Goal: Task Accomplishment & Management: Manage account settings

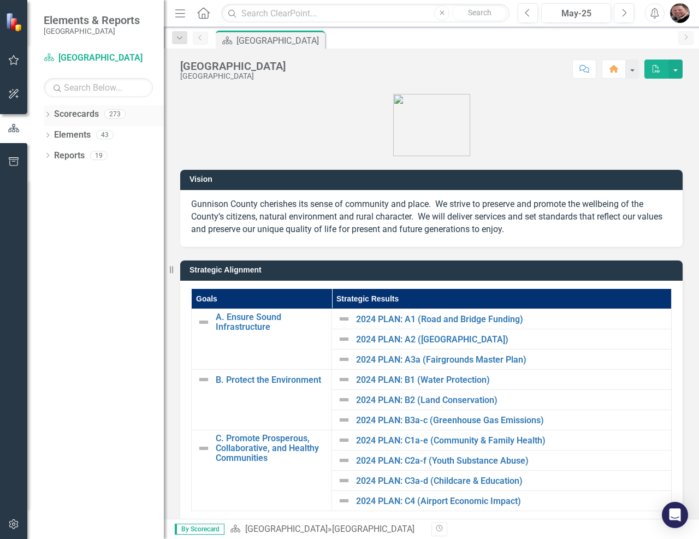
click at [49, 115] on icon "Dropdown" at bounding box center [48, 115] width 8 height 6
click at [53, 135] on icon "Dropdown" at bounding box center [53, 134] width 8 height 7
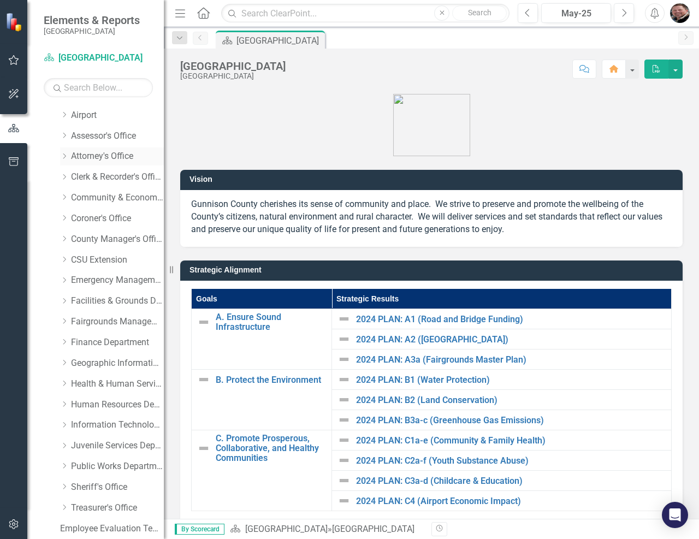
scroll to position [83, 0]
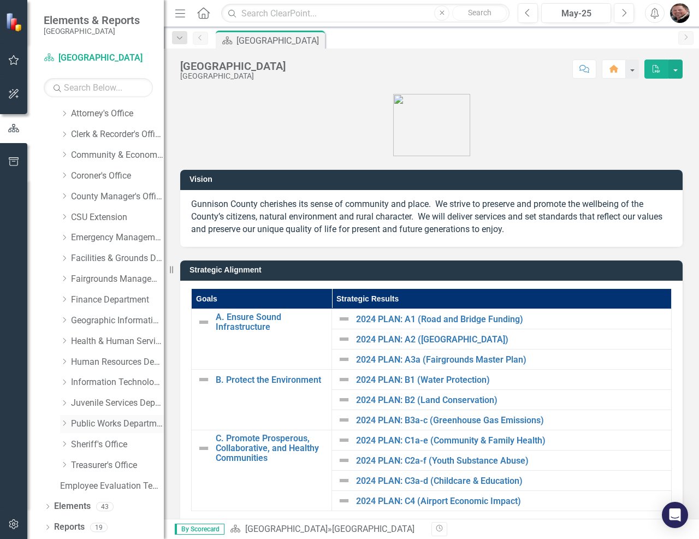
click at [64, 421] on icon "Dropdown" at bounding box center [64, 423] width 8 height 7
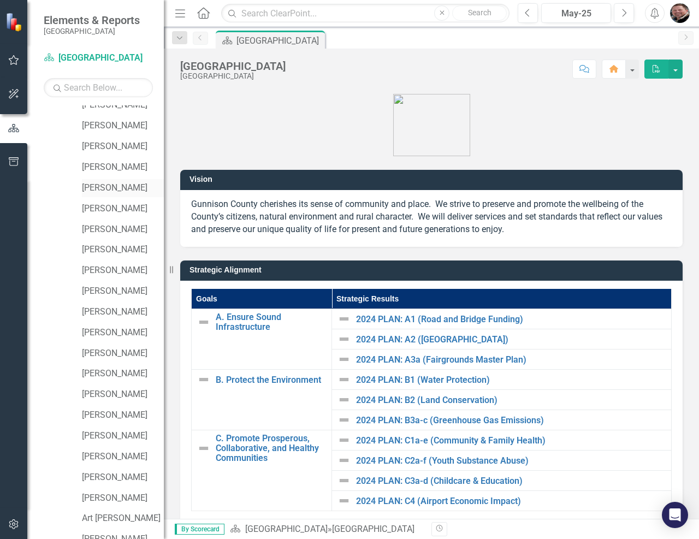
scroll to position [629, 0]
click at [105, 229] on link "[PERSON_NAME]" at bounding box center [123, 229] width 82 height 13
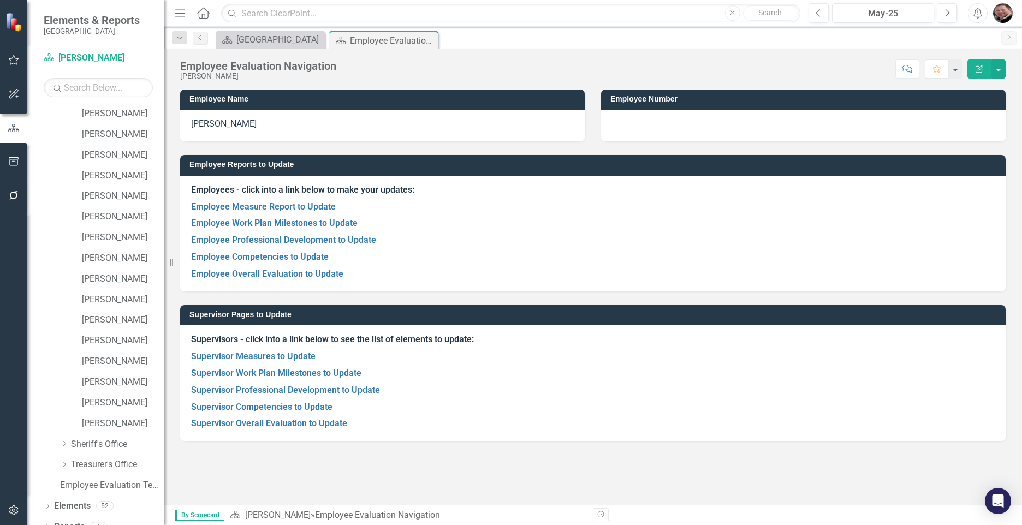
scroll to position [1068, 0]
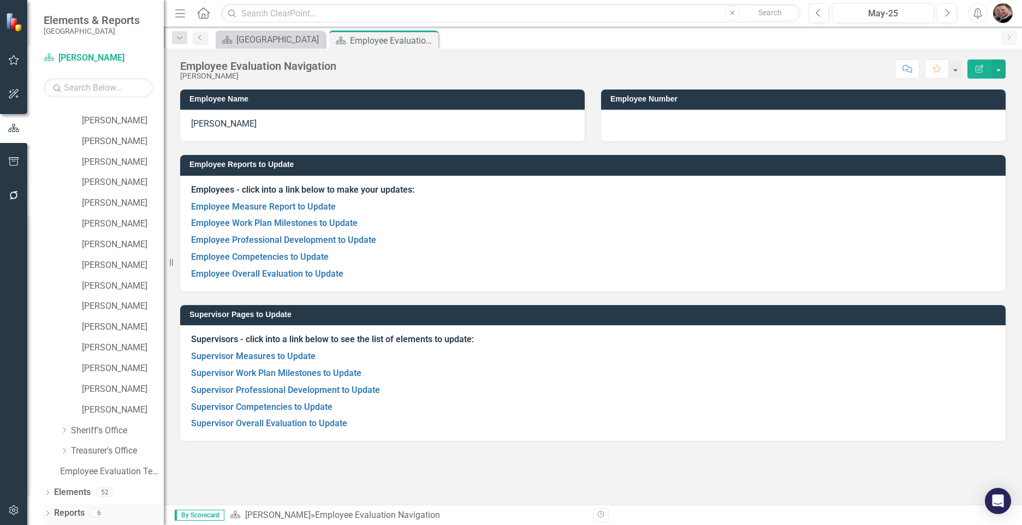
click at [62, 510] on link "Reports" at bounding box center [69, 513] width 31 height 13
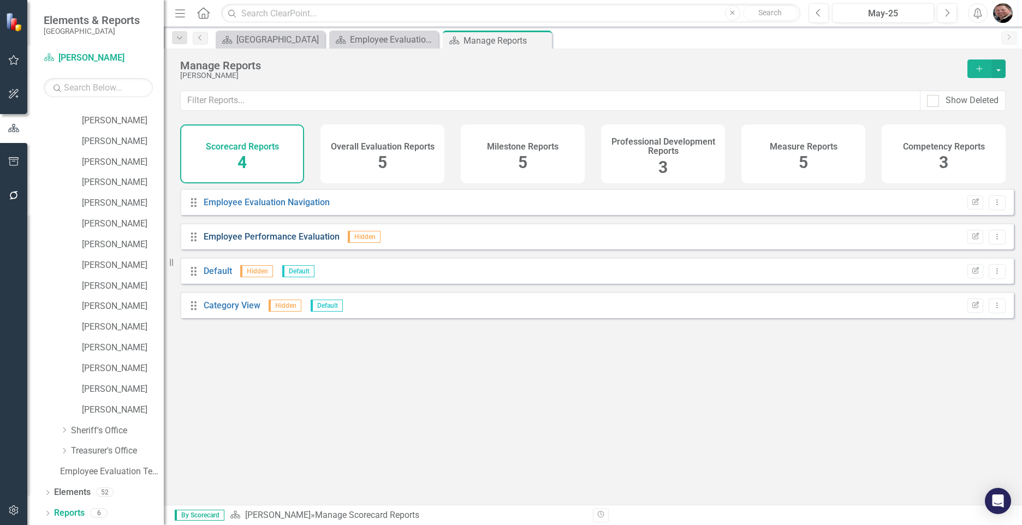
click at [259, 242] on link "Employee Performance Evaluation" at bounding box center [272, 237] width 136 height 10
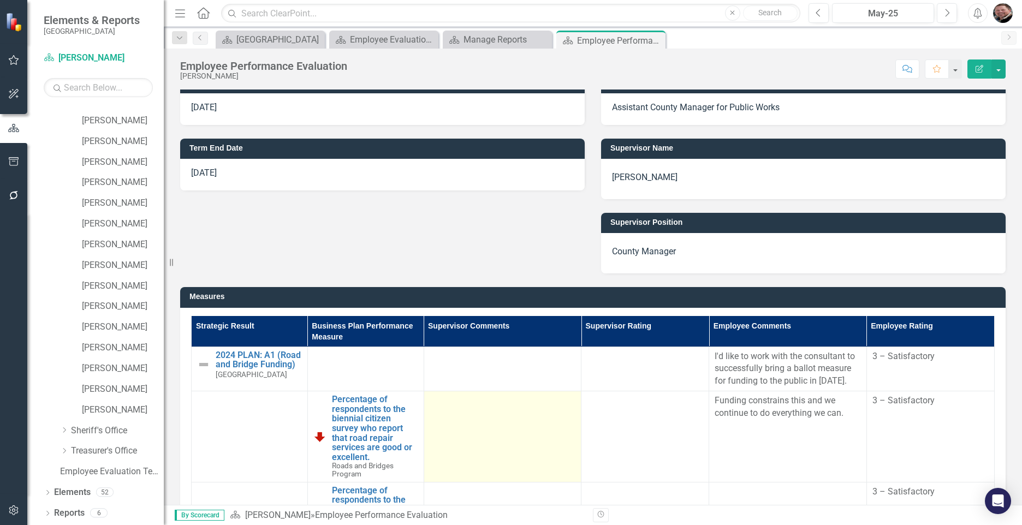
scroll to position [218, 0]
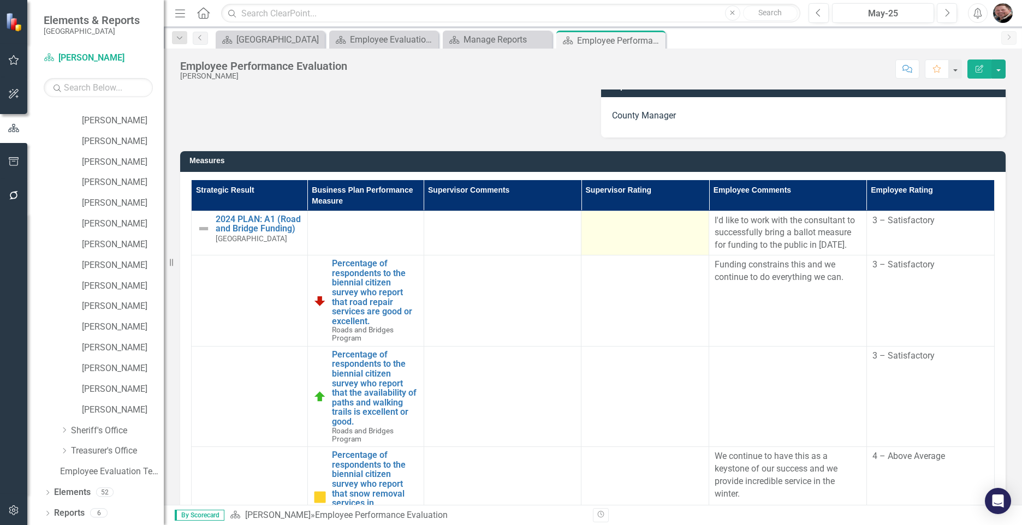
click at [615, 229] on td at bounding box center [645, 233] width 128 height 45
click at [616, 229] on td at bounding box center [645, 233] width 128 height 45
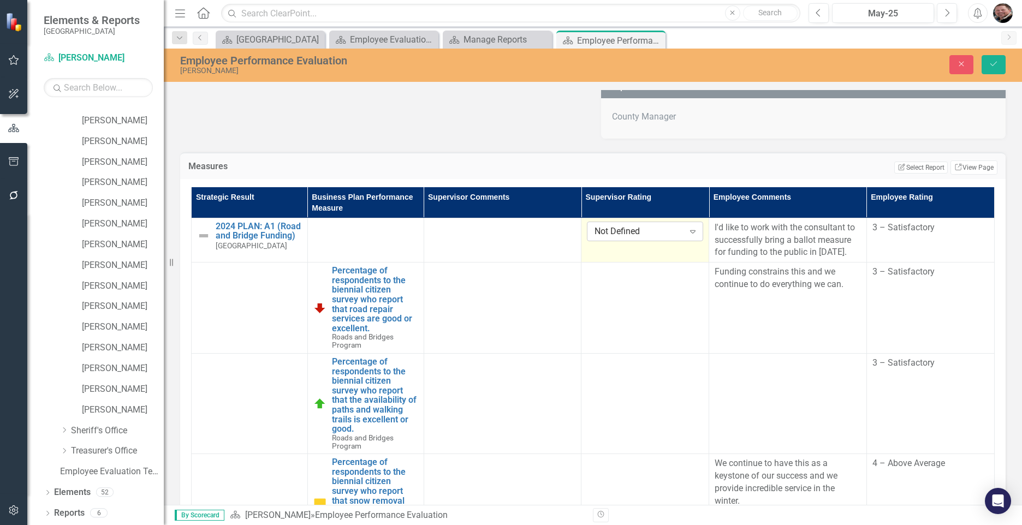
click at [687, 225] on div "Expand" at bounding box center [693, 231] width 20 height 17
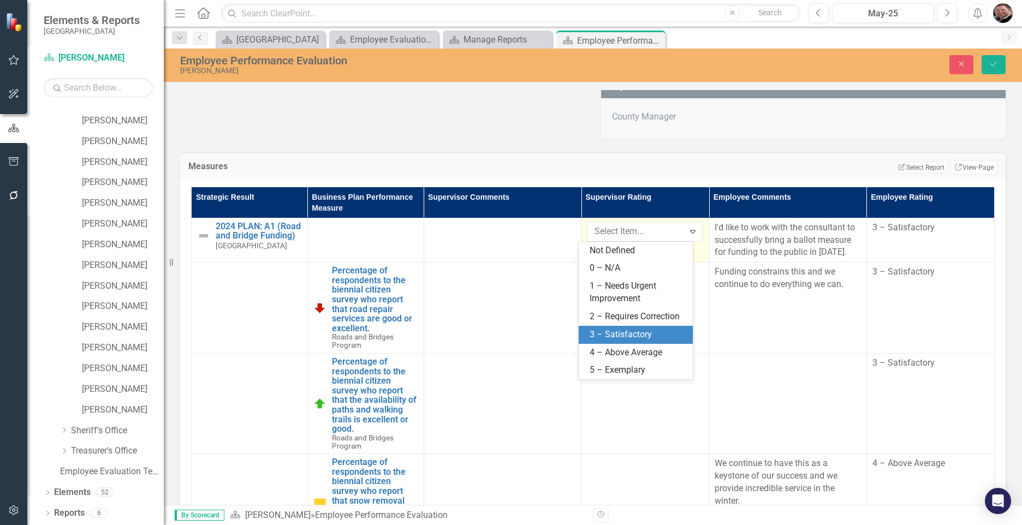
click at [605, 335] on div "3 – Satisfactory" at bounding box center [638, 335] width 96 height 13
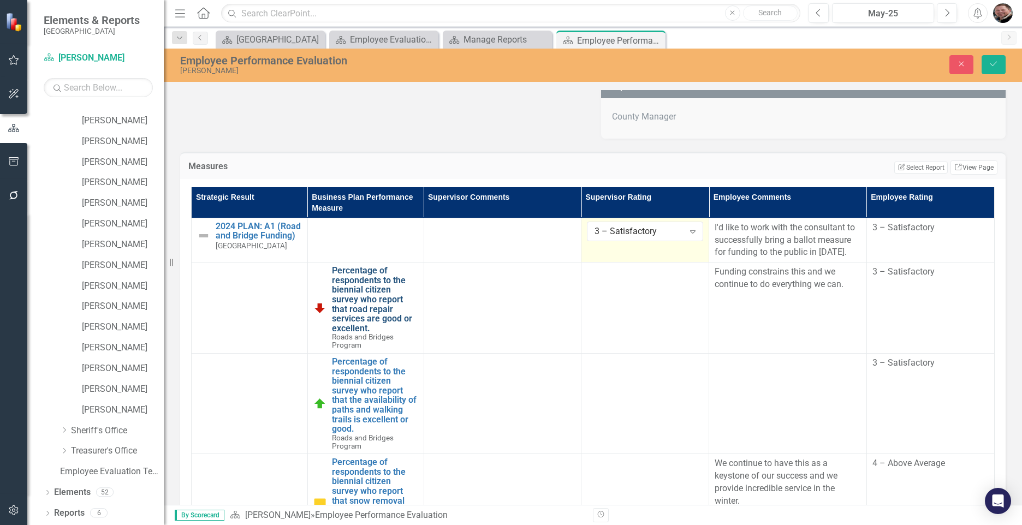
click at [370, 299] on link "Percentage of respondents to the biennial citizen survey who report that road r…" at bounding box center [375, 299] width 86 height 67
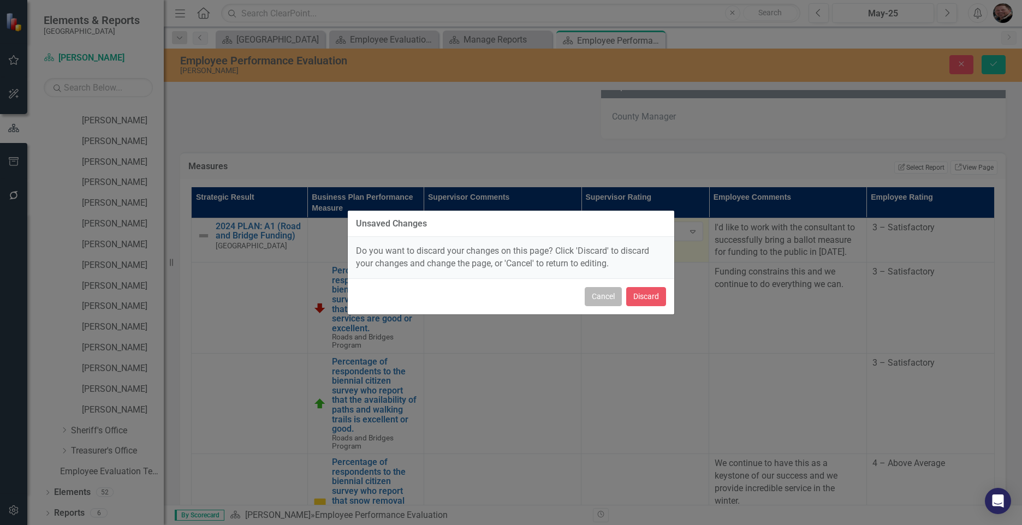
click at [596, 294] on button "Cancel" at bounding box center [603, 296] width 37 height 19
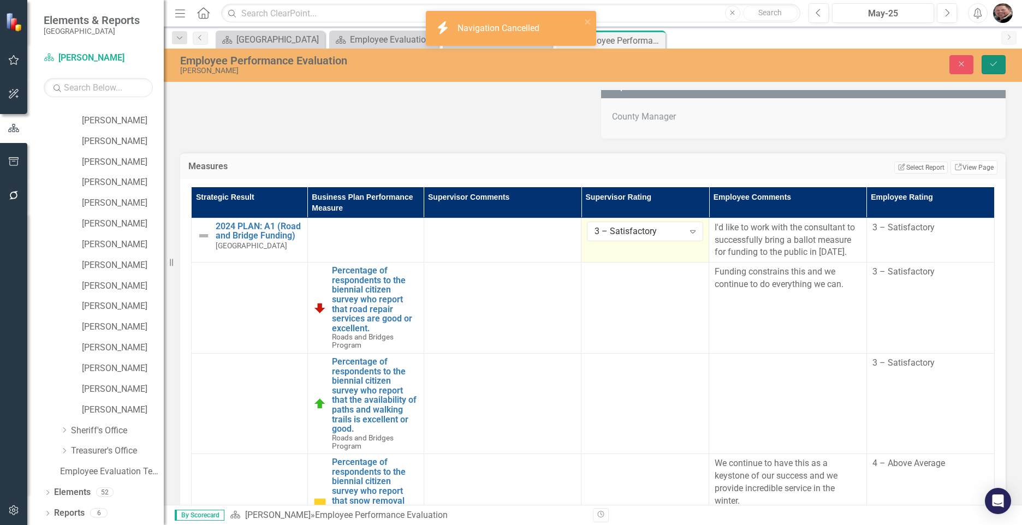
click at [698, 60] on button "Save" at bounding box center [994, 64] width 24 height 19
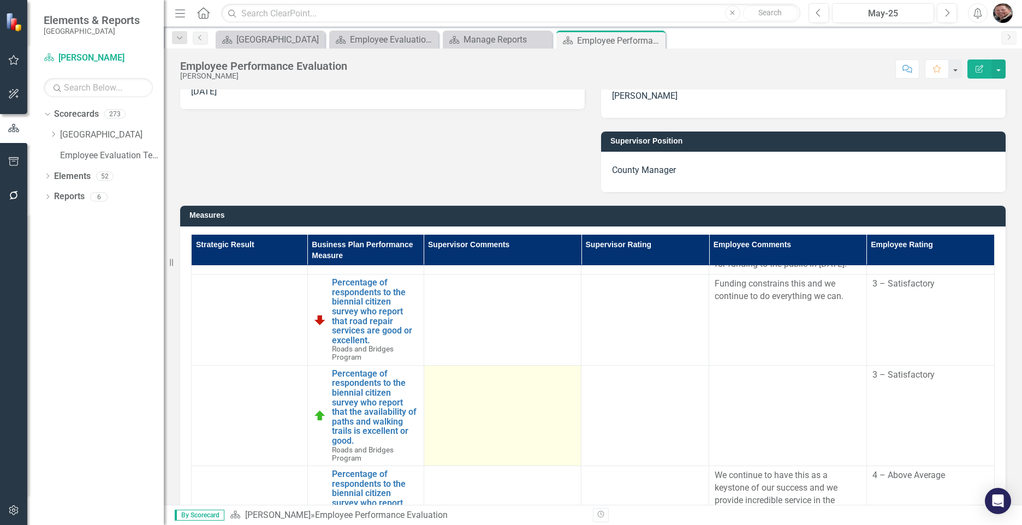
scroll to position [55, 0]
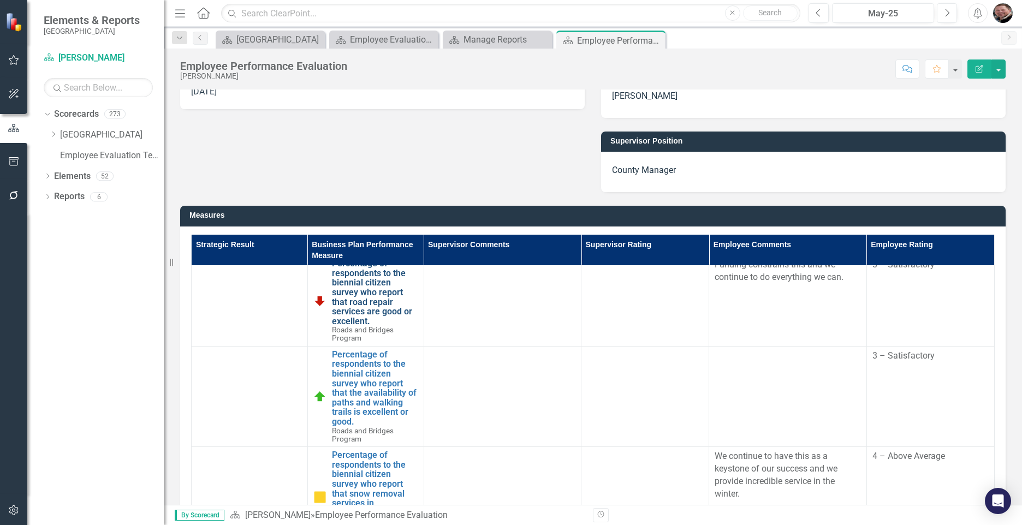
click at [354, 295] on link "Percentage of respondents to the biennial citizen survey who report that road r…" at bounding box center [375, 292] width 86 height 67
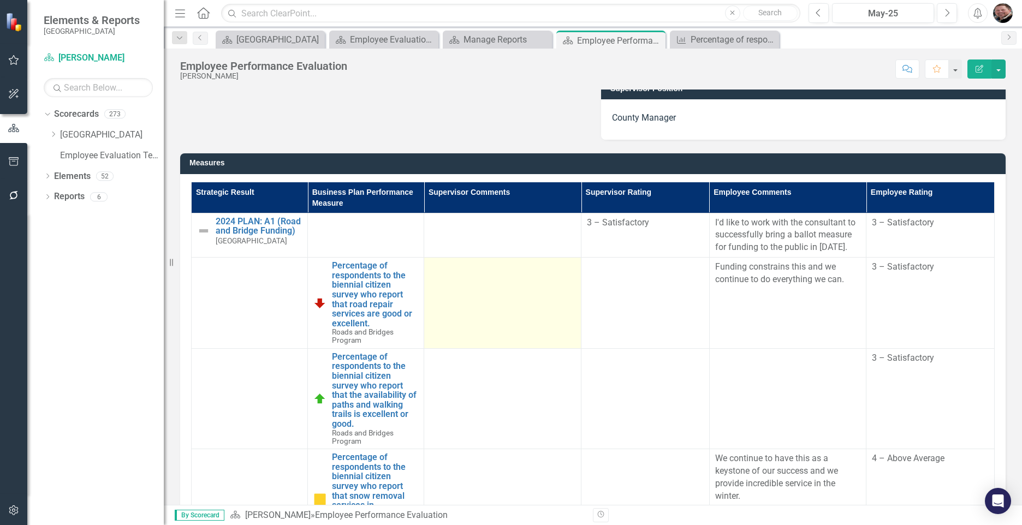
scroll to position [218, 0]
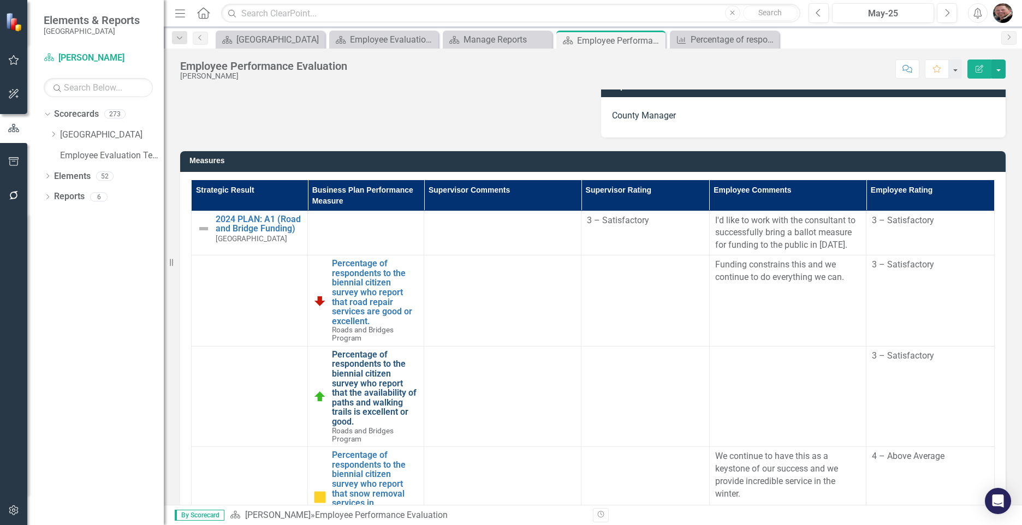
click at [361, 379] on link "Percentage of respondents to the biennial citizen survey who report that the av…" at bounding box center [375, 388] width 86 height 77
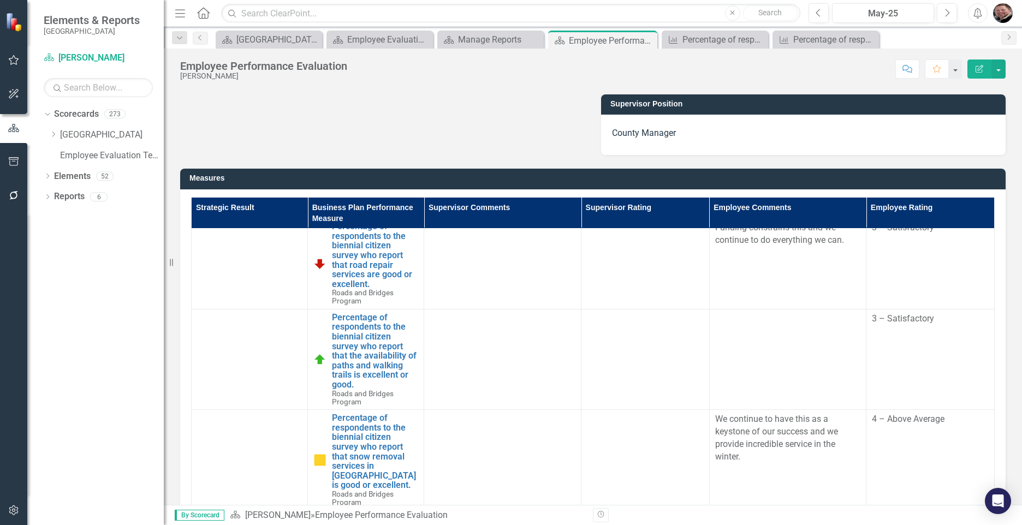
scroll to position [218, 0]
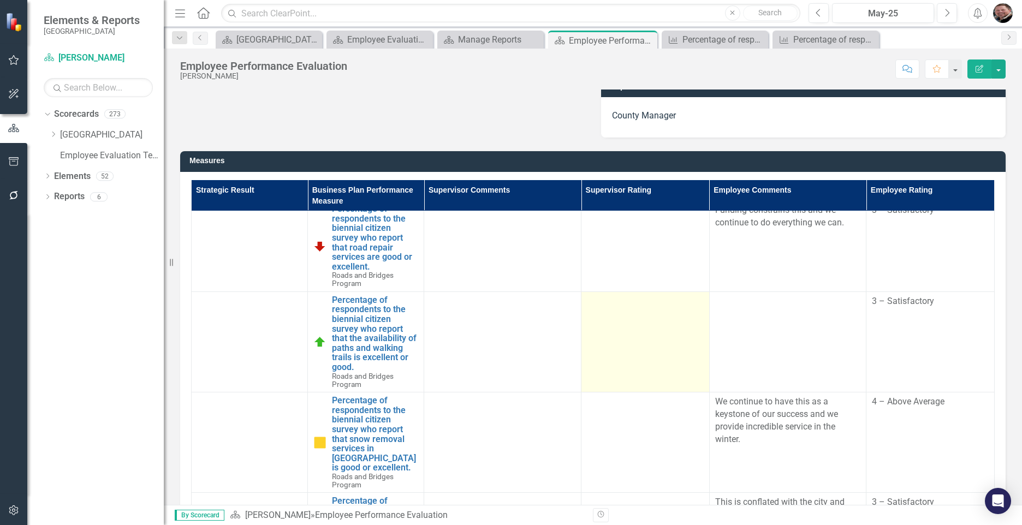
click at [636, 342] on td at bounding box center [645, 342] width 128 height 100
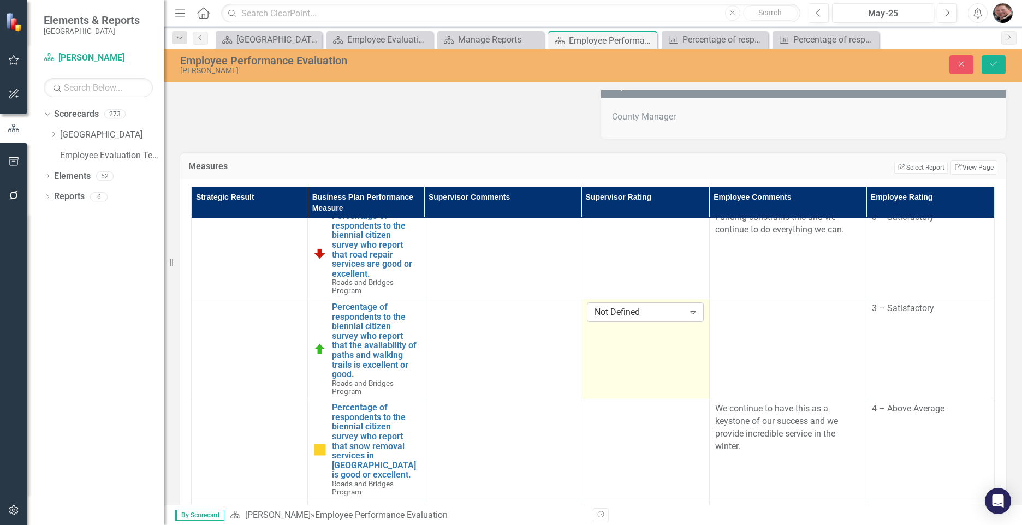
click at [687, 313] on icon "Expand" at bounding box center [692, 312] width 11 height 9
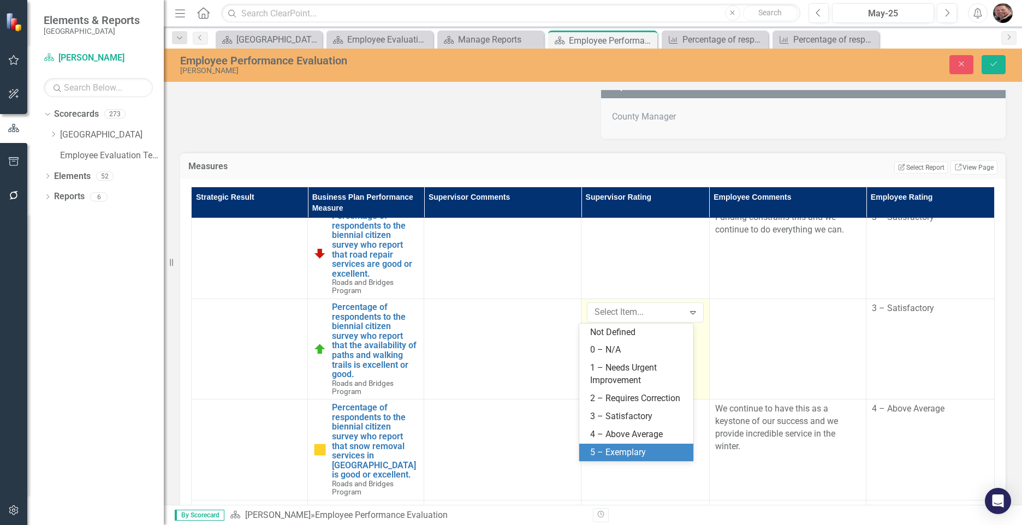
click at [635, 450] on div "5 – Exemplary" at bounding box center [638, 453] width 97 height 13
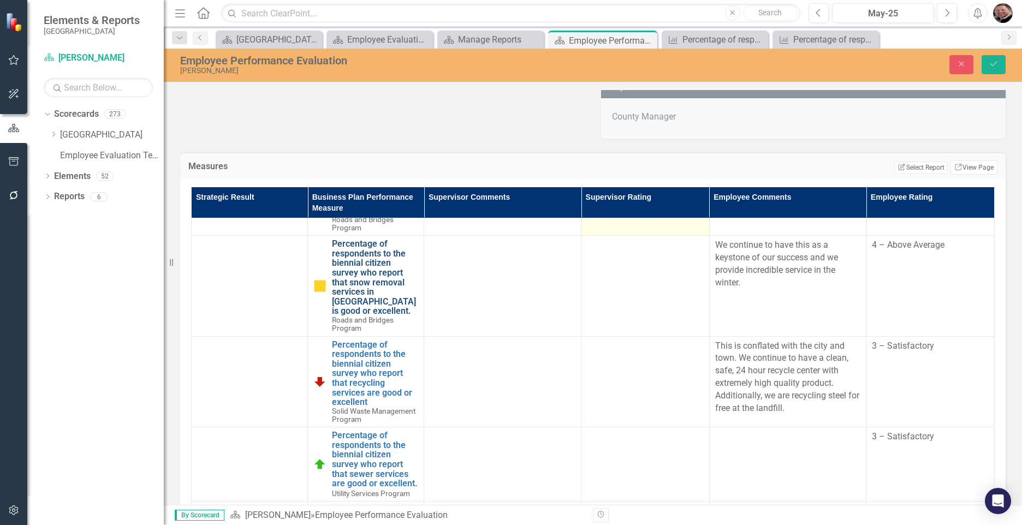
click at [363, 272] on link "Percentage of respondents to the biennial citizen survey who report that snow r…" at bounding box center [375, 277] width 86 height 77
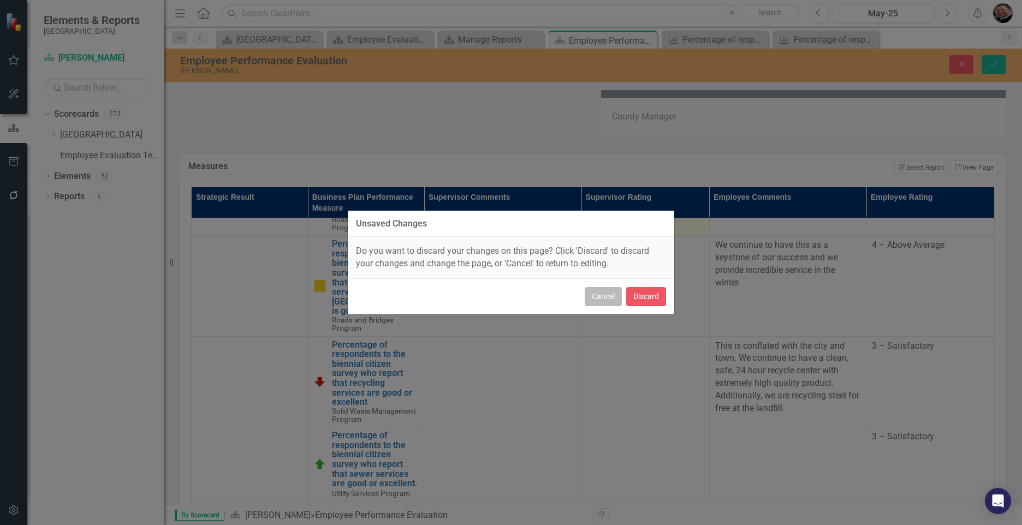
click at [590, 296] on button "Cancel" at bounding box center [603, 296] width 37 height 19
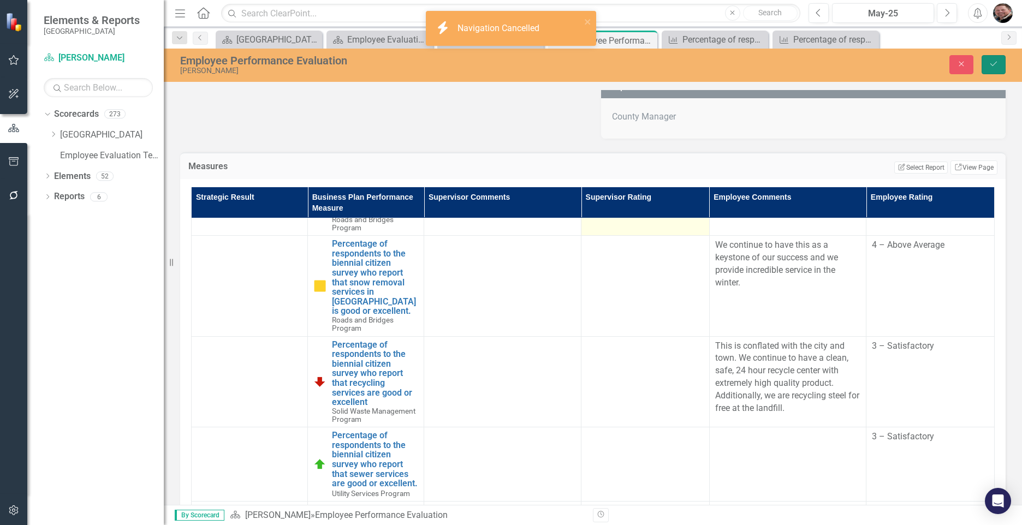
click at [698, 65] on icon "Save" at bounding box center [994, 64] width 10 height 8
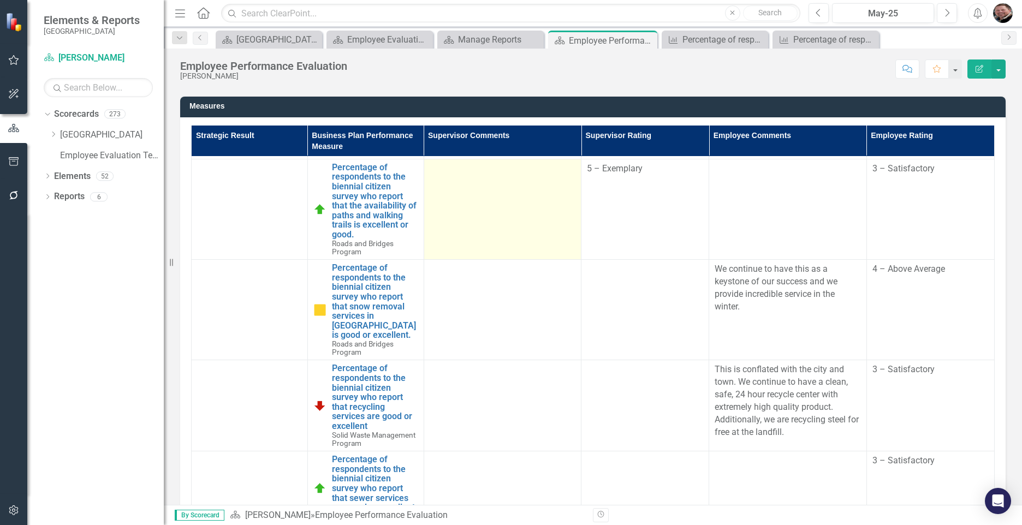
scroll to position [164, 0]
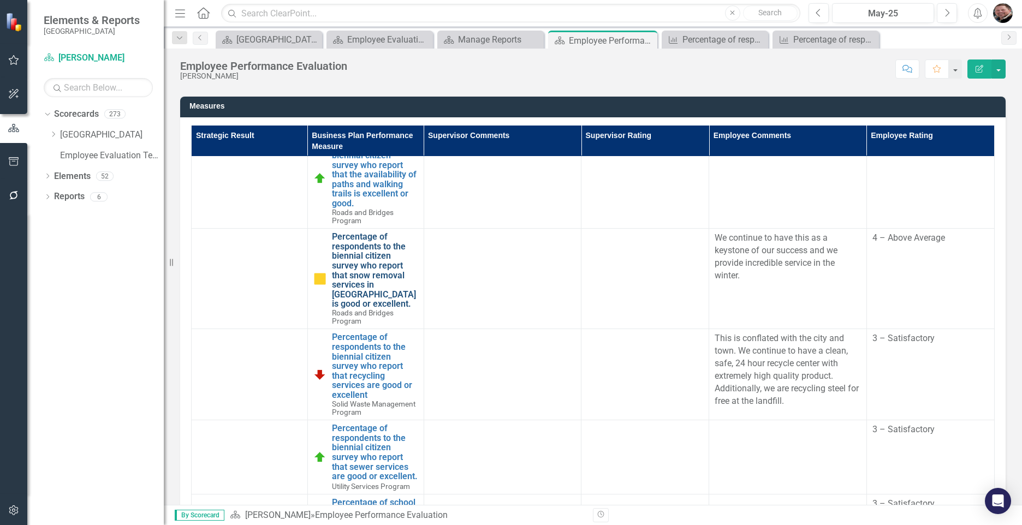
click at [379, 271] on link "Percentage of respondents to the biennial citizen survey who report that snow r…" at bounding box center [375, 270] width 86 height 77
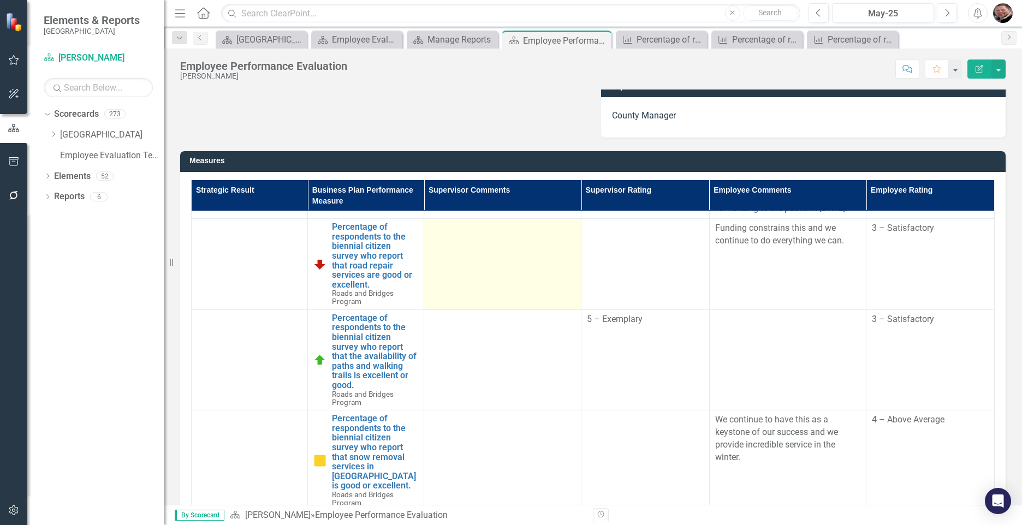
scroll to position [109, 0]
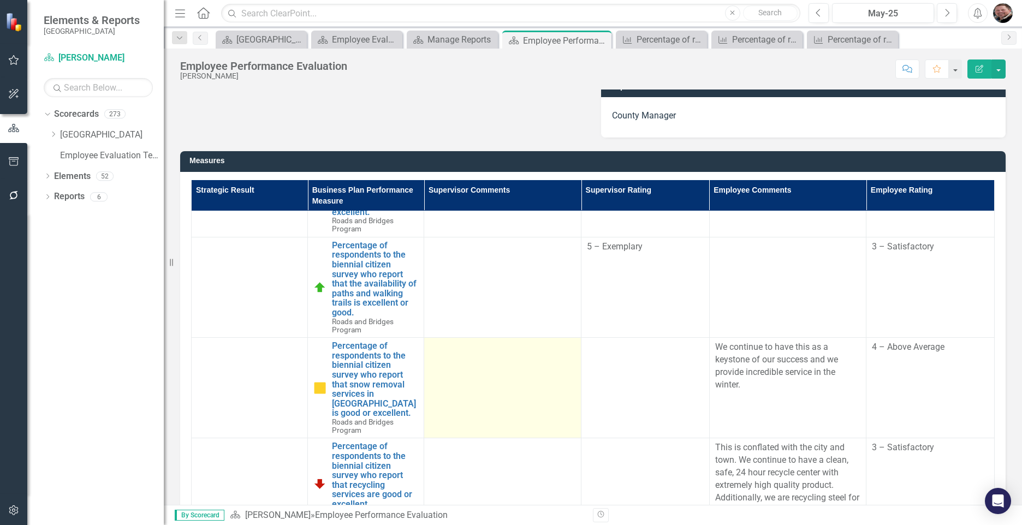
click at [483, 386] on td at bounding box center [502, 388] width 157 height 100
drag, startPoint x: 483, startPoint y: 386, endPoint x: 484, endPoint y: 380, distance: 6.1
click at [483, 385] on td at bounding box center [502, 388] width 157 height 100
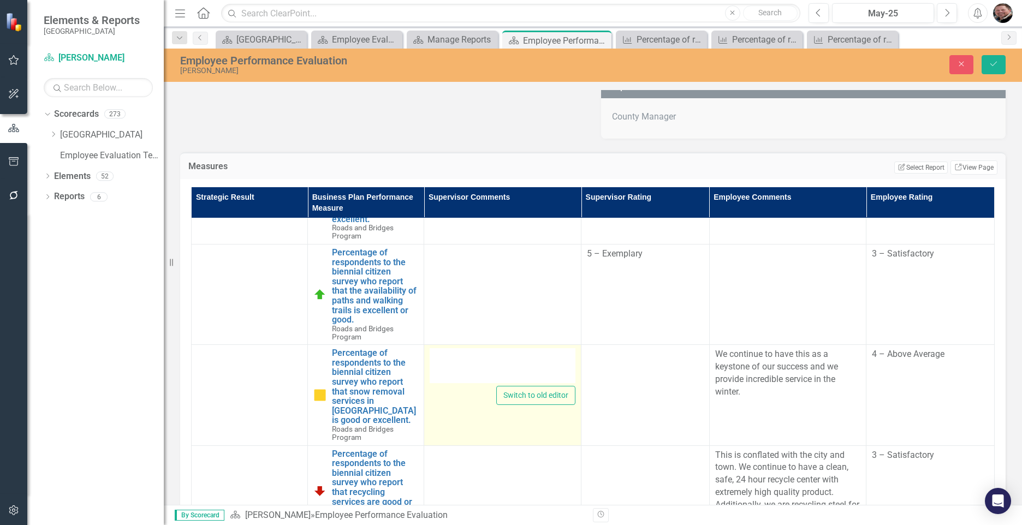
drag, startPoint x: 497, startPoint y: 371, endPoint x: 490, endPoint y: 369, distance: 7.3
click at [495, 370] on div at bounding box center [503, 365] width 146 height 35
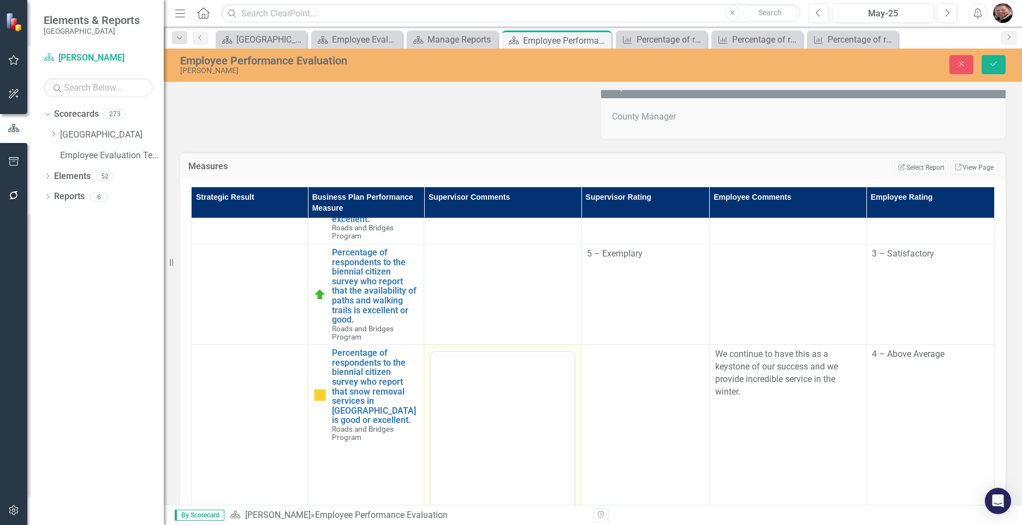
scroll to position [0, 0]
click at [456, 393] on p "Rich Text Area. Press ALT-0 for help." at bounding box center [503, 387] width 138 height 13
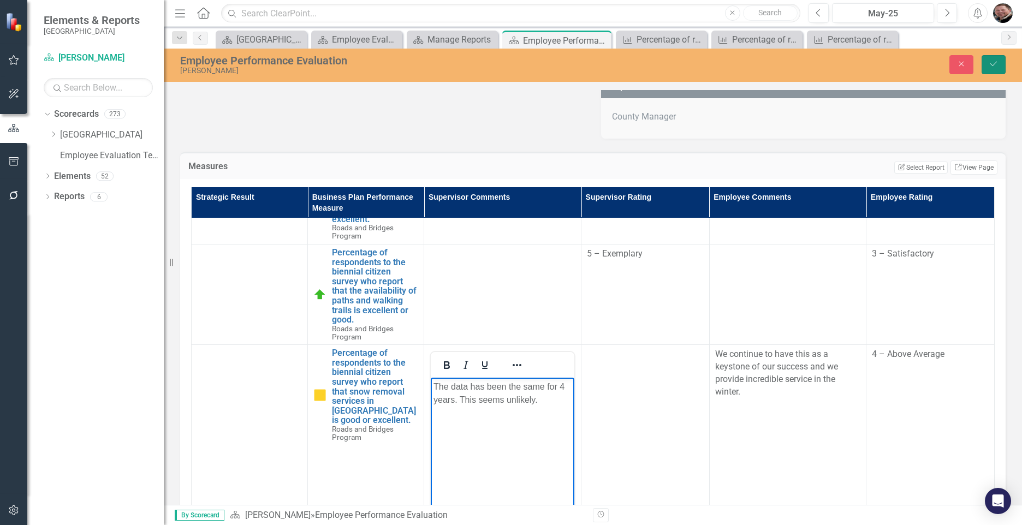
click at [698, 68] on icon "Save" at bounding box center [994, 64] width 10 height 8
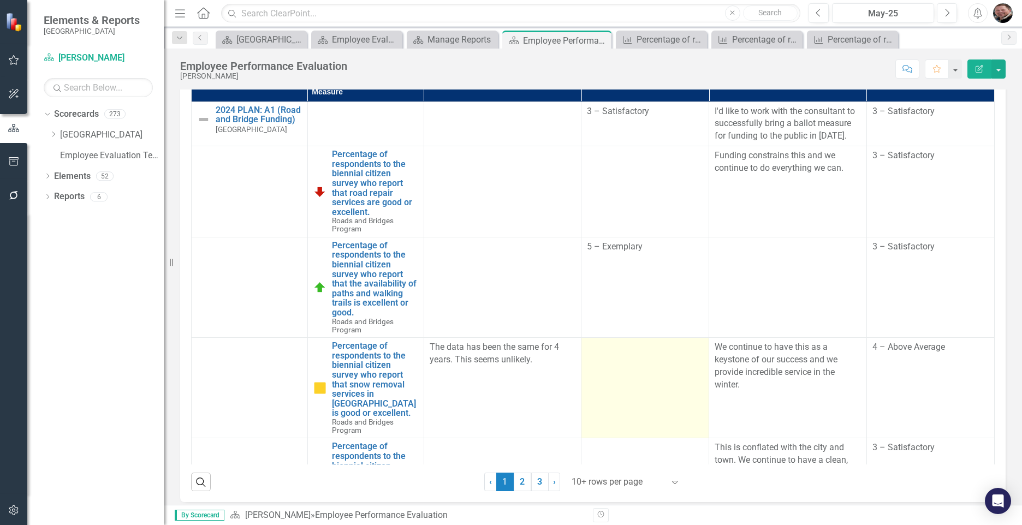
scroll to position [164, 0]
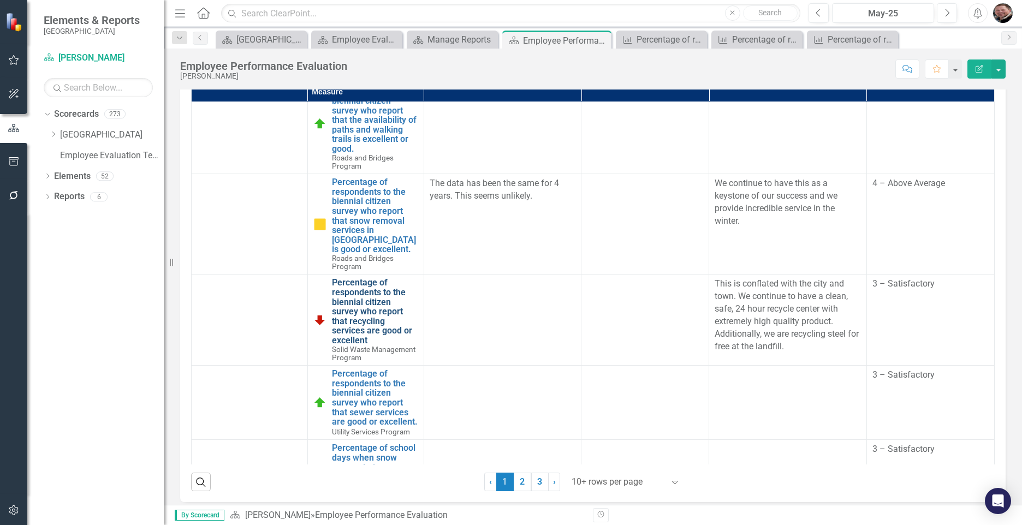
click at [343, 315] on link "Percentage of respondents to the biennial citizen survey who report that recycl…" at bounding box center [375, 311] width 86 height 67
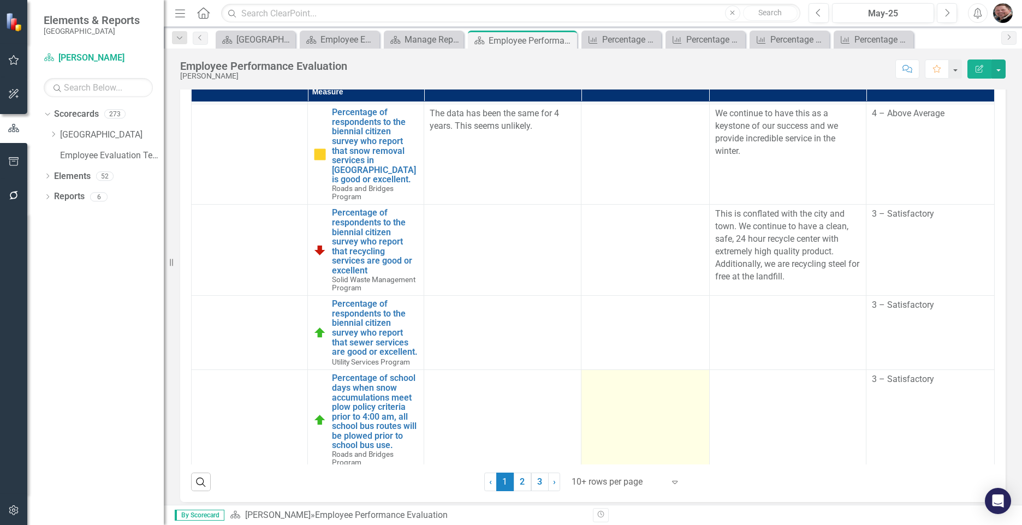
scroll to position [218, 0]
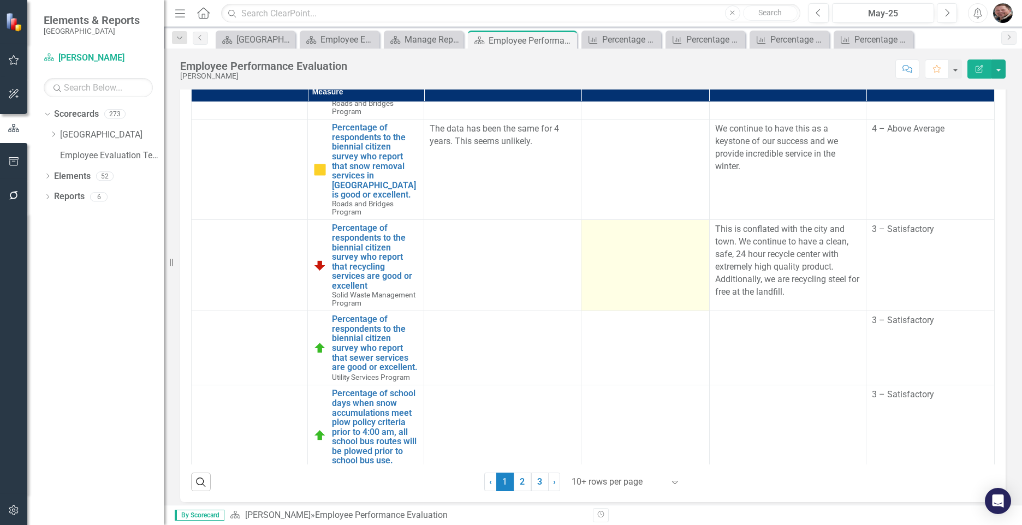
click at [613, 266] on td at bounding box center [645, 265] width 128 height 91
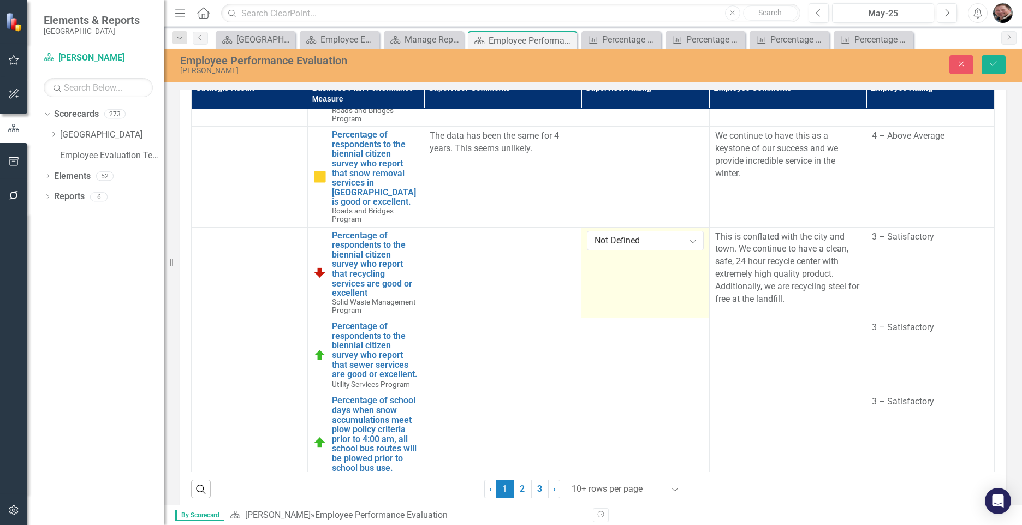
scroll to position [334, 0]
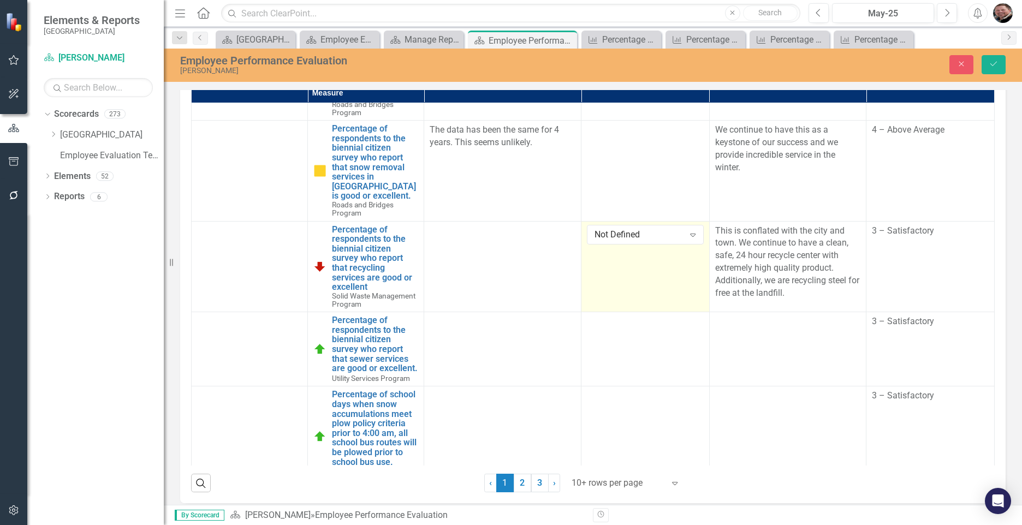
click at [613, 266] on td "Not Defined Expand" at bounding box center [645, 266] width 128 height 91
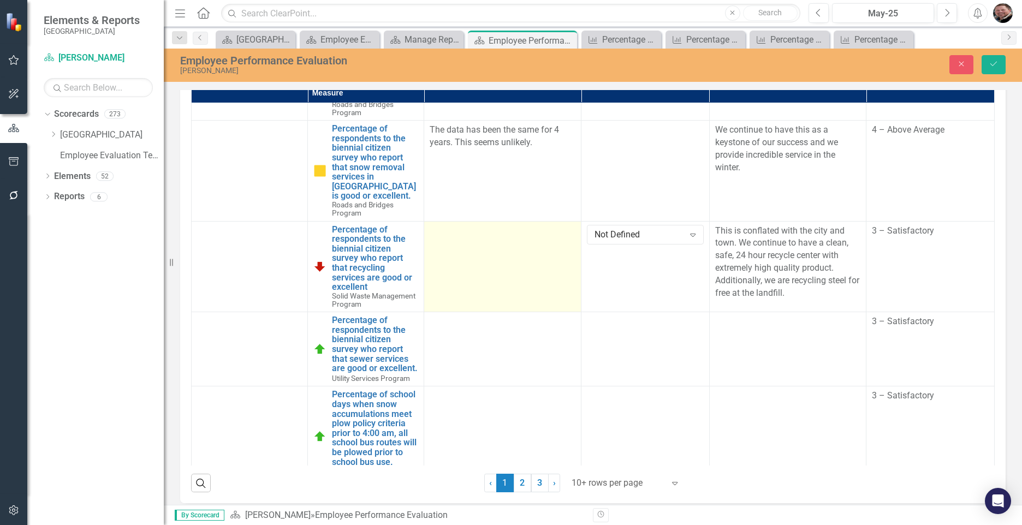
click at [543, 290] on td at bounding box center [502, 266] width 157 height 91
click at [542, 289] on td at bounding box center [502, 266] width 157 height 91
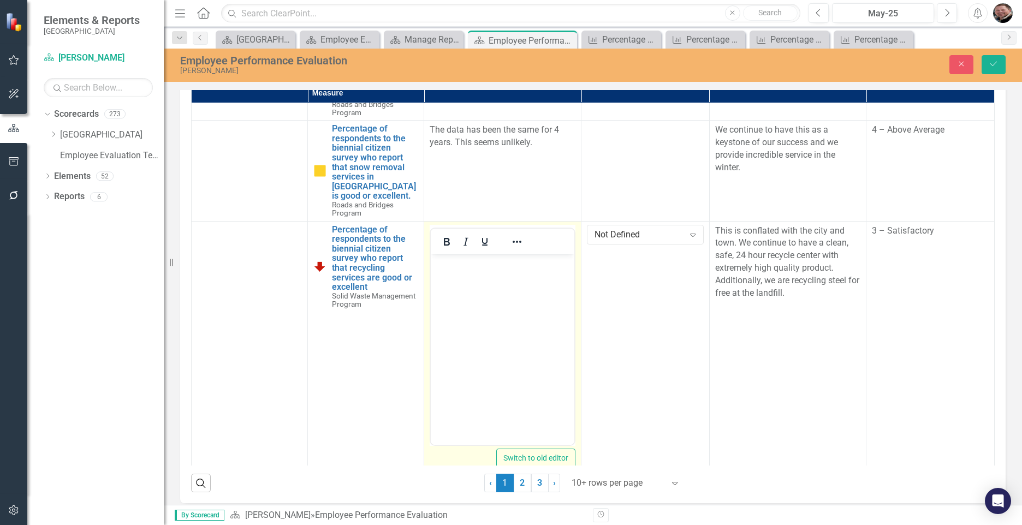
scroll to position [0, 0]
click at [474, 278] on body "Rich Text Area. Press ALT-0 for help." at bounding box center [503, 336] width 144 height 164
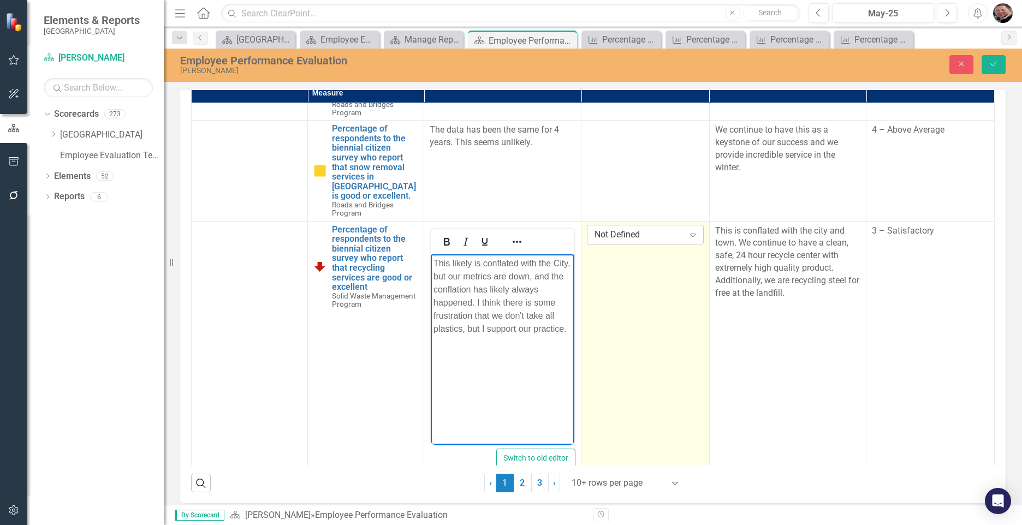
click at [687, 233] on icon "Expand" at bounding box center [692, 234] width 11 height 9
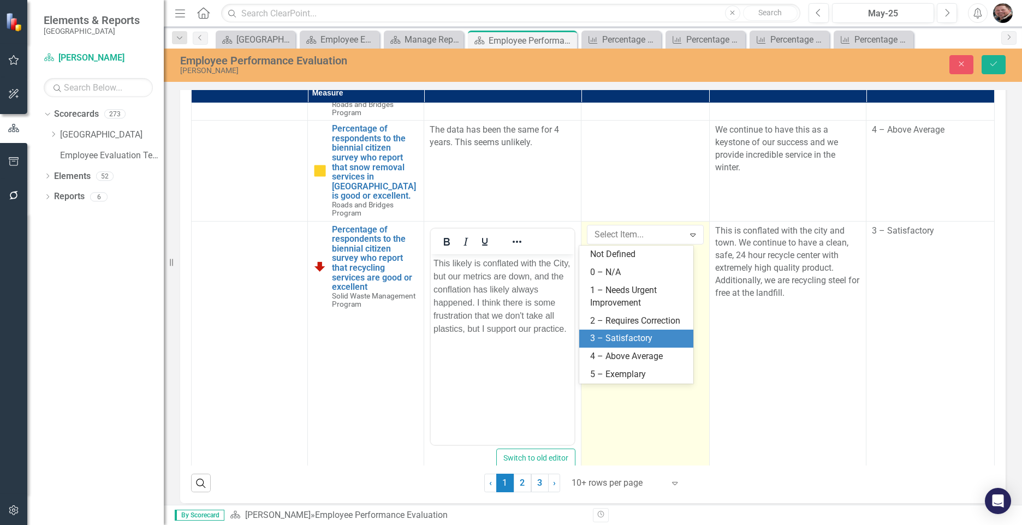
click at [642, 335] on div "3 – Satisfactory" at bounding box center [638, 339] width 97 height 13
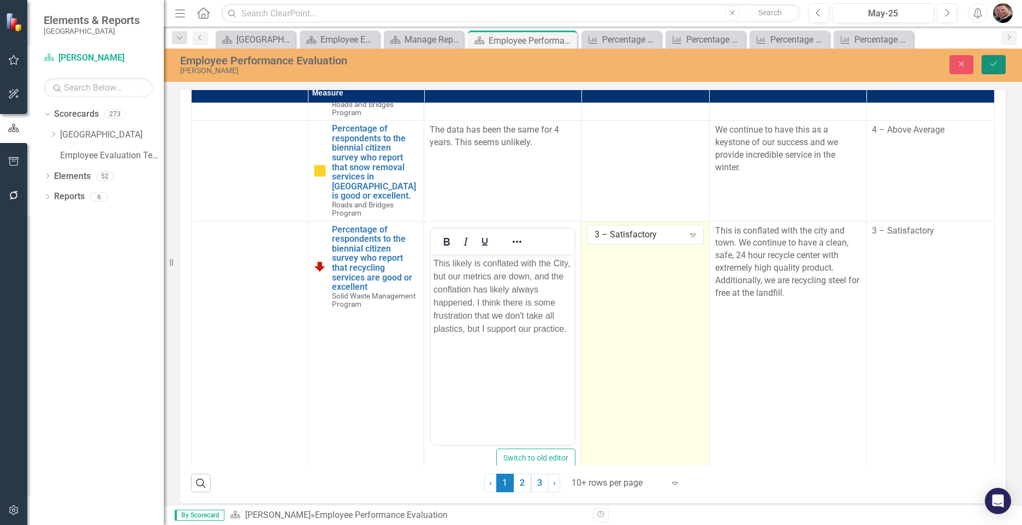
click at [698, 58] on button "Save" at bounding box center [994, 64] width 24 height 19
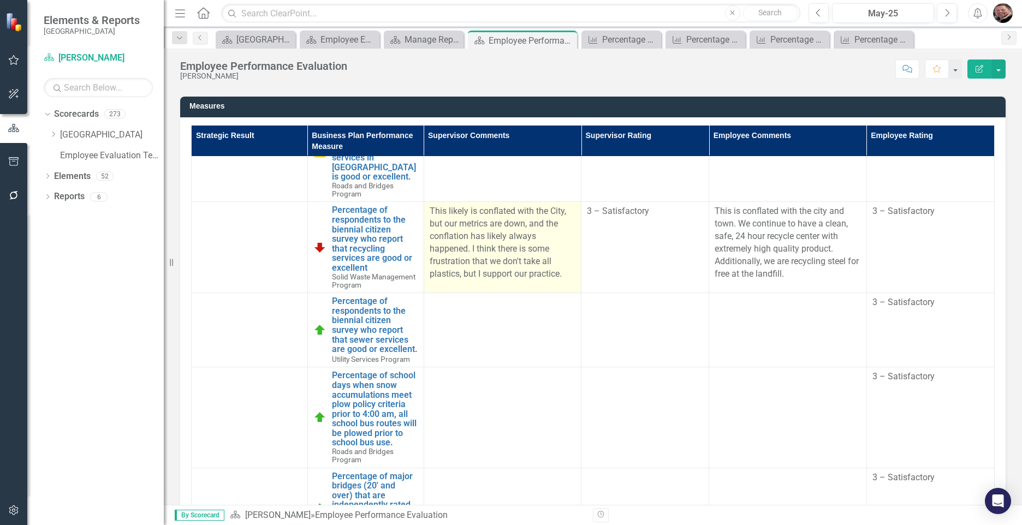
scroll to position [328, 0]
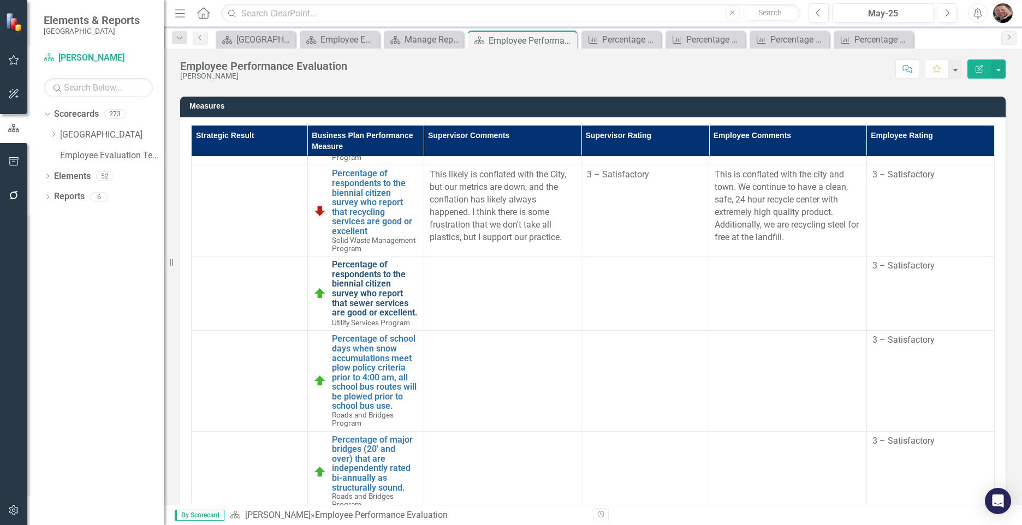
click at [358, 292] on link "Percentage of respondents to the biennial citizen survey who report that sewer …" at bounding box center [375, 289] width 86 height 58
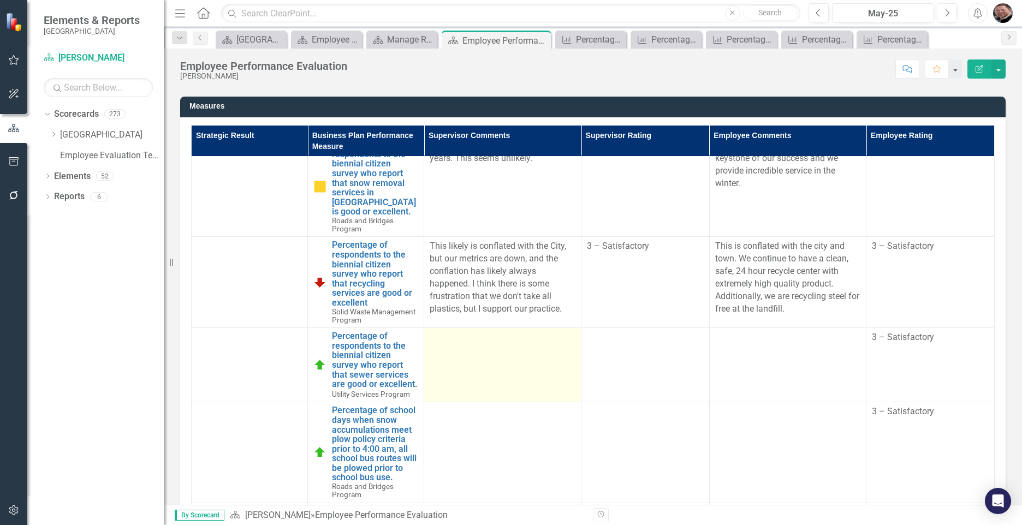
scroll to position [273, 0]
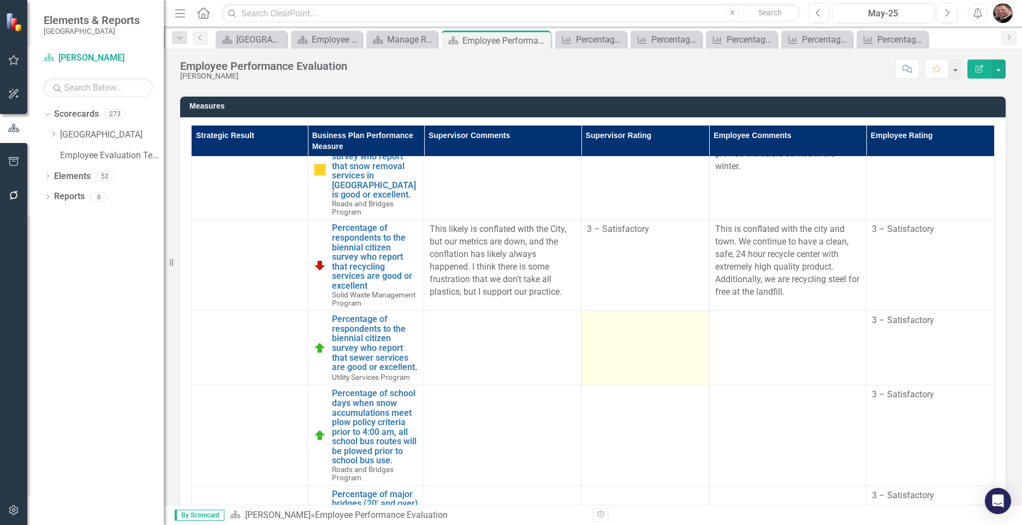
click at [626, 348] on td at bounding box center [645, 348] width 128 height 74
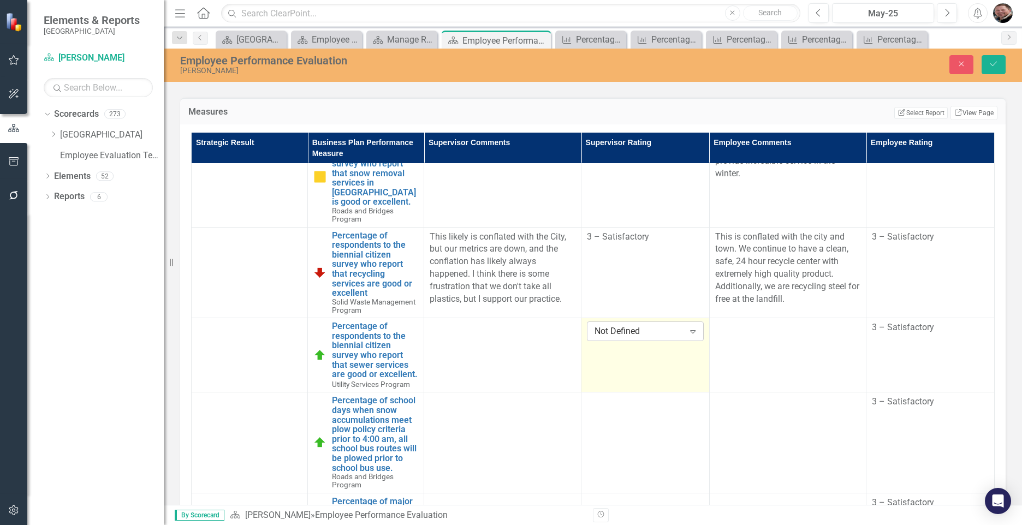
click at [687, 333] on icon "Expand" at bounding box center [692, 331] width 11 height 9
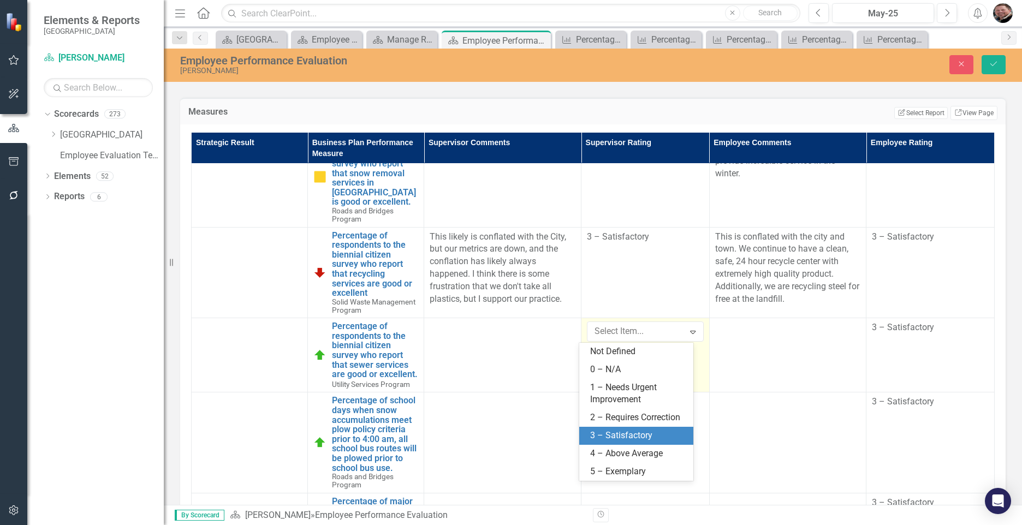
drag, startPoint x: 620, startPoint y: 430, endPoint x: 627, endPoint y: 427, distance: 7.3
click at [621, 430] on div "3 – Satisfactory" at bounding box center [638, 436] width 97 height 13
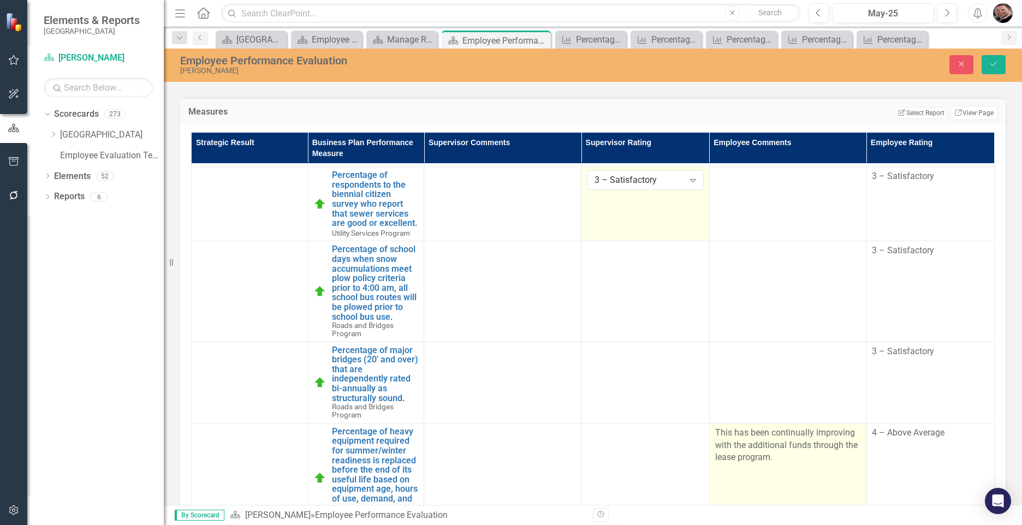
scroll to position [437, 0]
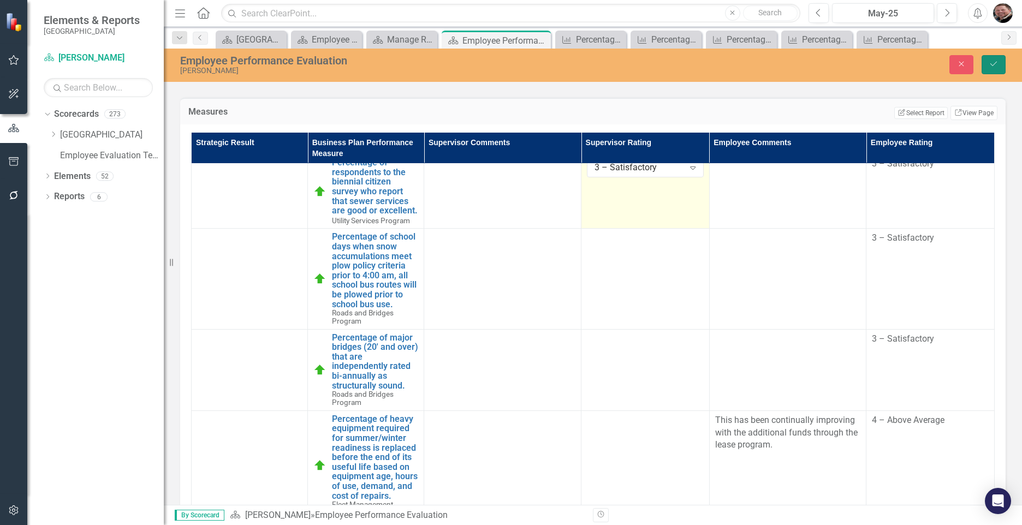
click at [698, 67] on icon "Save" at bounding box center [994, 64] width 10 height 8
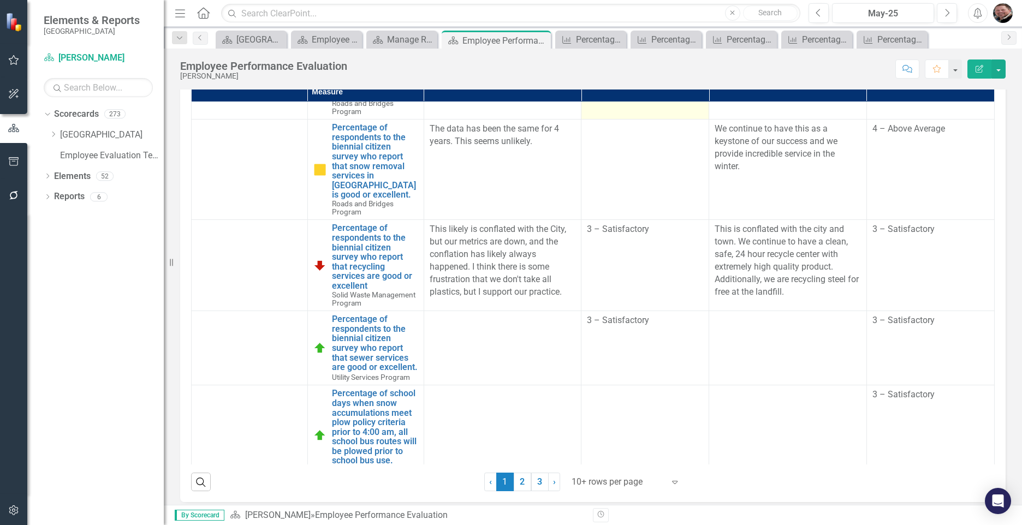
scroll to position [328, 0]
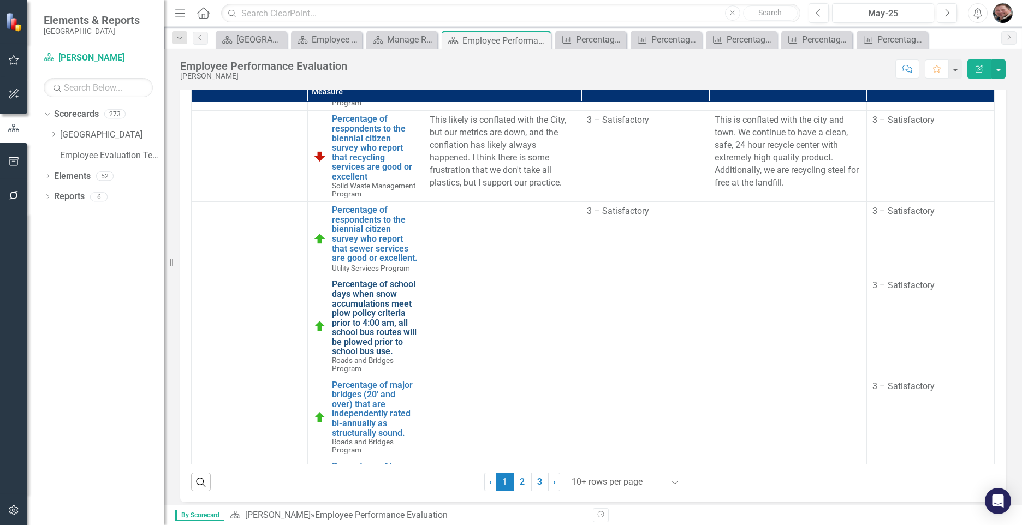
click at [372, 304] on link "Percentage of school days when snow accumulations meet plow policy criteria pri…" at bounding box center [375, 318] width 86 height 77
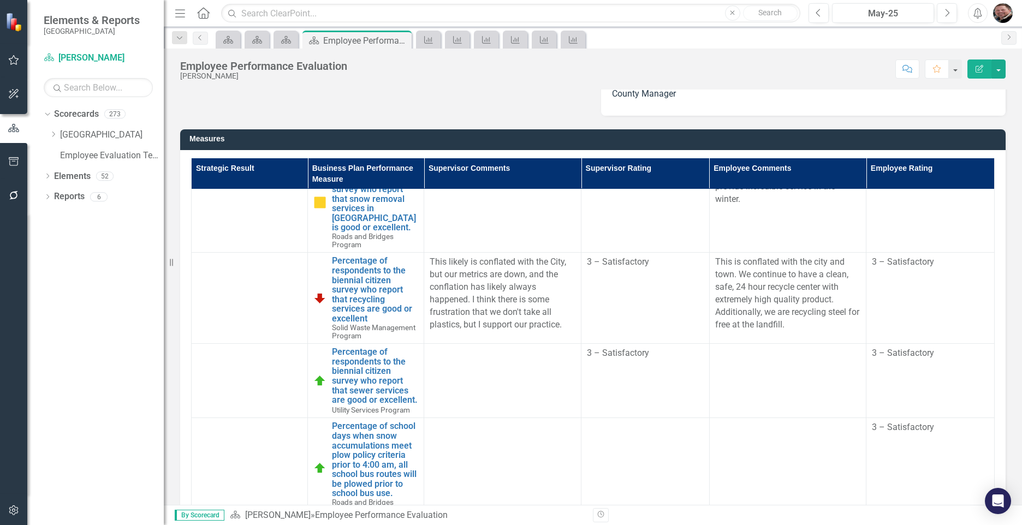
scroll to position [437, 0]
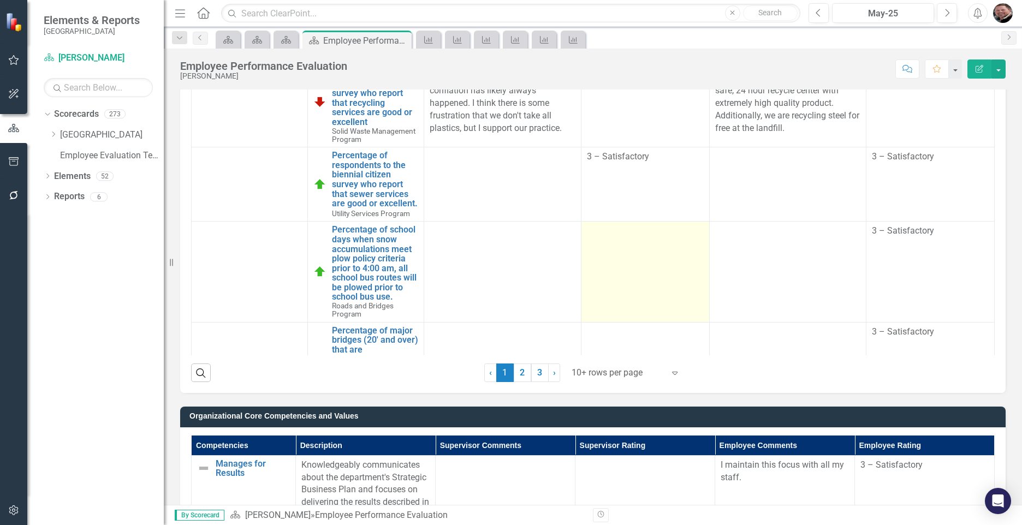
click at [650, 290] on td at bounding box center [645, 272] width 128 height 100
click at [650, 289] on td at bounding box center [645, 272] width 128 height 100
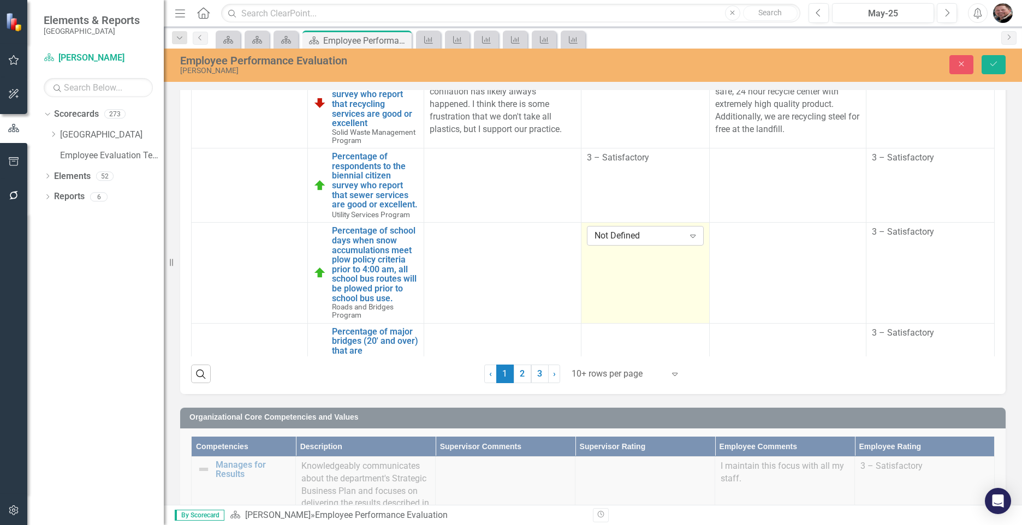
click at [683, 245] on div "Expand" at bounding box center [693, 235] width 20 height 17
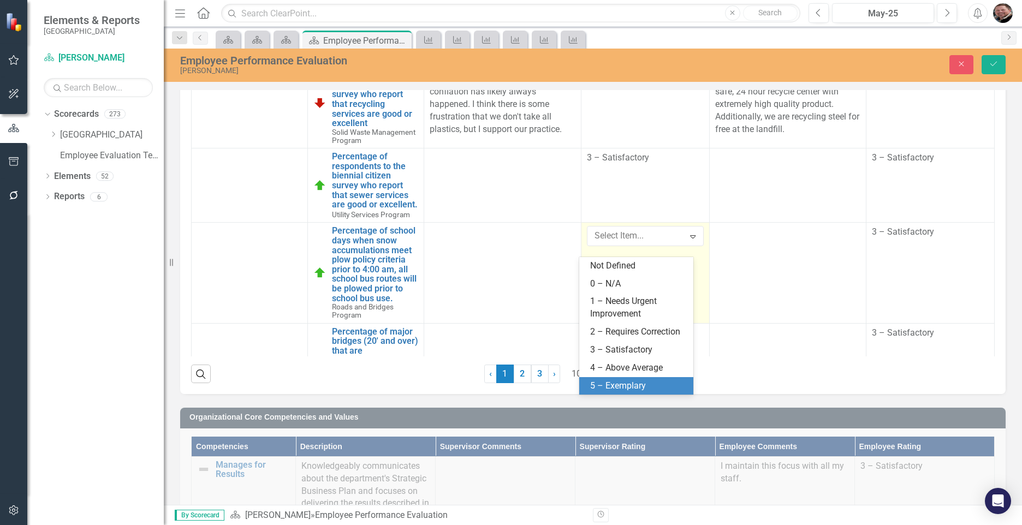
click at [622, 383] on div "5 – Exemplary" at bounding box center [638, 386] width 97 height 13
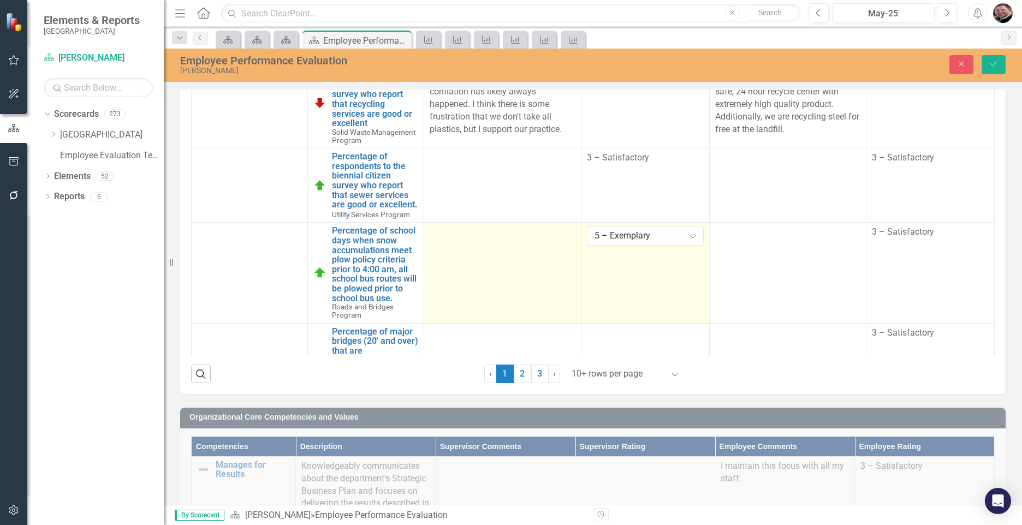
click at [453, 265] on td at bounding box center [502, 273] width 157 height 100
click at [454, 265] on td at bounding box center [502, 273] width 157 height 100
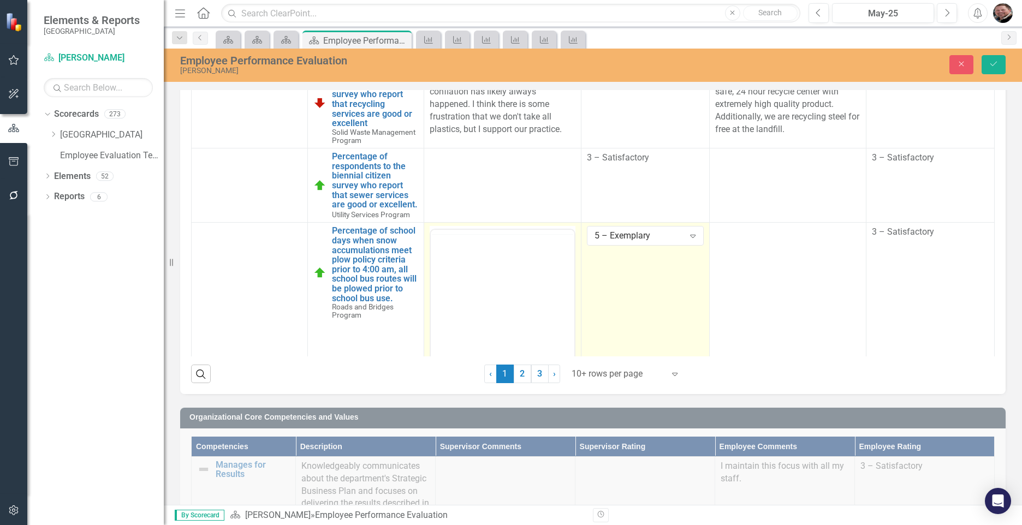
scroll to position [0, 0]
click at [455, 278] on body "Rich Text Area. Press ALT-0 for help." at bounding box center [503, 338] width 144 height 164
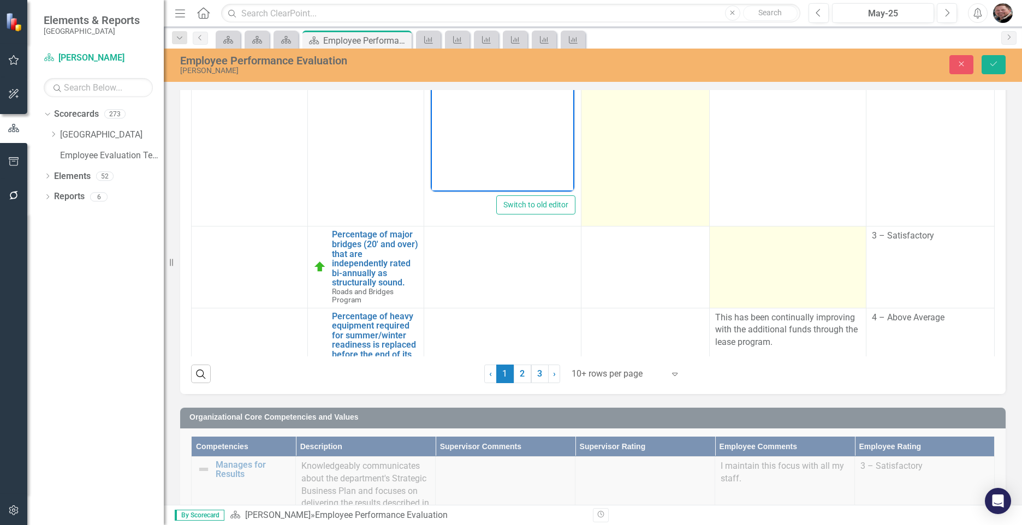
scroll to position [546, 0]
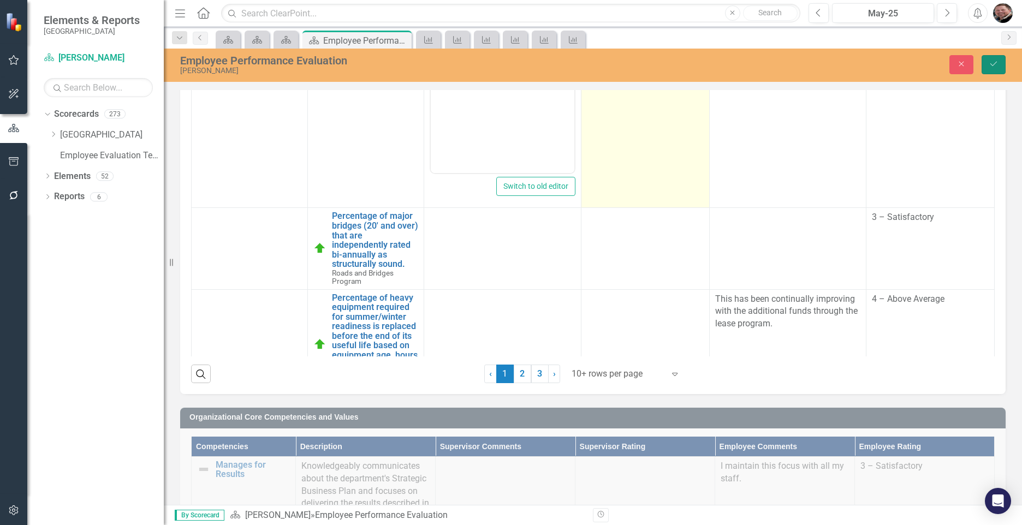
click at [698, 63] on icon "Save" at bounding box center [994, 64] width 10 height 8
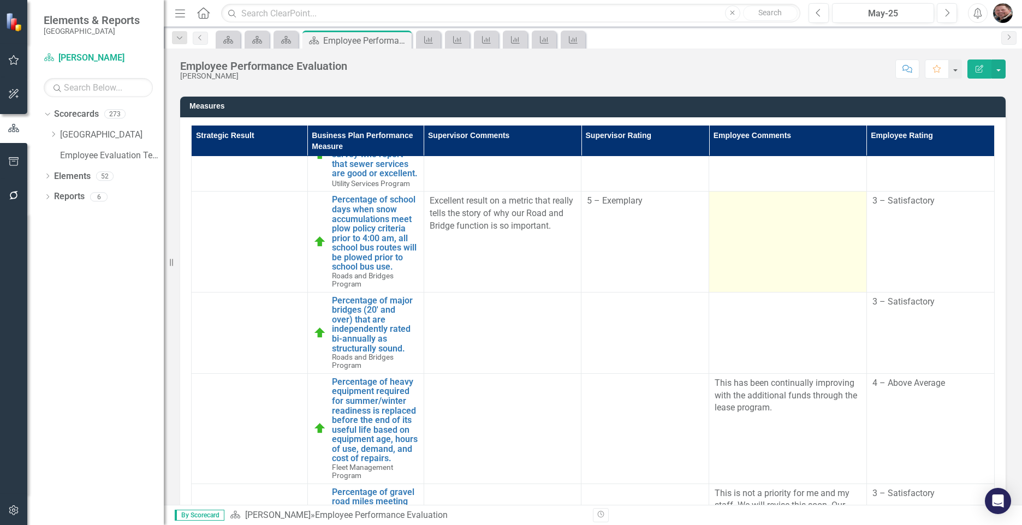
scroll to position [491, 0]
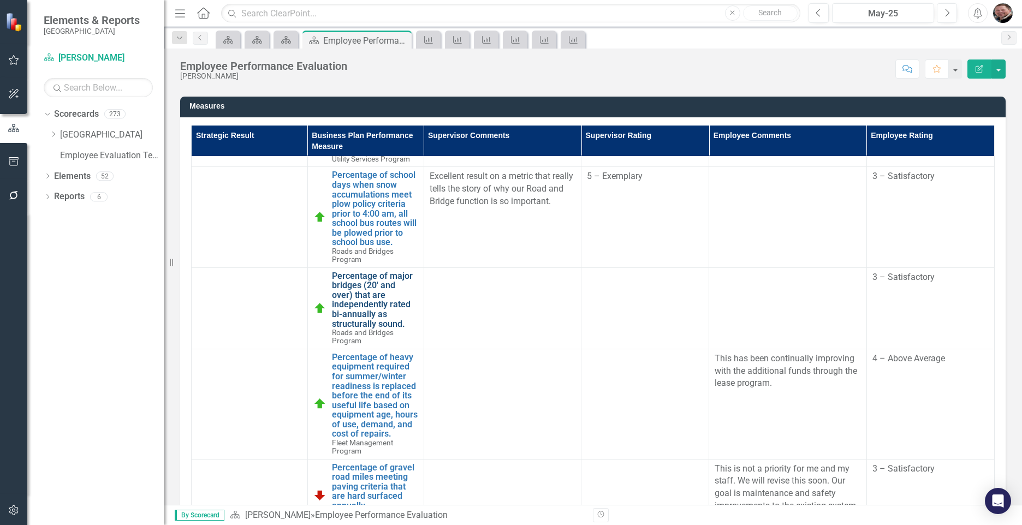
click at [375, 318] on link "Percentage of major bridges (20' and over) that are independently rated bi-annu…" at bounding box center [375, 300] width 86 height 58
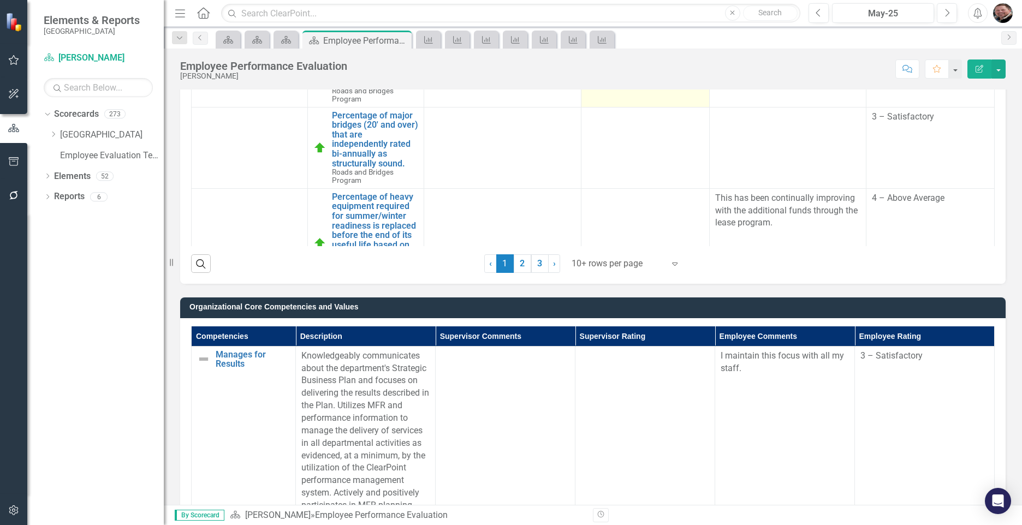
scroll to position [328, 0]
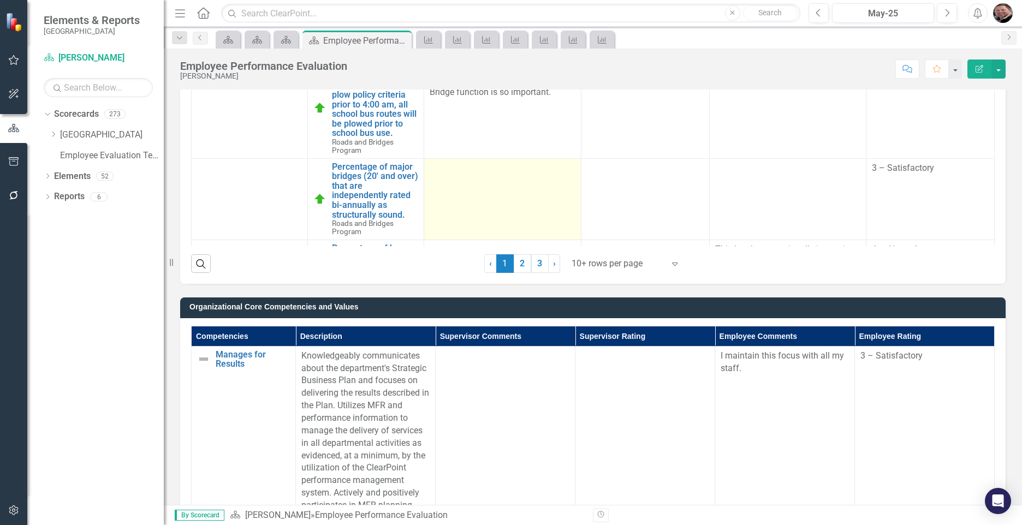
click at [462, 207] on td at bounding box center [502, 198] width 157 height 81
click at [462, 206] on td at bounding box center [502, 198] width 157 height 81
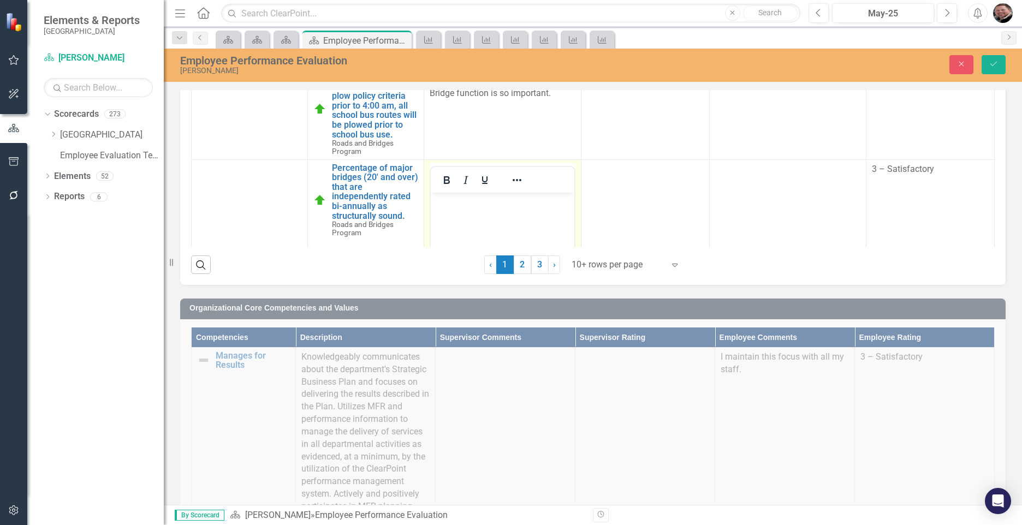
scroll to position [0, 0]
click at [462, 207] on body "Rich Text Area. Press ALT-0 for help." at bounding box center [503, 274] width 144 height 164
click at [698, 67] on button "Save" at bounding box center [994, 64] width 24 height 19
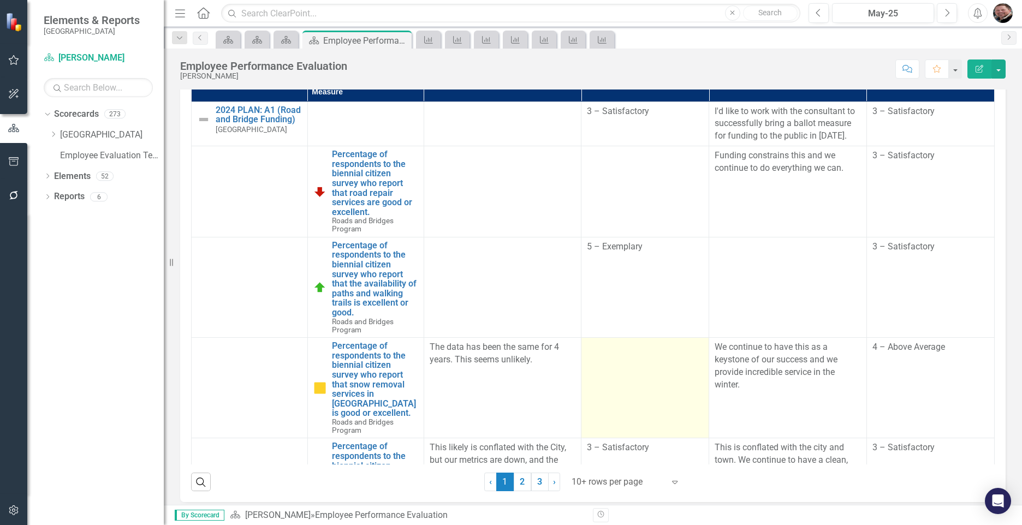
scroll to position [601, 0]
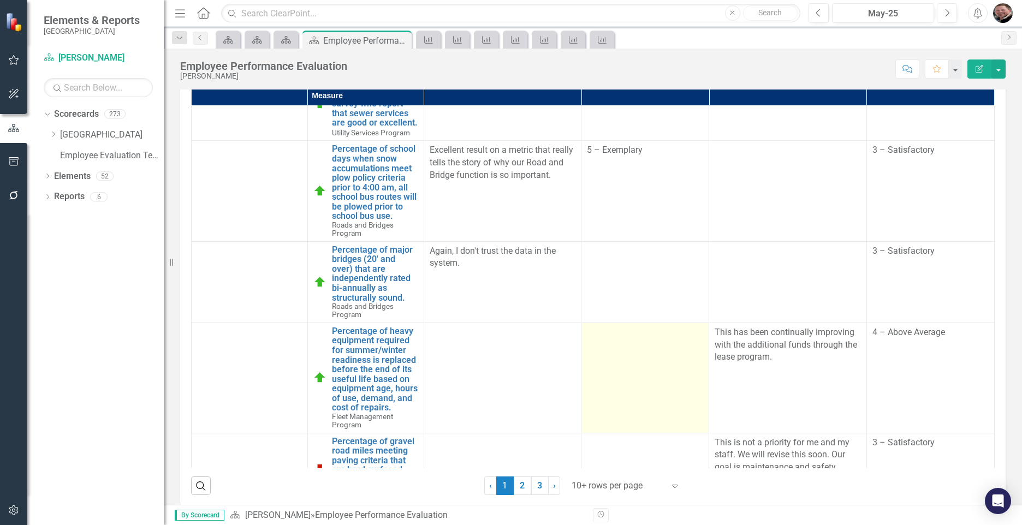
scroll to position [491, 0]
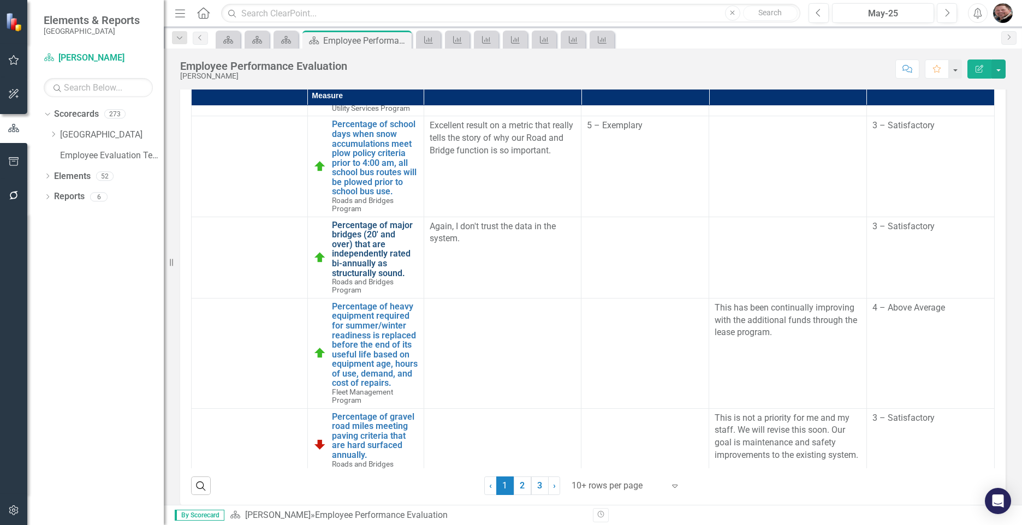
click at [375, 258] on link "Percentage of major bridges (20' and over) that are independently rated bi-annu…" at bounding box center [375, 250] width 86 height 58
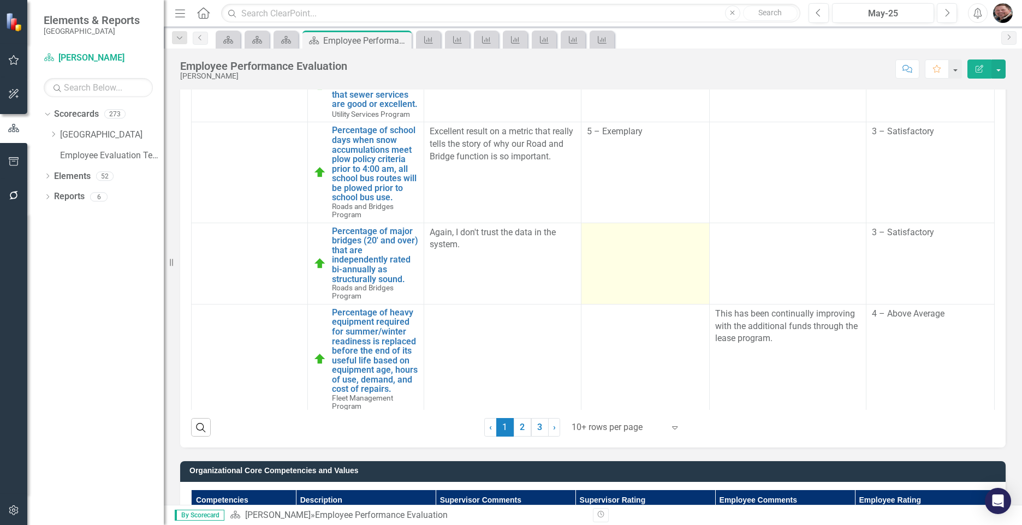
scroll to position [437, 0]
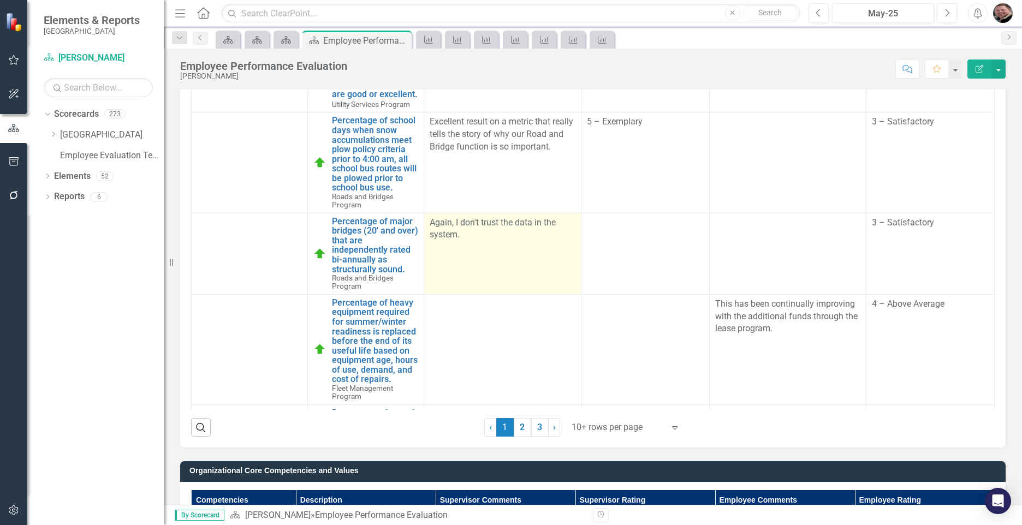
click at [471, 242] on p "Again, I don't trust the data in the system." at bounding box center [503, 229] width 146 height 25
click at [473, 242] on p "Again, I don't trust the data in the system." at bounding box center [503, 229] width 146 height 25
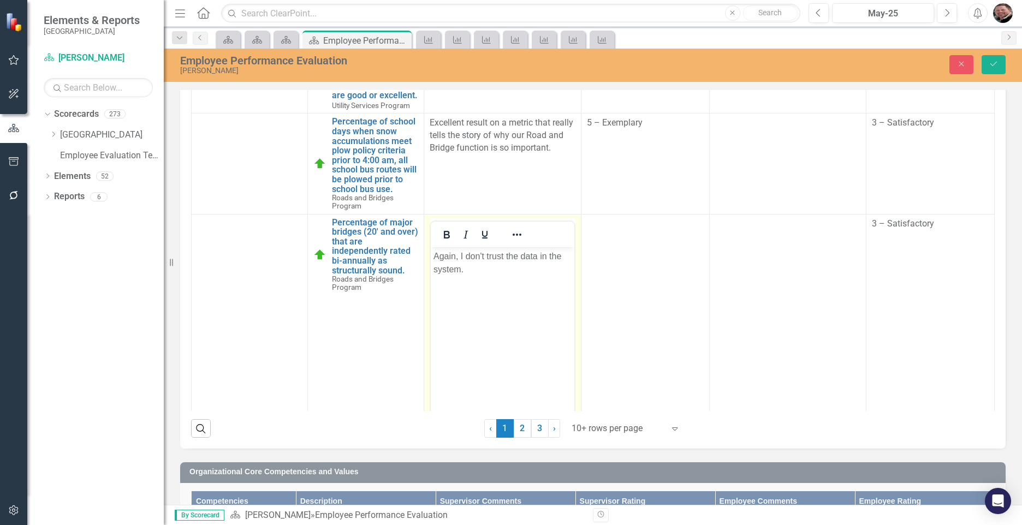
scroll to position [0, 0]
click at [488, 266] on p "Again, I don't trust the data in the system." at bounding box center [503, 263] width 138 height 26
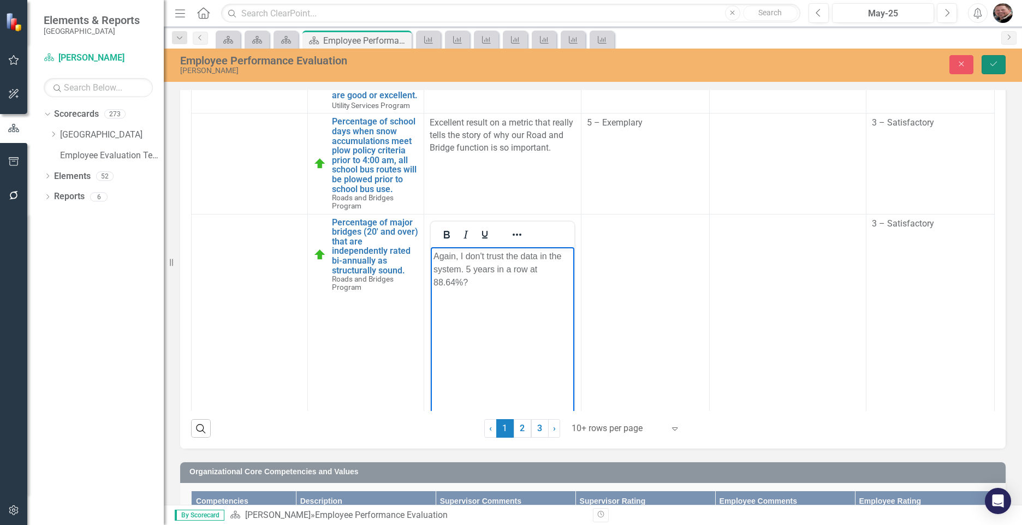
click at [992, 67] on icon "Save" at bounding box center [994, 64] width 10 height 8
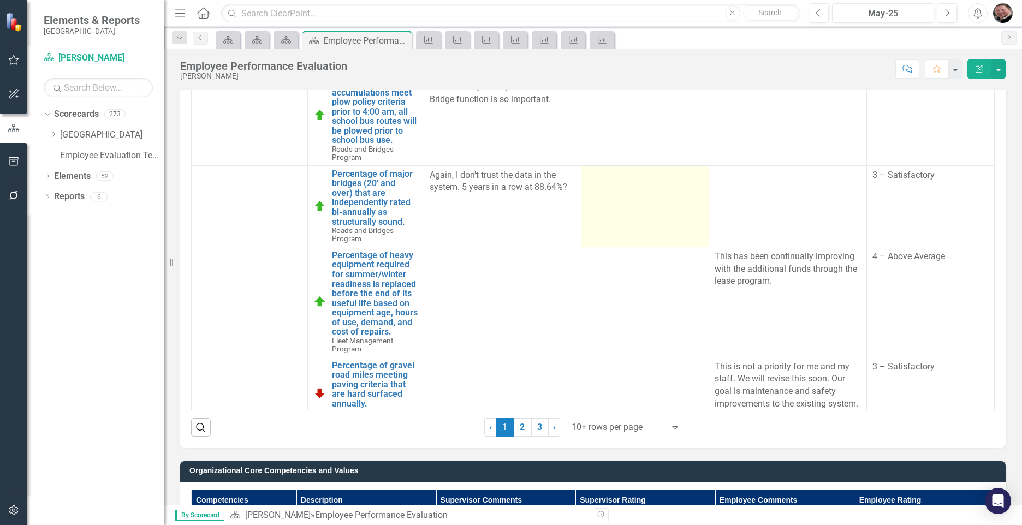
scroll to position [491, 0]
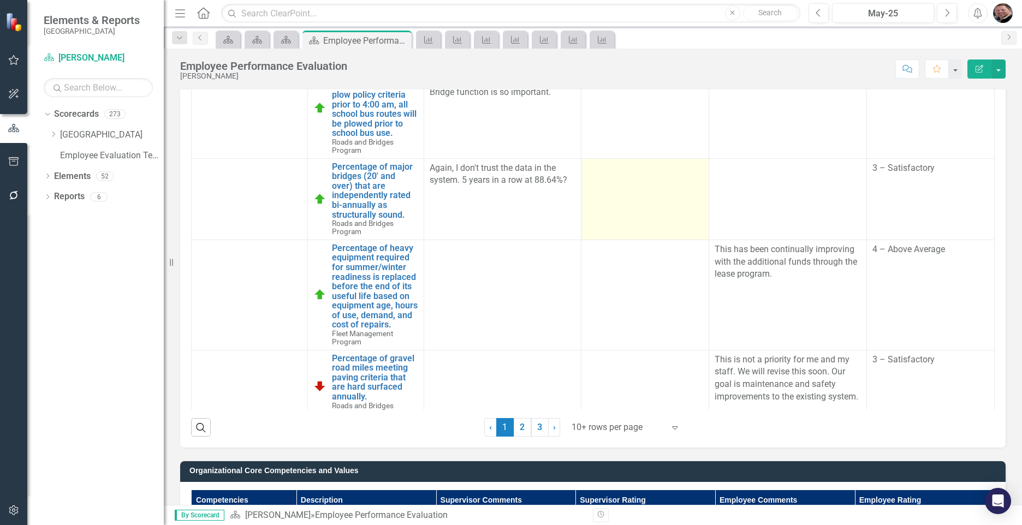
click at [670, 240] on td at bounding box center [645, 198] width 128 height 81
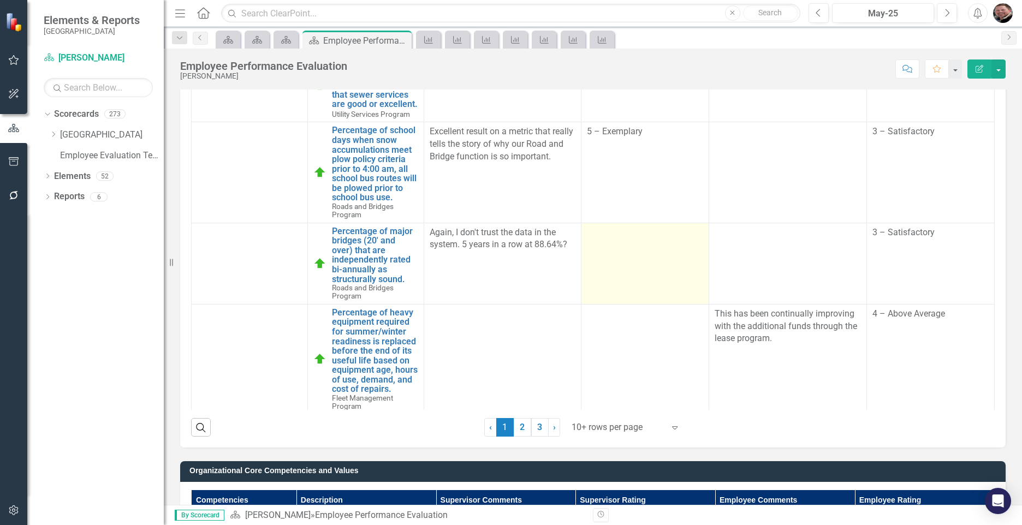
scroll to position [382, 0]
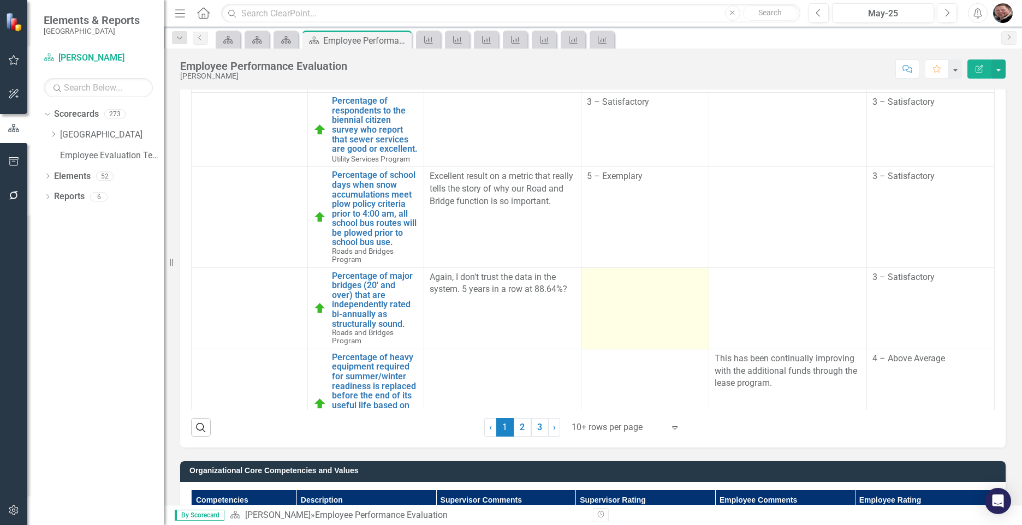
click at [638, 324] on td at bounding box center [645, 308] width 128 height 81
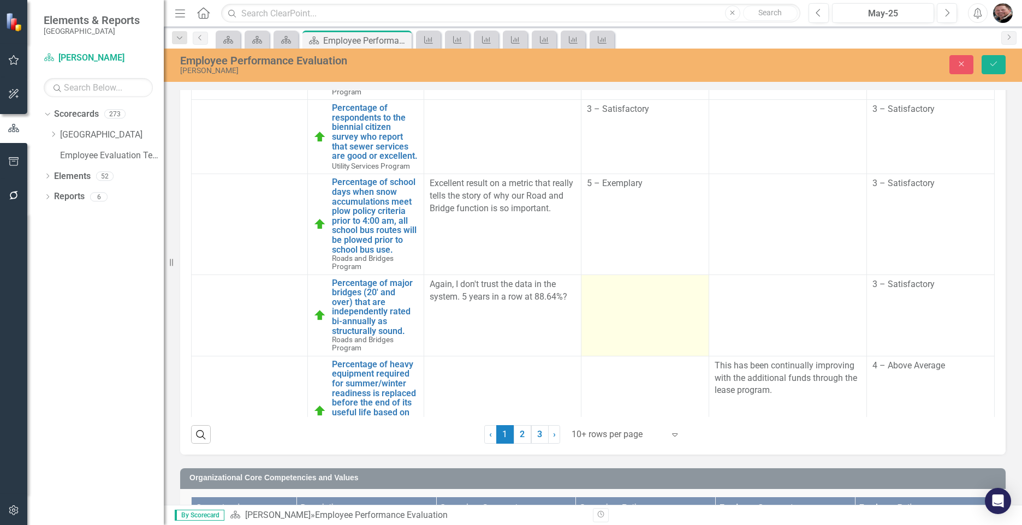
scroll to position [388, 0]
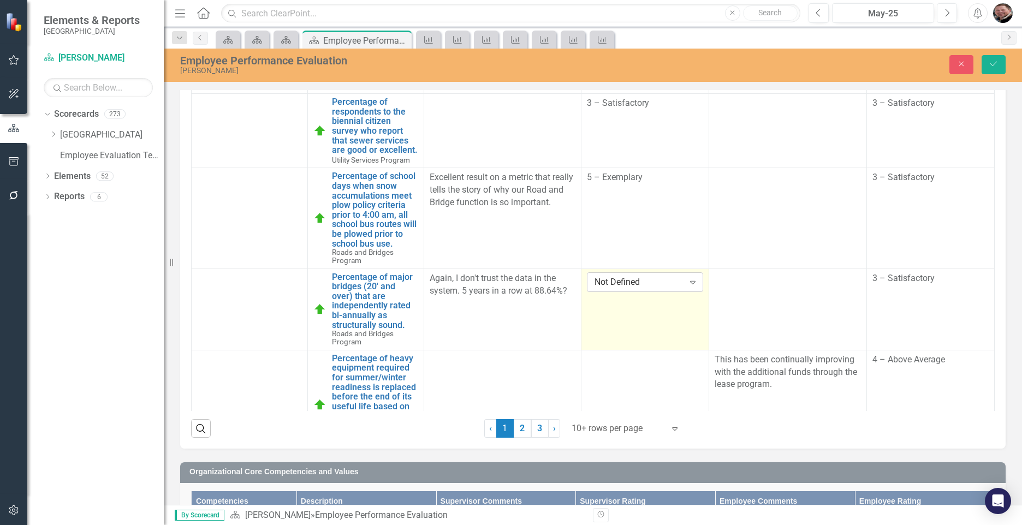
click at [690, 284] on icon at bounding box center [692, 282] width 5 height 3
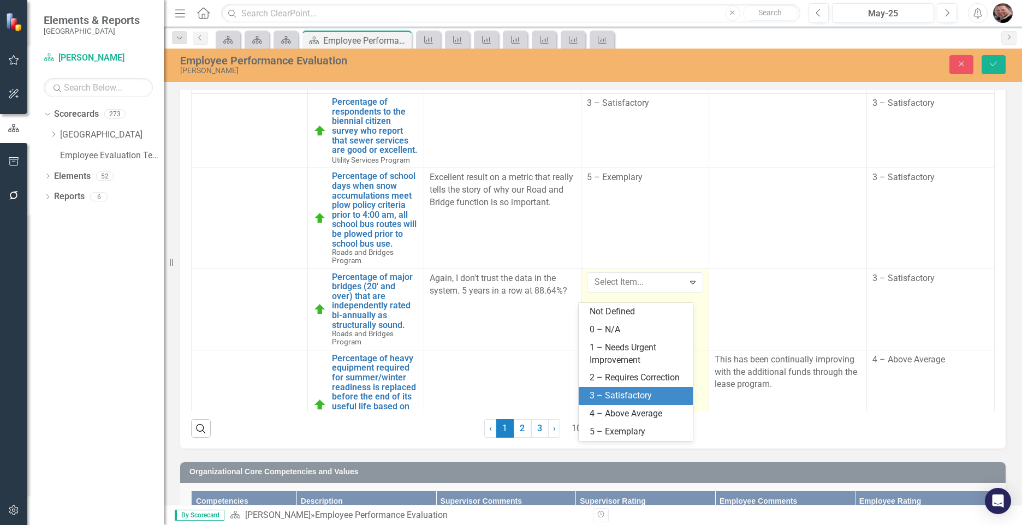
drag, startPoint x: 622, startPoint y: 391, endPoint x: 636, endPoint y: 382, distance: 16.5
click at [623, 390] on div "3 – Satisfactory" at bounding box center [638, 396] width 96 height 13
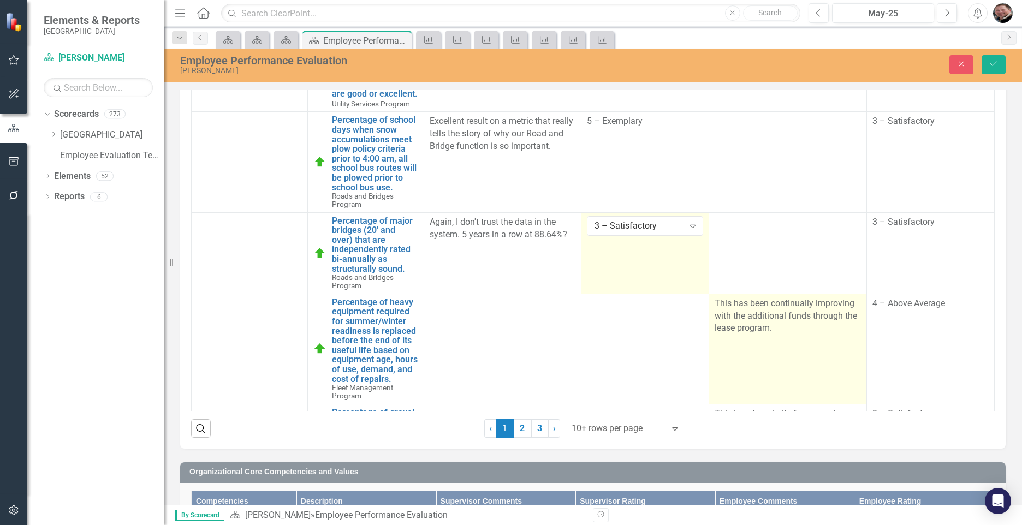
scroll to position [524, 0]
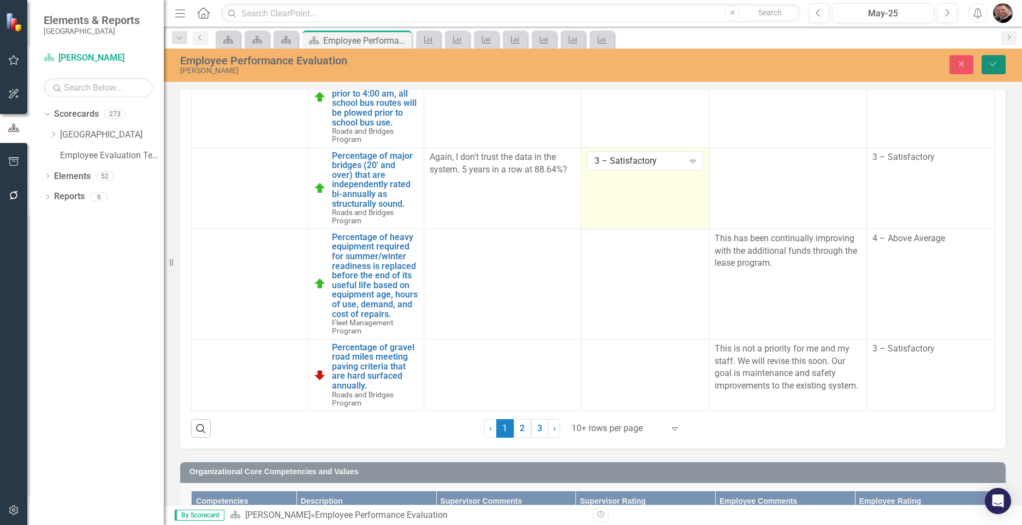
click at [989, 66] on icon "Save" at bounding box center [994, 64] width 10 height 8
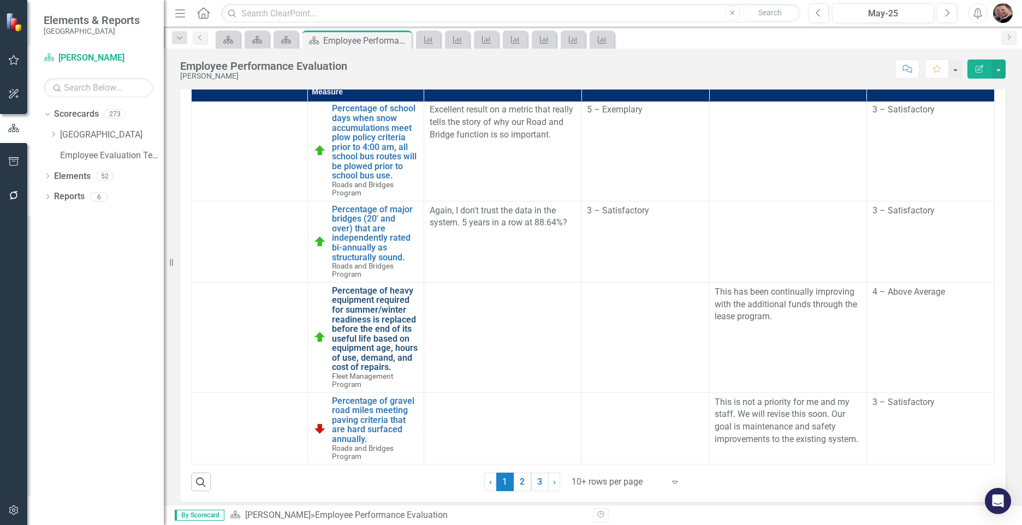
click at [366, 319] on link "Percentage of heavy equipment required for summer/winter readiness is replaced …" at bounding box center [375, 329] width 86 height 86
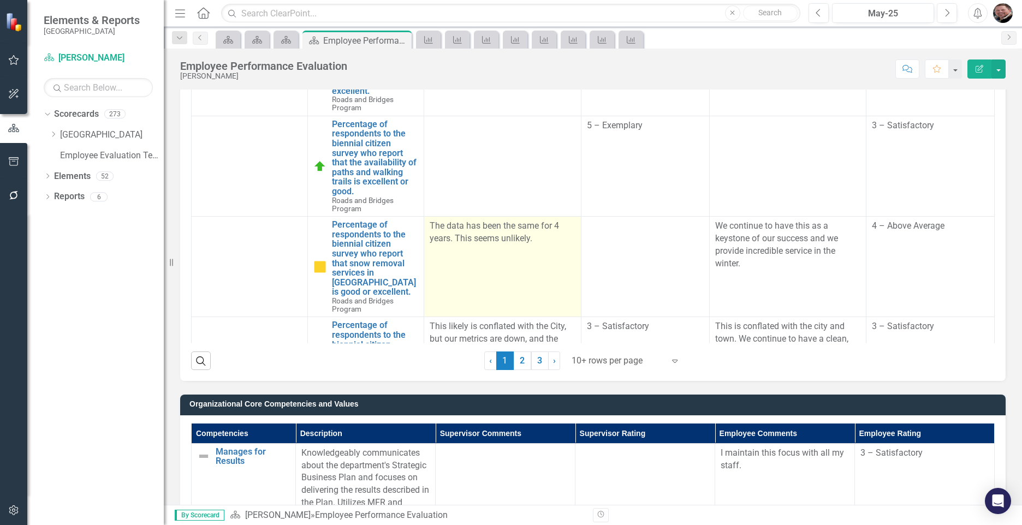
scroll to position [437, 0]
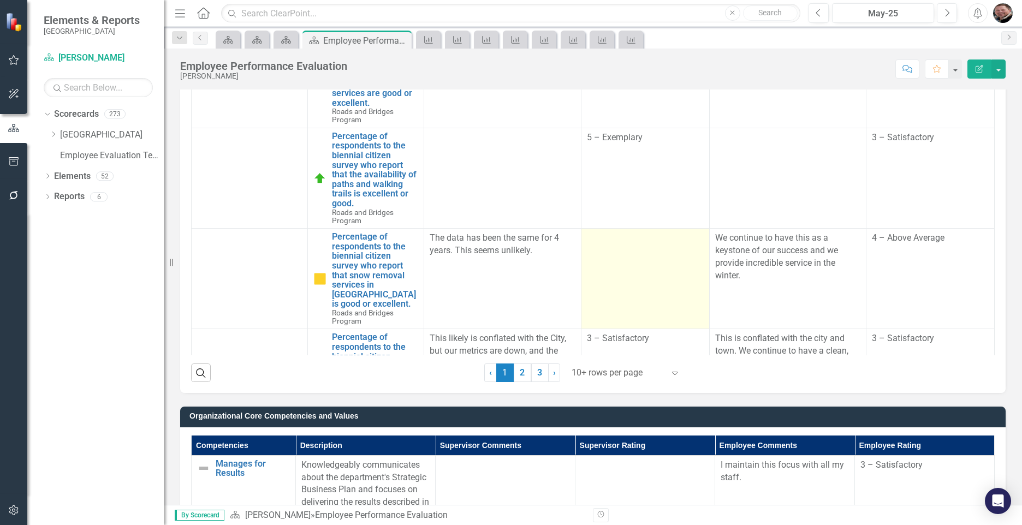
click at [610, 300] on td at bounding box center [645, 279] width 128 height 100
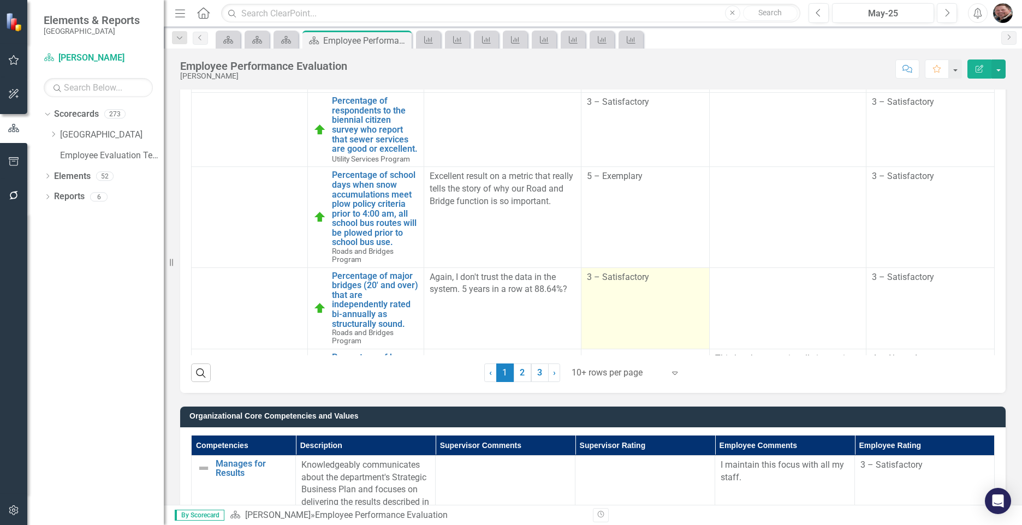
scroll to position [532, 0]
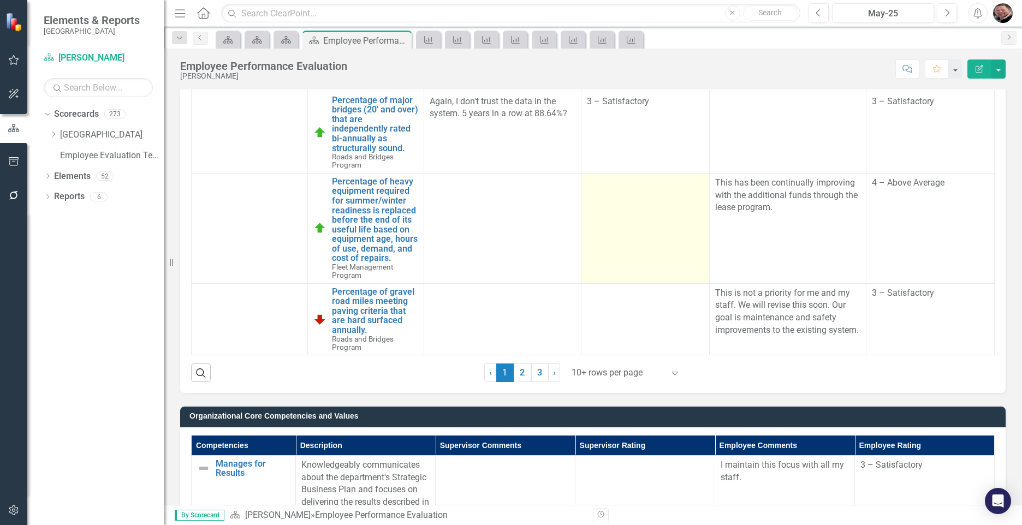
click at [634, 231] on td at bounding box center [645, 228] width 128 height 110
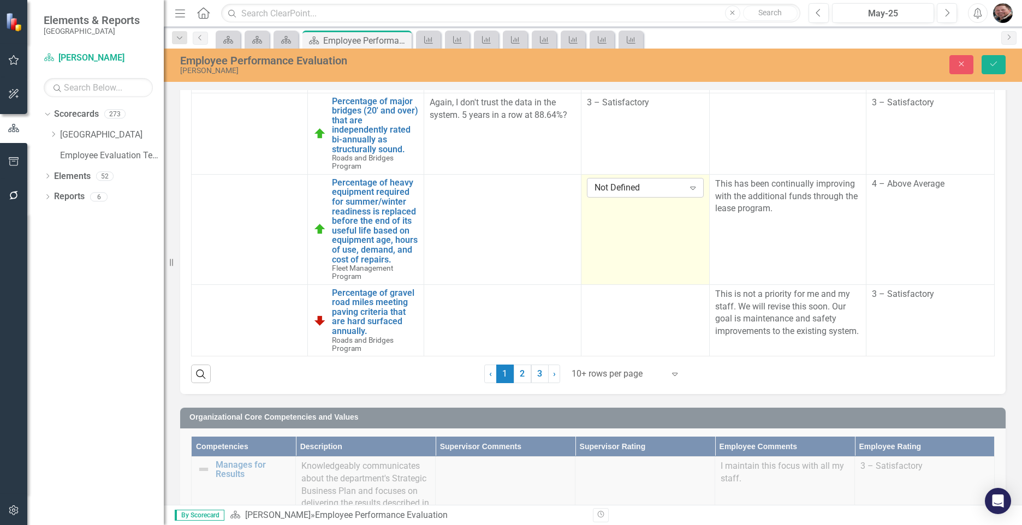
click at [687, 183] on icon "Expand" at bounding box center [692, 187] width 11 height 9
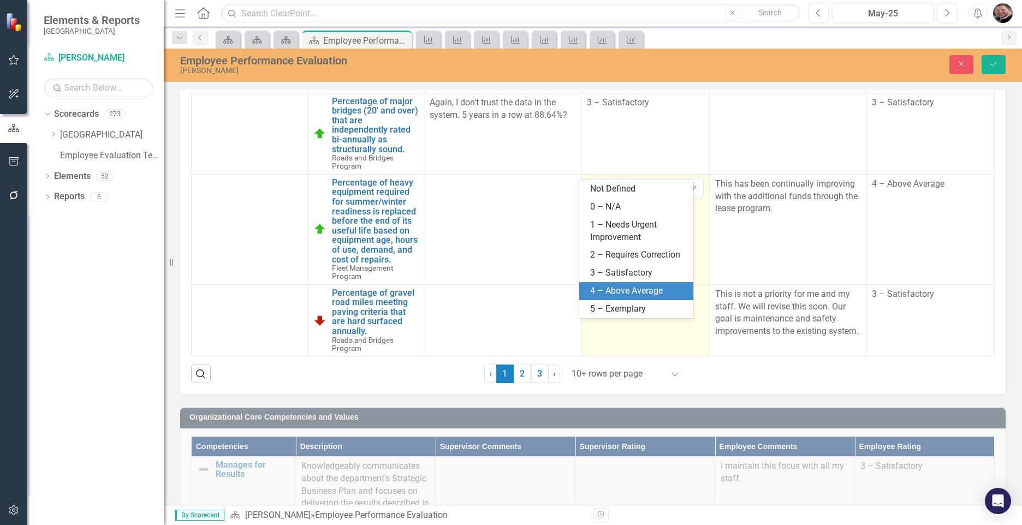
drag, startPoint x: 623, startPoint y: 291, endPoint x: 628, endPoint y: 286, distance: 6.9
click at [624, 290] on div "4 – Above Average" at bounding box center [638, 291] width 97 height 13
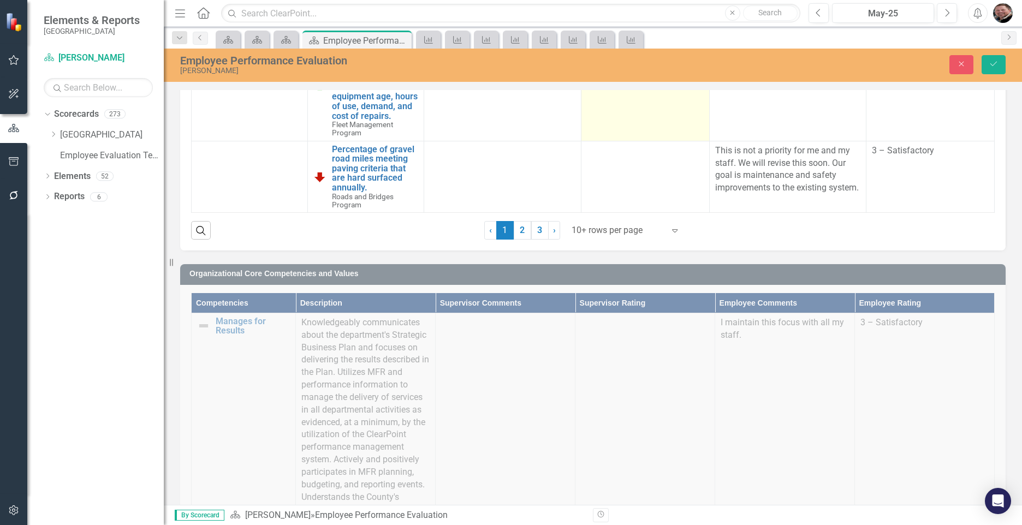
scroll to position [607, 0]
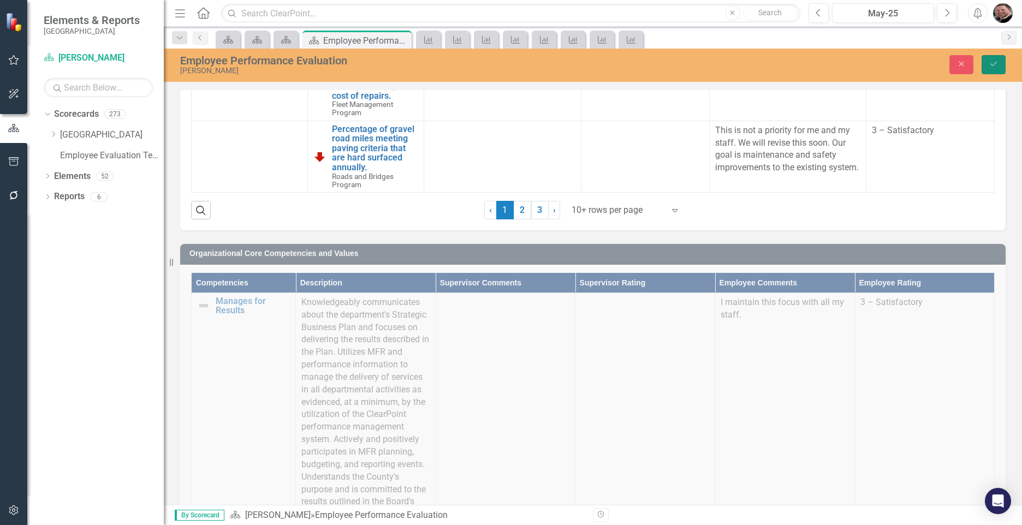
click at [991, 56] on button "Save" at bounding box center [994, 64] width 24 height 19
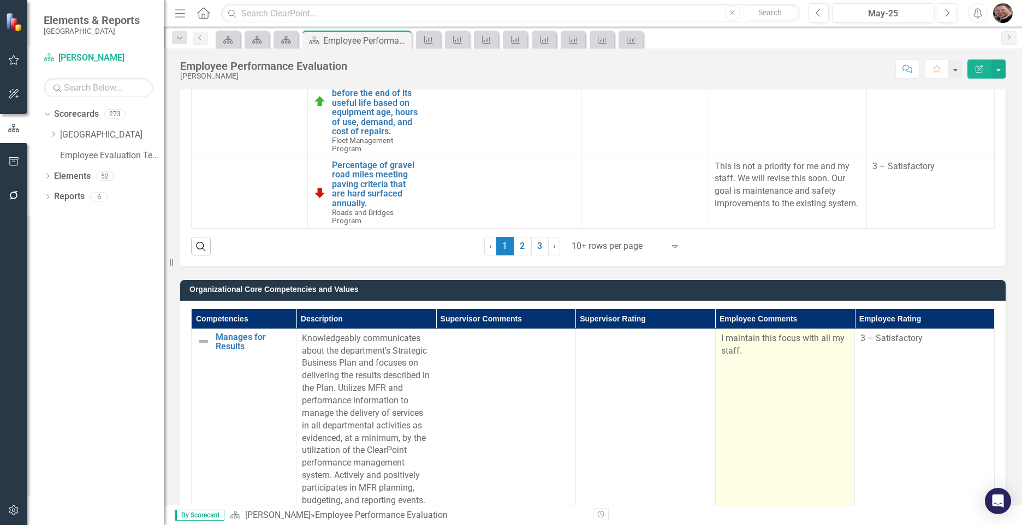
scroll to position [491, 0]
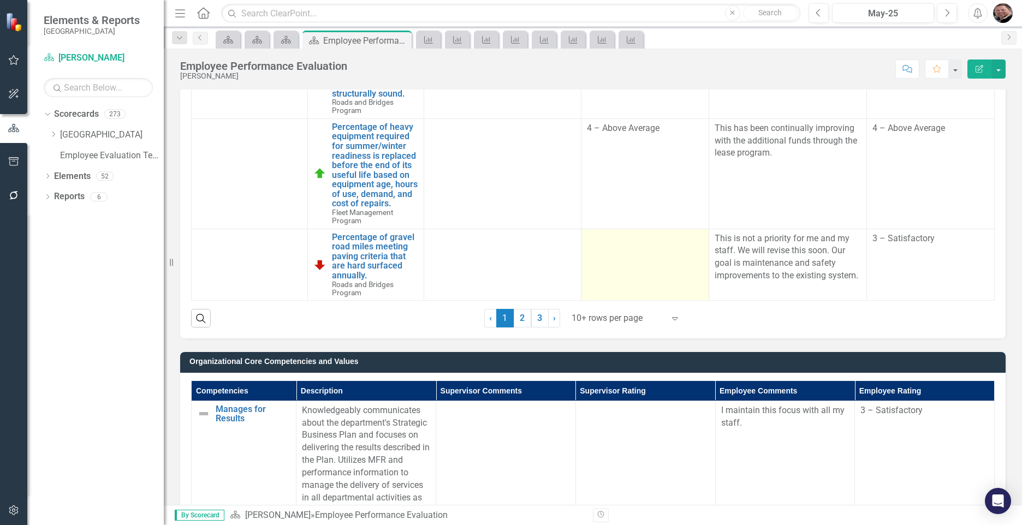
click at [593, 277] on td at bounding box center [645, 265] width 128 height 72
click at [594, 277] on td at bounding box center [645, 265] width 128 height 72
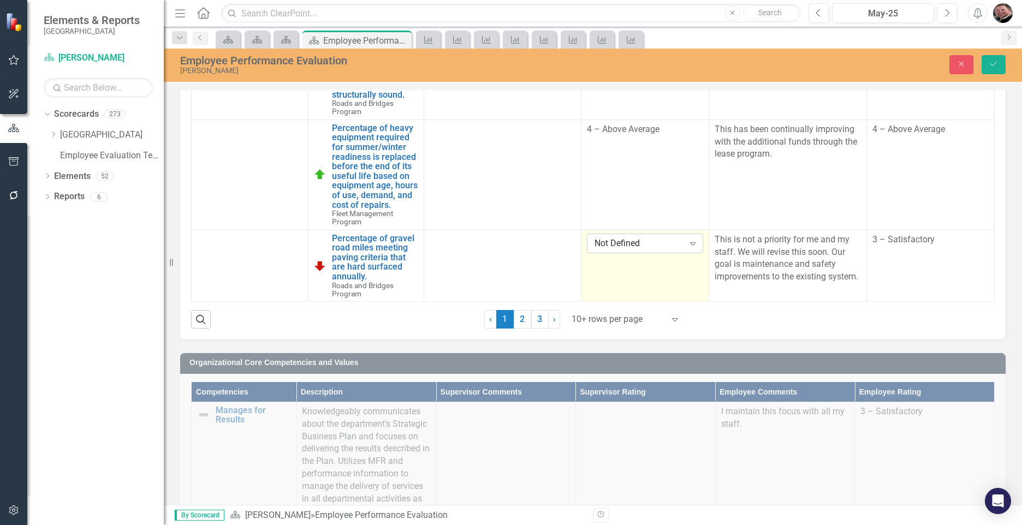
click at [687, 244] on icon "Expand" at bounding box center [692, 243] width 11 height 9
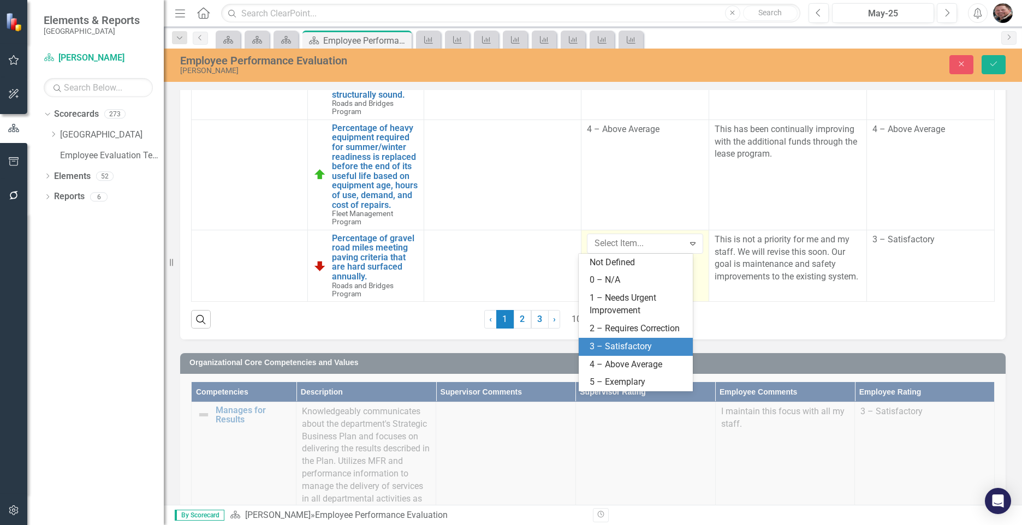
drag, startPoint x: 630, startPoint y: 343, endPoint x: 651, endPoint y: 330, distance: 25.5
click at [630, 341] on div "3 – Satisfactory" at bounding box center [638, 347] width 96 height 13
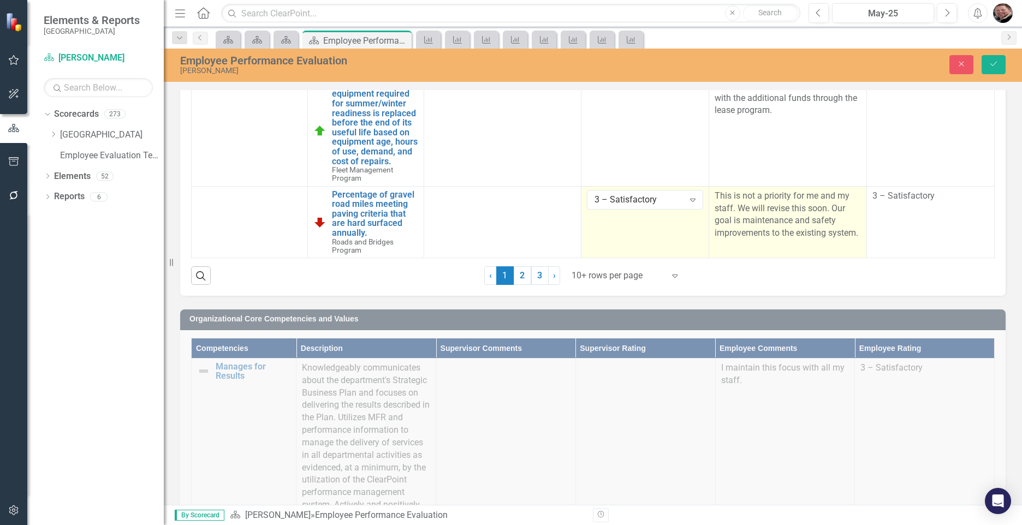
scroll to position [607, 0]
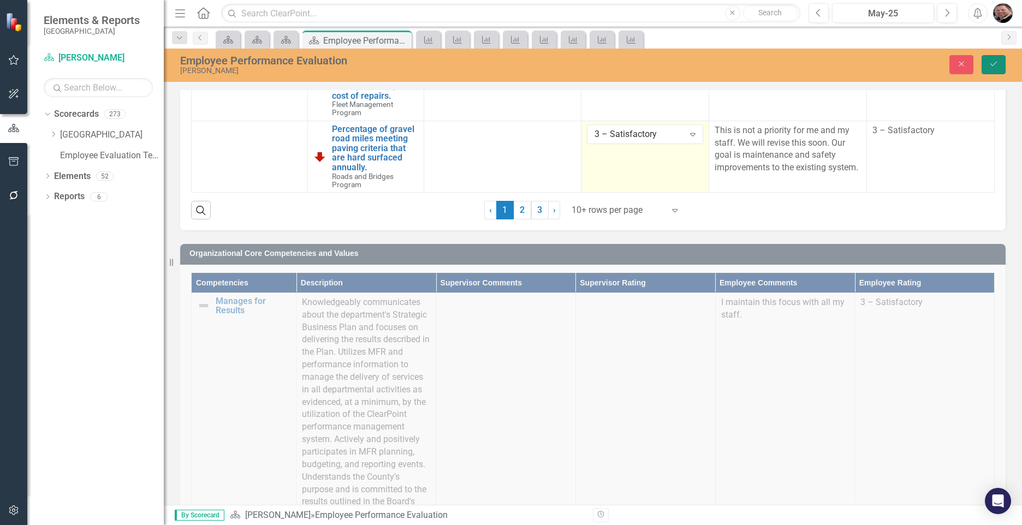
click at [990, 65] on icon "Save" at bounding box center [994, 64] width 10 height 8
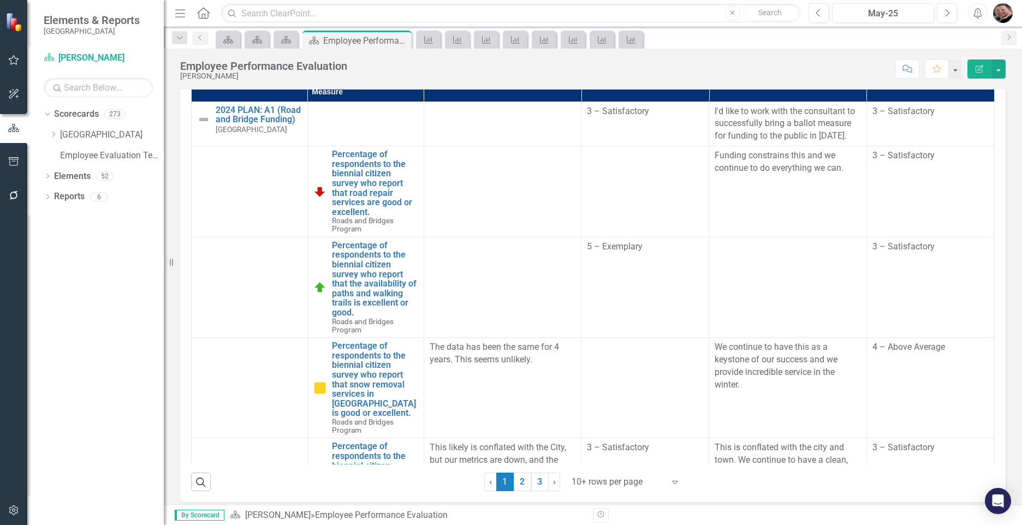
scroll to position [546, 0]
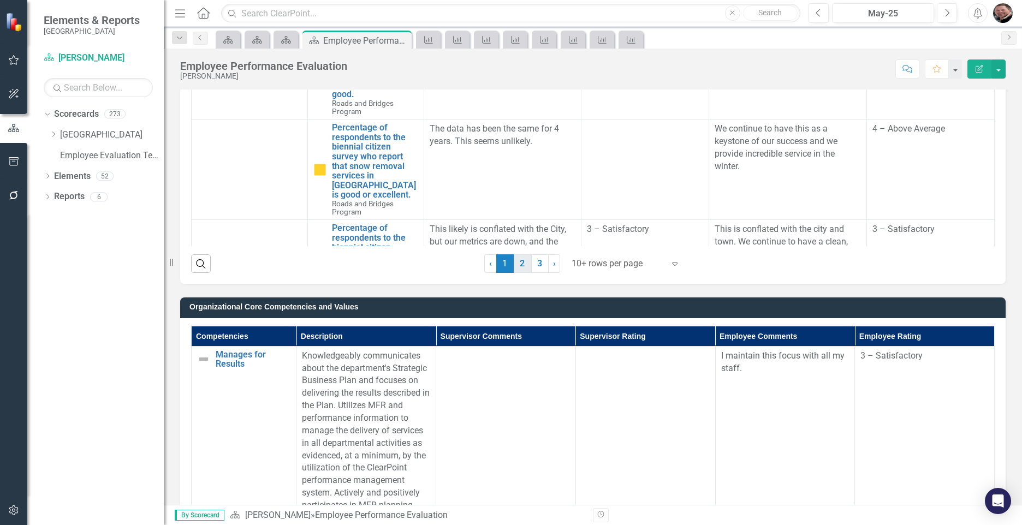
click at [518, 259] on link "2" at bounding box center [522, 263] width 17 height 19
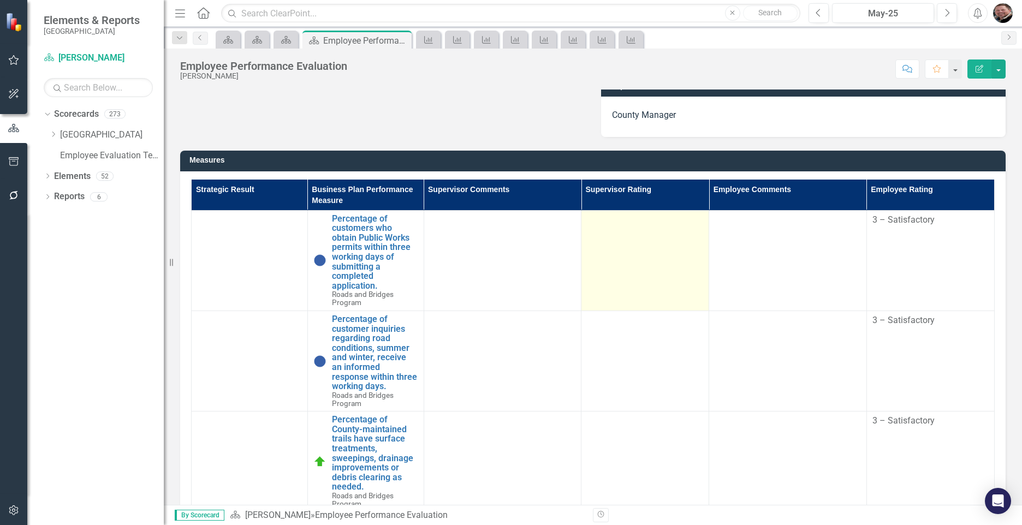
scroll to position [218, 0]
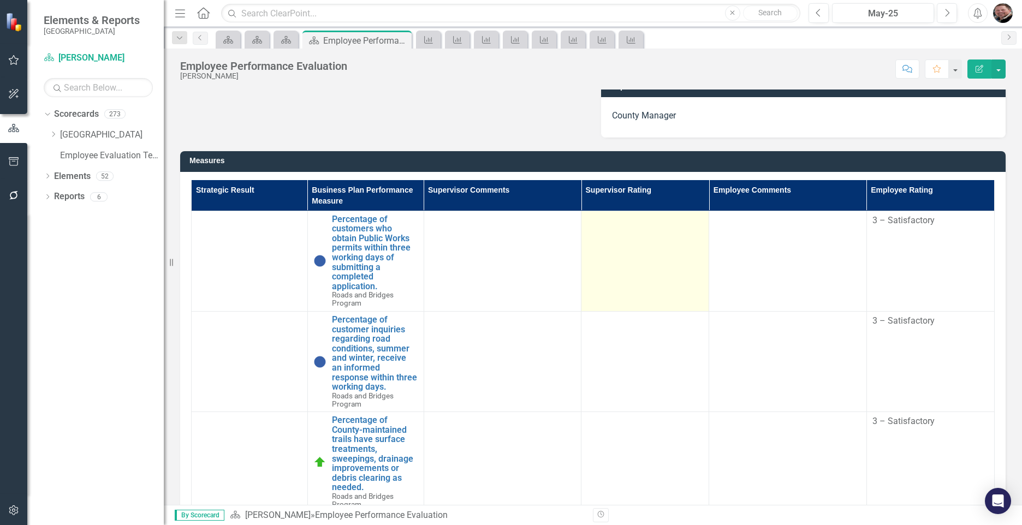
click at [621, 263] on td at bounding box center [645, 261] width 128 height 100
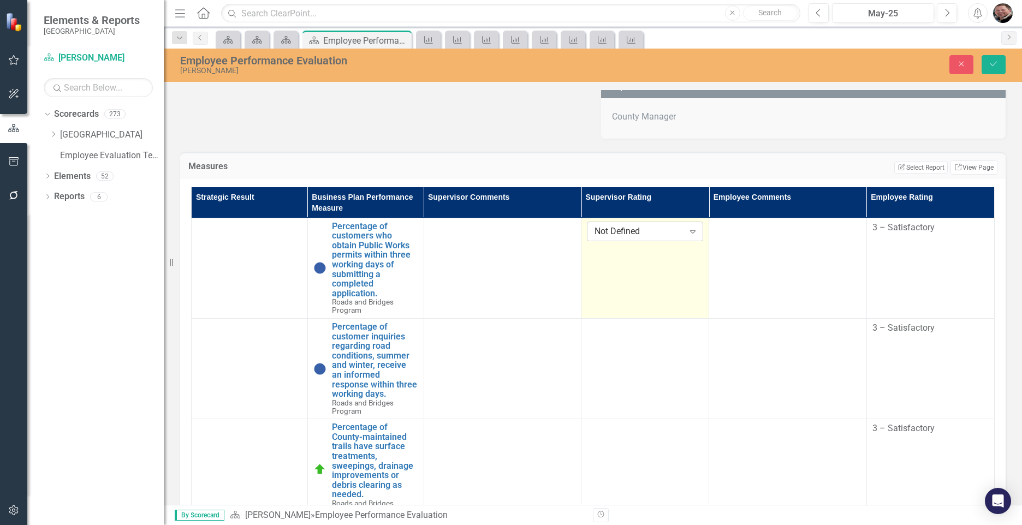
click at [687, 230] on icon "Expand" at bounding box center [692, 231] width 11 height 9
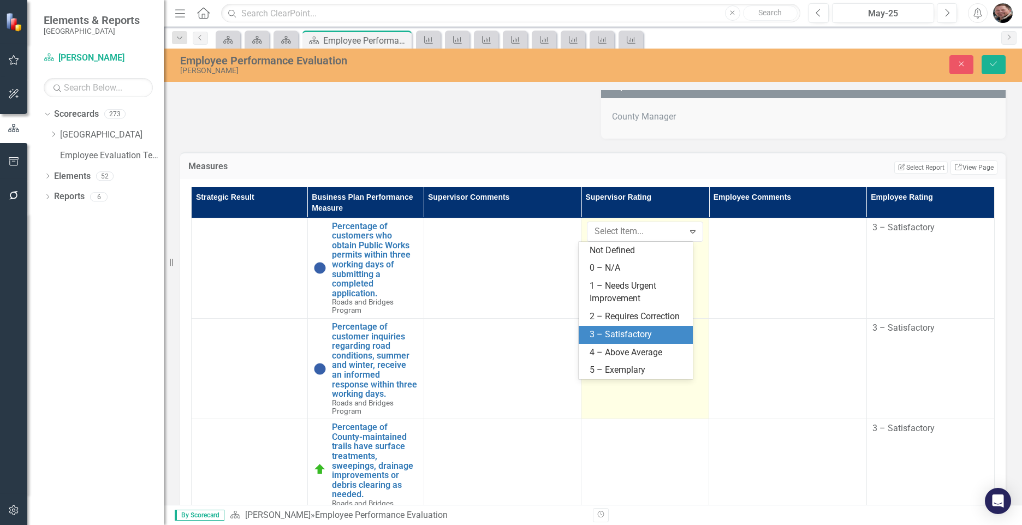
click at [631, 329] on div "3 – Satisfactory" at bounding box center [638, 335] width 96 height 13
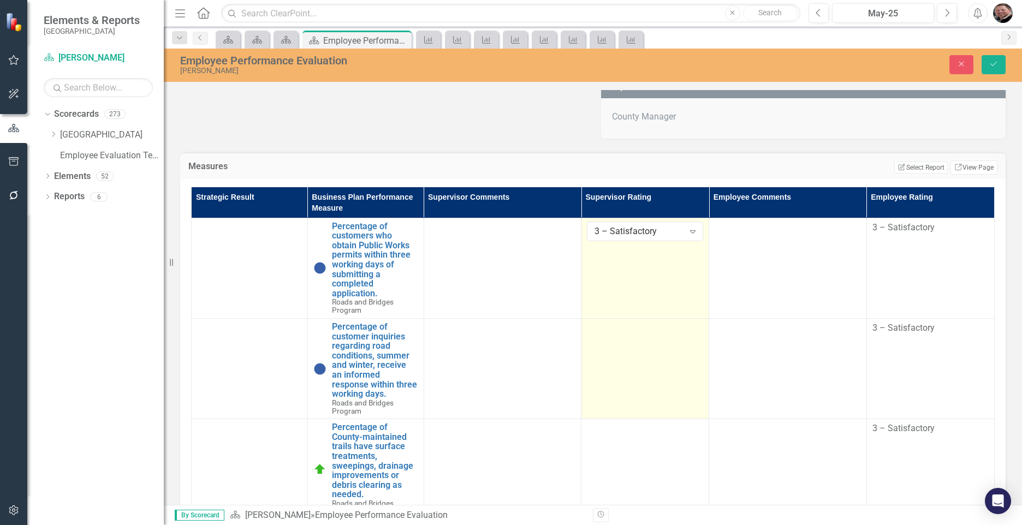
click at [630, 366] on td at bounding box center [645, 369] width 128 height 100
click at [690, 331] on icon at bounding box center [692, 332] width 5 height 3
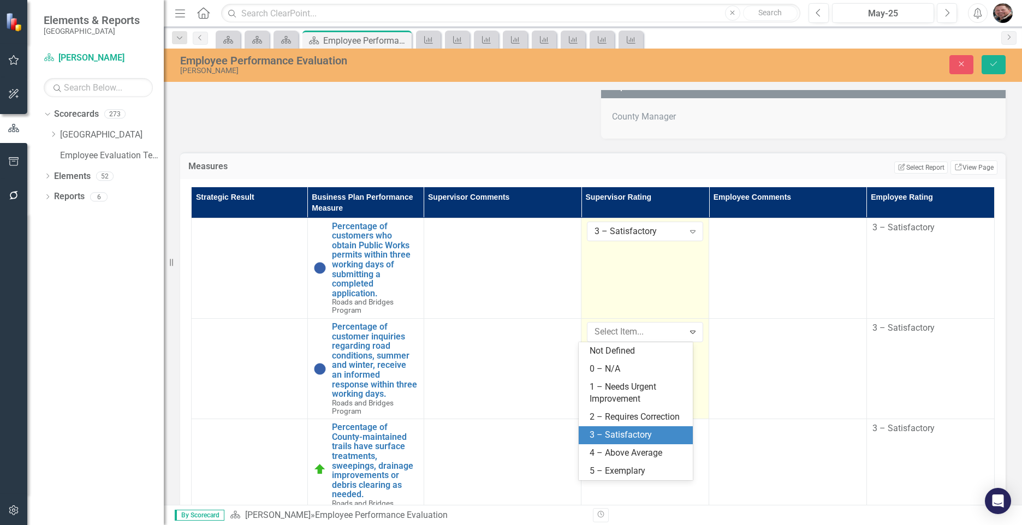
click at [630, 432] on div "3 – Satisfactory" at bounding box center [638, 435] width 96 height 13
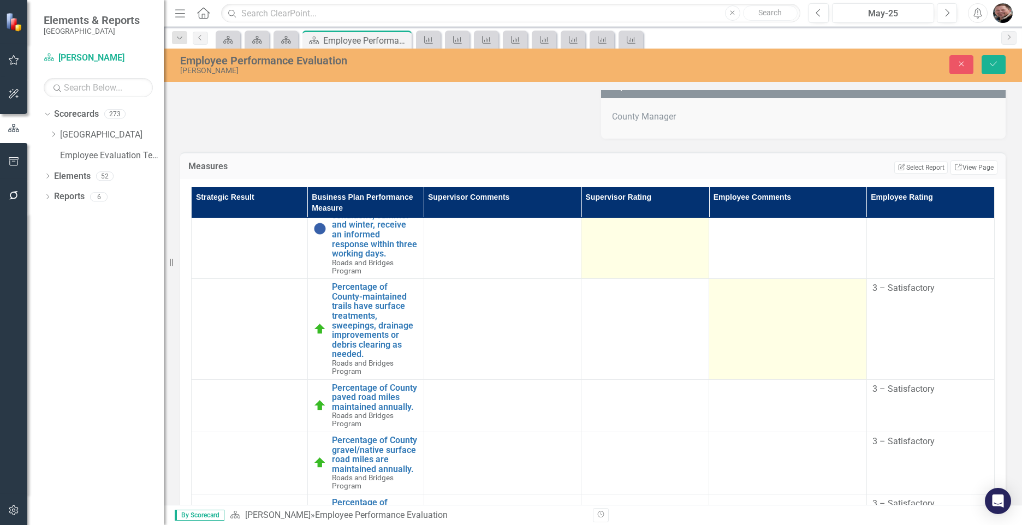
scroll to position [164, 0]
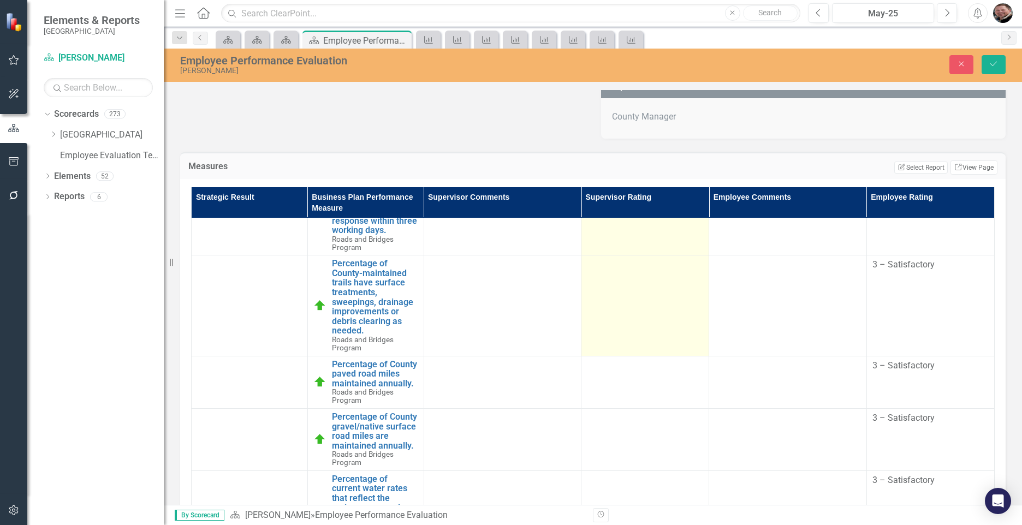
click at [631, 303] on td at bounding box center [645, 306] width 128 height 100
click at [687, 269] on icon "Expand" at bounding box center [692, 268] width 11 height 9
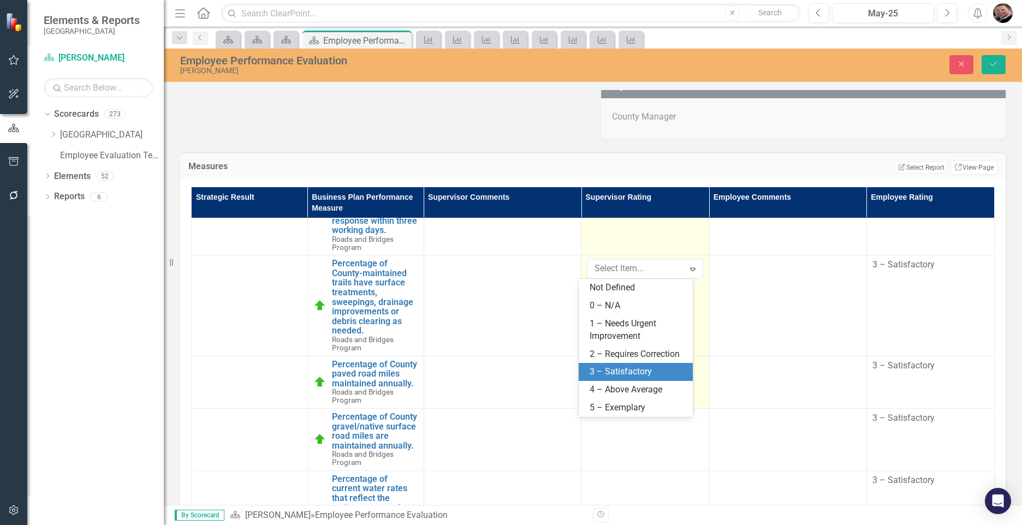
click at [618, 367] on div "3 – Satisfactory" at bounding box center [638, 372] width 96 height 13
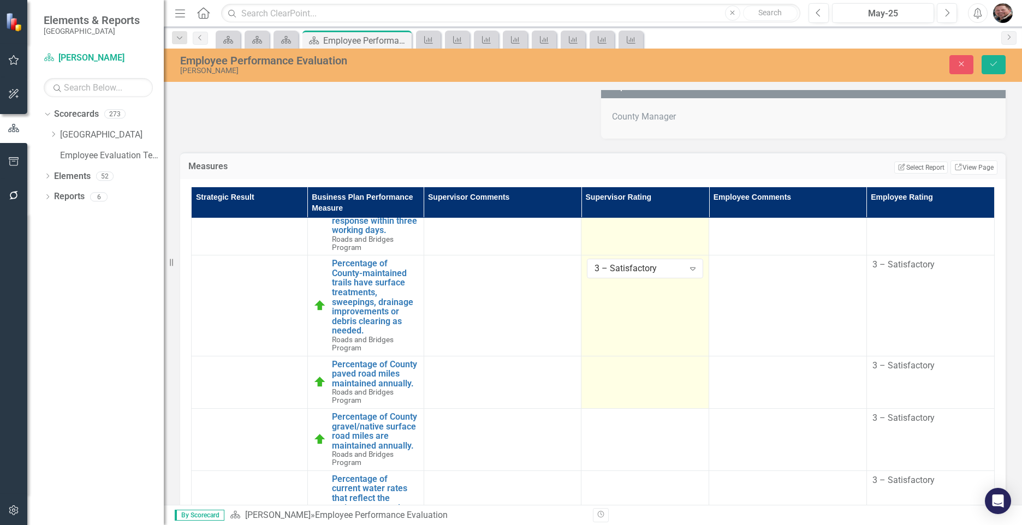
click at [640, 367] on div at bounding box center [645, 366] width 116 height 13
click at [687, 371] on icon "Expand" at bounding box center [692, 369] width 11 height 9
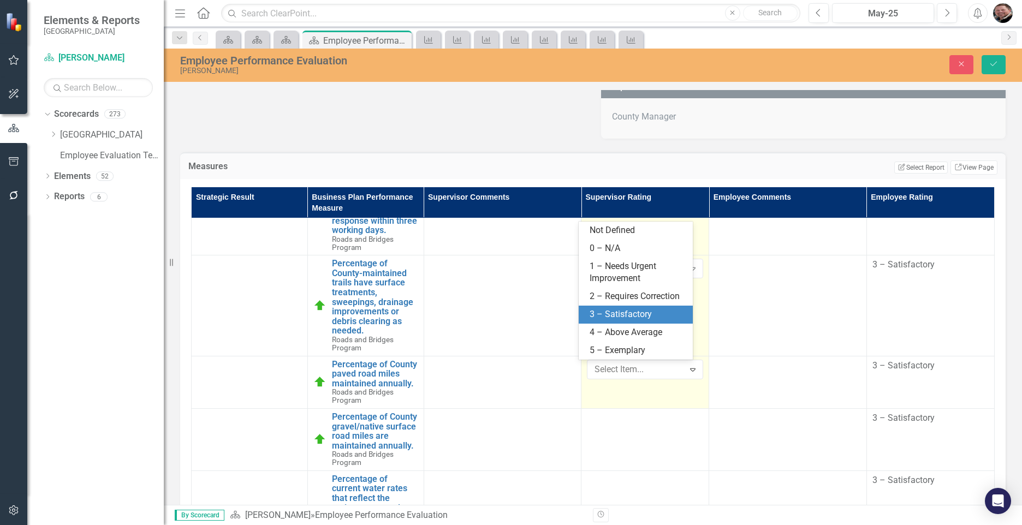
click at [623, 311] on div "3 – Satisfactory" at bounding box center [638, 314] width 96 height 13
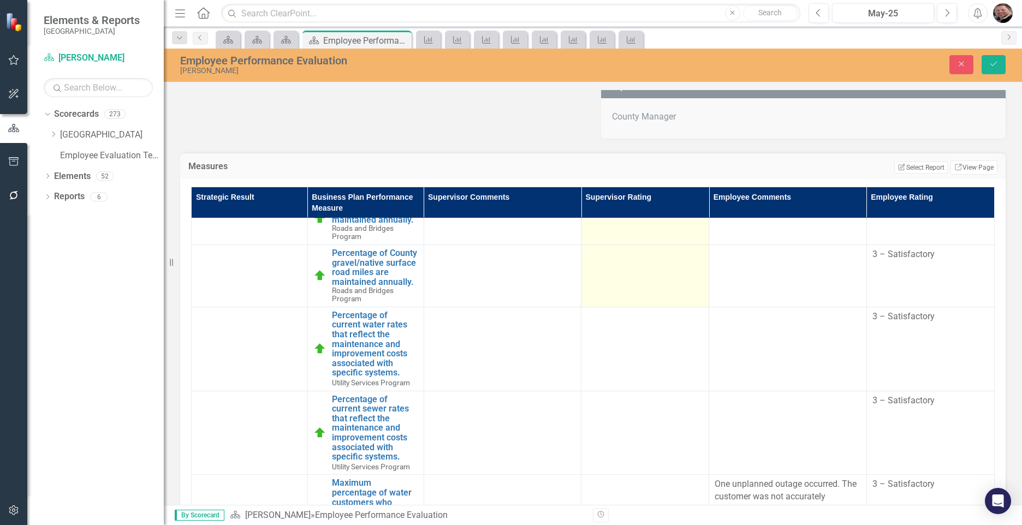
scroll to position [273, 0]
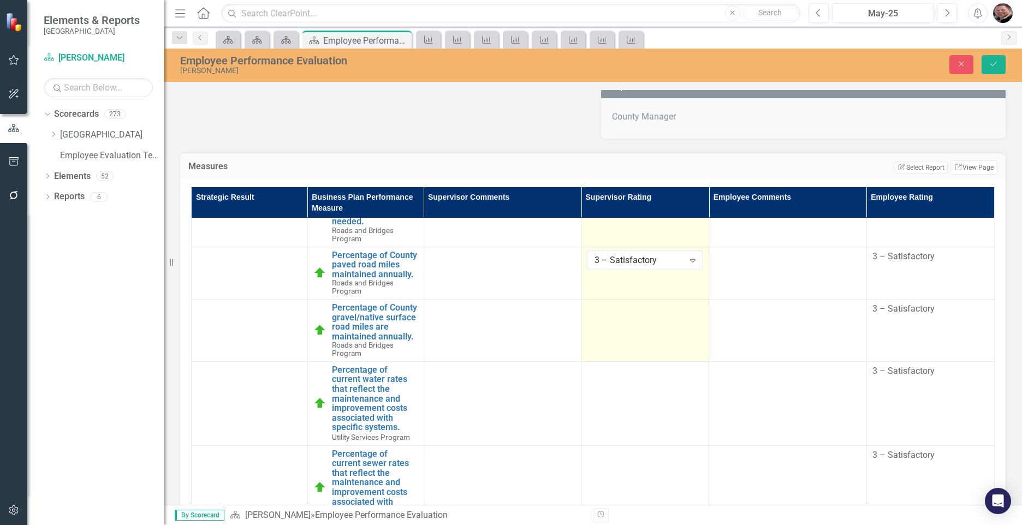
click at [640, 354] on td at bounding box center [645, 330] width 128 height 62
click at [640, 352] on td at bounding box center [645, 330] width 128 height 62
click at [612, 337] on td at bounding box center [645, 330] width 128 height 62
click at [613, 336] on td at bounding box center [645, 330] width 128 height 62
click at [609, 331] on td at bounding box center [645, 330] width 128 height 62
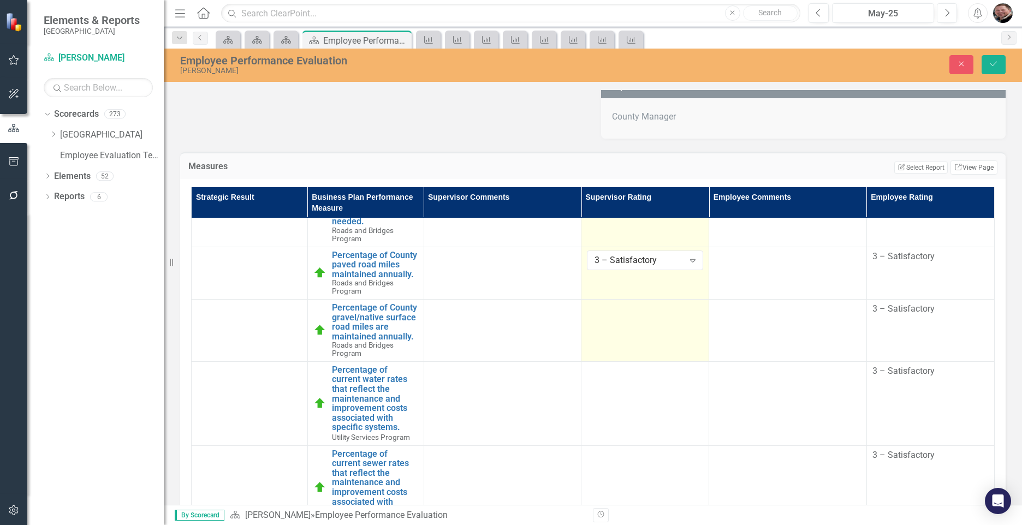
click at [610, 330] on td at bounding box center [645, 330] width 128 height 62
click at [687, 317] on icon "Expand" at bounding box center [692, 312] width 11 height 9
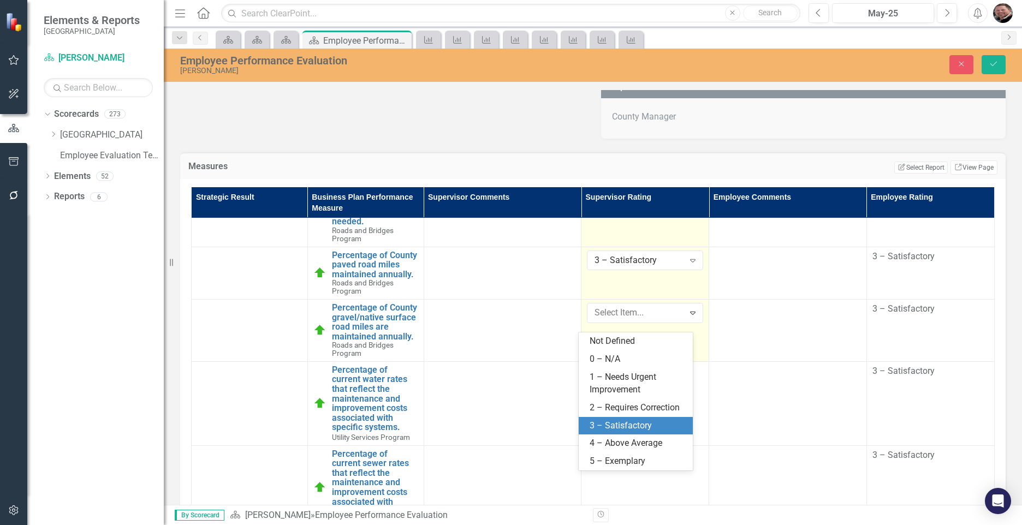
click at [624, 419] on div "3 – Satisfactory" at bounding box center [636, 426] width 114 height 18
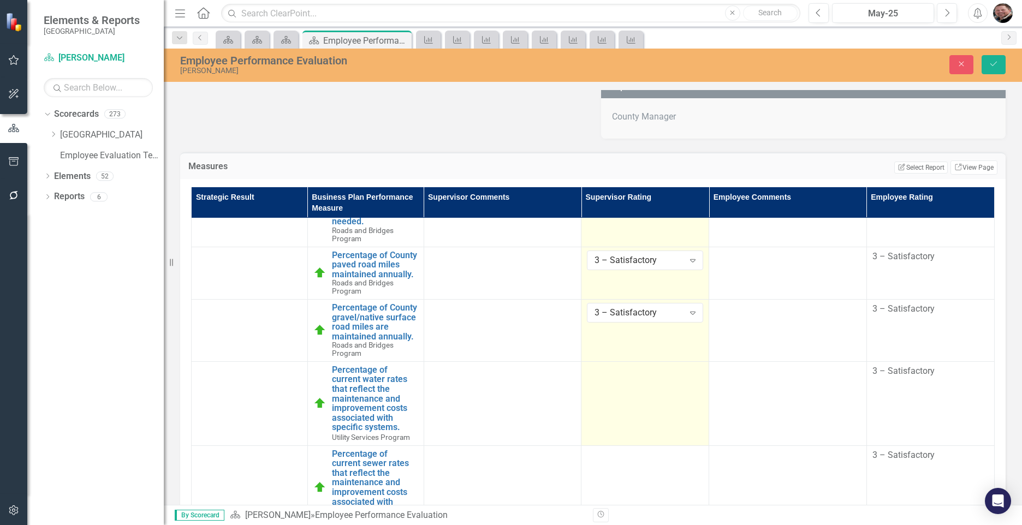
click at [633, 418] on td at bounding box center [645, 403] width 128 height 84
click at [634, 417] on td at bounding box center [645, 403] width 128 height 84
click at [626, 420] on td at bounding box center [645, 403] width 128 height 84
click at [627, 420] on td at bounding box center [645, 403] width 128 height 84
click at [687, 379] on icon "Expand" at bounding box center [692, 375] width 11 height 9
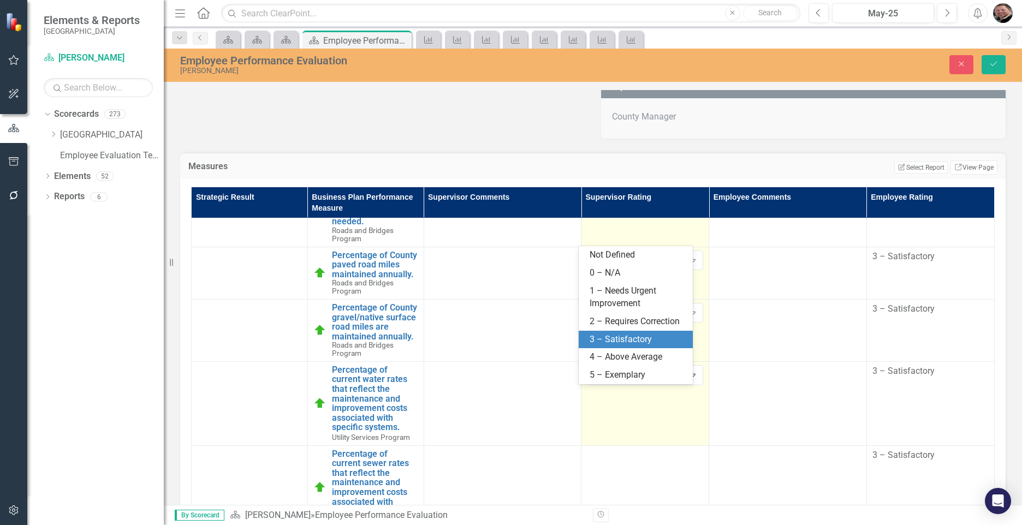
click at [618, 340] on div "3 – Satisfactory" at bounding box center [638, 340] width 96 height 13
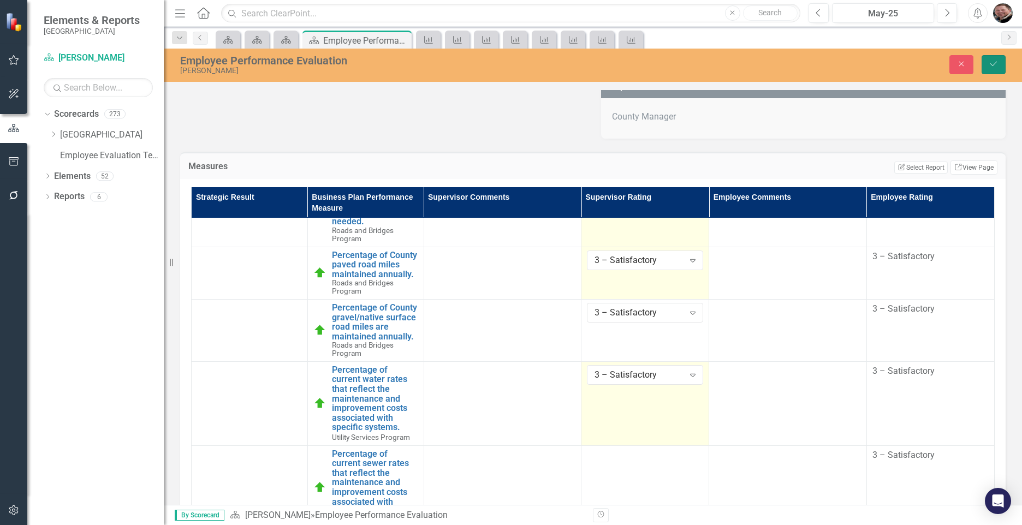
click at [999, 59] on button "Save" at bounding box center [994, 64] width 24 height 19
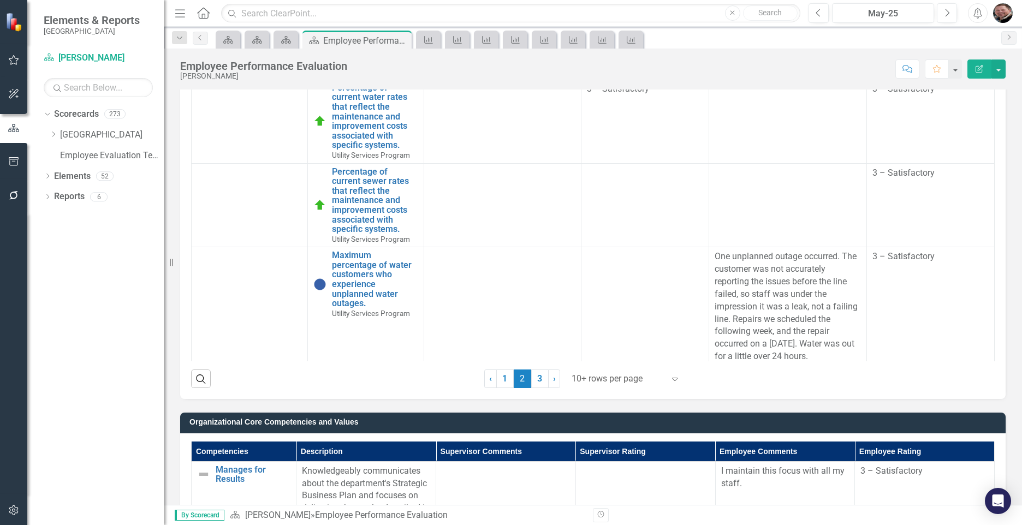
scroll to position [437, 0]
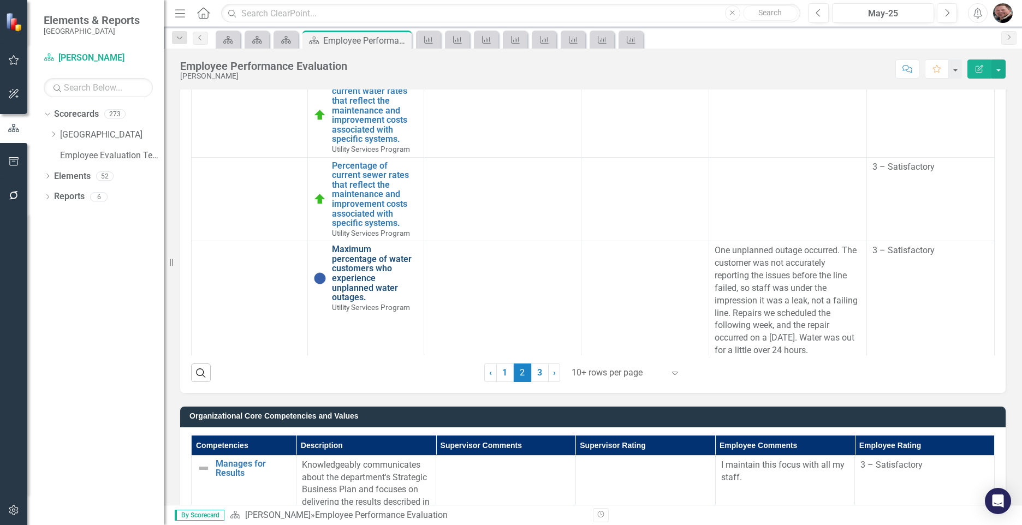
click at [350, 294] on link "Maximum percentage of water customers who experience unplanned water outages." at bounding box center [375, 274] width 86 height 58
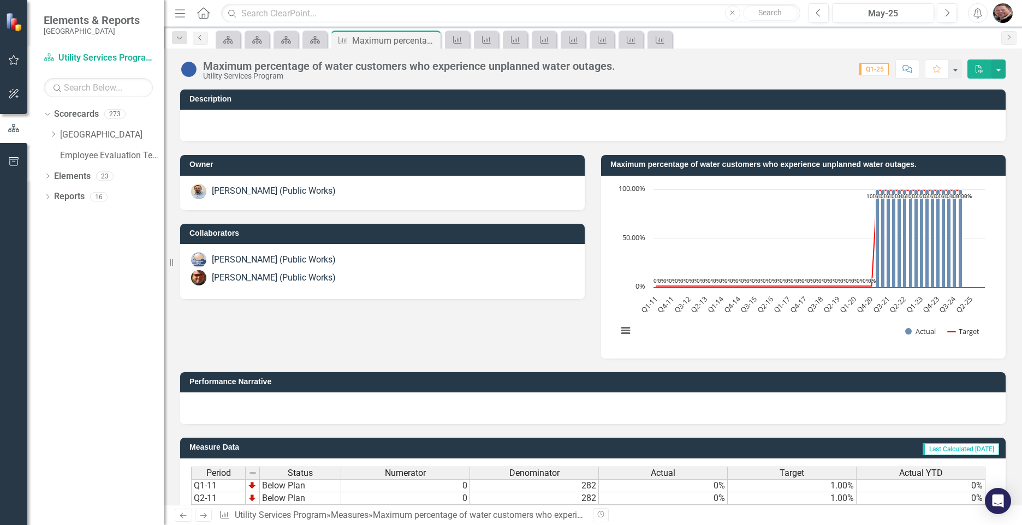
click at [201, 38] on icon "Previous" at bounding box center [200, 37] width 9 height 7
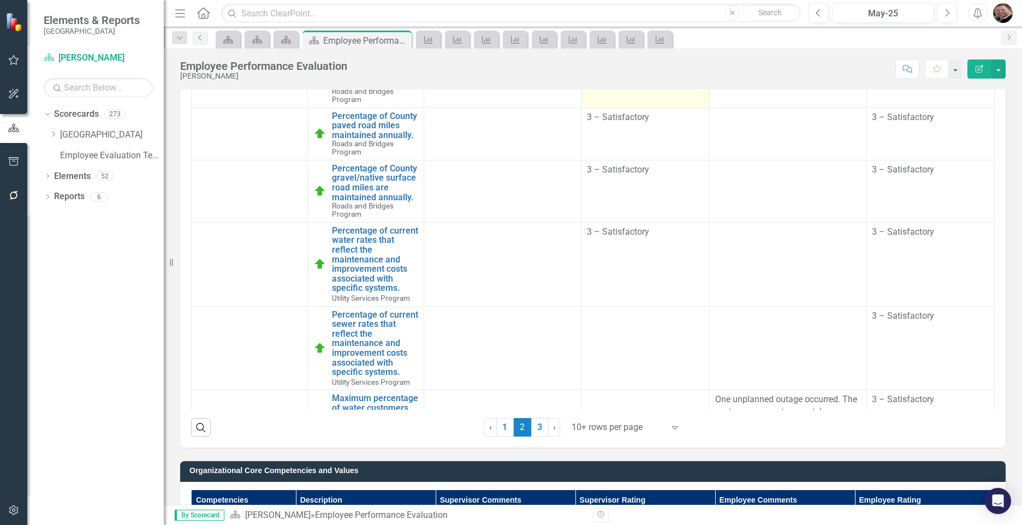
scroll to position [382, 0]
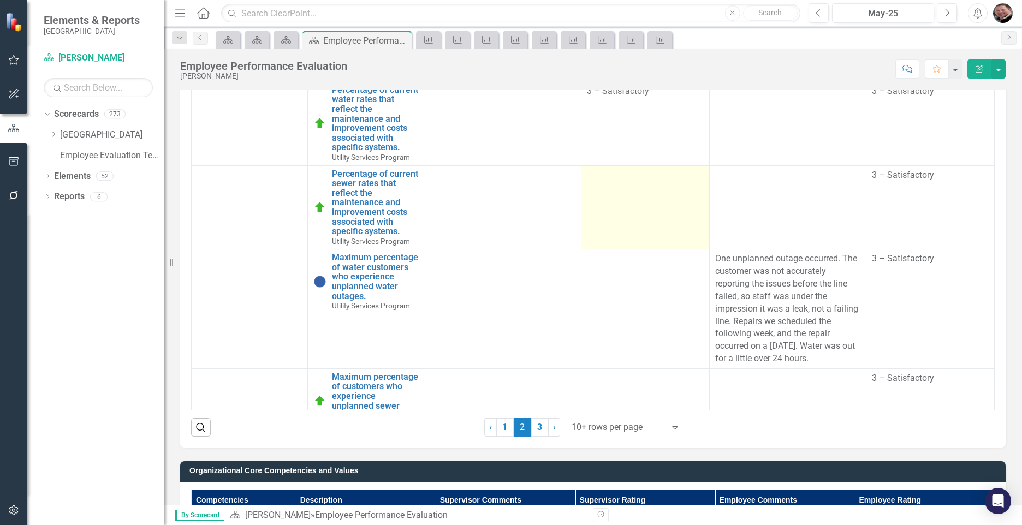
click at [637, 216] on td at bounding box center [645, 207] width 128 height 84
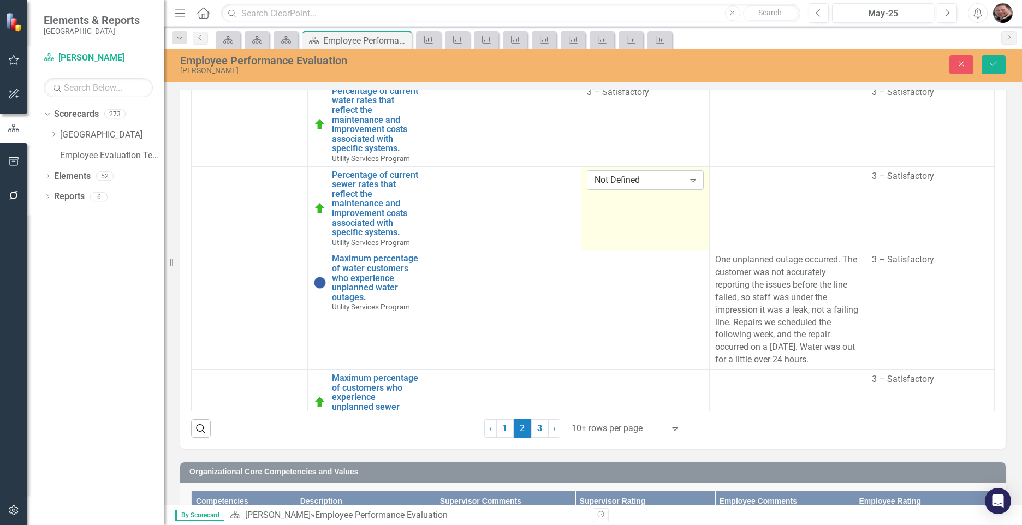
click at [687, 185] on icon "Expand" at bounding box center [692, 180] width 11 height 9
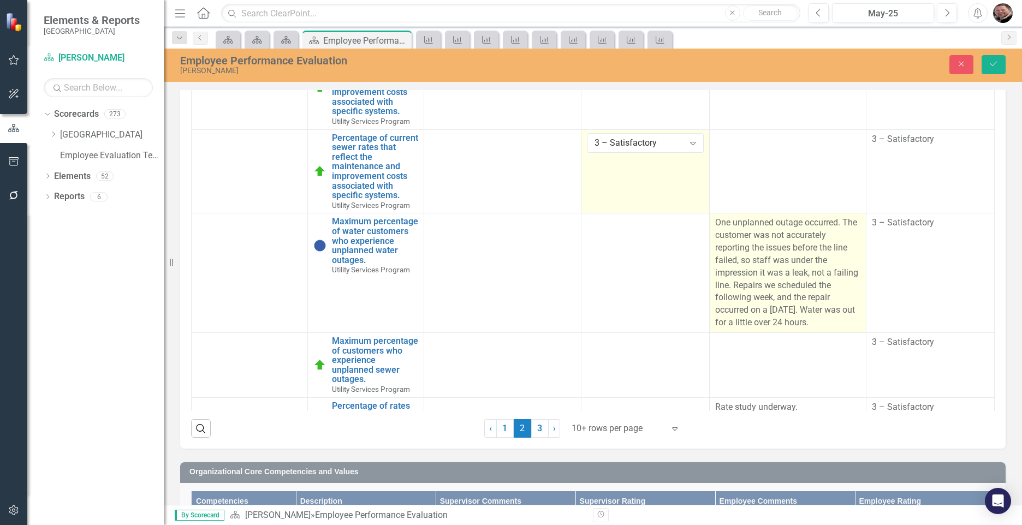
scroll to position [437, 0]
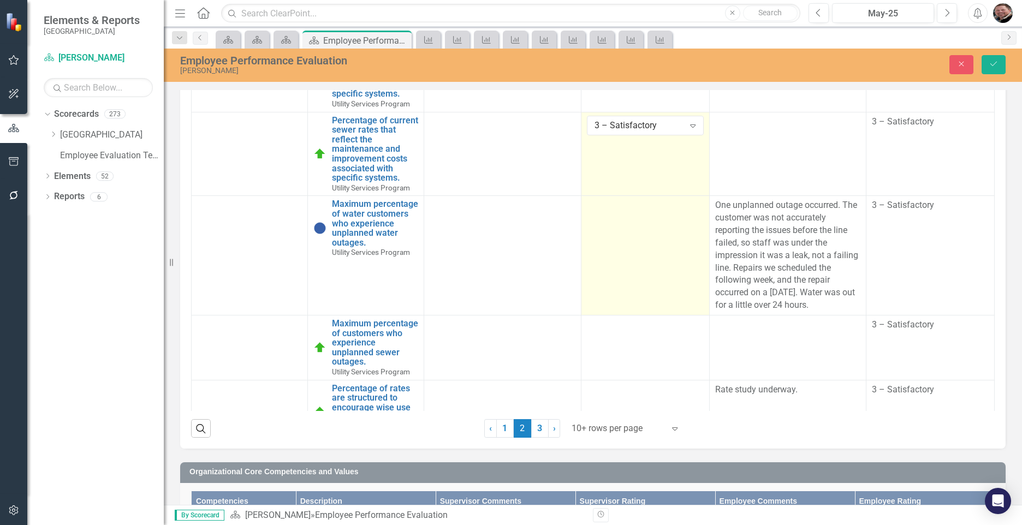
click at [646, 300] on td at bounding box center [645, 256] width 128 height 120
click at [687, 213] on icon "Expand" at bounding box center [692, 209] width 11 height 9
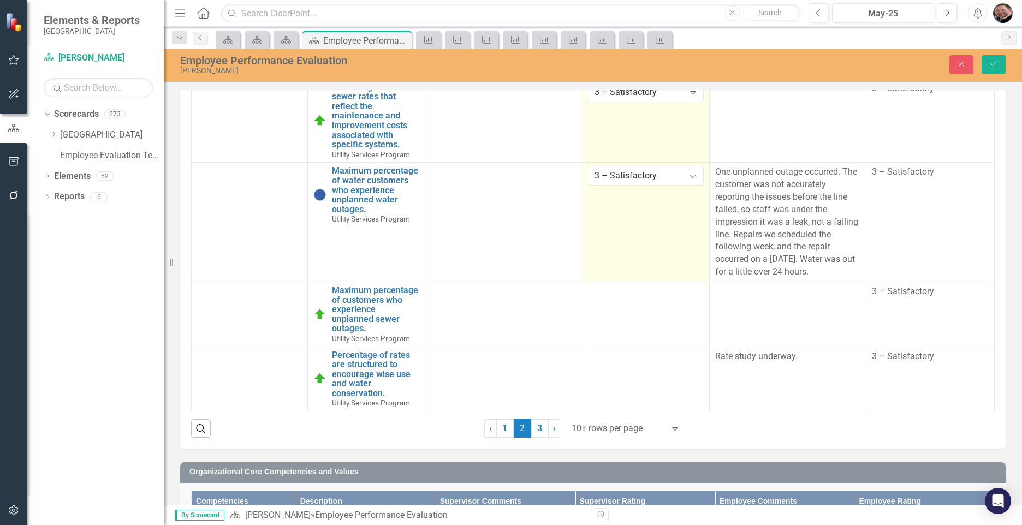
scroll to position [507, 0]
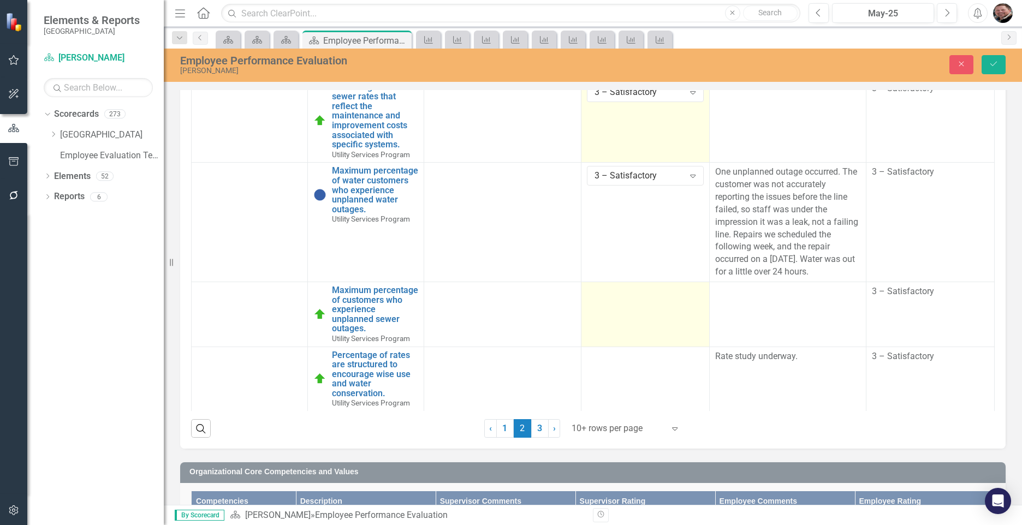
click at [627, 306] on td at bounding box center [645, 314] width 128 height 65
click at [687, 291] on icon "Expand" at bounding box center [692, 295] width 11 height 9
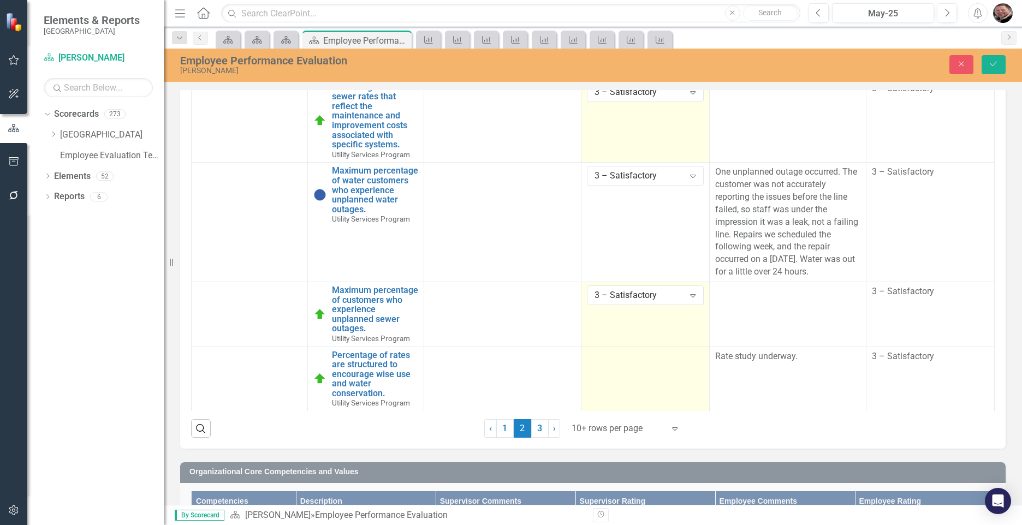
click at [643, 363] on td at bounding box center [645, 379] width 128 height 65
click at [687, 356] on icon "Expand" at bounding box center [692, 360] width 11 height 9
click at [995, 65] on icon "Save" at bounding box center [994, 64] width 10 height 8
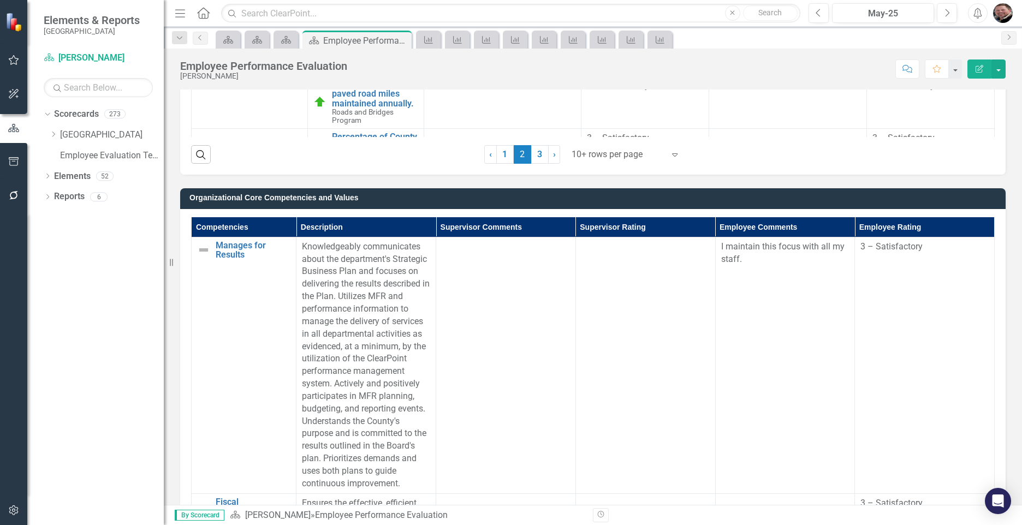
scroll to position [437, 0]
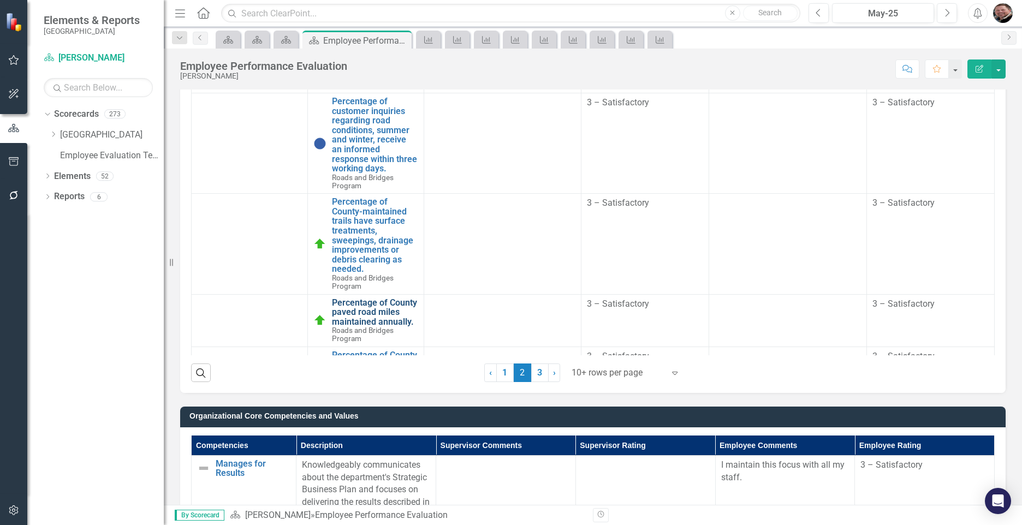
click at [368, 311] on link "Percentage of County paved road miles maintained annually." at bounding box center [375, 312] width 86 height 29
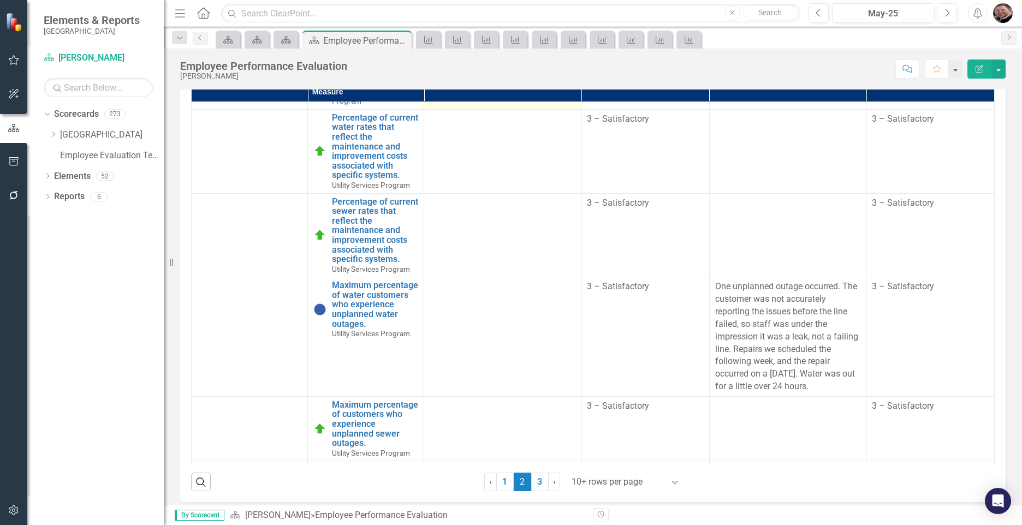
scroll to position [507, 0]
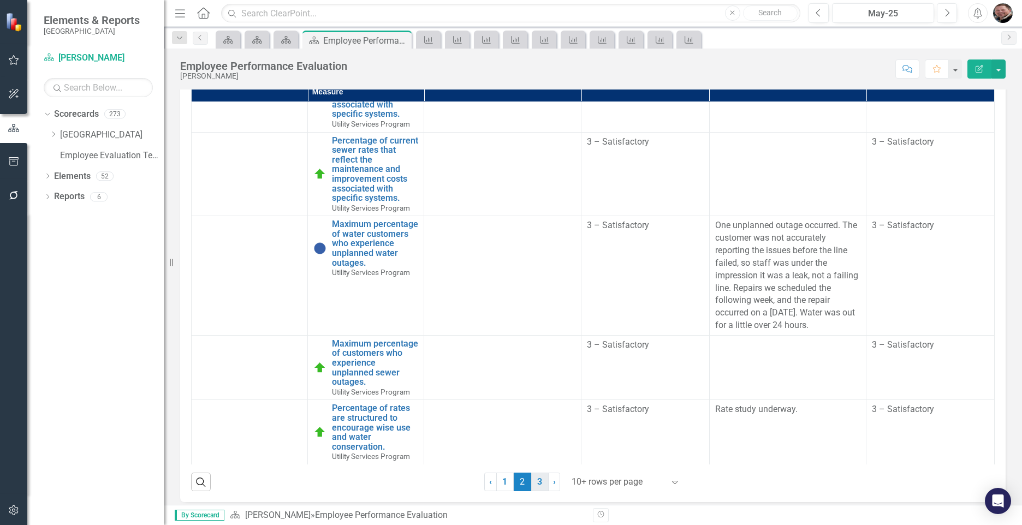
click at [536, 484] on link "3" at bounding box center [539, 482] width 17 height 19
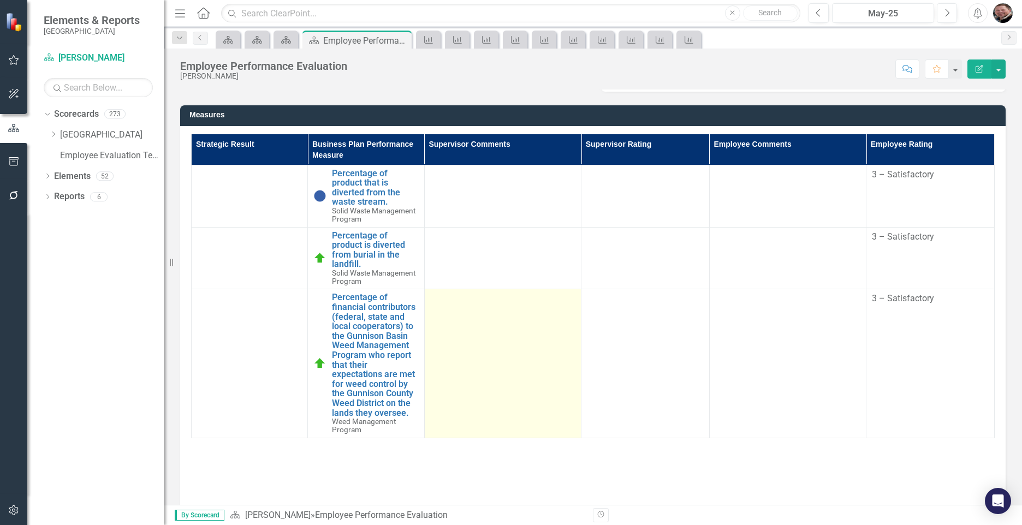
scroll to position [273, 0]
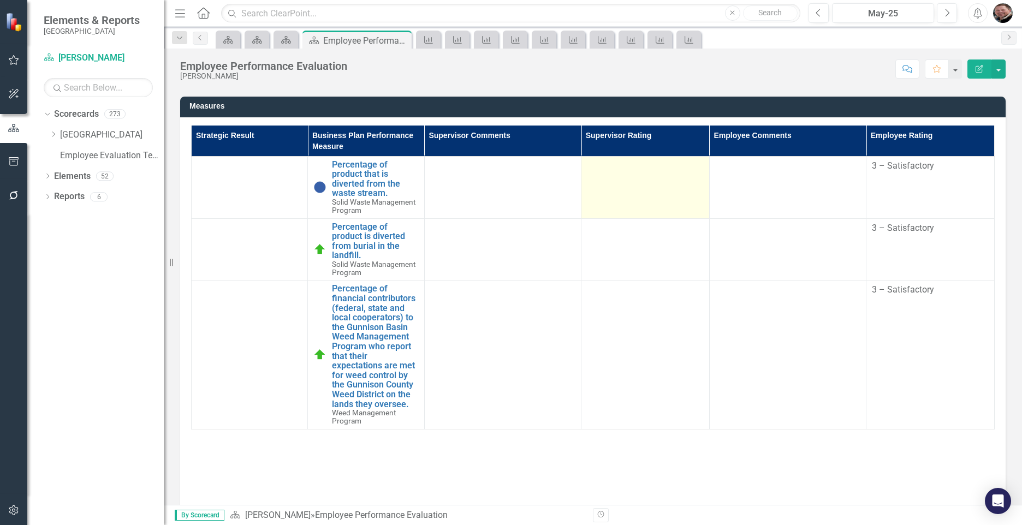
click at [632, 177] on td at bounding box center [645, 187] width 128 height 62
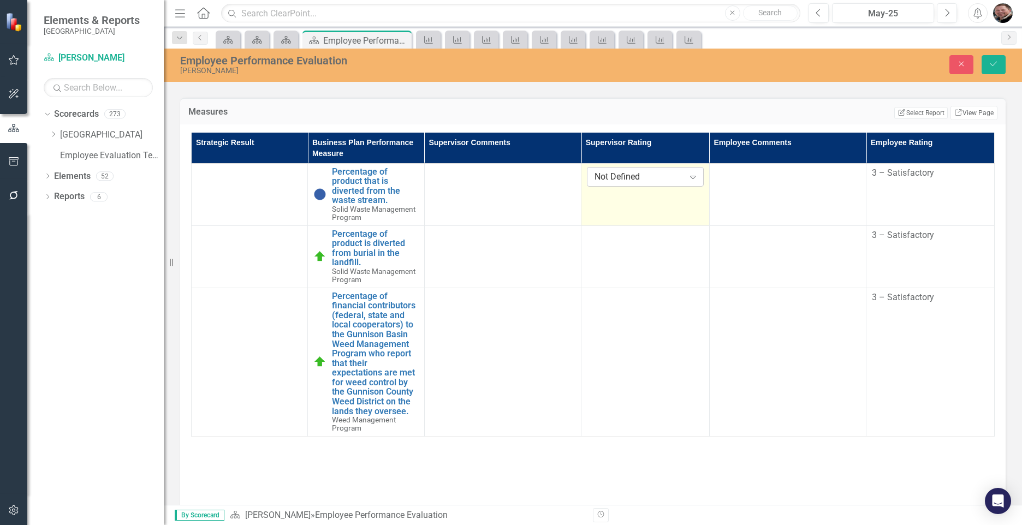
click at [687, 176] on icon "Expand" at bounding box center [692, 177] width 11 height 9
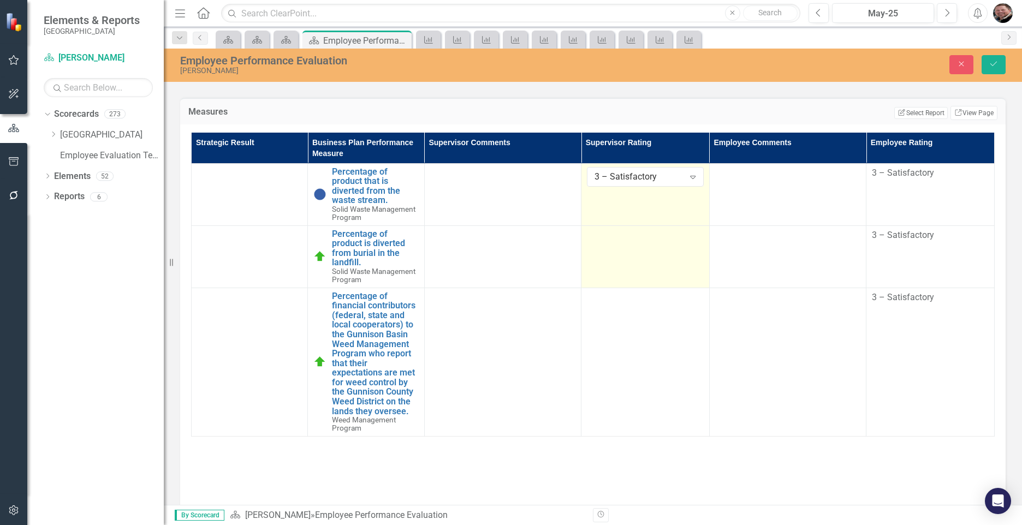
click at [654, 266] on td at bounding box center [645, 256] width 128 height 62
click at [687, 236] on icon "Expand" at bounding box center [692, 239] width 11 height 9
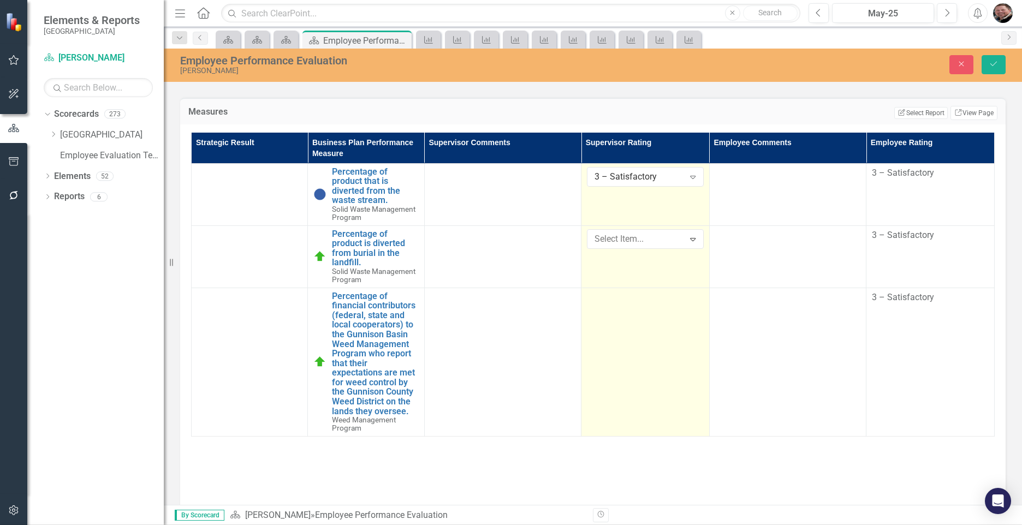
click at [609, 367] on td at bounding box center [645, 362] width 128 height 149
click at [687, 297] on icon "Expand" at bounding box center [692, 301] width 11 height 9
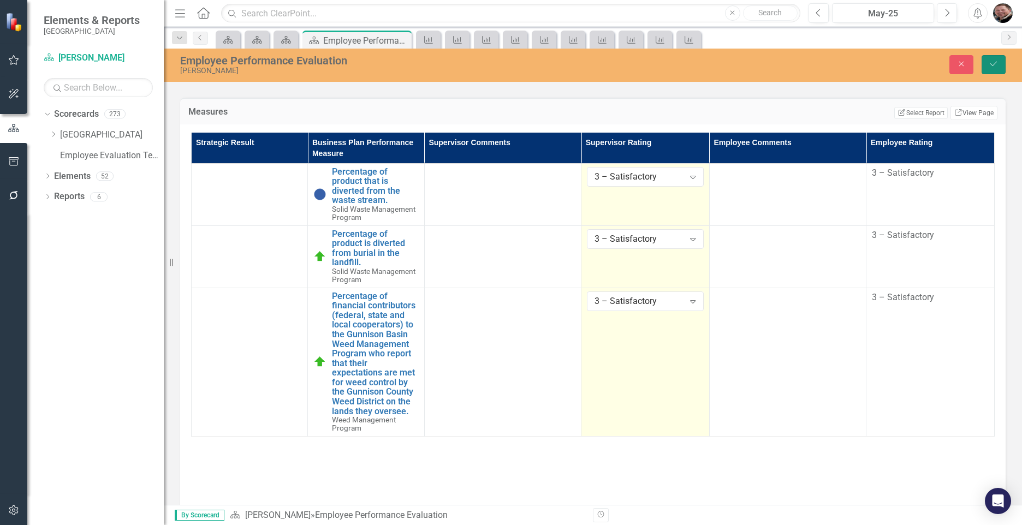
click at [999, 64] on button "Save" at bounding box center [994, 64] width 24 height 19
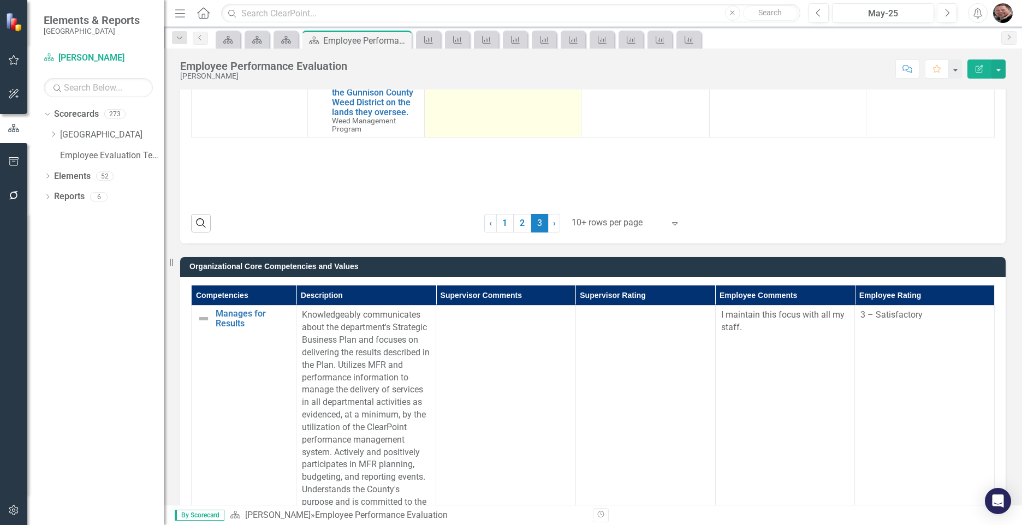
scroll to position [437, 0]
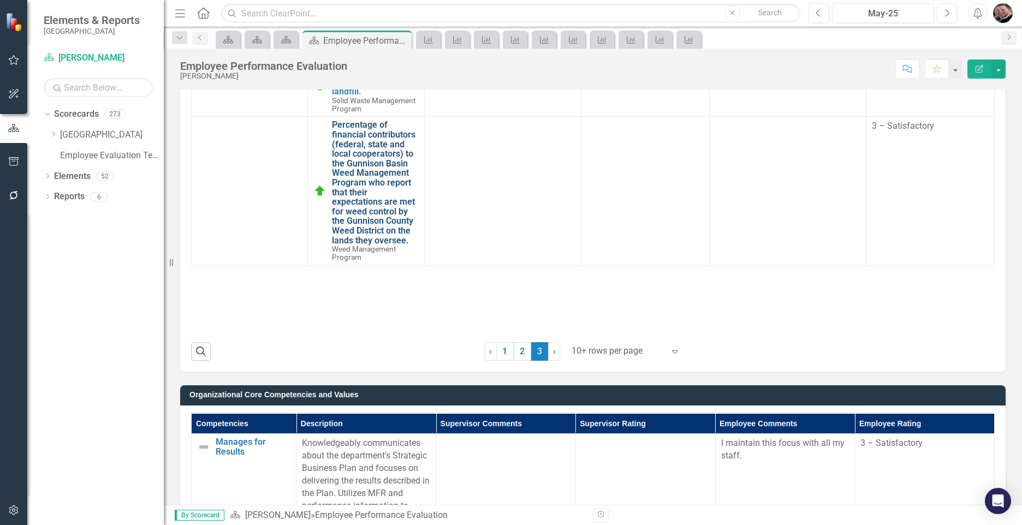
click at [376, 199] on link "Percentage of financial contributors (federal, state and local cooperators) to …" at bounding box center [375, 182] width 86 height 125
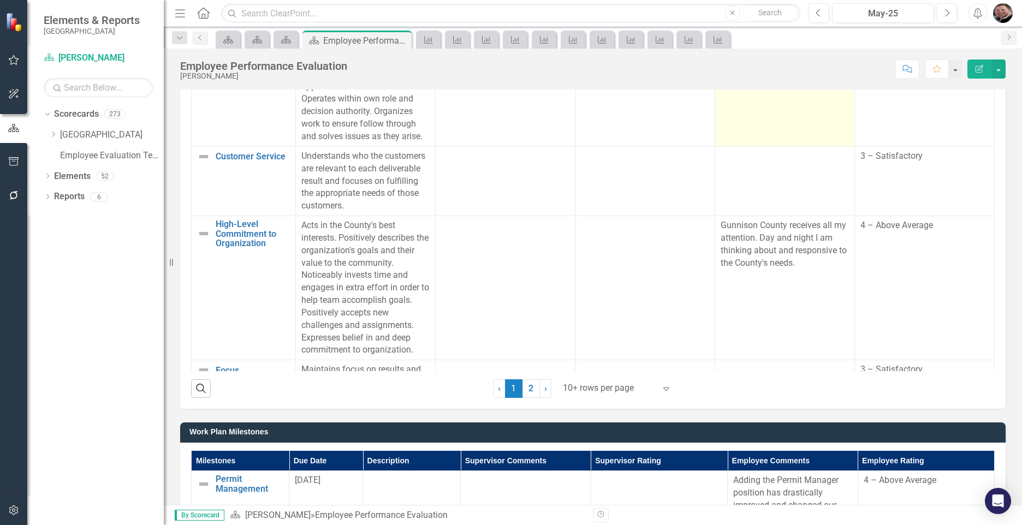
scroll to position [328, 0]
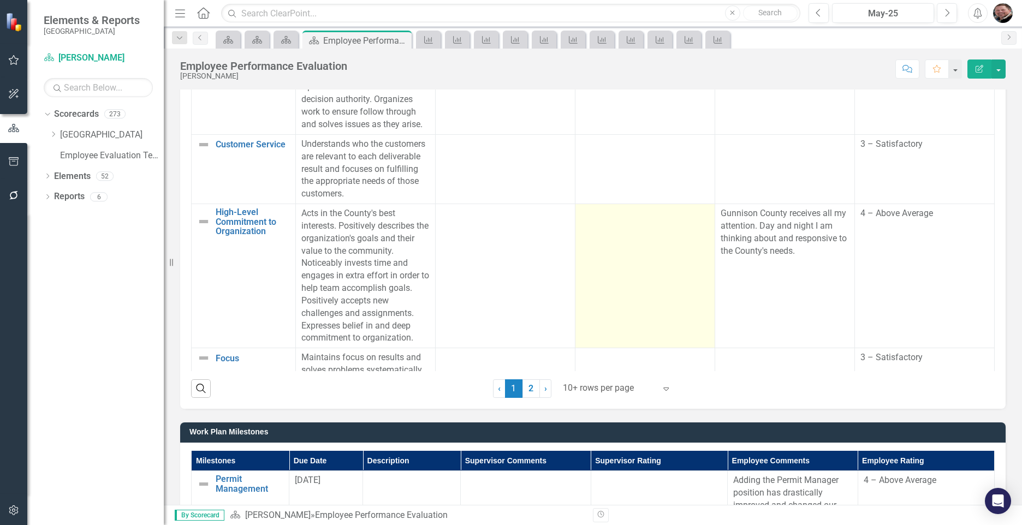
click at [624, 285] on td at bounding box center [645, 276] width 140 height 144
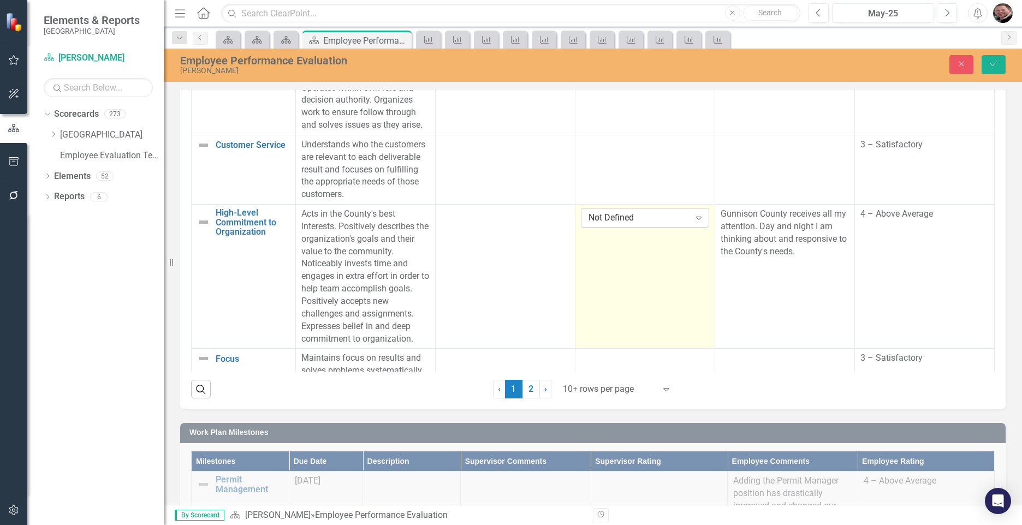
click at [693, 222] on icon "Expand" at bounding box center [698, 217] width 11 height 9
click at [995, 59] on button "Save" at bounding box center [994, 64] width 24 height 19
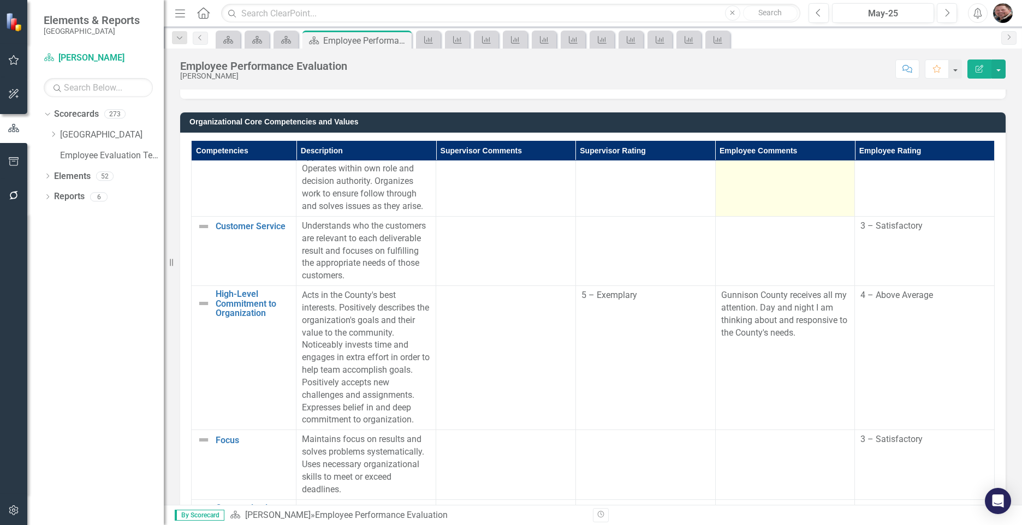
scroll to position [437, 0]
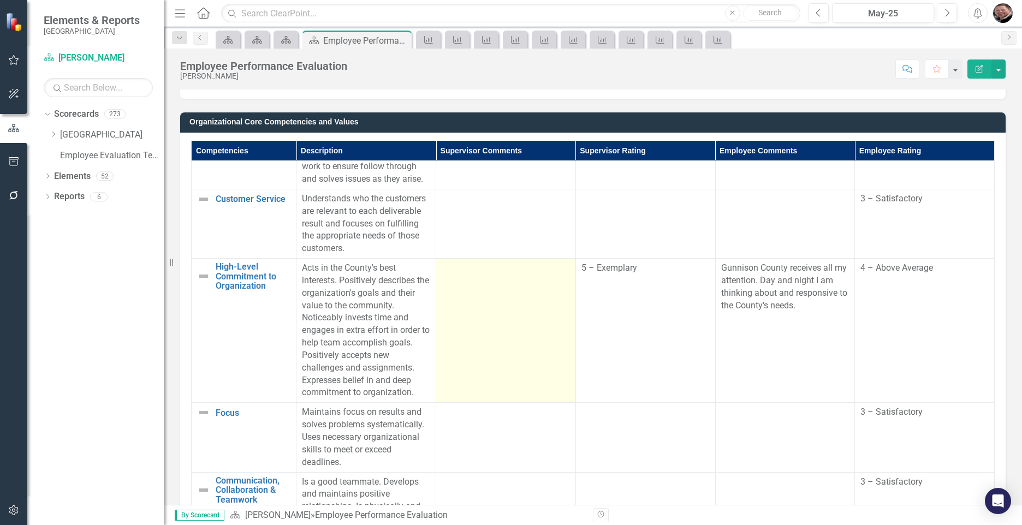
click at [490, 366] on td at bounding box center [506, 331] width 140 height 144
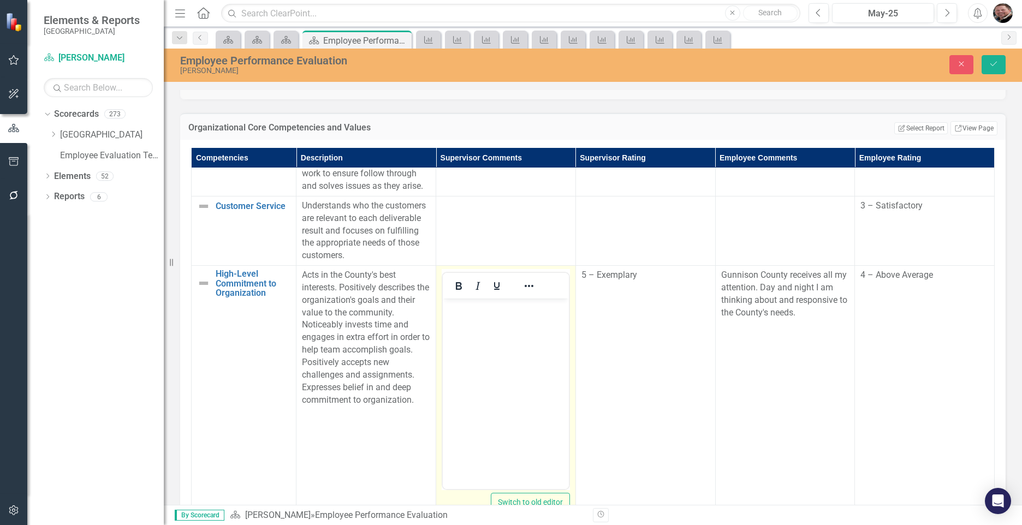
scroll to position [0, 0]
click at [509, 327] on body "Rich Text Area. Press ALT-0 for help." at bounding box center [506, 381] width 126 height 164
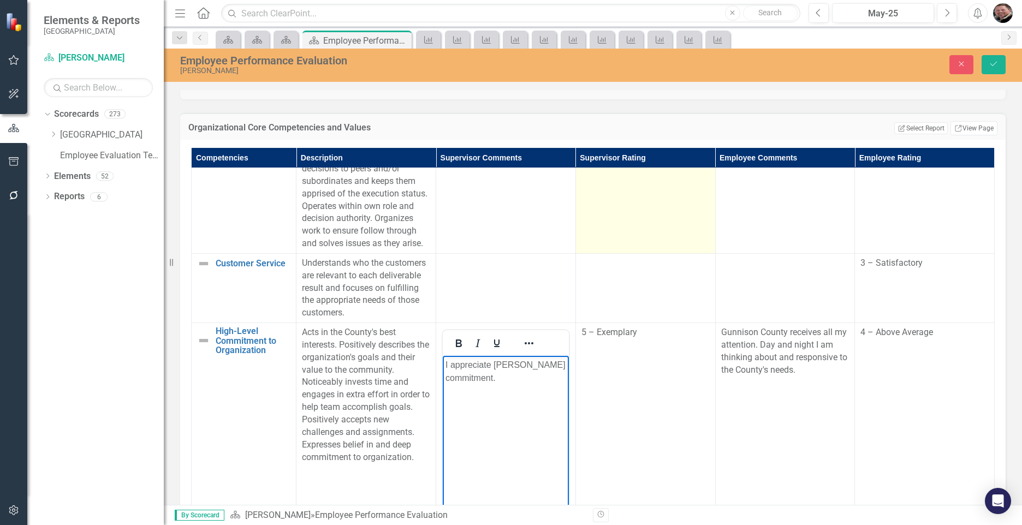
scroll to position [328, 0]
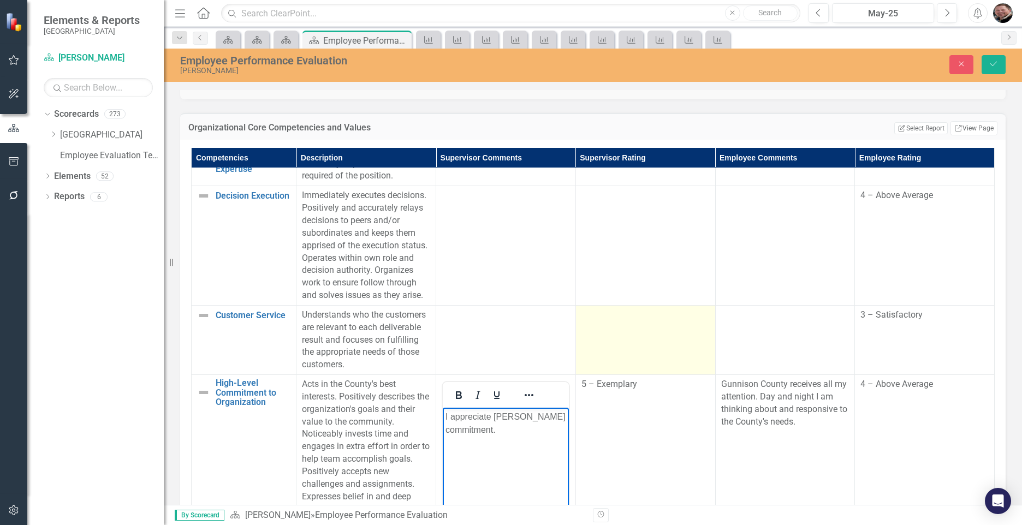
click at [608, 375] on td at bounding box center [645, 339] width 140 height 69
click at [693, 323] on icon "Expand" at bounding box center [698, 318] width 11 height 9
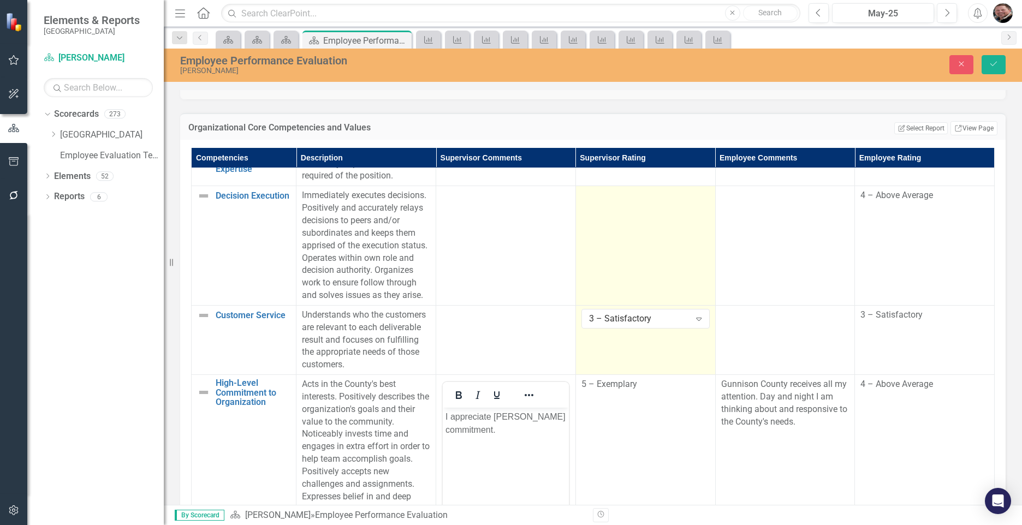
click at [634, 291] on td at bounding box center [645, 246] width 140 height 120
click at [693, 204] on icon "Expand" at bounding box center [698, 199] width 11 height 9
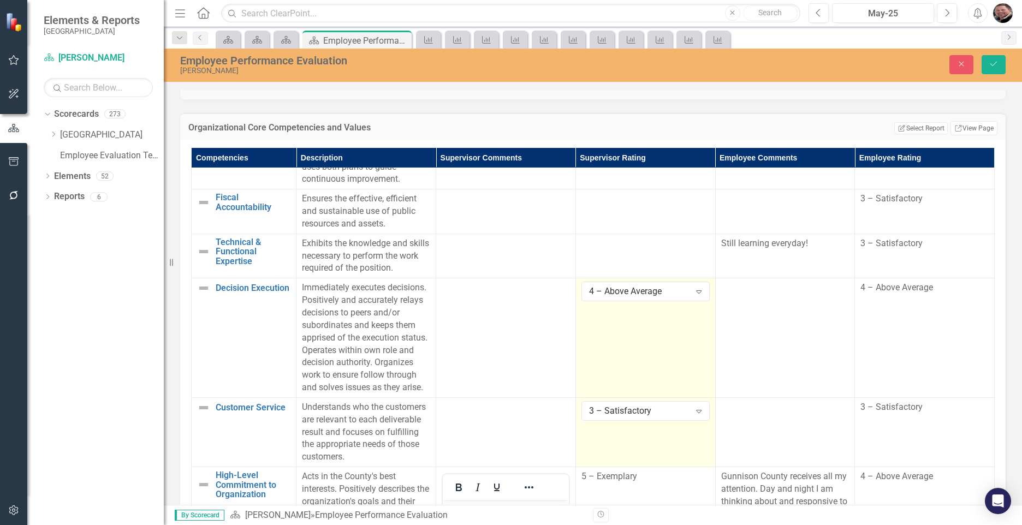
scroll to position [218, 0]
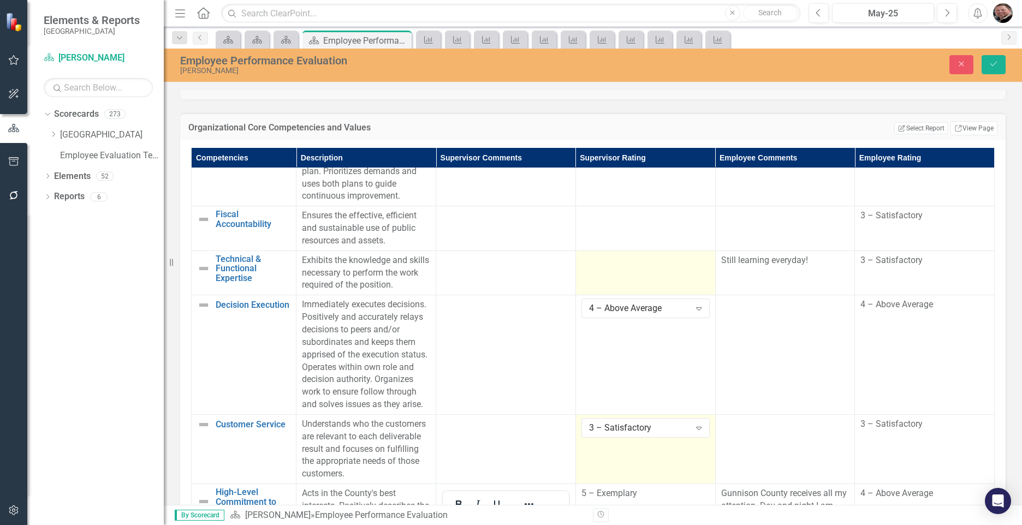
click at [628, 295] on td at bounding box center [645, 273] width 140 height 45
click at [693, 269] on icon "Expand" at bounding box center [698, 264] width 11 height 9
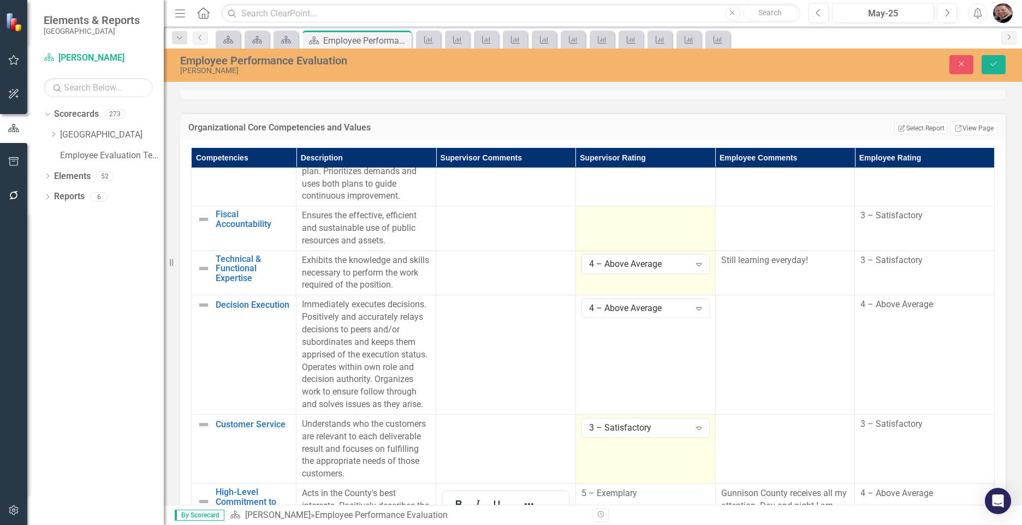
click at [631, 251] on td at bounding box center [645, 228] width 140 height 45
click at [696, 222] on icon at bounding box center [698, 219] width 5 height 3
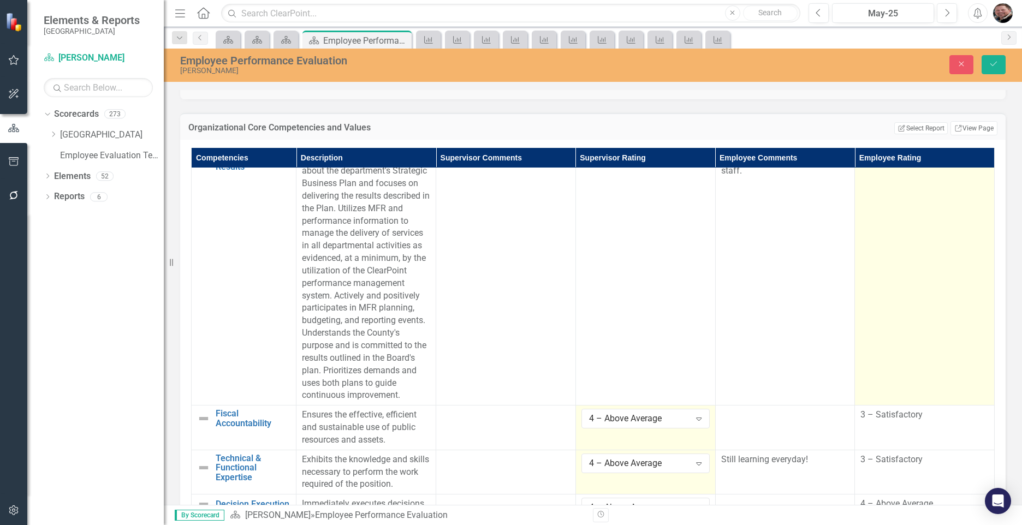
scroll to position [0, 0]
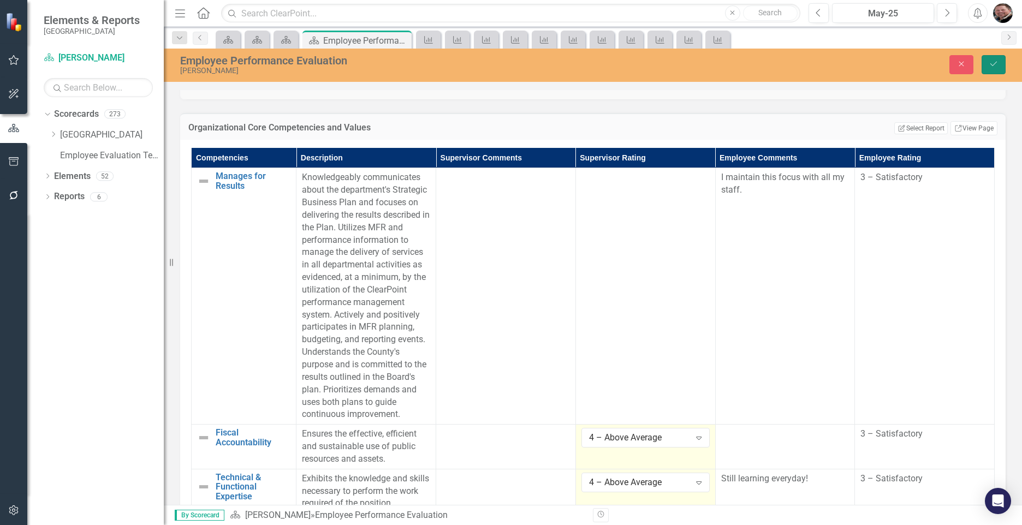
click at [998, 63] on icon "Save" at bounding box center [994, 64] width 10 height 8
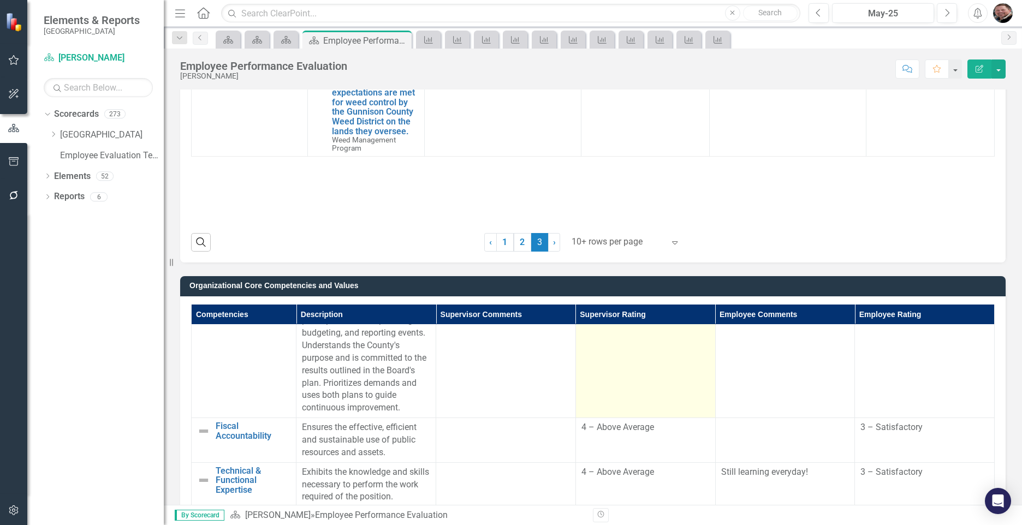
scroll to position [164, 0]
click at [630, 382] on td at bounding box center [645, 289] width 140 height 257
click at [631, 381] on td at bounding box center [645, 289] width 140 height 257
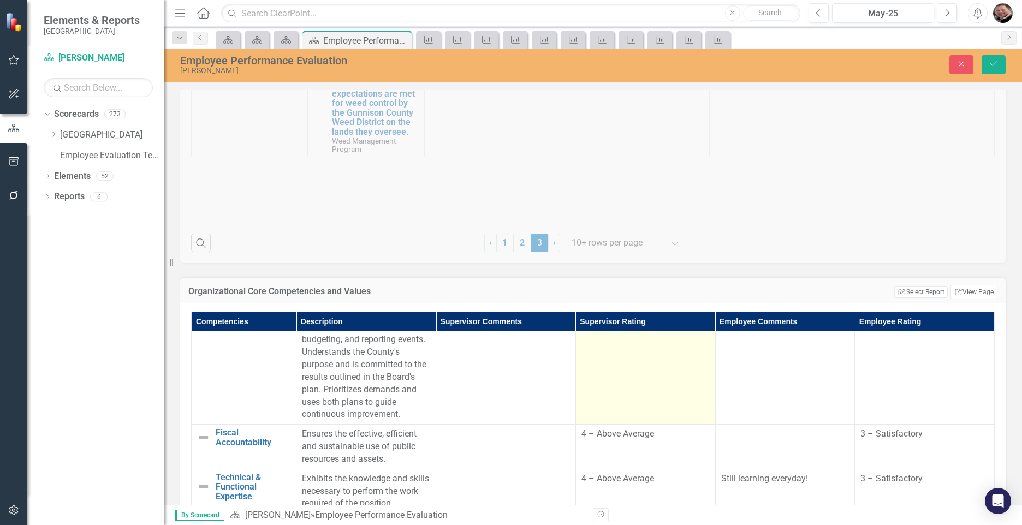
click at [661, 376] on td "Not Defined Expand" at bounding box center [645, 296] width 140 height 257
click at [662, 376] on td "Not Defined Expand" at bounding box center [645, 296] width 140 height 257
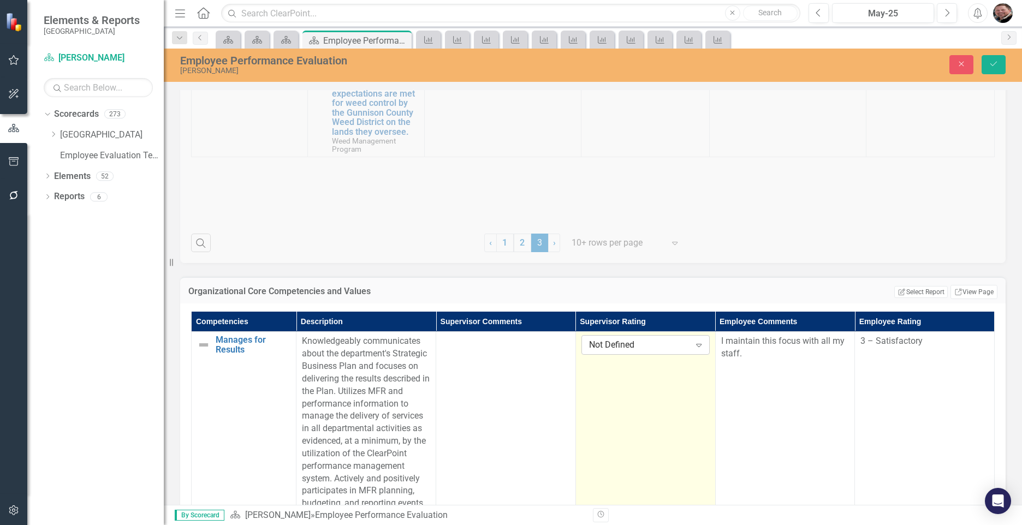
click at [693, 344] on icon "Expand" at bounding box center [698, 345] width 11 height 9
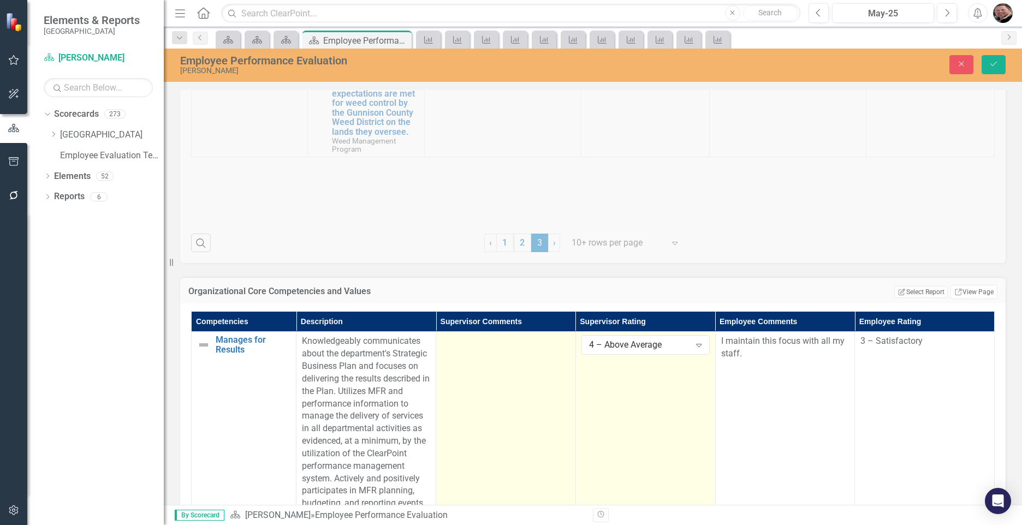
click at [481, 392] on td at bounding box center [506, 460] width 140 height 257
click at [480, 392] on td at bounding box center [506, 460] width 140 height 257
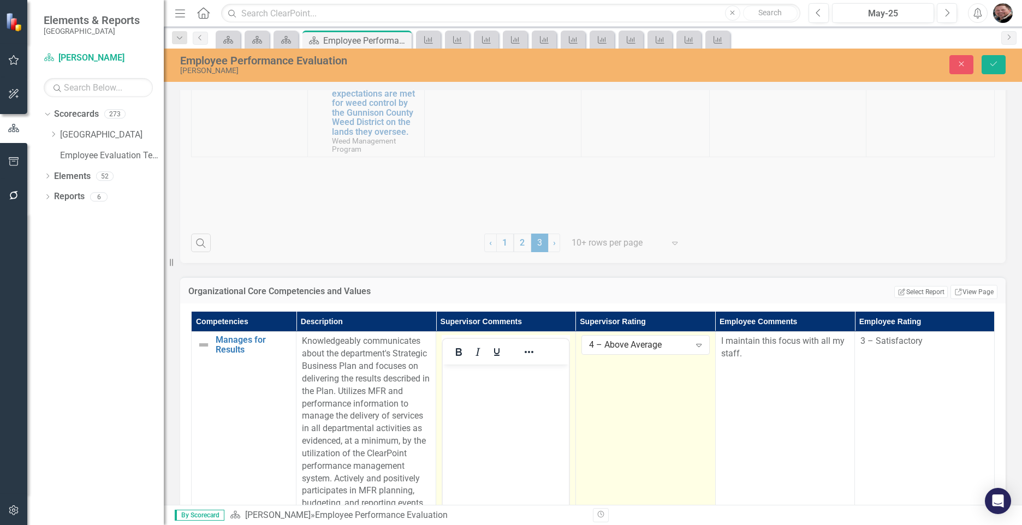
click at [481, 395] on body "Rich Text Area. Press ALT-0 for help." at bounding box center [506, 447] width 126 height 164
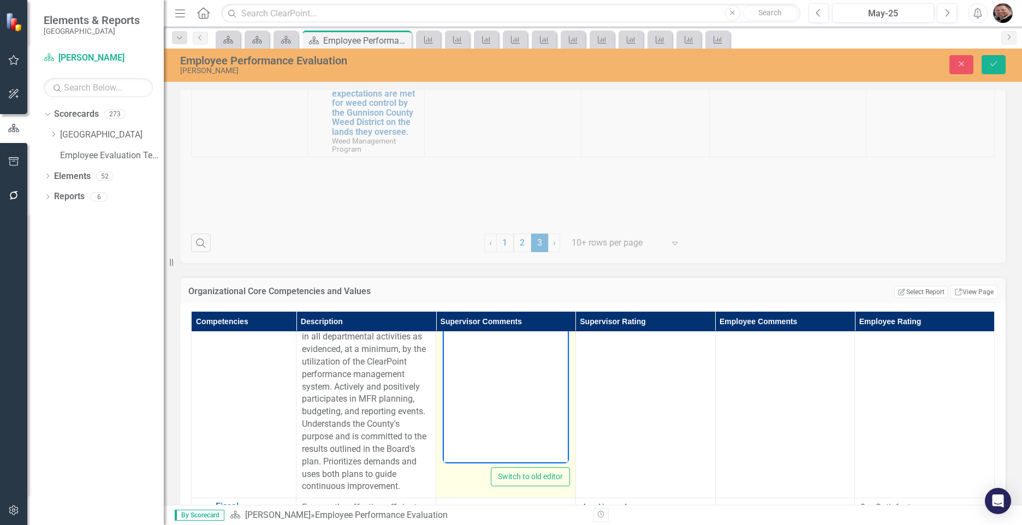
scroll to position [109, 0]
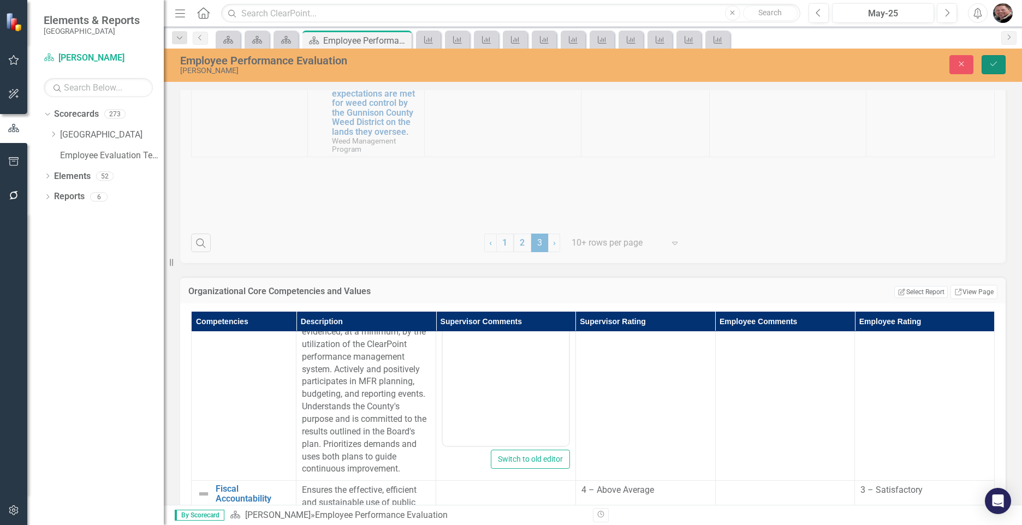
click at [998, 64] on icon "Save" at bounding box center [994, 64] width 10 height 8
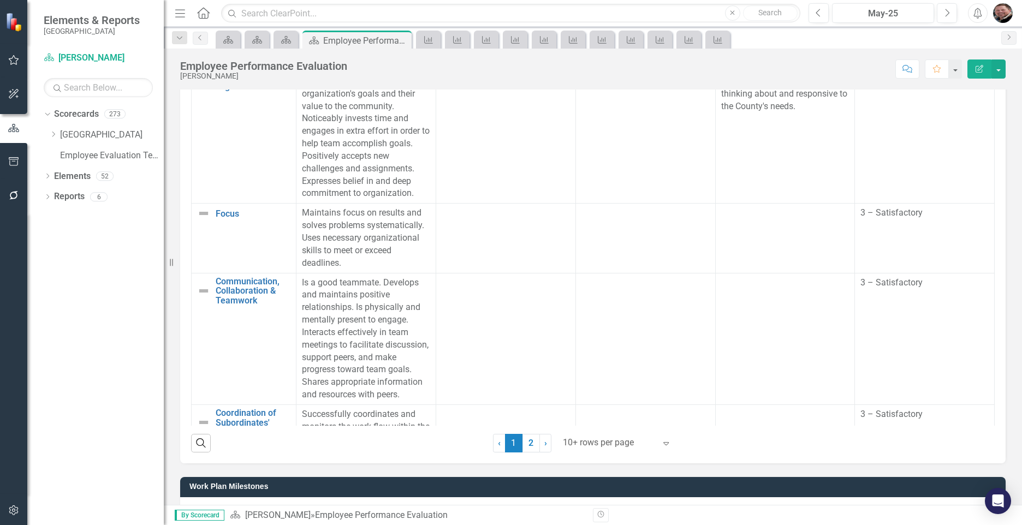
scroll to position [546, 0]
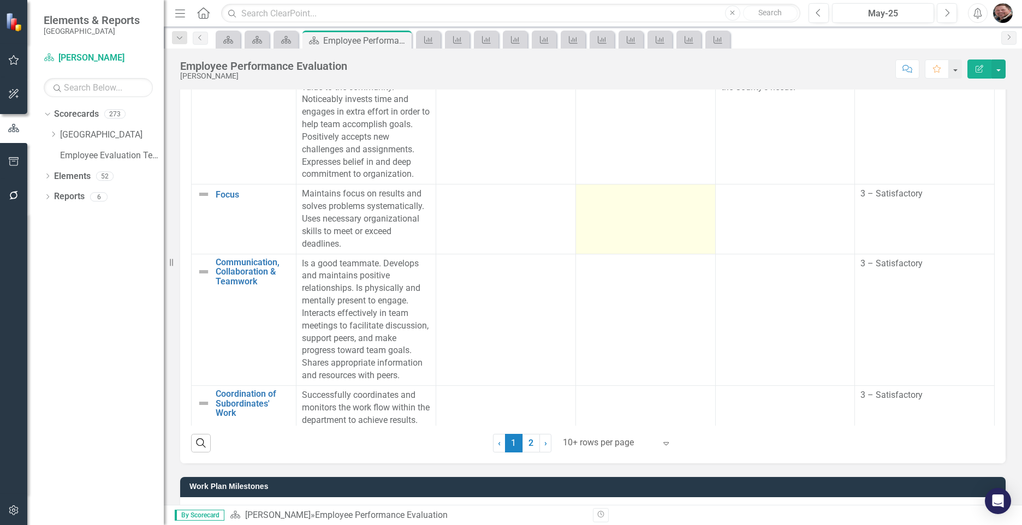
click at [627, 254] on td at bounding box center [645, 219] width 140 height 69
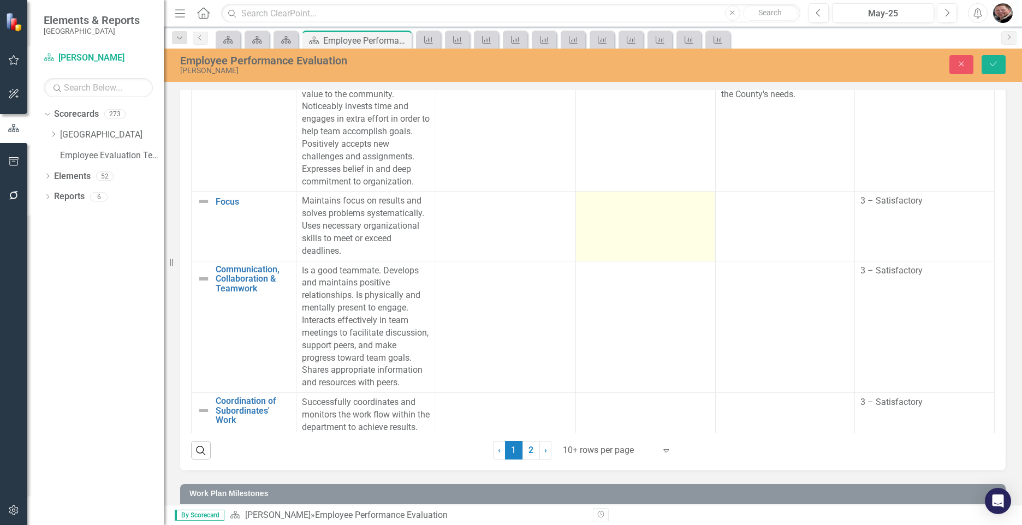
scroll to position [826, 0]
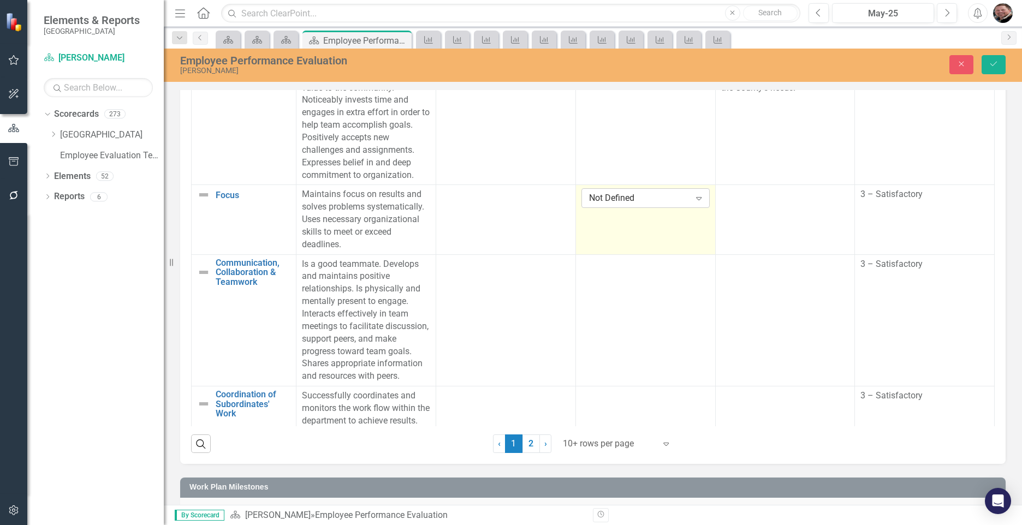
click at [693, 203] on icon "Expand" at bounding box center [698, 198] width 11 height 9
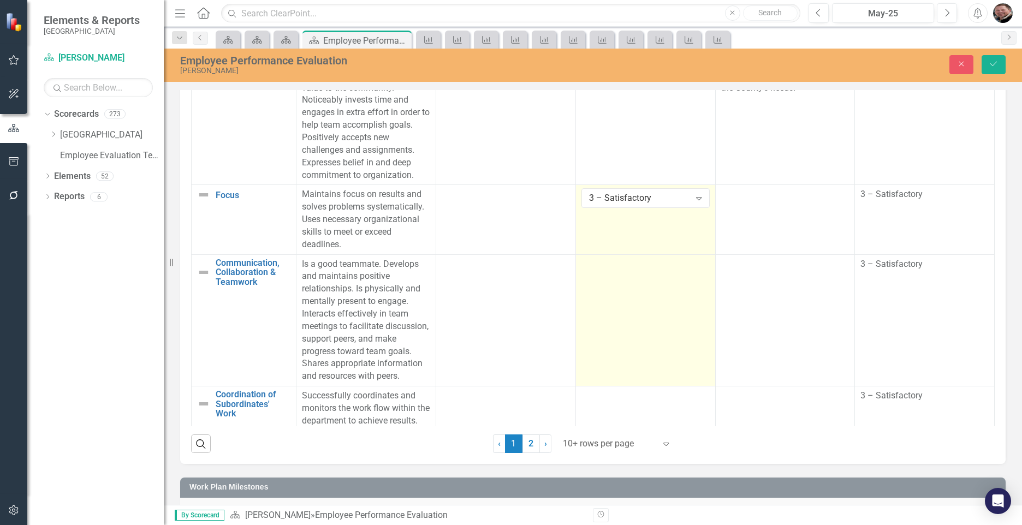
click at [636, 355] on td at bounding box center [645, 320] width 140 height 132
click at [693, 272] on icon "Expand" at bounding box center [698, 268] width 11 height 9
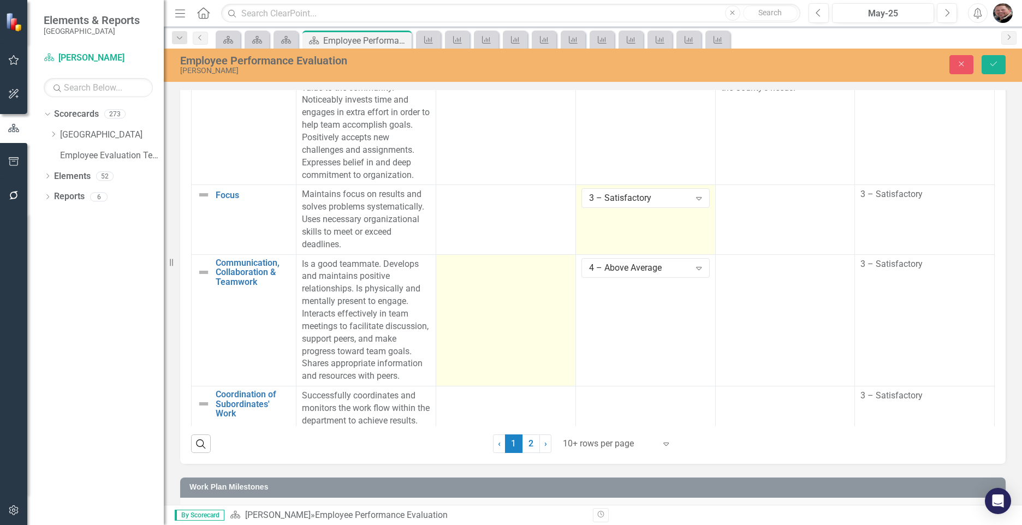
click at [473, 333] on td at bounding box center [506, 320] width 140 height 132
drag, startPoint x: 473, startPoint y: 333, endPoint x: 479, endPoint y: 336, distance: 6.6
click at [477, 336] on td at bounding box center [506, 320] width 140 height 132
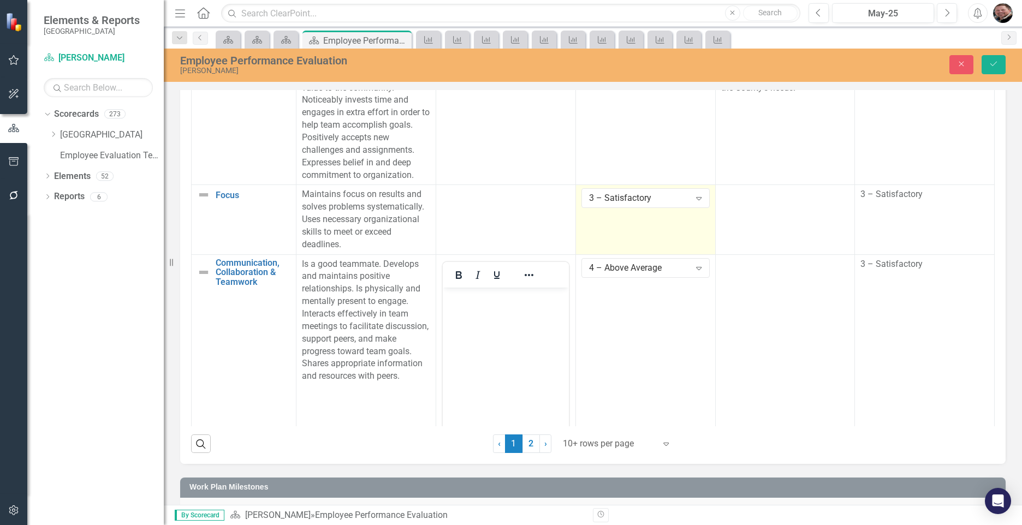
scroll to position [0, 0]
click at [477, 300] on p "Rich Text Area. Press ALT-0 for help." at bounding box center [506, 296] width 121 height 13
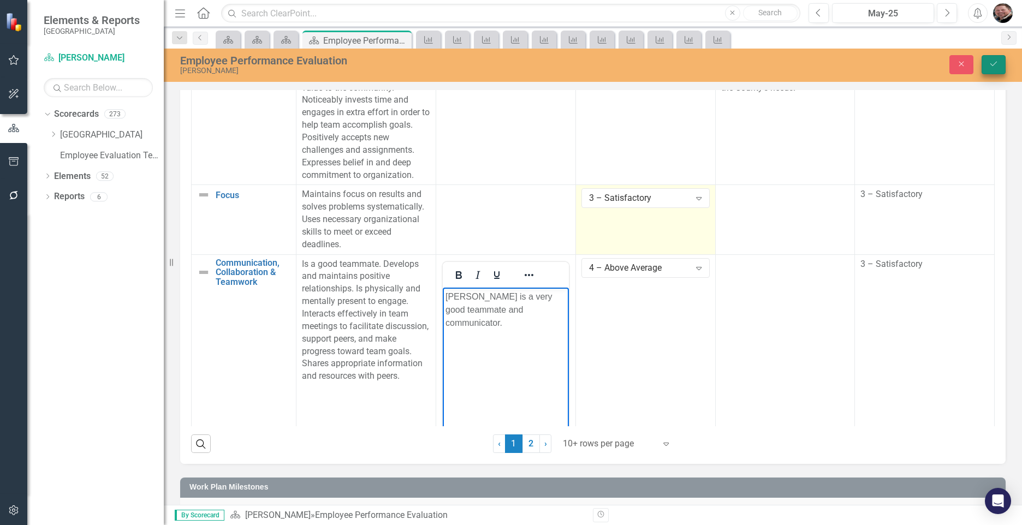
click at [996, 62] on icon "Save" at bounding box center [994, 64] width 10 height 8
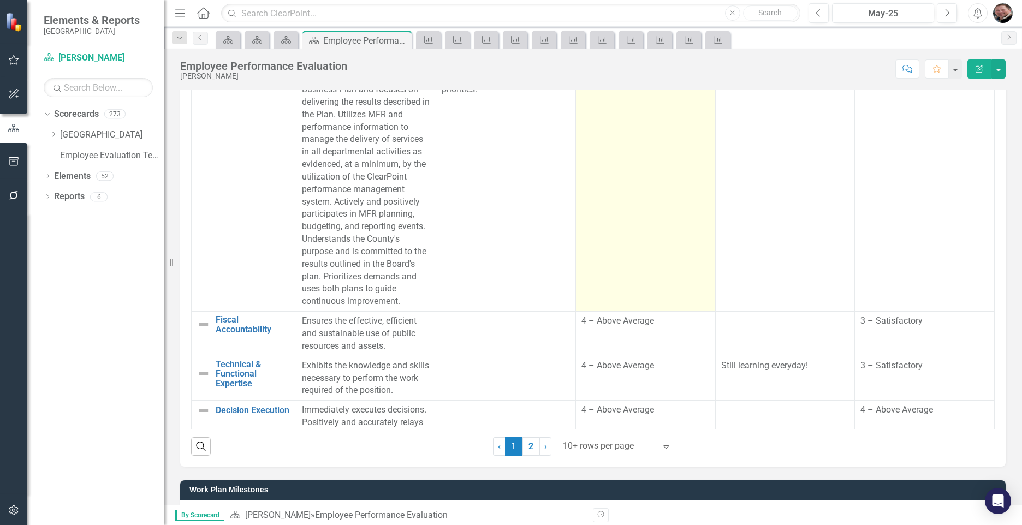
scroll to position [874, 0]
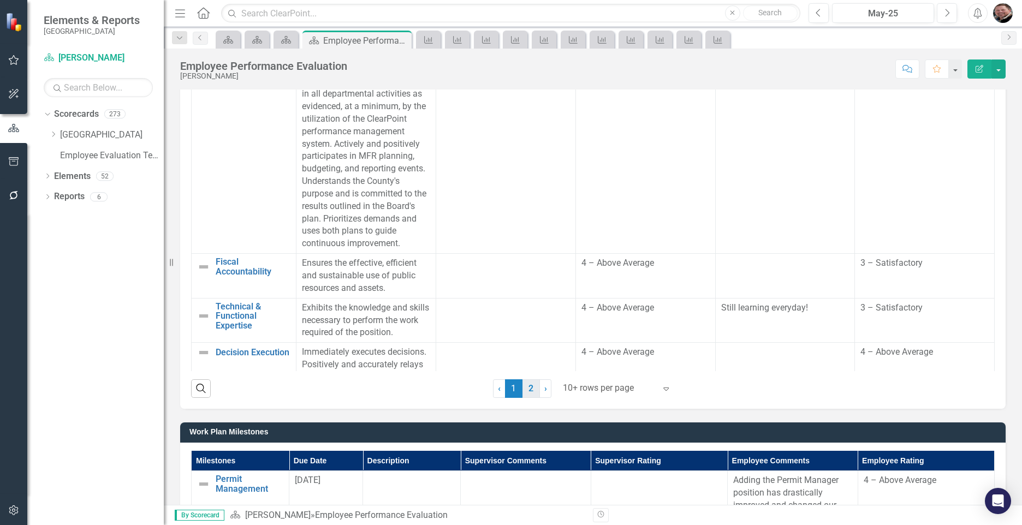
click at [529, 392] on link "2" at bounding box center [531, 388] width 17 height 19
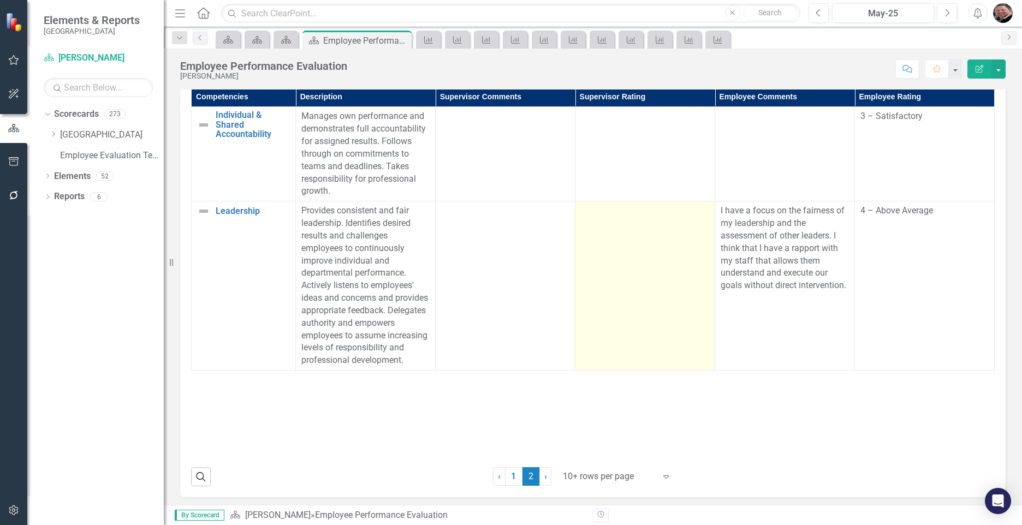
scroll to position [764, 0]
click at [627, 271] on td at bounding box center [645, 285] width 140 height 169
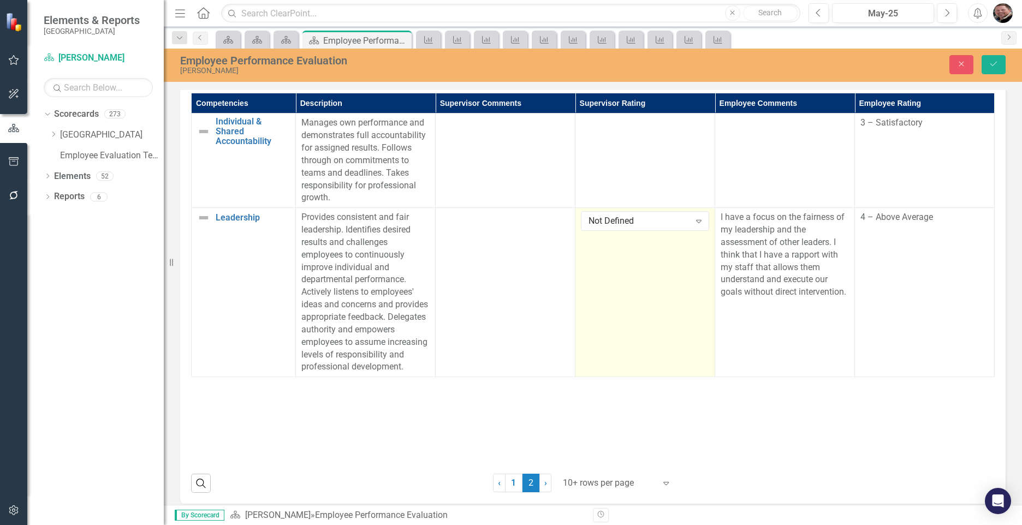
scroll to position [771, 0]
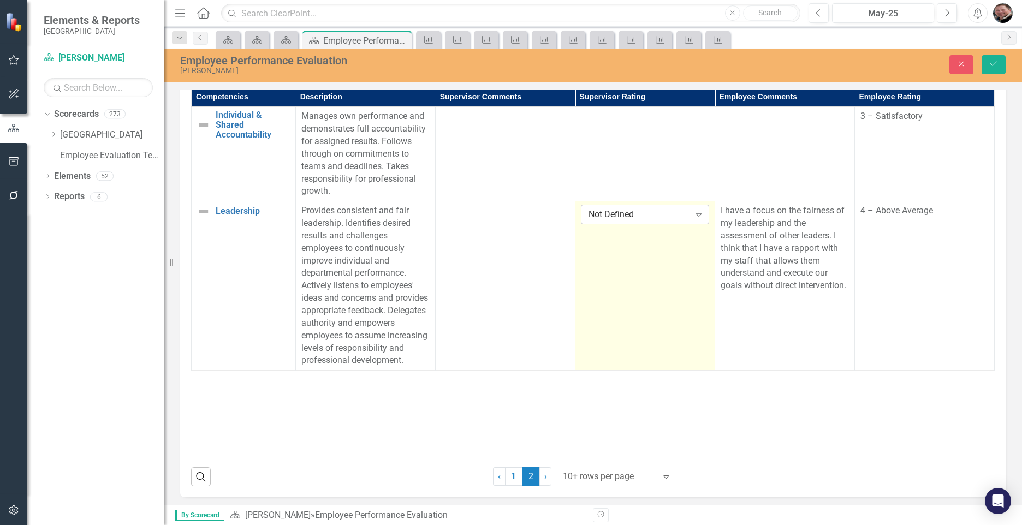
click at [693, 215] on icon "Expand" at bounding box center [698, 214] width 11 height 9
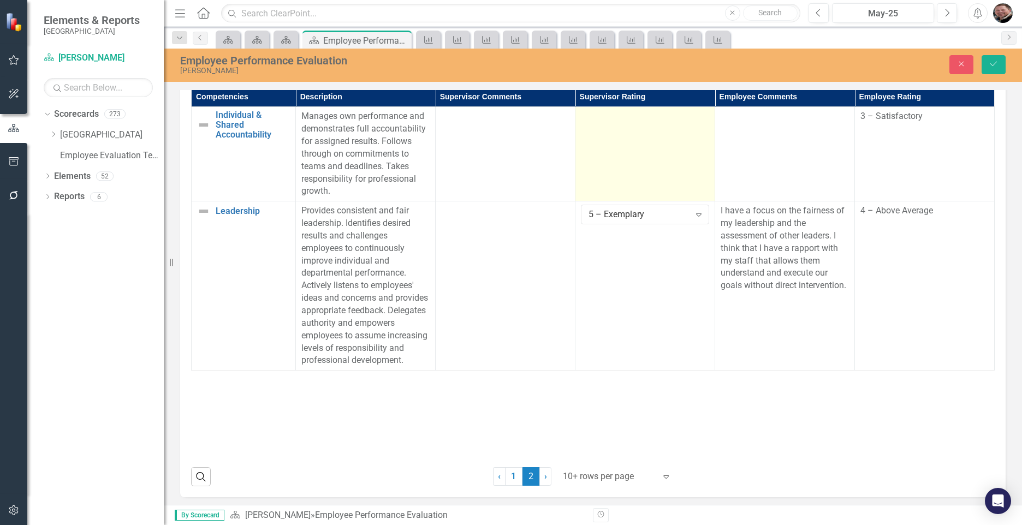
click at [621, 169] on td at bounding box center [645, 154] width 140 height 94
click at [693, 121] on icon "Expand" at bounding box center [698, 120] width 11 height 9
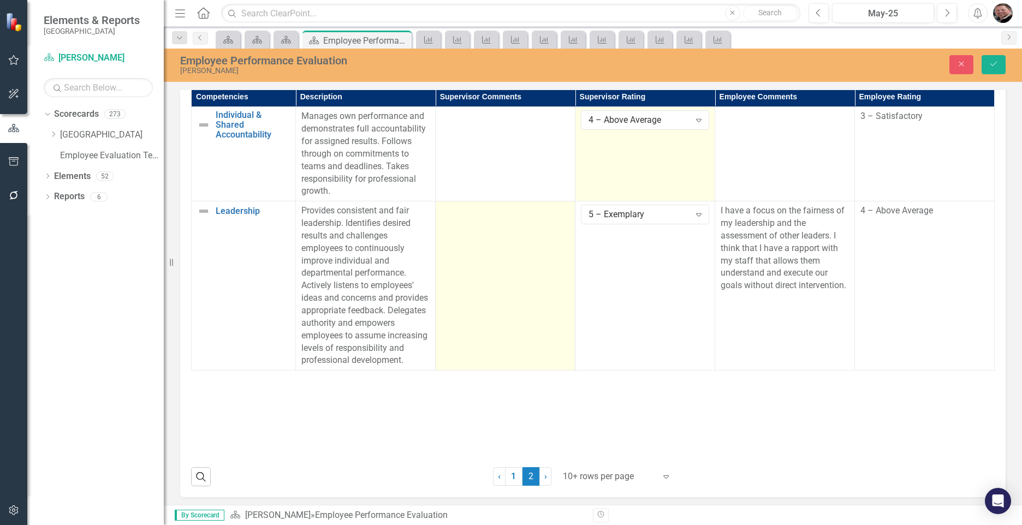
click at [503, 269] on td at bounding box center [506, 285] width 140 height 169
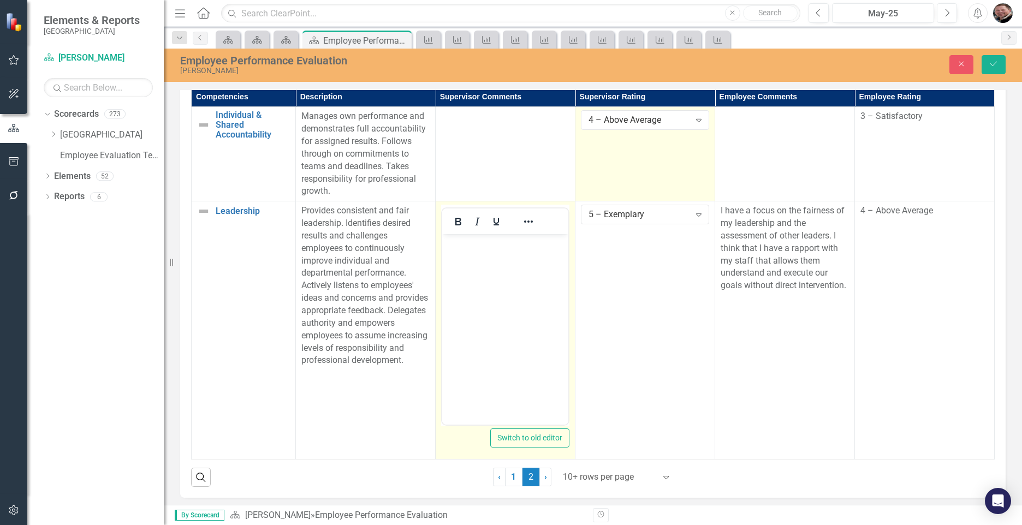
scroll to position [0, 0]
click at [477, 263] on body "Rich Text Area. Press ALT-0 for help." at bounding box center [505, 316] width 126 height 164
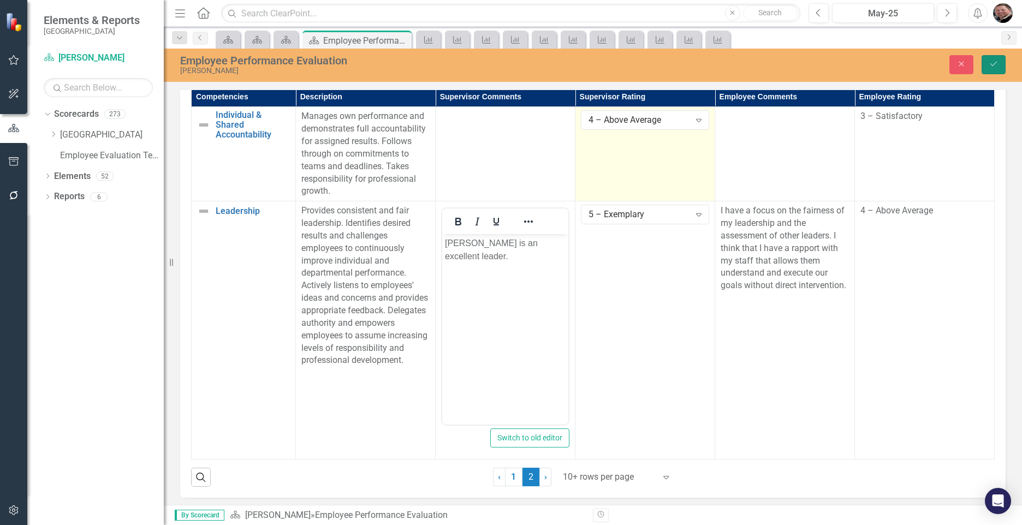
click at [990, 67] on icon "Save" at bounding box center [994, 64] width 10 height 8
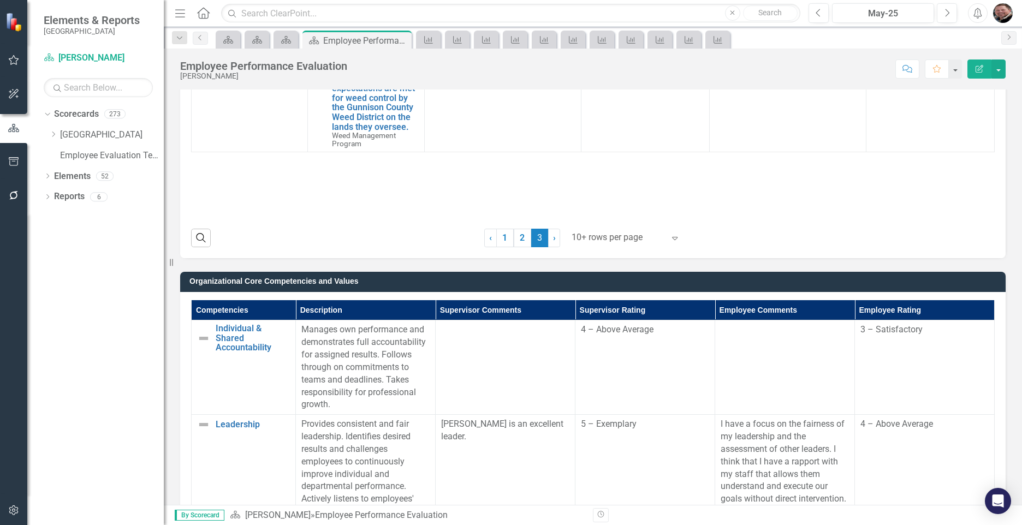
scroll to position [546, 0]
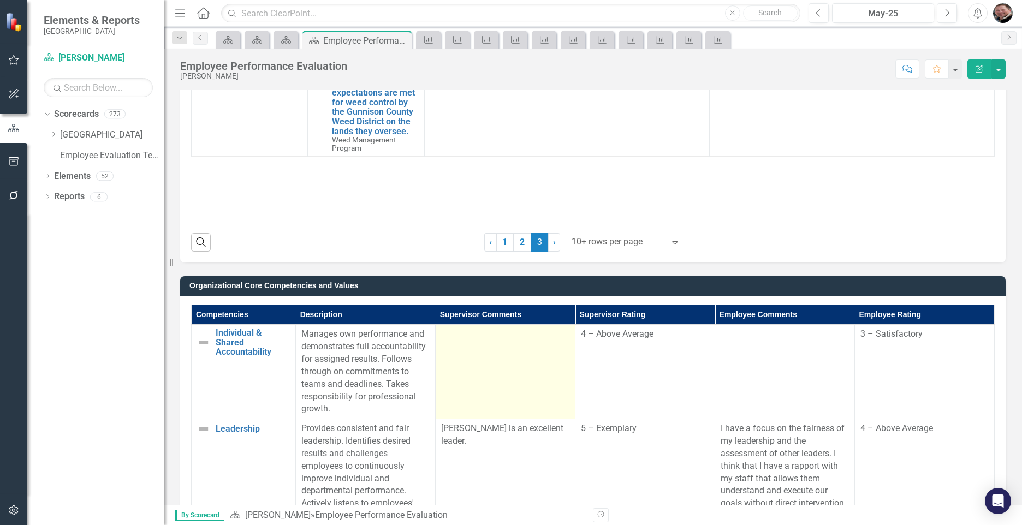
click at [476, 385] on td at bounding box center [506, 372] width 140 height 94
click at [477, 383] on td at bounding box center [506, 372] width 140 height 94
click at [502, 358] on td at bounding box center [506, 372] width 140 height 94
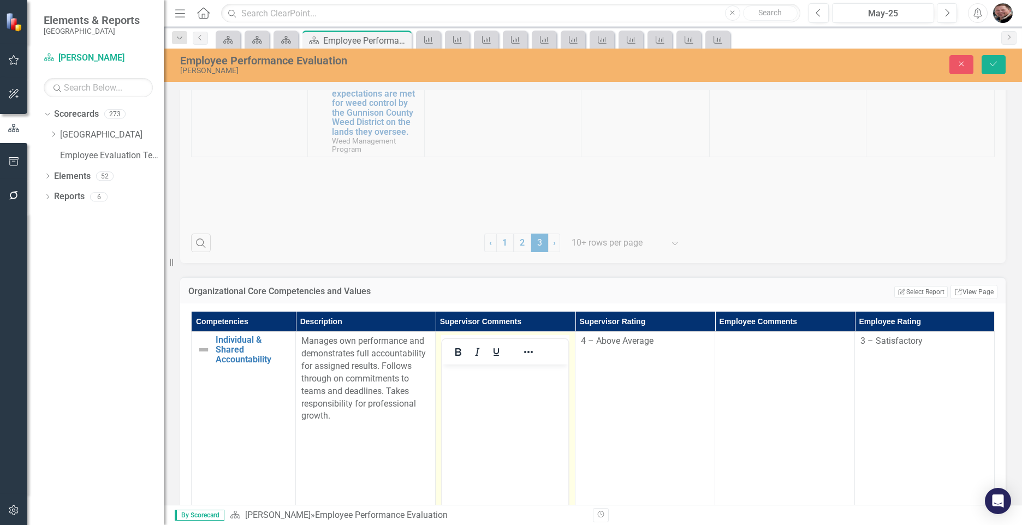
scroll to position [0, 0]
click at [488, 370] on p "Rich Text Area. Press ALT-0 for help." at bounding box center [505, 373] width 121 height 13
click at [990, 64] on icon "submit" at bounding box center [993, 64] width 7 height 4
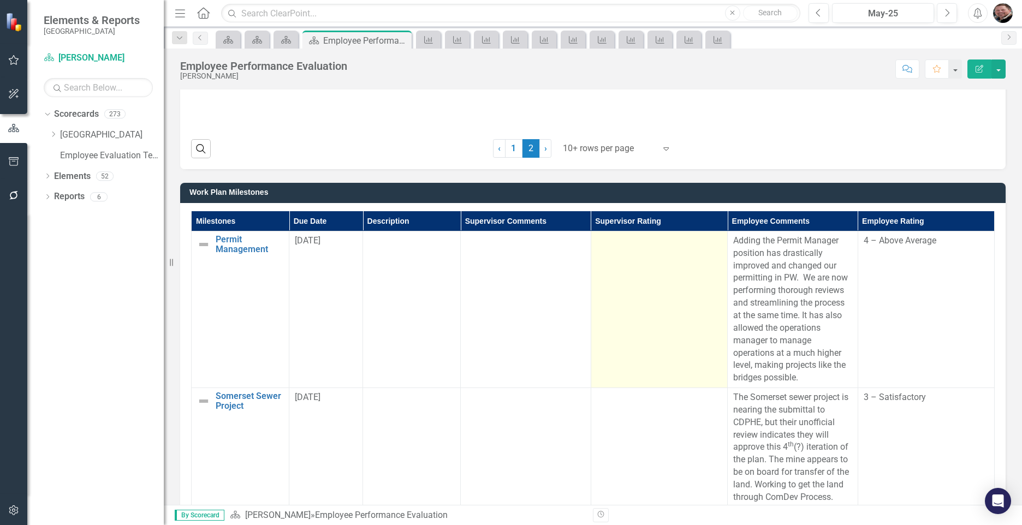
click at [642, 348] on td at bounding box center [659, 309] width 137 height 157
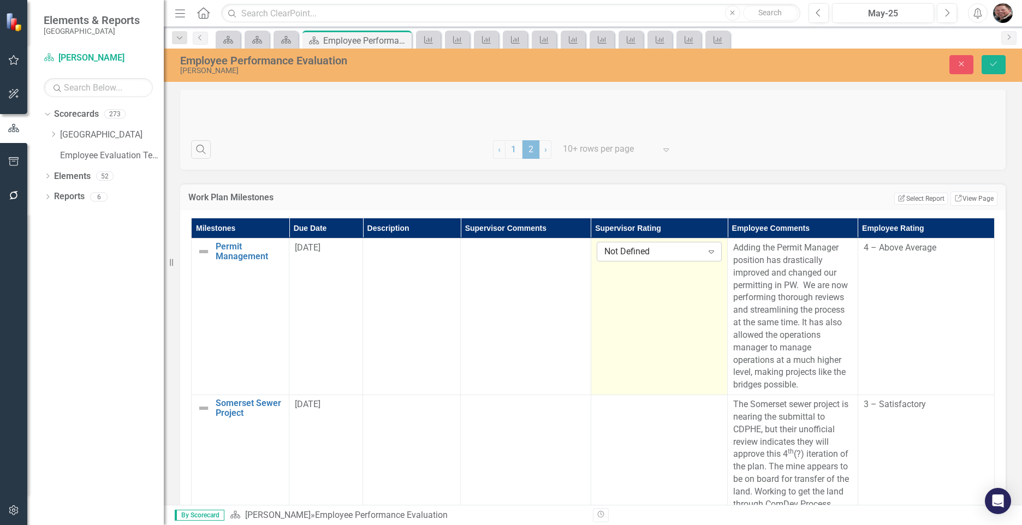
click at [706, 247] on icon "Expand" at bounding box center [711, 251] width 11 height 9
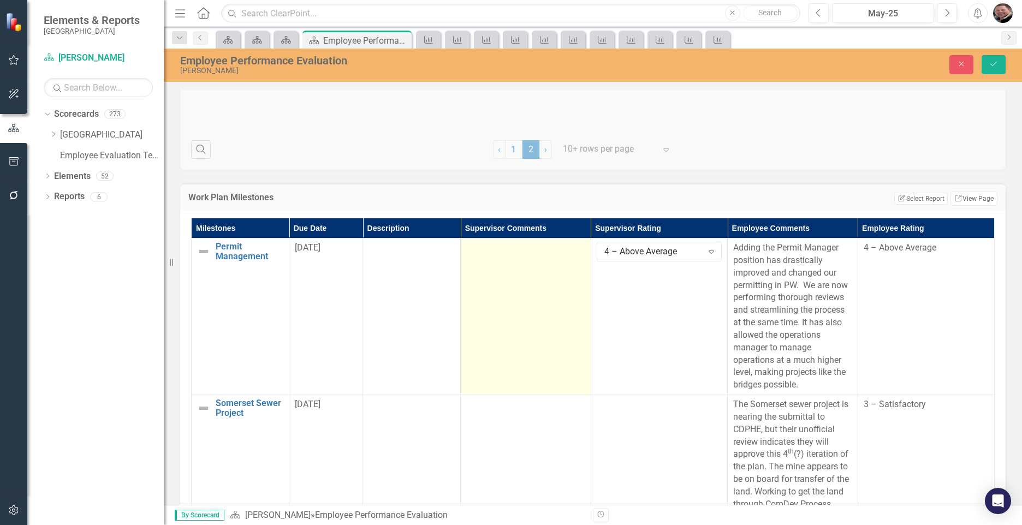
click at [533, 322] on td at bounding box center [526, 316] width 130 height 157
click at [533, 321] on td at bounding box center [526, 316] width 130 height 157
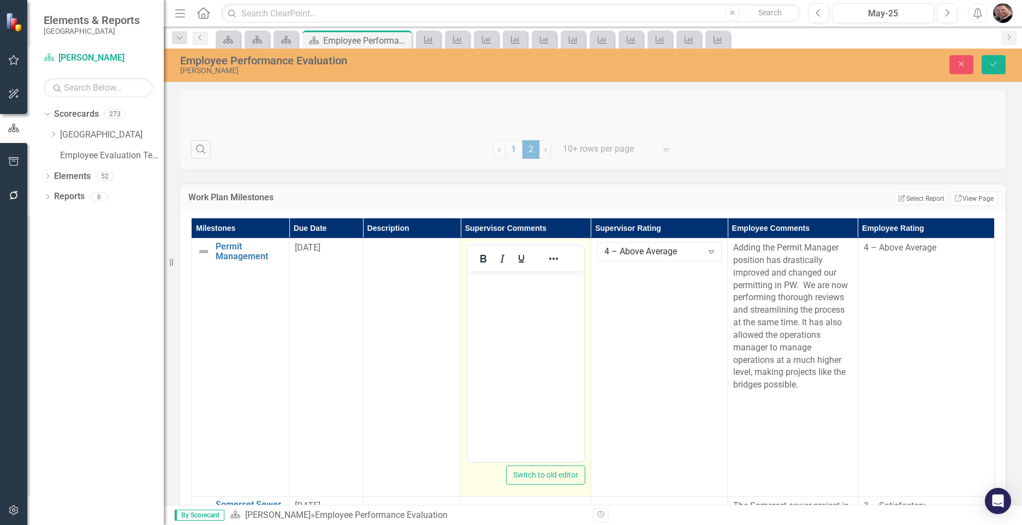
click at [538, 310] on body "Rich Text Area. Press ALT-0 for help." at bounding box center [525, 353] width 117 height 164
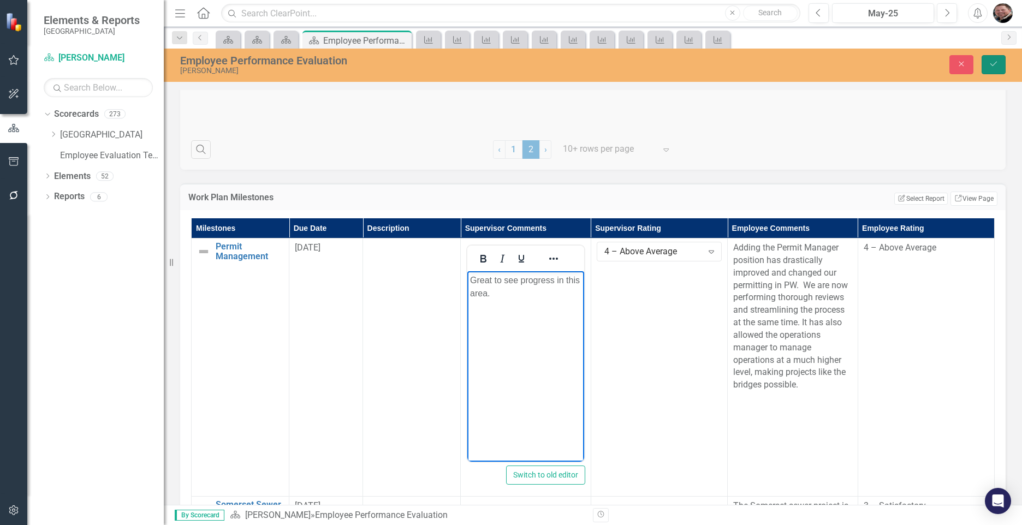
click at [994, 56] on button "Save" at bounding box center [994, 64] width 24 height 19
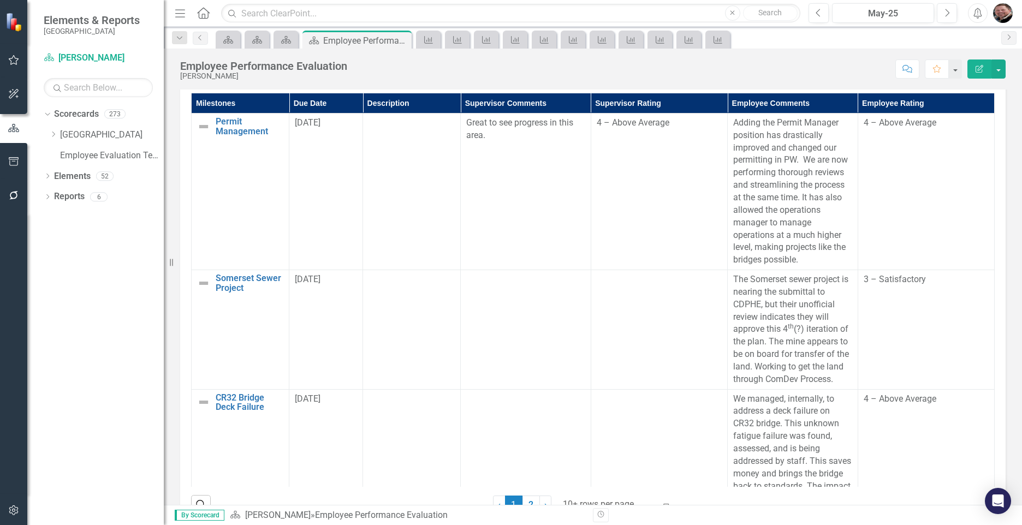
scroll to position [1201, 0]
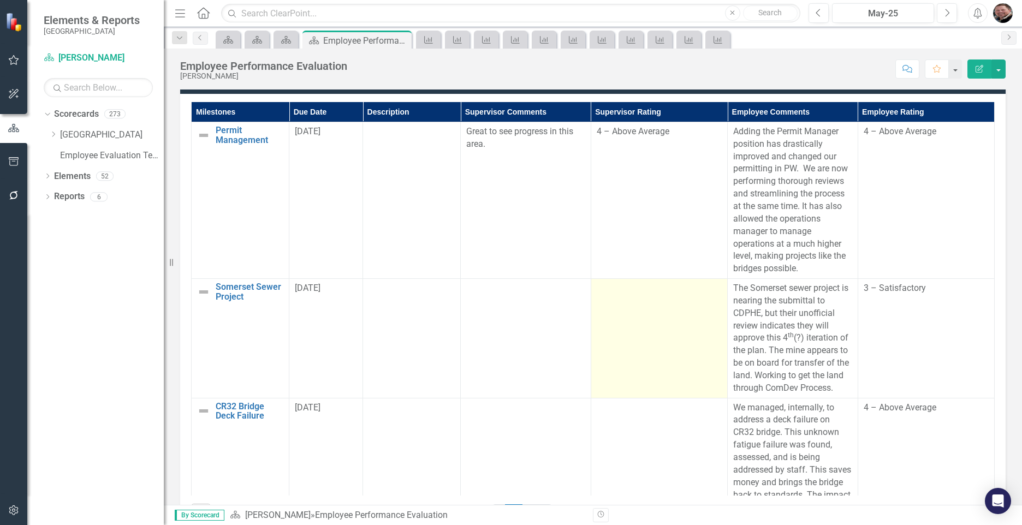
click at [649, 365] on td at bounding box center [659, 339] width 137 height 120
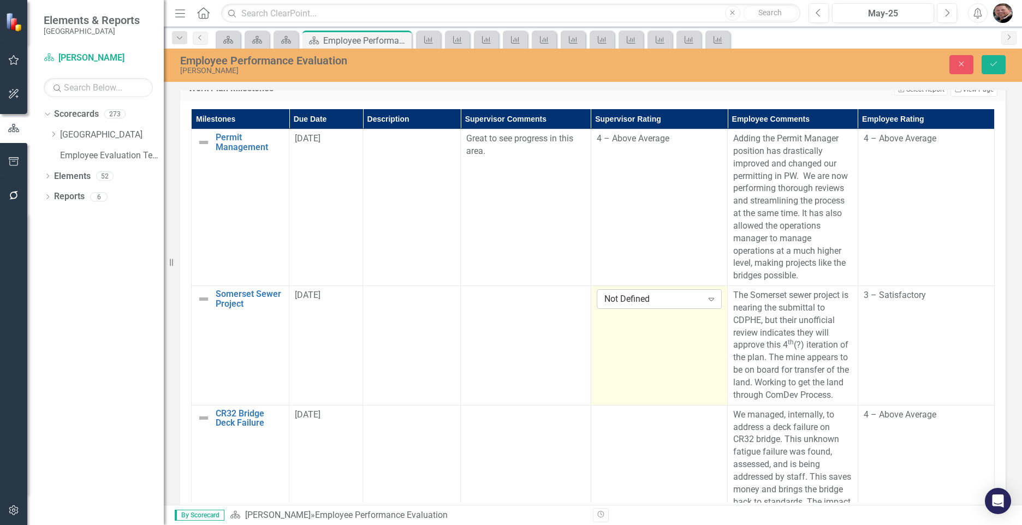
click at [706, 296] on icon "Expand" at bounding box center [711, 299] width 11 height 9
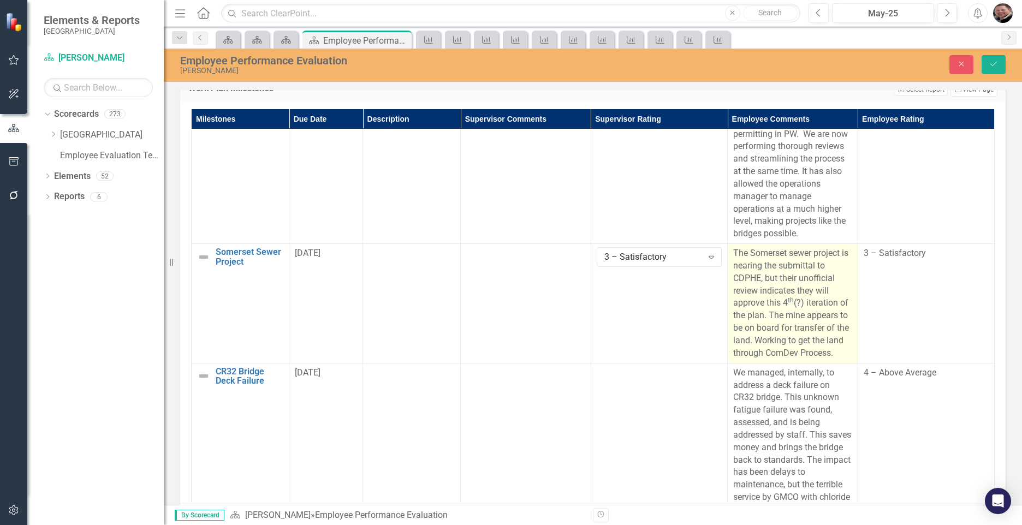
scroll to position [109, 0]
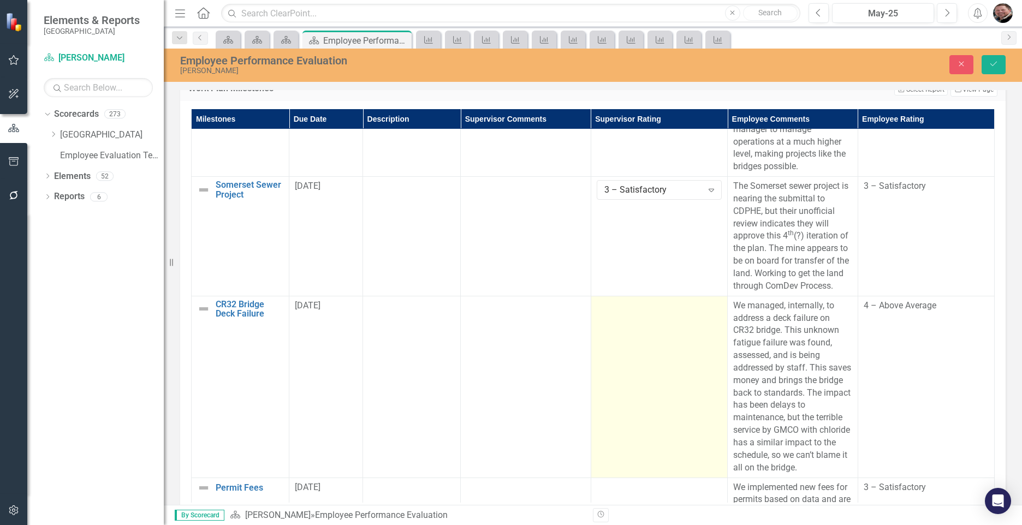
click at [666, 403] on td at bounding box center [659, 387] width 137 height 182
click at [706, 314] on icon "Expand" at bounding box center [711, 309] width 11 height 9
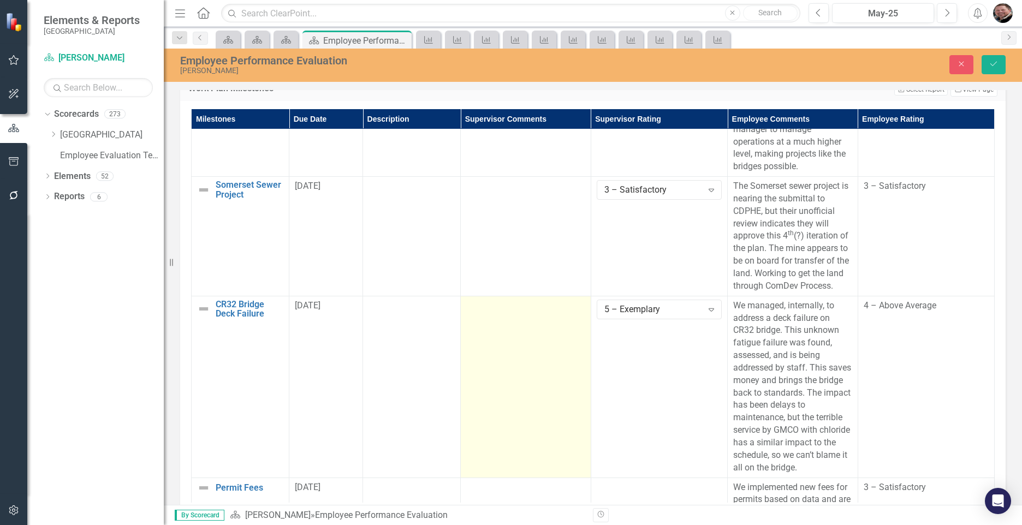
click at [510, 384] on td at bounding box center [526, 387] width 130 height 182
click at [512, 384] on td at bounding box center [526, 387] width 130 height 182
click at [501, 367] on td at bounding box center [526, 387] width 130 height 182
click at [501, 368] on td at bounding box center [526, 387] width 130 height 182
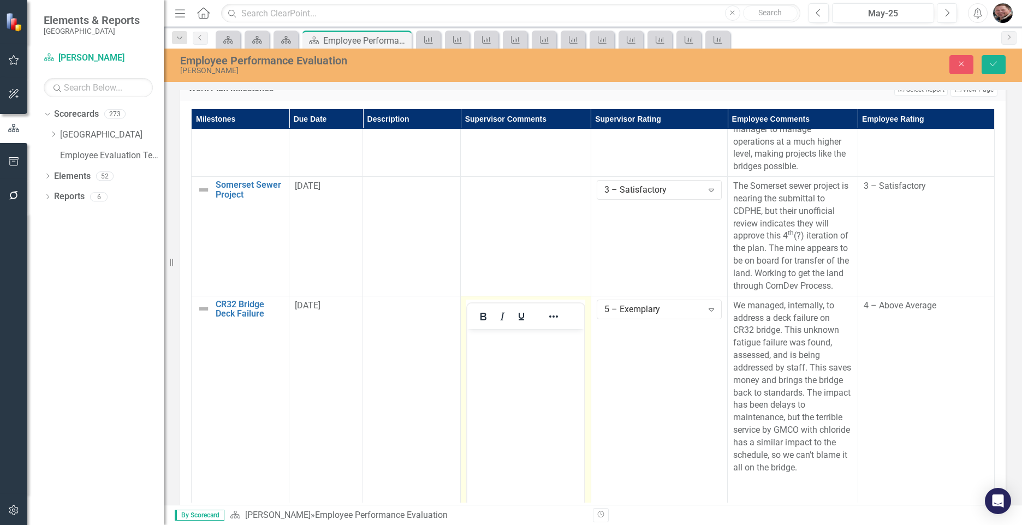
scroll to position [0, 0]
click at [505, 341] on p "Rich Text Area. Press ALT-0 for help." at bounding box center [525, 337] width 111 height 13
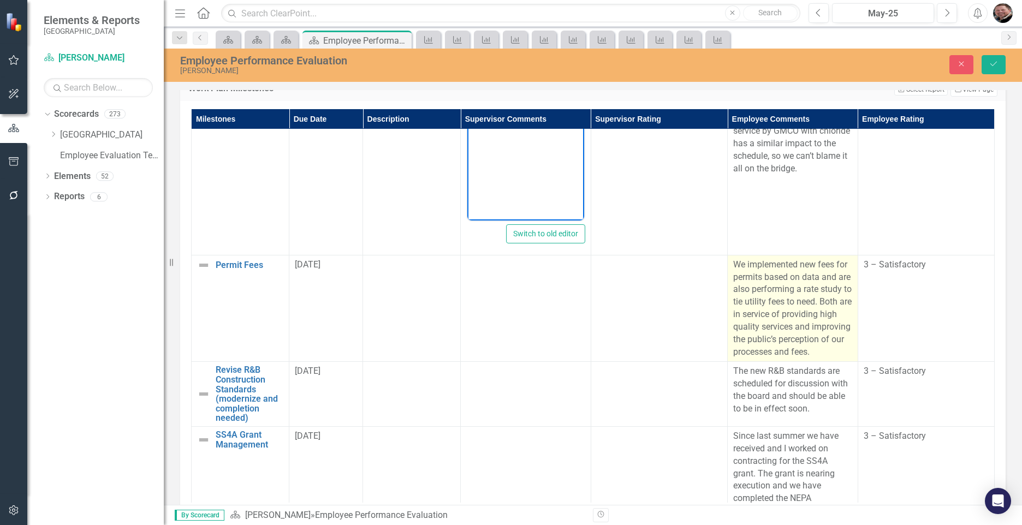
scroll to position [437, 0]
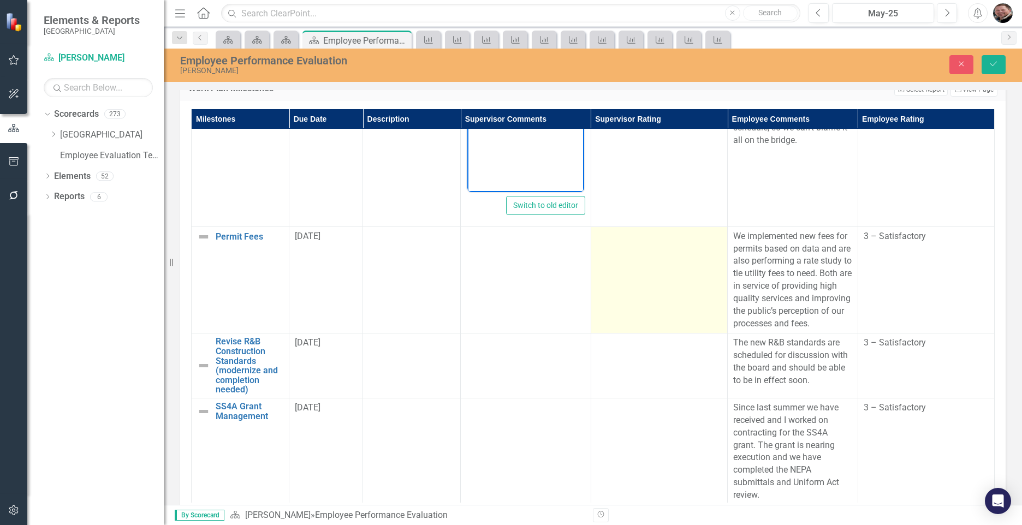
click at [630, 318] on td at bounding box center [659, 280] width 137 height 107
click at [629, 318] on td at bounding box center [659, 280] width 137 height 107
click at [706, 245] on icon "Expand" at bounding box center [711, 240] width 11 height 9
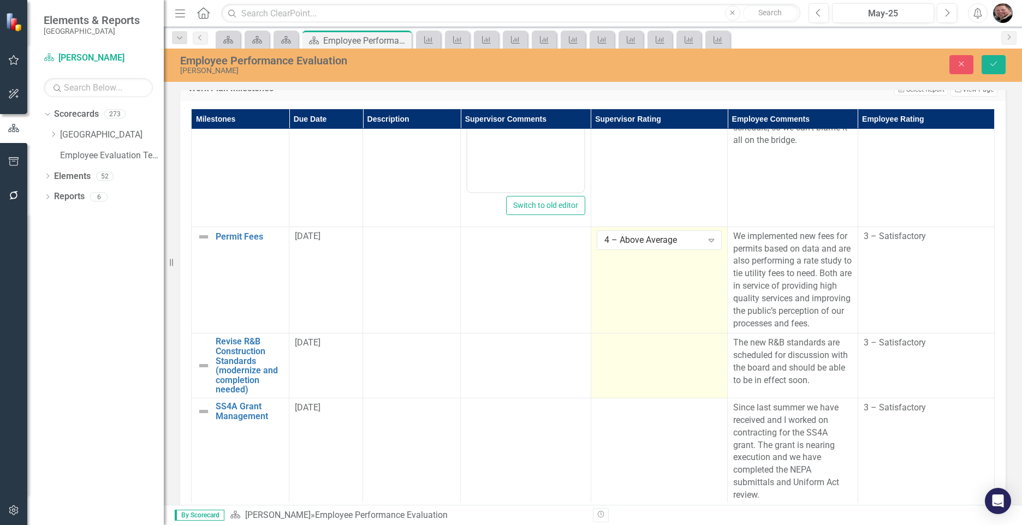
click at [631, 395] on td at bounding box center [659, 366] width 137 height 65
click at [706, 351] on icon "Expand" at bounding box center [711, 346] width 11 height 9
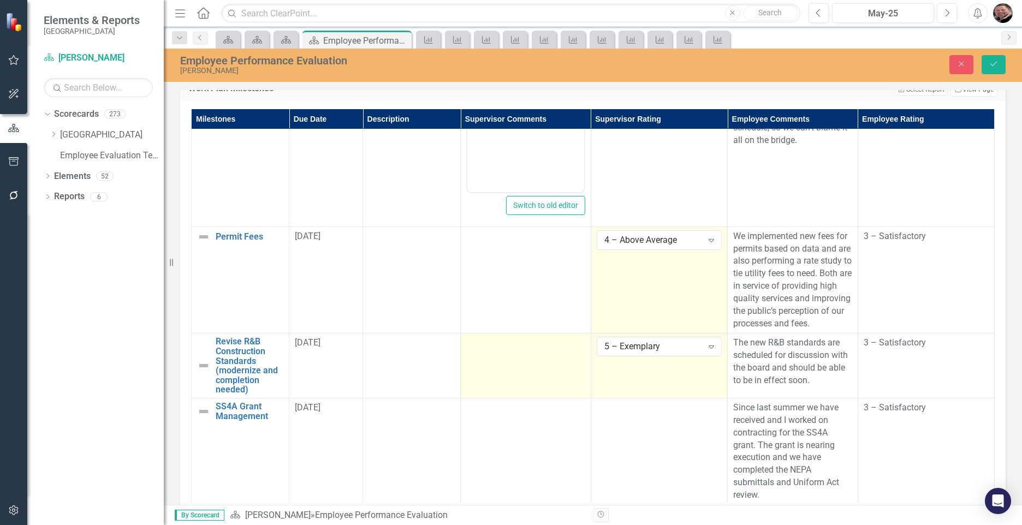
click at [545, 378] on td at bounding box center [526, 366] width 130 height 65
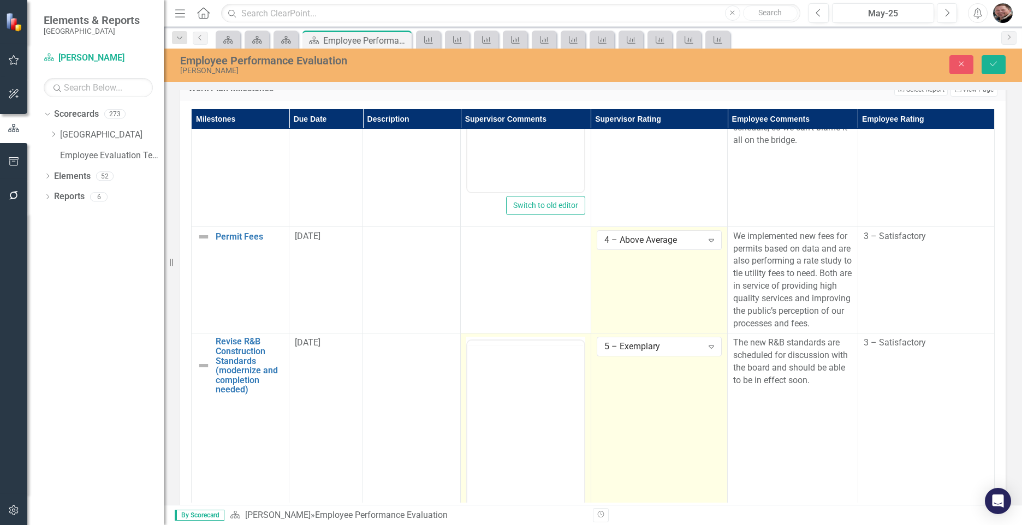
scroll to position [0, 0]
click at [527, 377] on p "Rich Text Area. Press ALT-0 for help." at bounding box center [525, 375] width 111 height 13
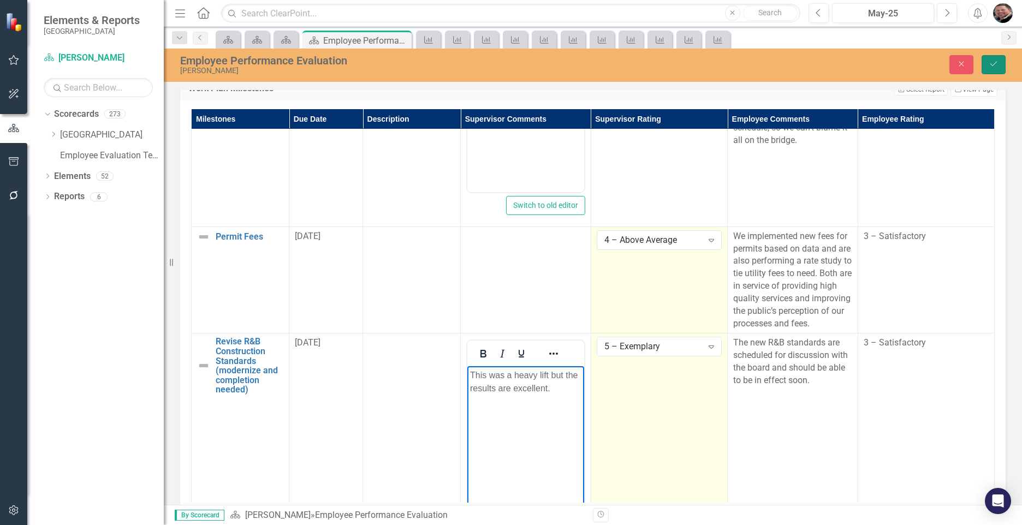
drag, startPoint x: 993, startPoint y: 61, endPoint x: 972, endPoint y: 84, distance: 31.7
click at [993, 61] on icon "Save" at bounding box center [994, 64] width 10 height 8
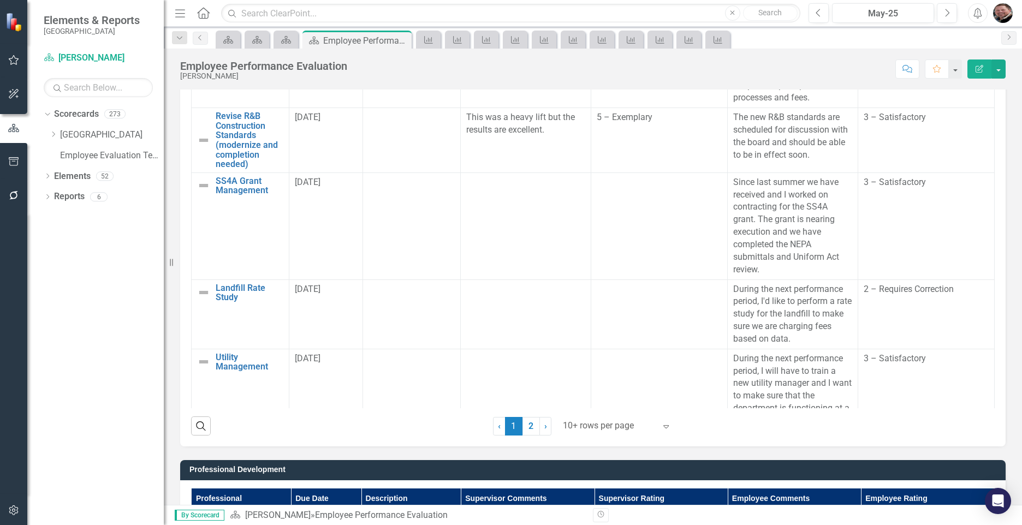
scroll to position [1256, 0]
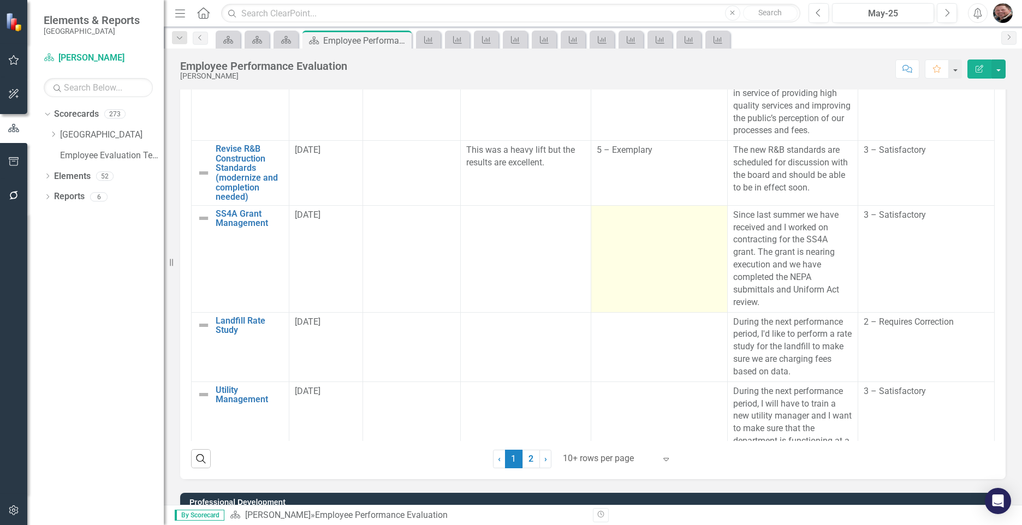
click at [635, 297] on td at bounding box center [659, 258] width 137 height 107
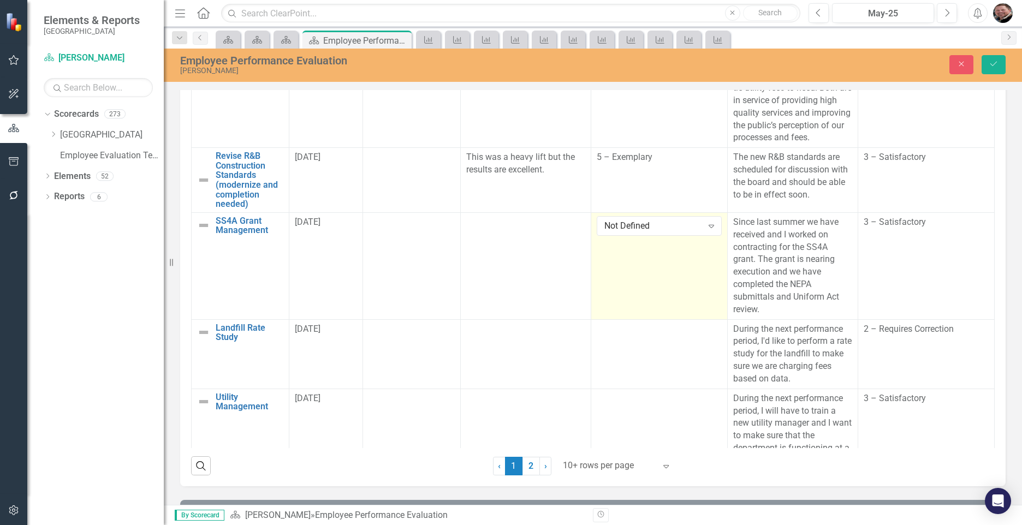
scroll to position [1262, 0]
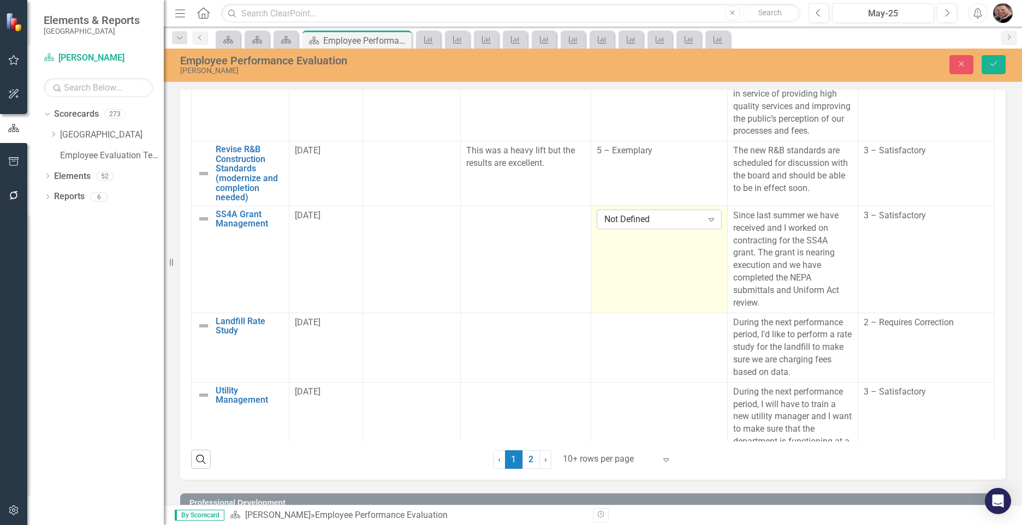
click at [706, 224] on icon "Expand" at bounding box center [711, 219] width 11 height 9
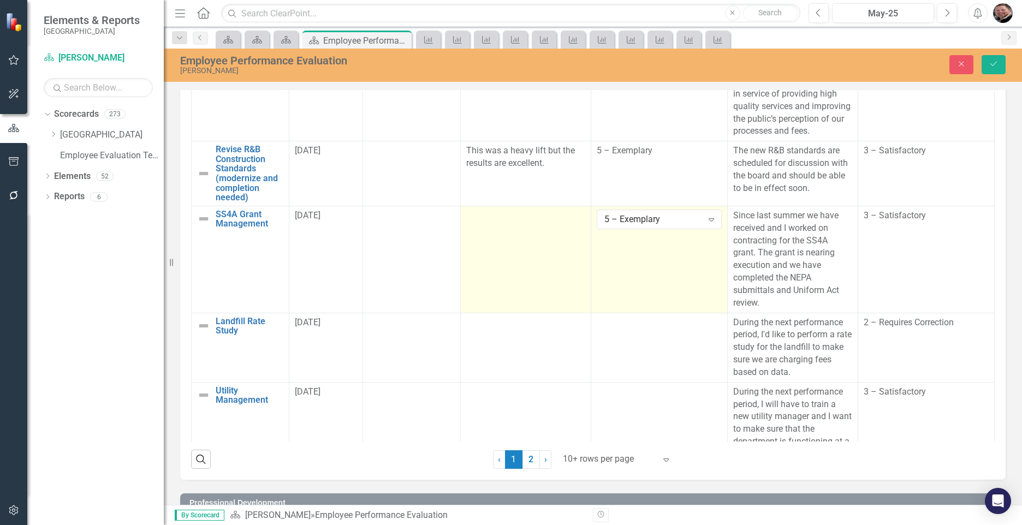
click at [512, 290] on td at bounding box center [526, 259] width 130 height 107
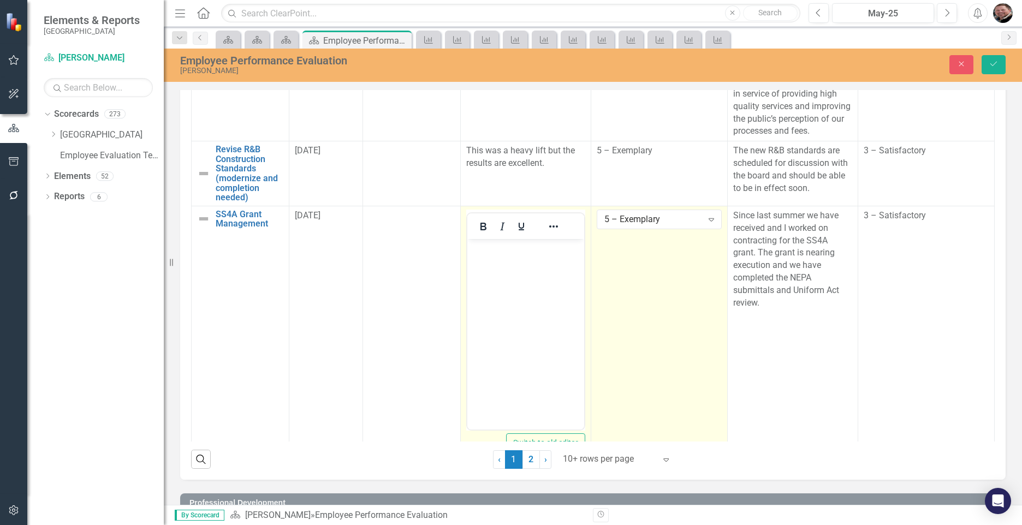
scroll to position [0, 0]
click at [516, 265] on body "Rich Text Area. Press ALT-0 for help." at bounding box center [525, 321] width 117 height 164
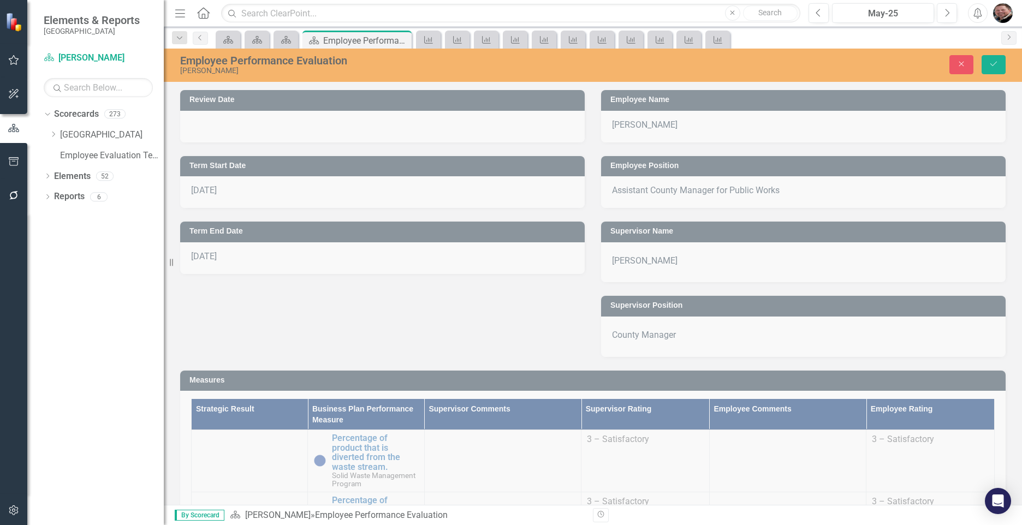
scroll to position [491, 0]
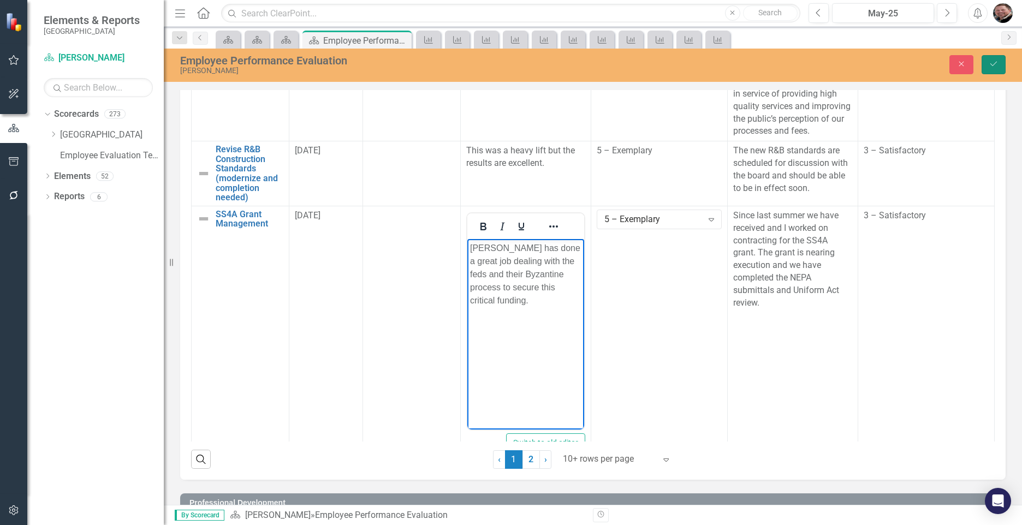
click at [997, 67] on icon "Save" at bounding box center [994, 64] width 10 height 8
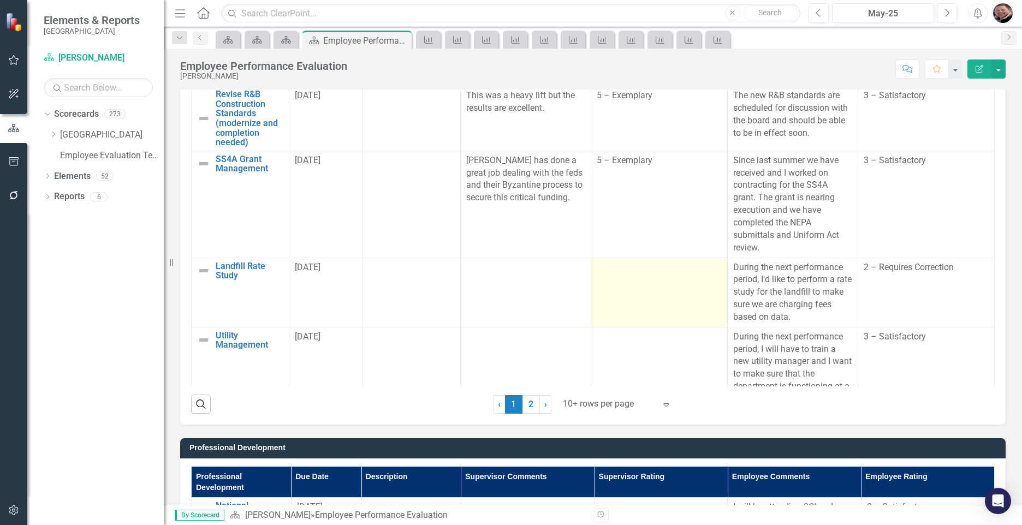
click at [611, 327] on td at bounding box center [659, 292] width 137 height 69
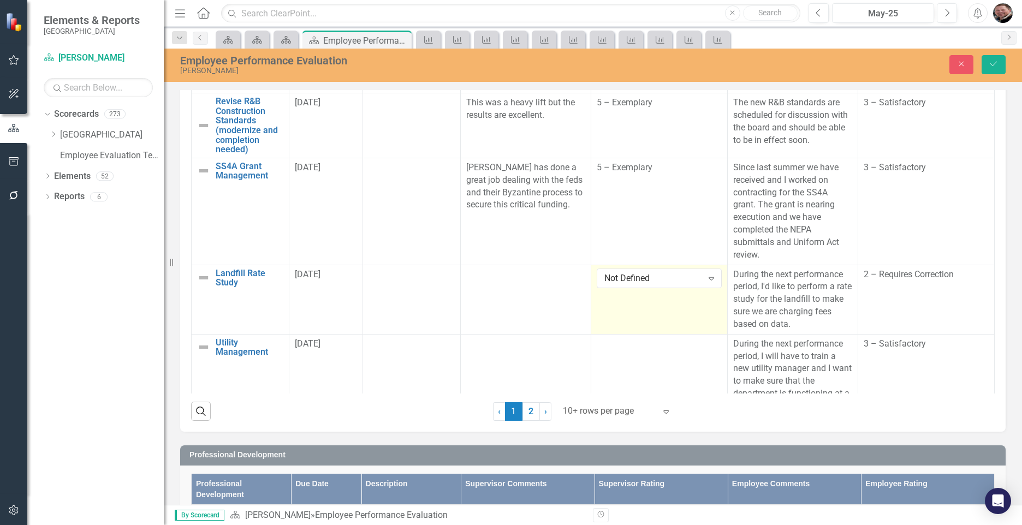
scroll to position [1317, 0]
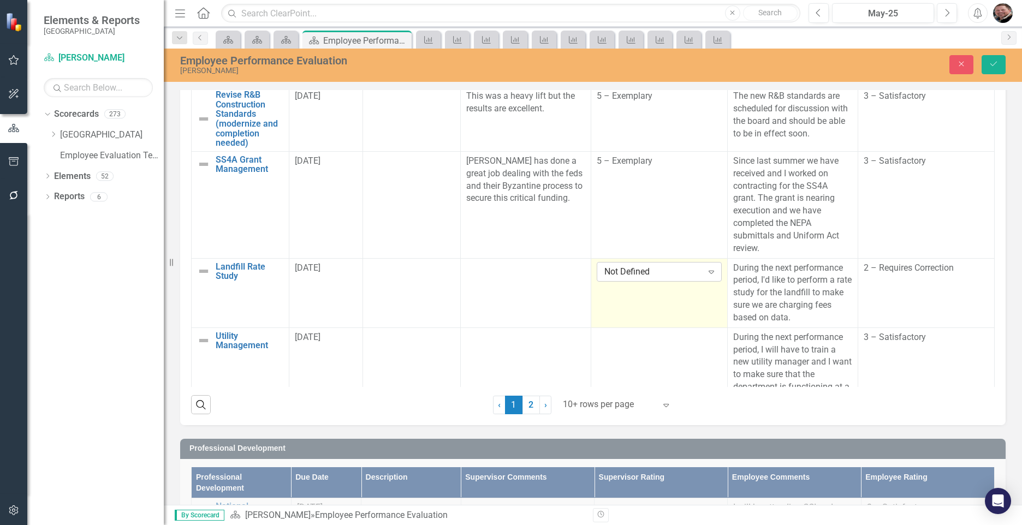
click at [706, 276] on icon "Expand" at bounding box center [711, 272] width 11 height 9
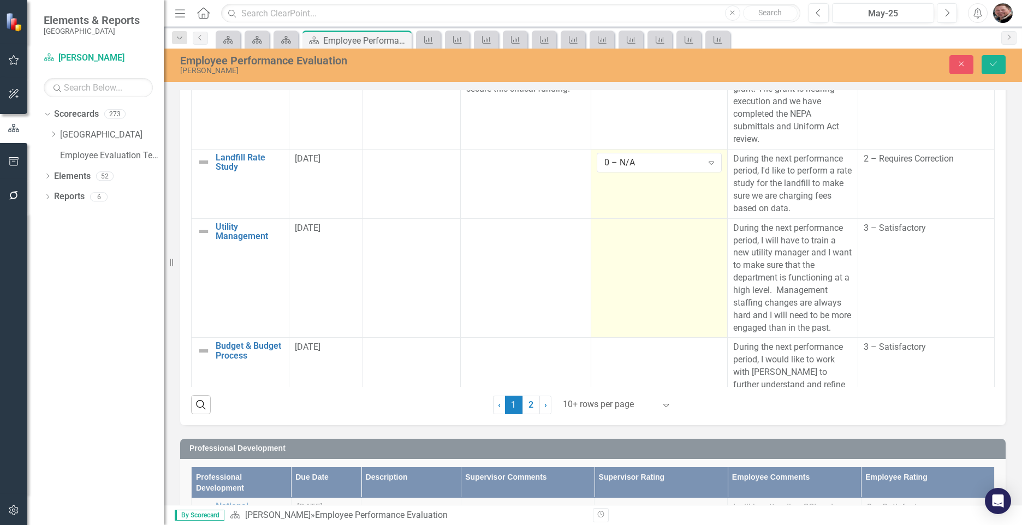
scroll to position [655, 0]
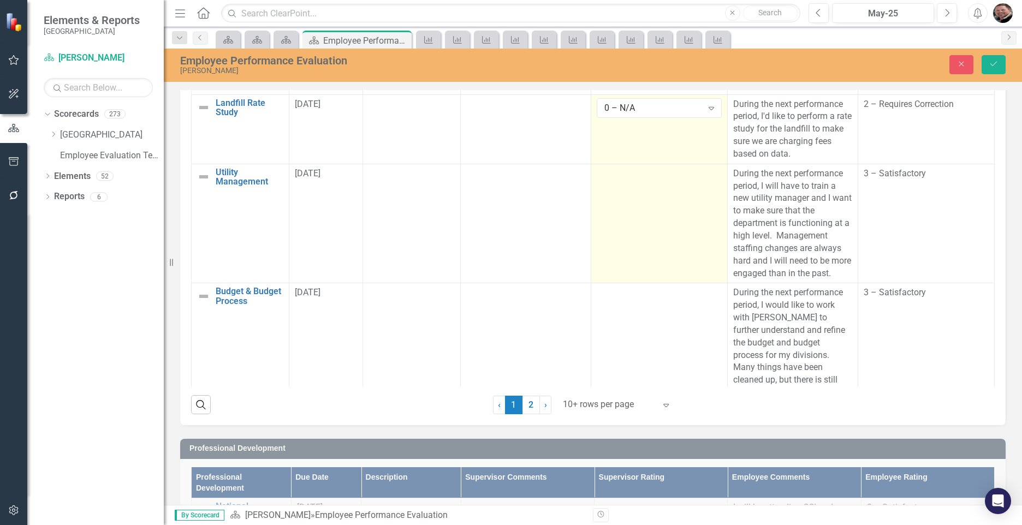
click at [613, 283] on td at bounding box center [659, 224] width 137 height 120
click at [706, 182] on icon "Expand" at bounding box center [711, 177] width 11 height 9
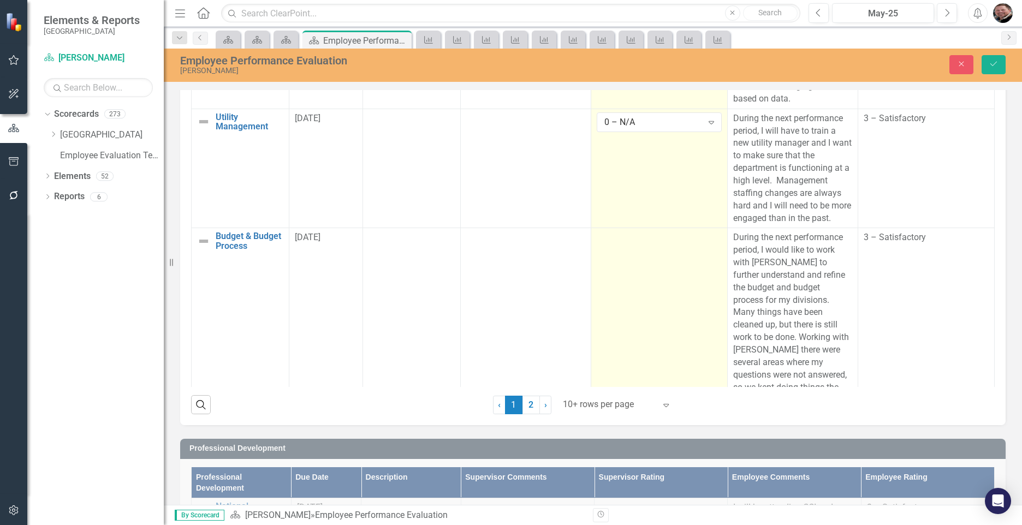
scroll to position [710, 0]
click at [662, 311] on td at bounding box center [659, 394] width 137 height 331
click at [706, 246] on icon "Expand" at bounding box center [711, 242] width 11 height 9
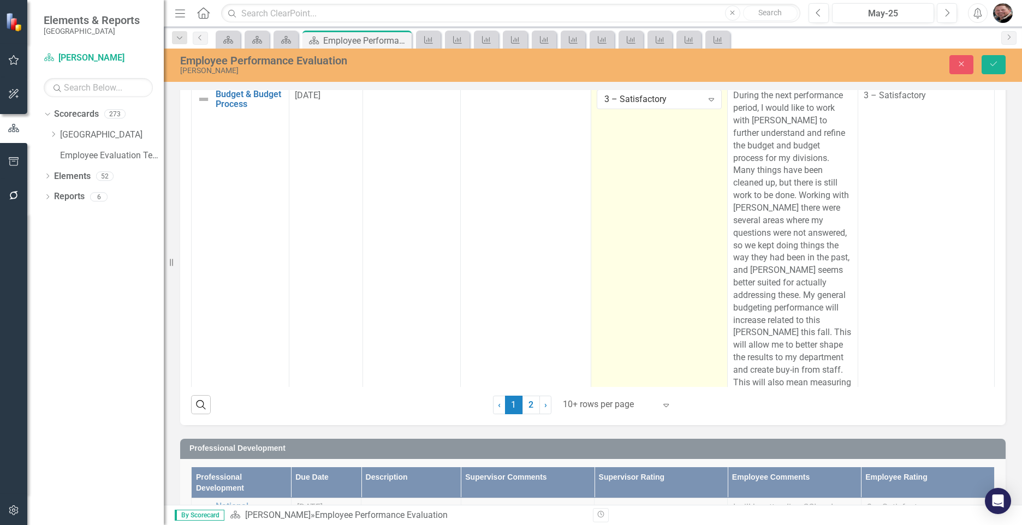
scroll to position [819, 0]
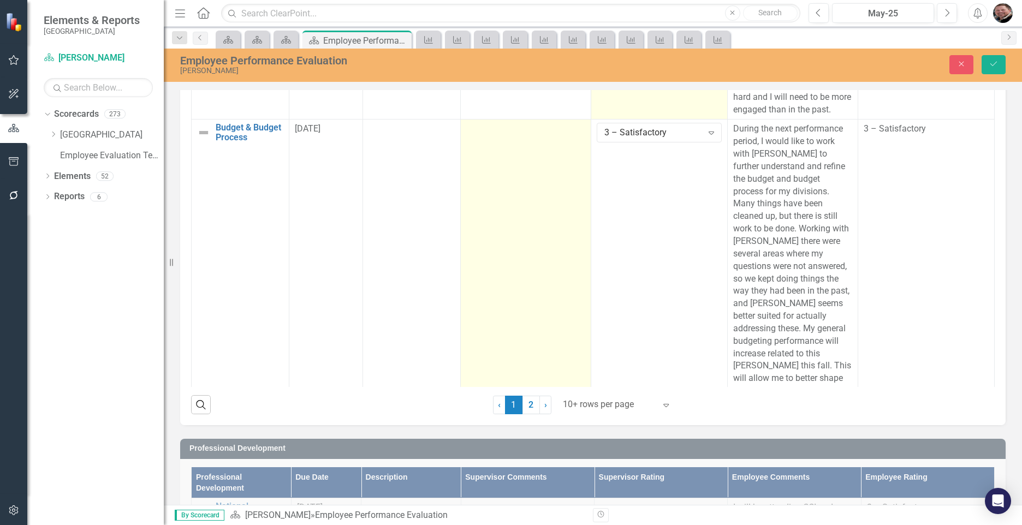
click at [533, 300] on td at bounding box center [526, 285] width 130 height 331
click at [533, 299] on td at bounding box center [526, 285] width 130 height 331
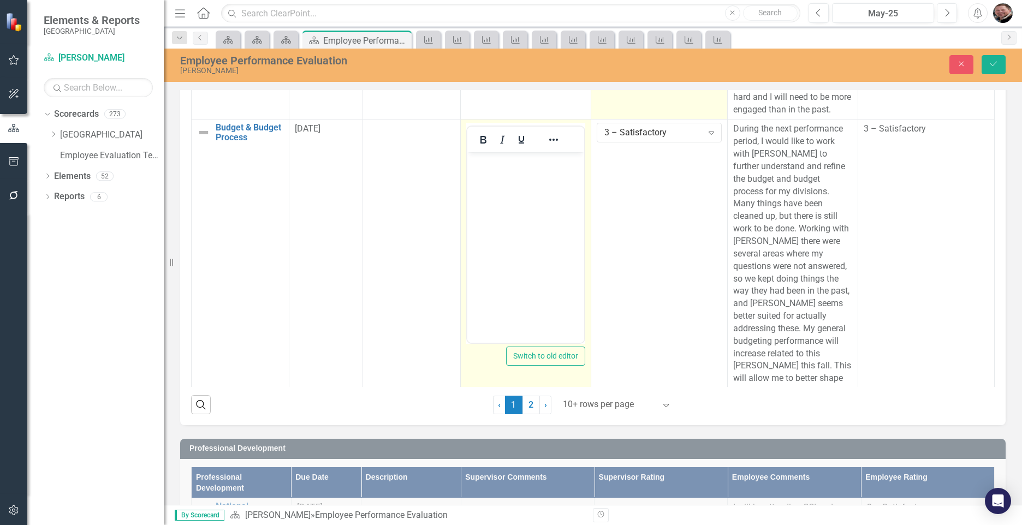
scroll to position [0, 0]
click at [504, 176] on body "Rich Text Area. Press ALT-0 for help." at bounding box center [525, 234] width 117 height 164
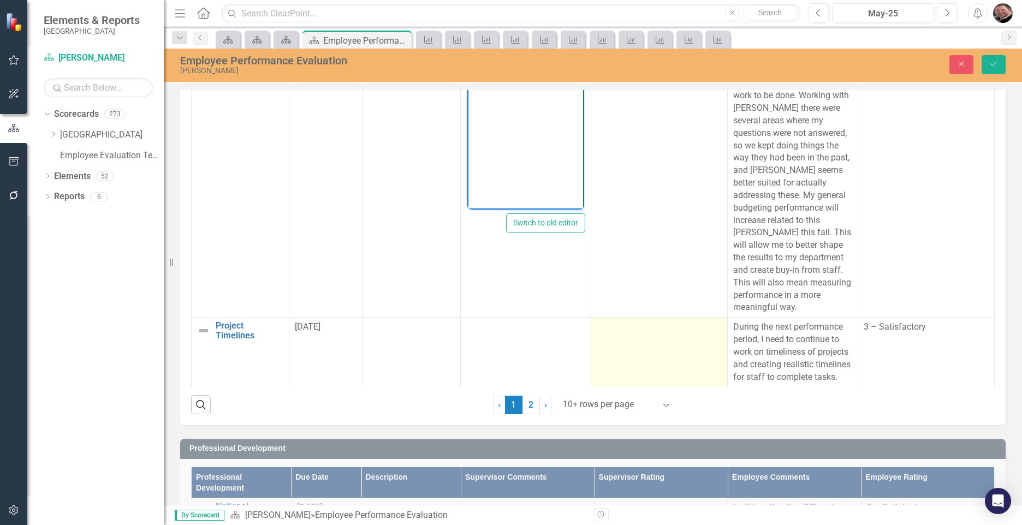
scroll to position [1372, 0]
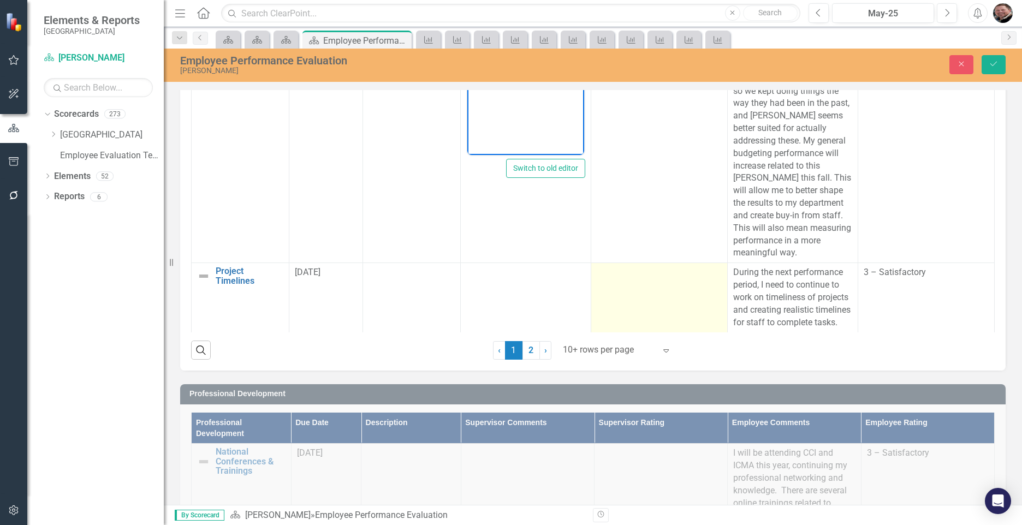
click at [632, 322] on td at bounding box center [659, 297] width 137 height 69
click at [706, 272] on icon "Expand" at bounding box center [711, 276] width 11 height 9
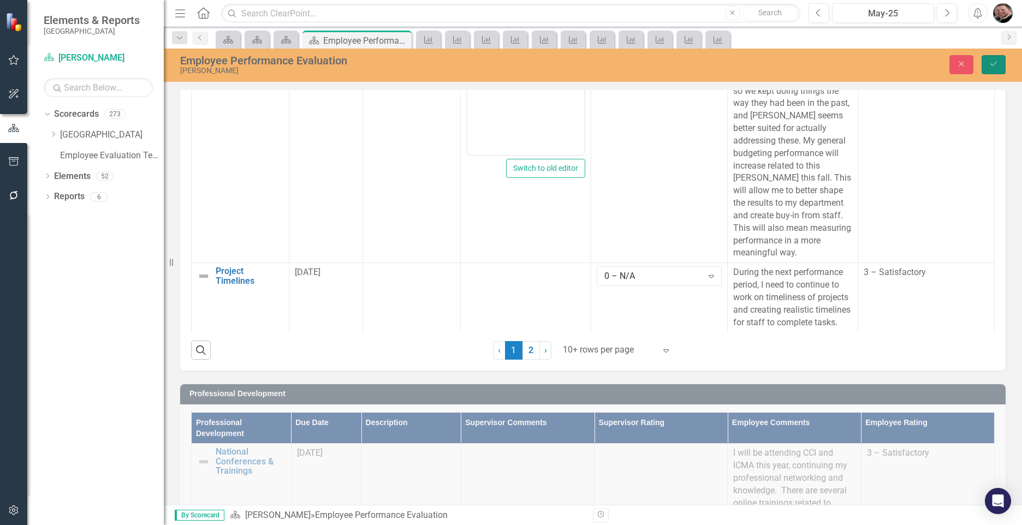
click at [998, 63] on icon "Save" at bounding box center [994, 64] width 10 height 8
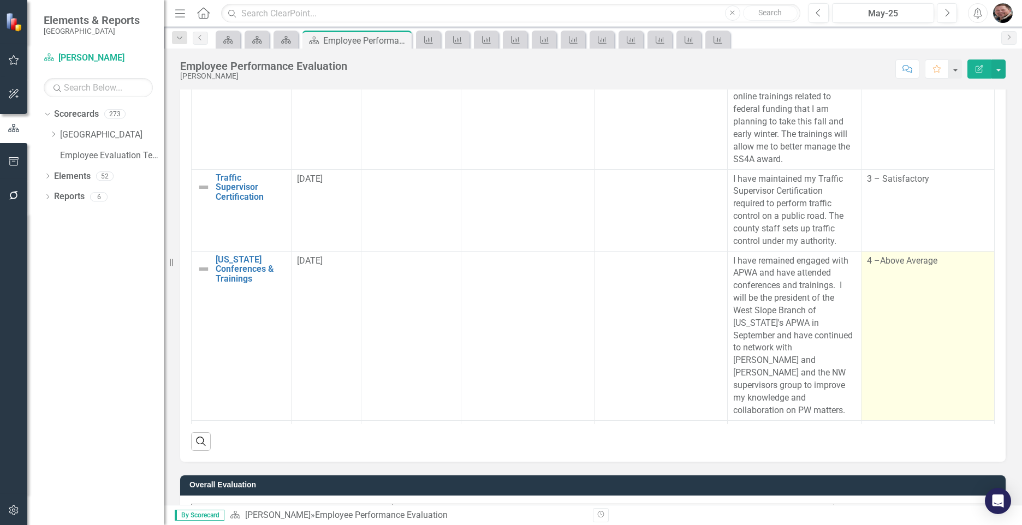
scroll to position [0, 0]
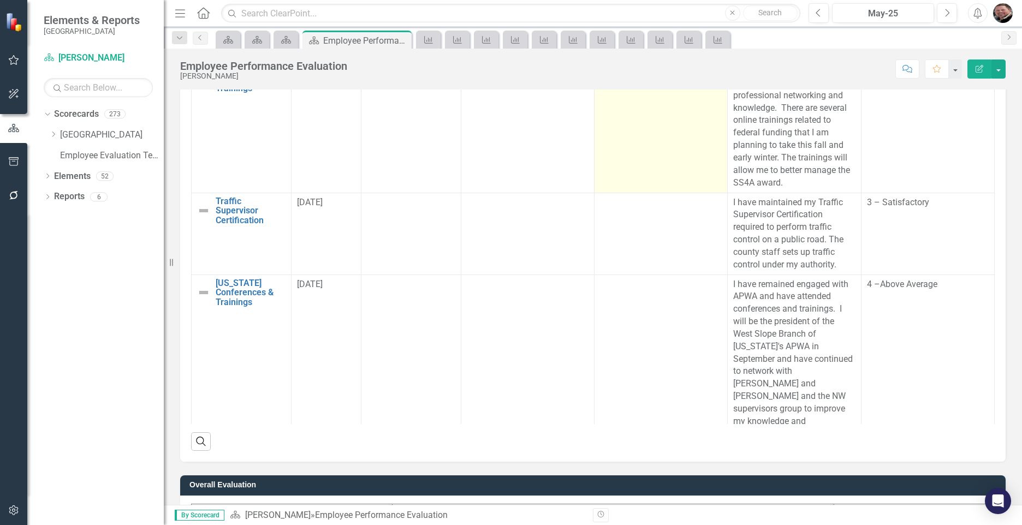
click at [603, 143] on td at bounding box center [661, 127] width 133 height 132
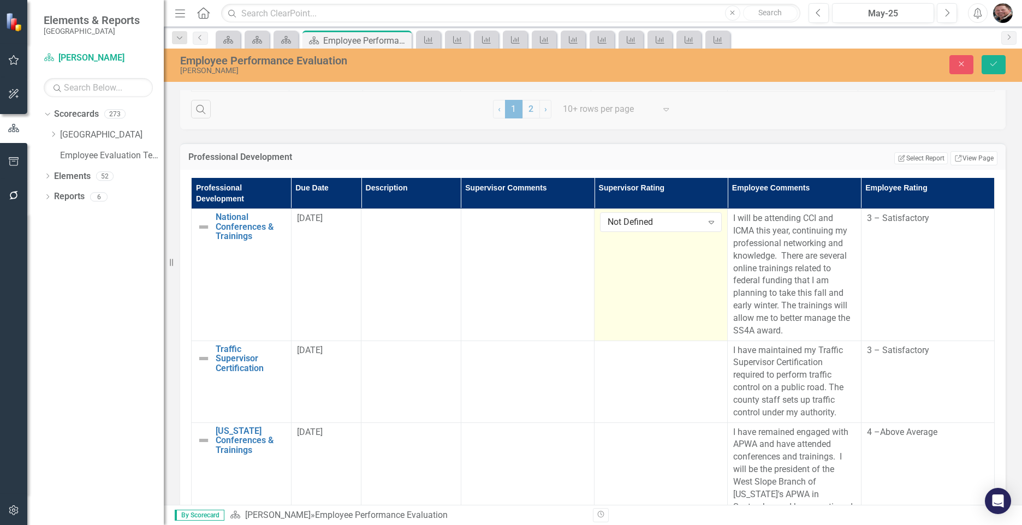
scroll to position [1590, 0]
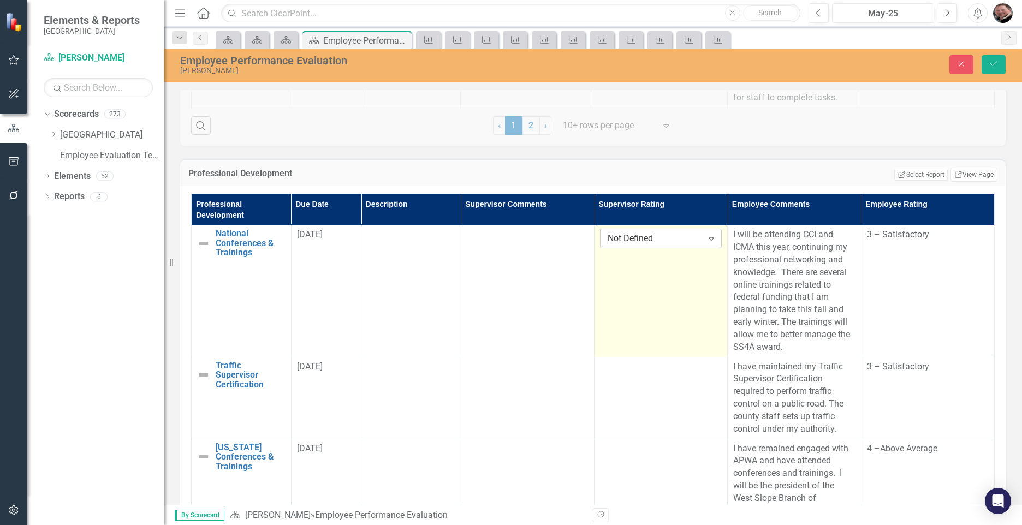
click at [706, 242] on icon "Expand" at bounding box center [711, 238] width 11 height 9
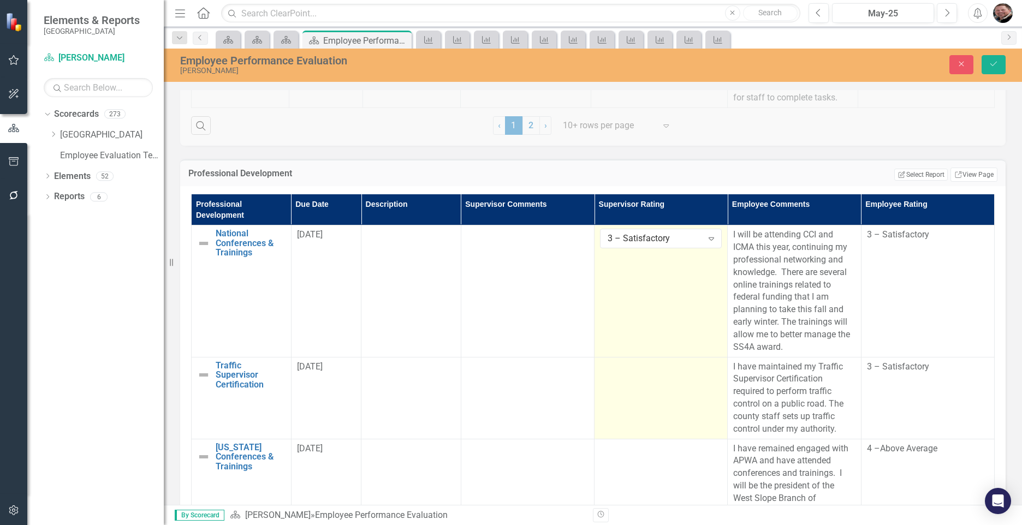
click at [627, 418] on td at bounding box center [661, 398] width 133 height 82
click at [706, 369] on icon "Expand" at bounding box center [711, 370] width 11 height 9
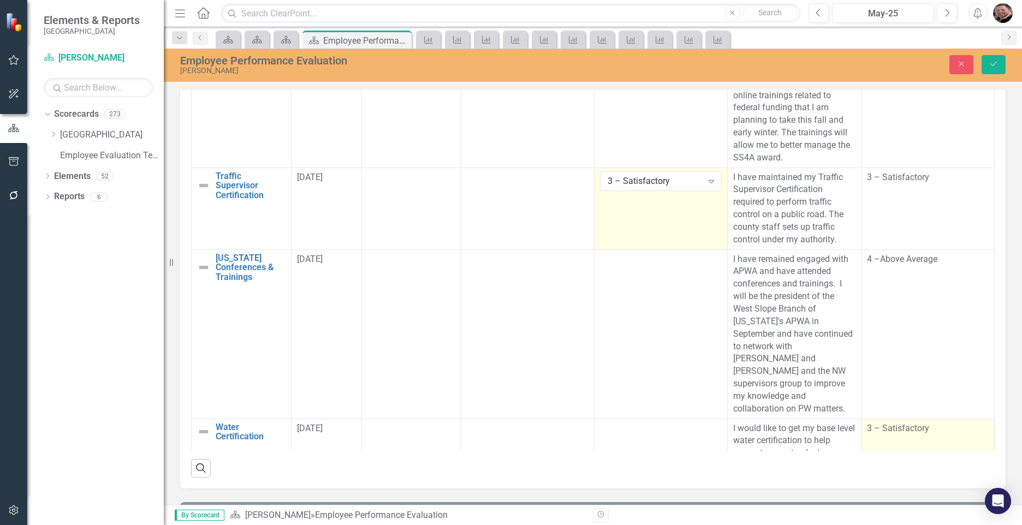
scroll to position [1754, 0]
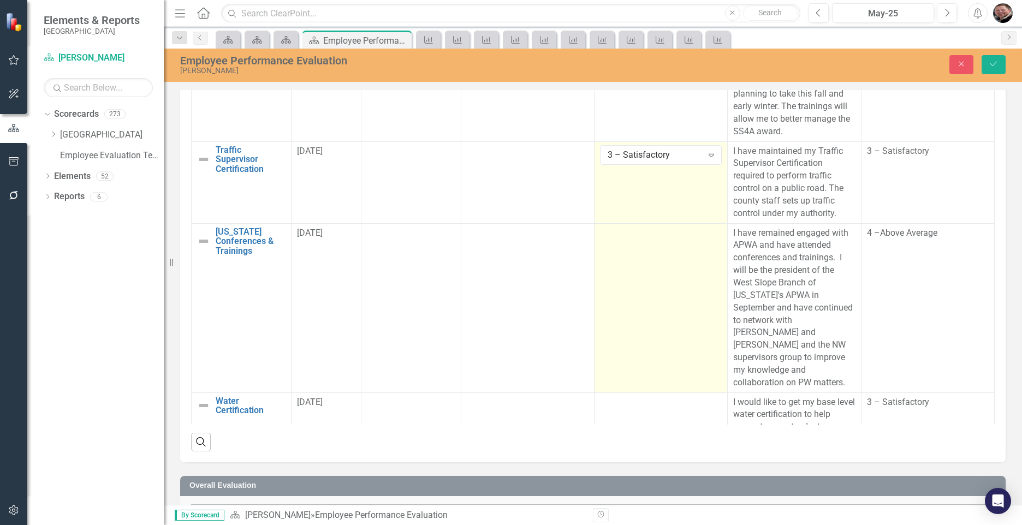
click at [657, 340] on td at bounding box center [661, 307] width 133 height 169
click at [656, 340] on td at bounding box center [661, 307] width 133 height 169
click at [706, 239] on icon "Expand" at bounding box center [711, 237] width 11 height 9
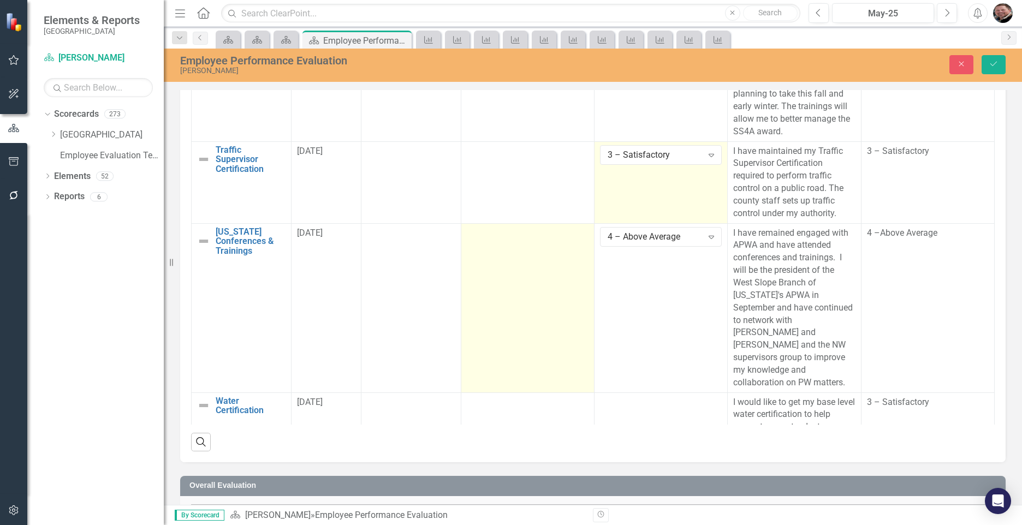
click at [508, 334] on td at bounding box center [527, 307] width 133 height 169
click at [508, 333] on td at bounding box center [527, 307] width 133 height 169
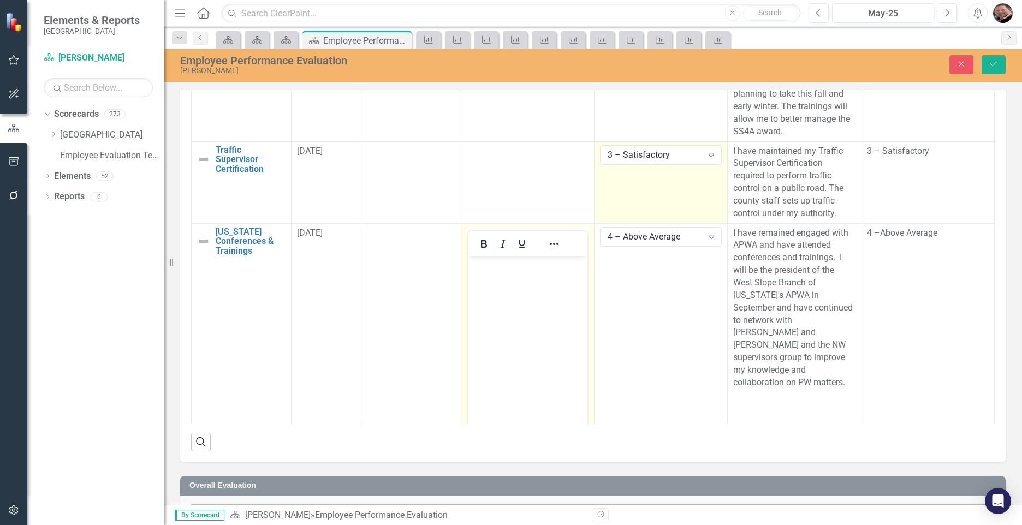
scroll to position [0, 0]
click at [489, 284] on body "Rich Text Area. Press ALT-0 for help." at bounding box center [527, 338] width 120 height 164
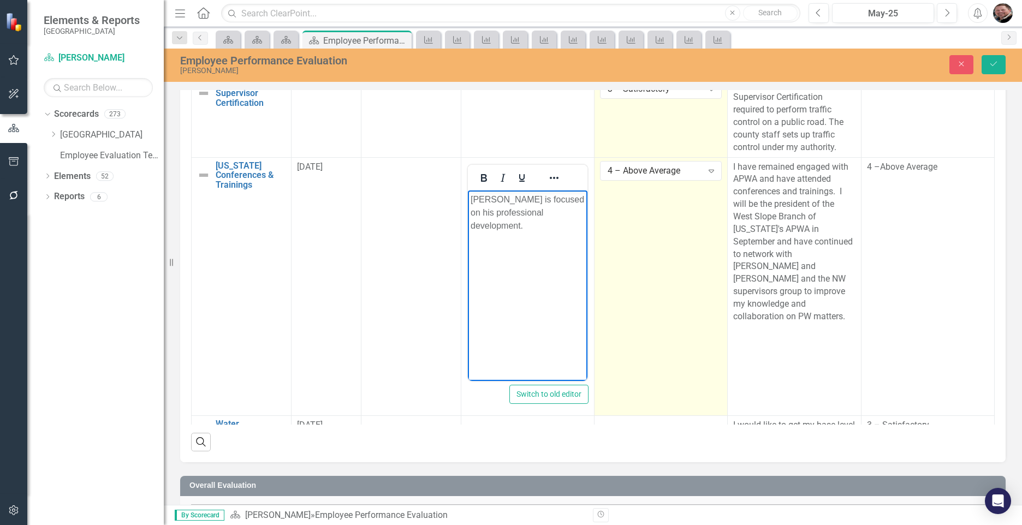
scroll to position [153, 0]
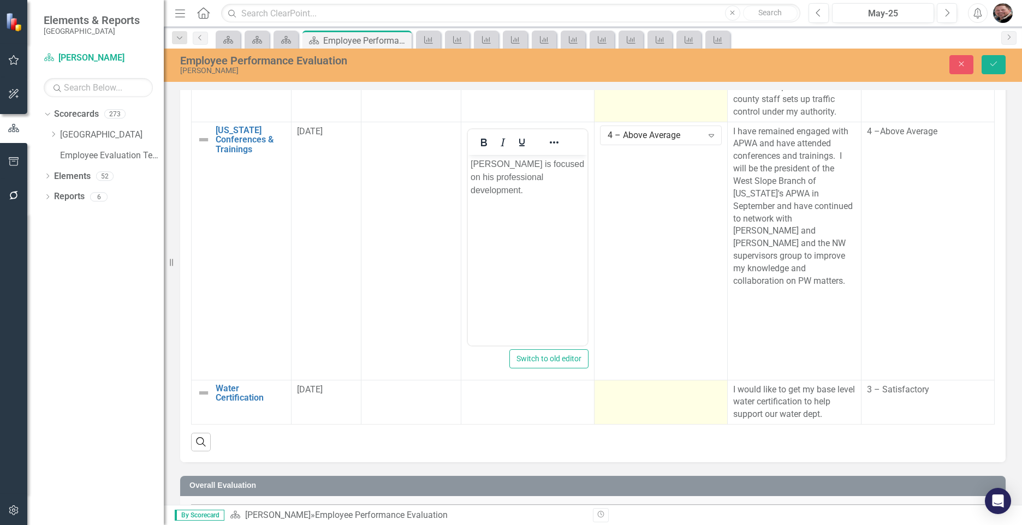
click at [640, 408] on td at bounding box center [661, 402] width 133 height 45
click at [706, 391] on icon "Expand" at bounding box center [711, 393] width 11 height 9
click at [1002, 67] on button "Save" at bounding box center [994, 64] width 24 height 19
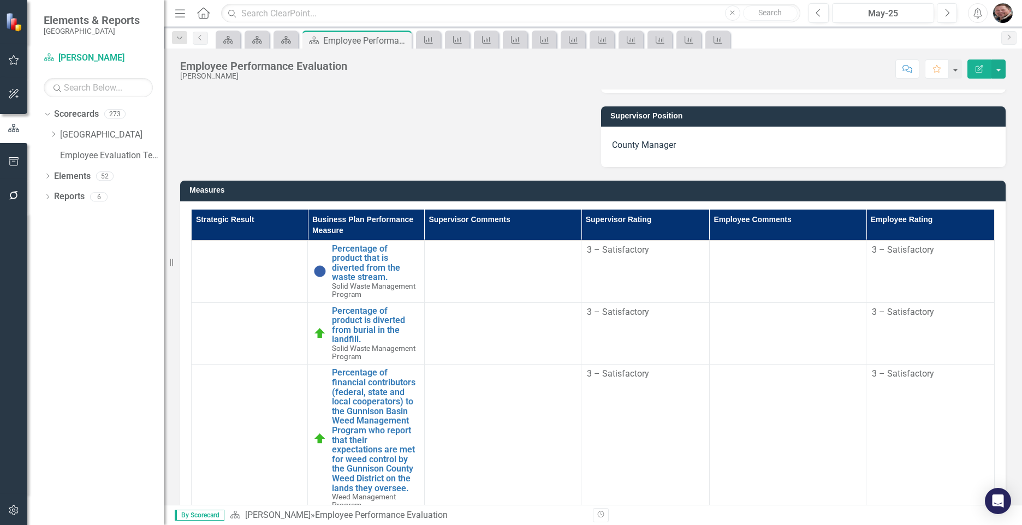
scroll to position [0, 0]
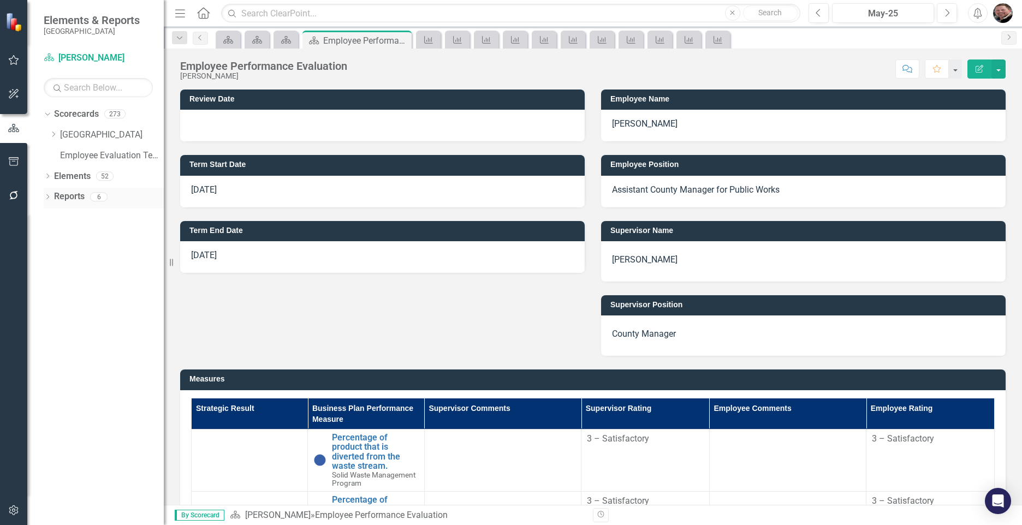
click at [62, 196] on link "Reports" at bounding box center [69, 197] width 31 height 13
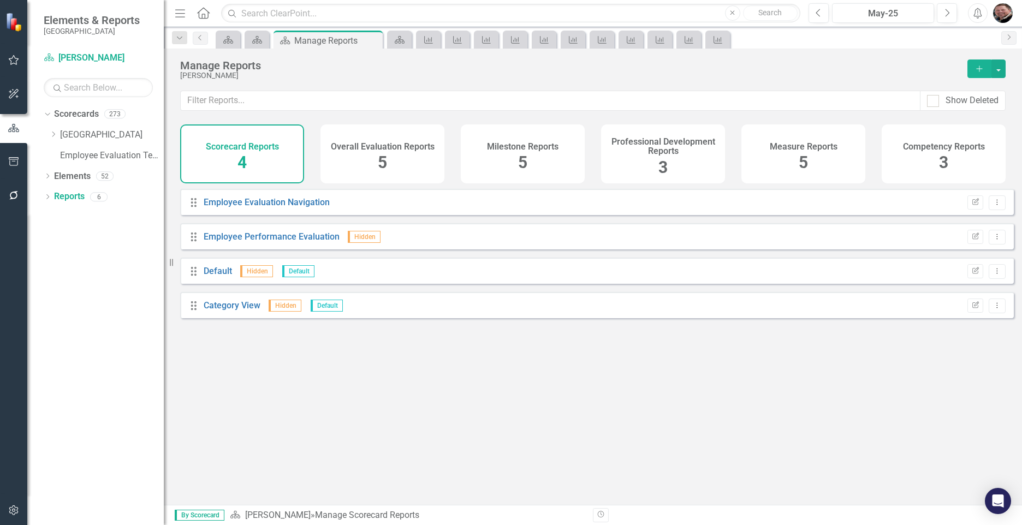
click at [390, 150] on h4 "Overall Evaluation Reports" at bounding box center [383, 147] width 104 height 10
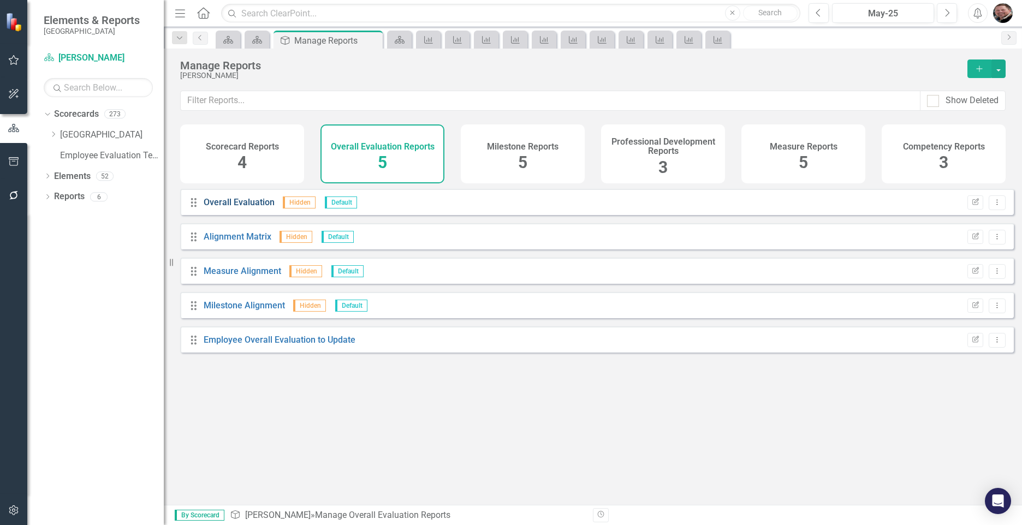
click at [224, 207] on link "Overall Evaluation" at bounding box center [239, 202] width 71 height 10
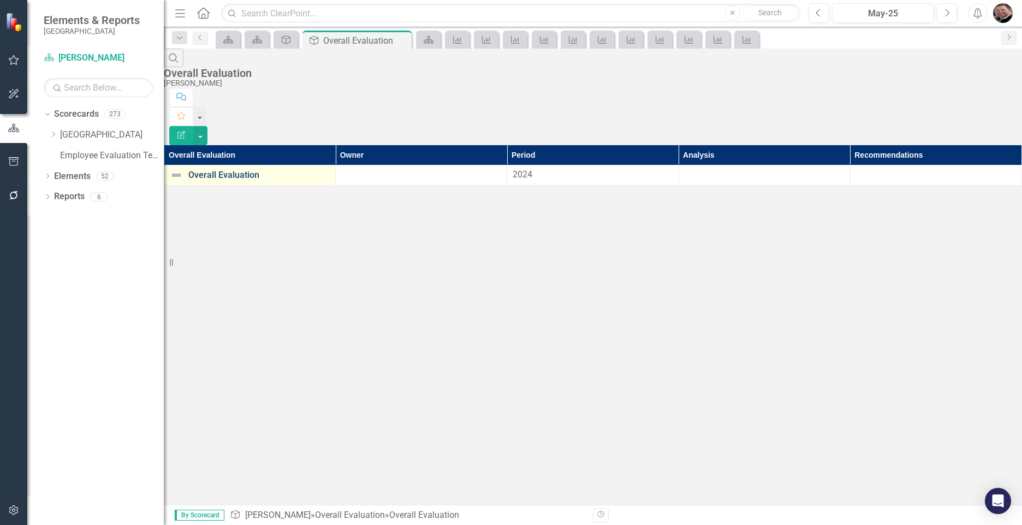
click at [233, 170] on link "Overall Evaluation" at bounding box center [258, 175] width 141 height 10
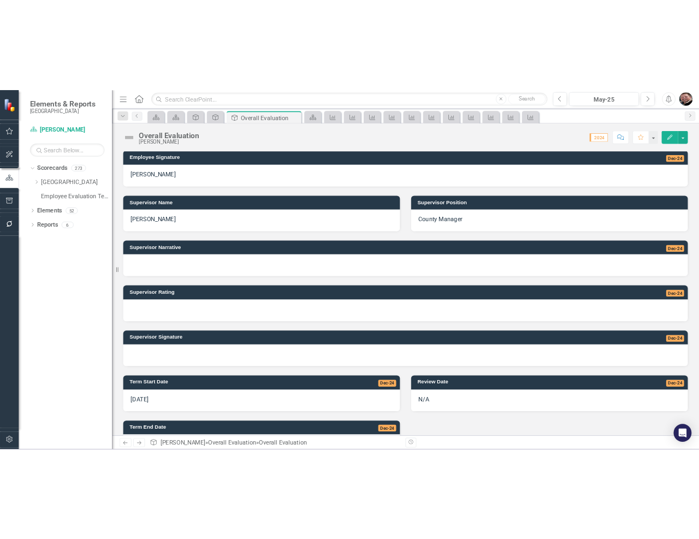
scroll to position [164, 0]
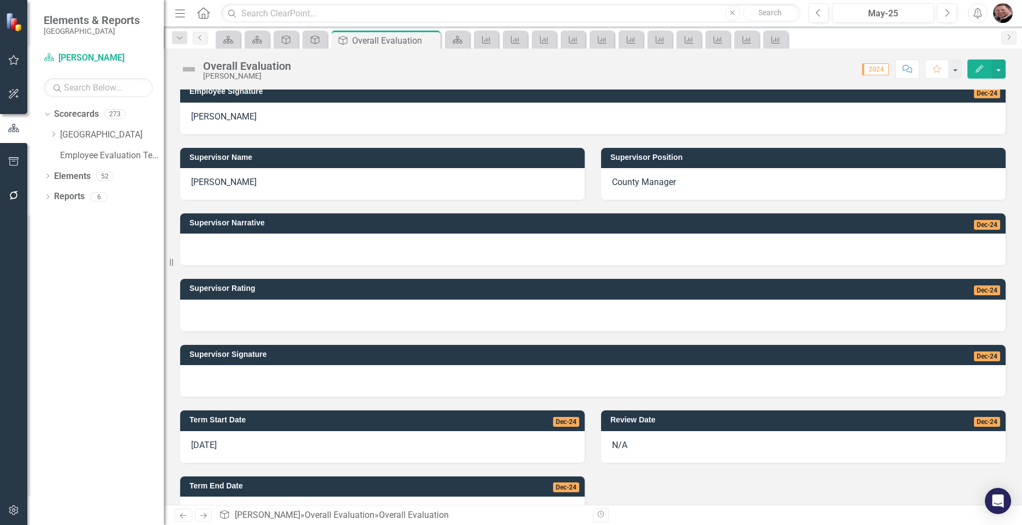
click at [455, 319] on div at bounding box center [593, 316] width 826 height 32
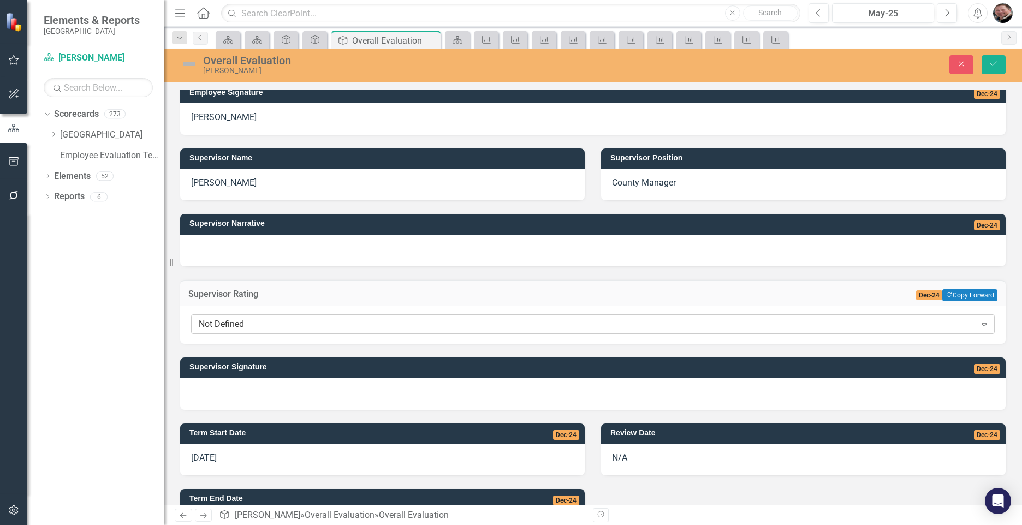
click at [979, 323] on icon "Expand" at bounding box center [984, 324] width 11 height 9
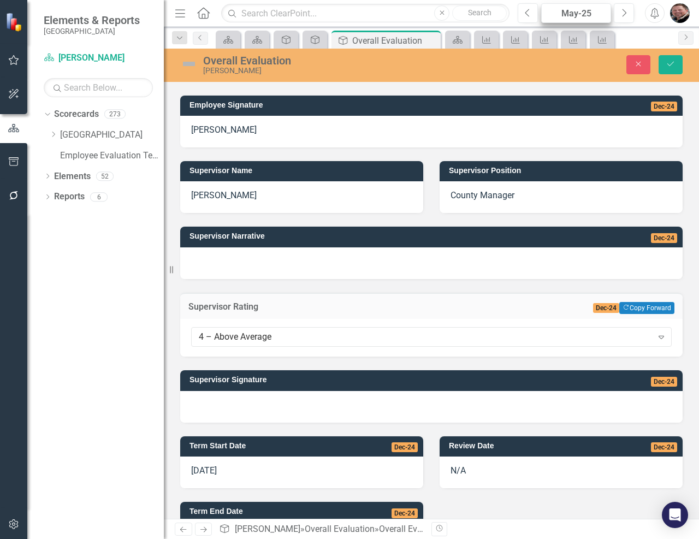
scroll to position [176, 0]
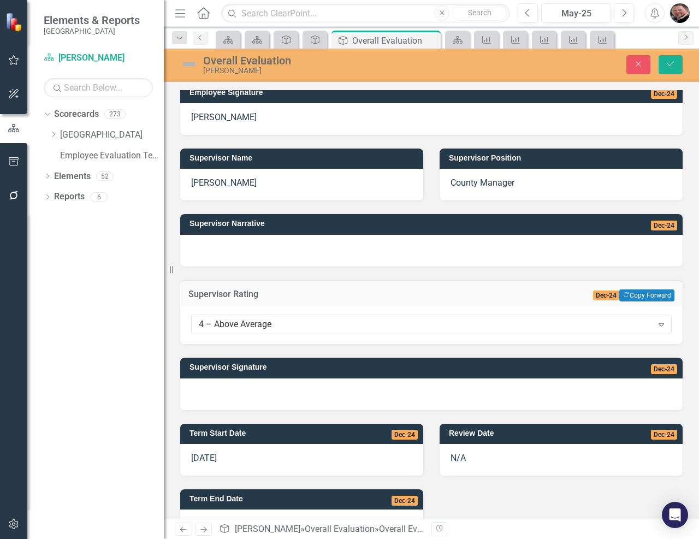
click at [310, 247] on div at bounding box center [431, 251] width 502 height 32
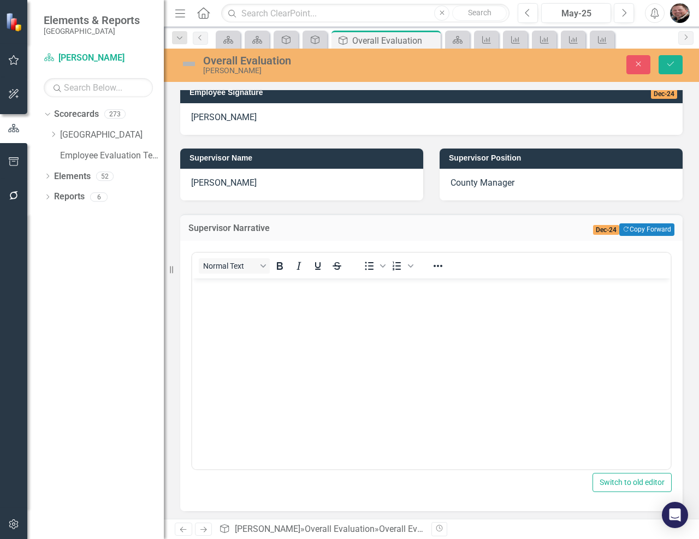
scroll to position [0, 0]
click at [240, 288] on p "Rich Text Area. Press ALT-0 for help." at bounding box center [431, 287] width 473 height 13
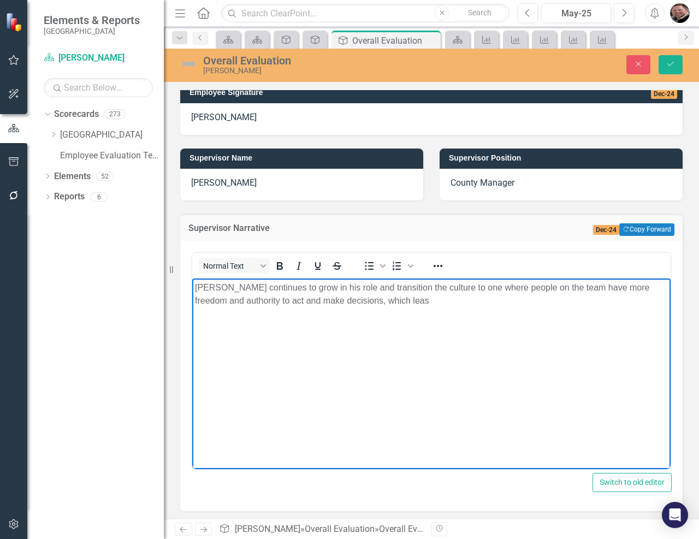
click at [579, 288] on p "Martin continues to grow in his role and transition the culture to one where pe…" at bounding box center [431, 294] width 473 height 26
click at [561, 284] on p "Martin continues to grow in his role and transition the culture to one where pe…" at bounding box center [431, 294] width 473 height 26
click at [458, 301] on p "Martin continues to grow in his role and transition the culture to one where pe…" at bounding box center [431, 294] width 473 height 26
click at [674, 60] on icon "Save" at bounding box center [671, 64] width 10 height 8
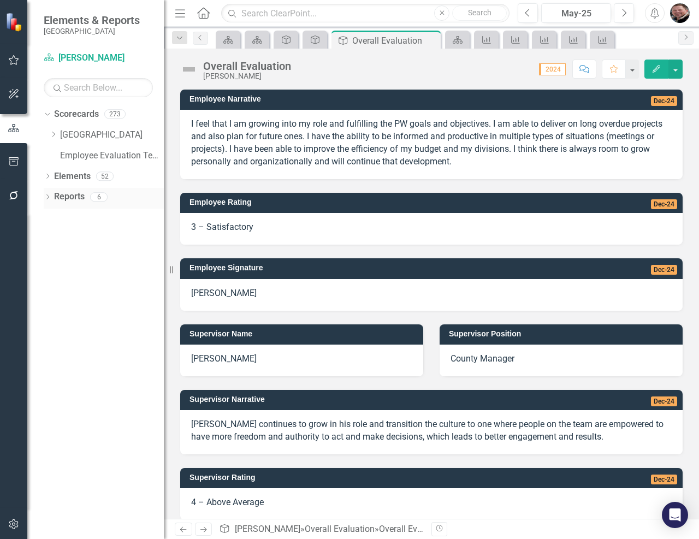
click at [49, 193] on div "Dropdown Reports 6" at bounding box center [104, 198] width 120 height 21
click at [44, 198] on icon "Dropdown" at bounding box center [48, 198] width 8 height 6
click at [73, 197] on link "Reports" at bounding box center [69, 197] width 31 height 13
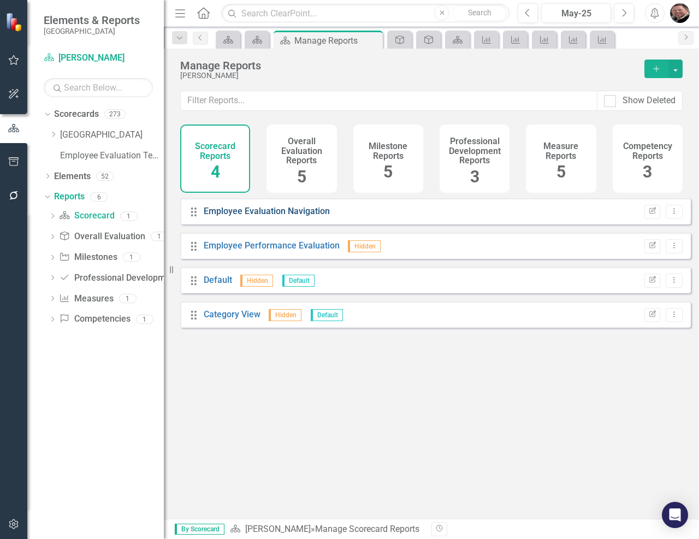
click at [254, 216] on link "Employee Evaluation Navigation" at bounding box center [267, 211] width 126 height 10
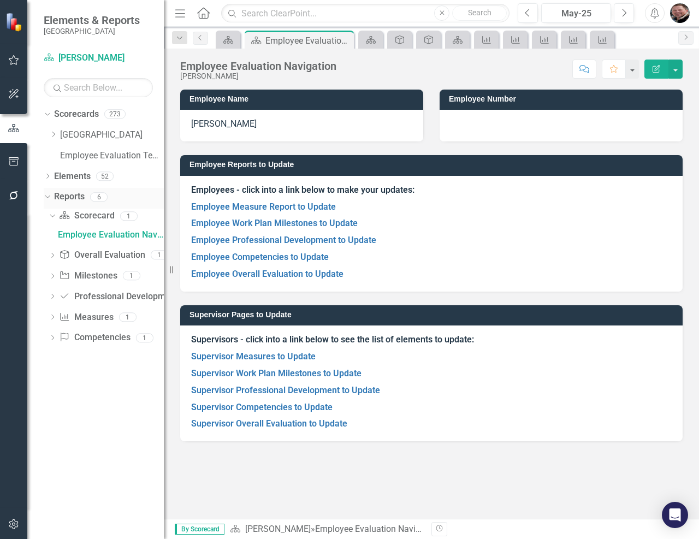
click at [50, 195] on icon at bounding box center [47, 196] width 5 height 3
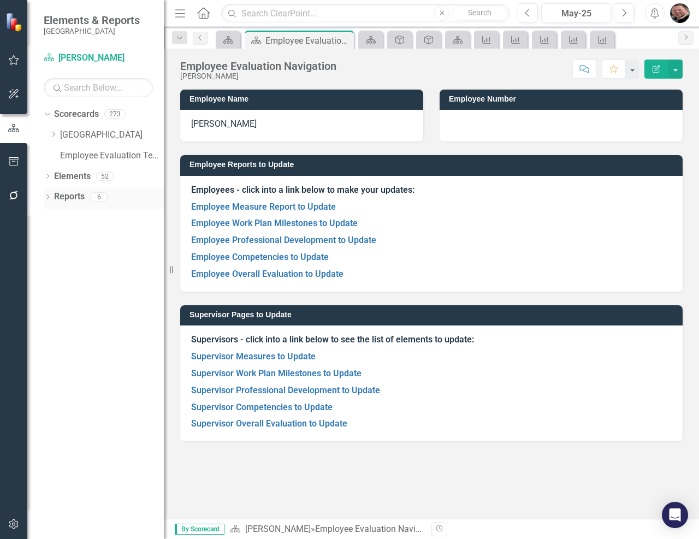
click at [50, 196] on icon "Dropdown" at bounding box center [48, 198] width 8 height 6
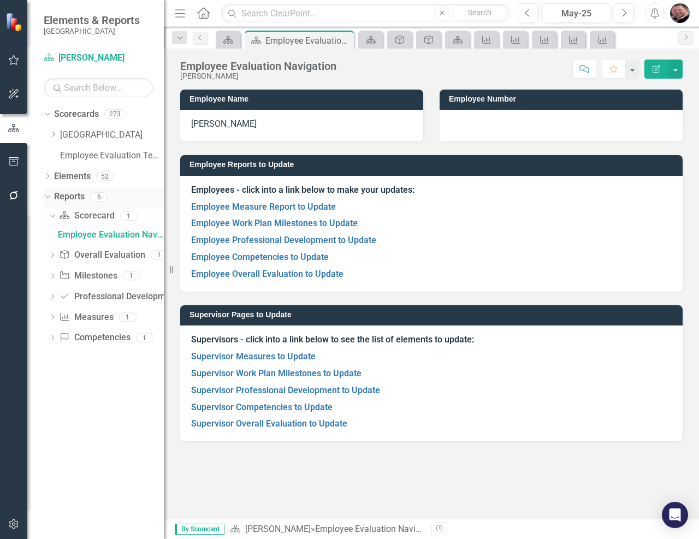
click at [67, 194] on link "Reports" at bounding box center [69, 197] width 31 height 13
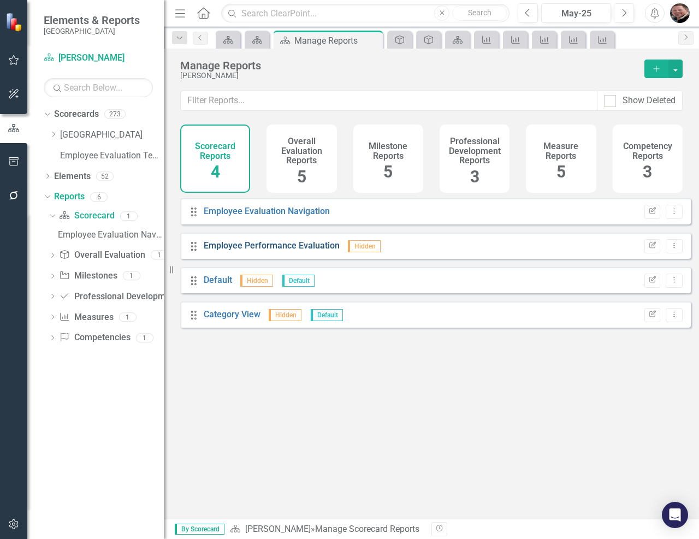
click at [247, 248] on link "Employee Performance Evaluation" at bounding box center [272, 245] width 136 height 10
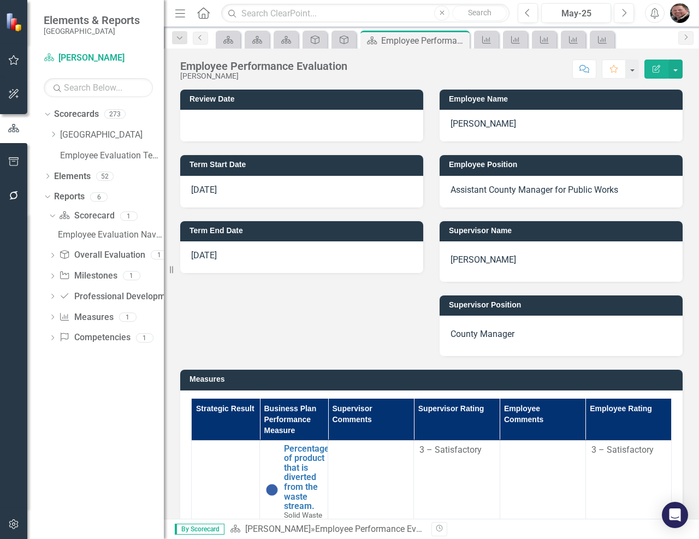
click at [236, 257] on p "[DATE]" at bounding box center [301, 256] width 221 height 13
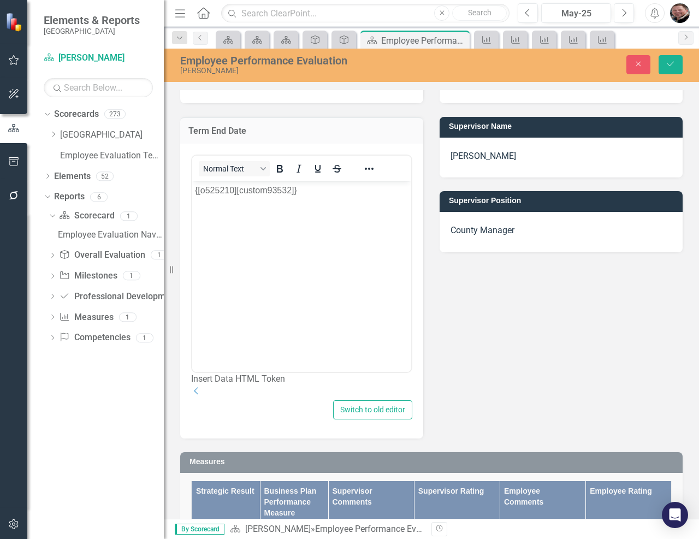
scroll to position [109, 0]
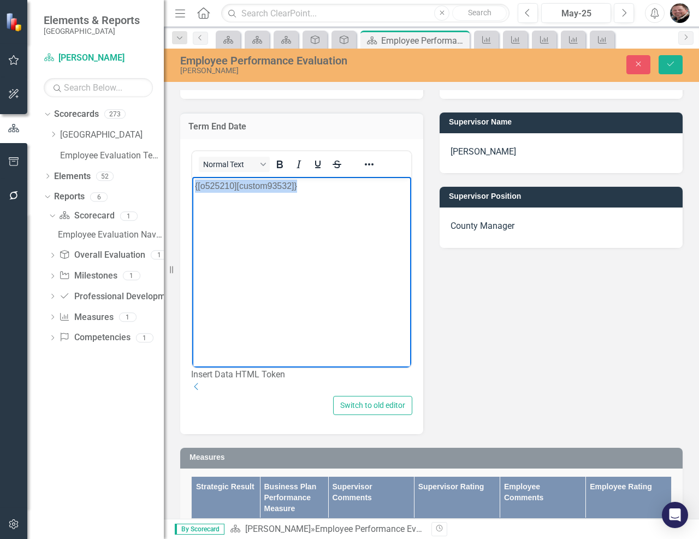
drag, startPoint x: 302, startPoint y: 183, endPoint x: 168, endPoint y: 180, distance: 134.4
click at [192, 180] on html "{[o525210][custom93532]}" at bounding box center [301, 258] width 219 height 164
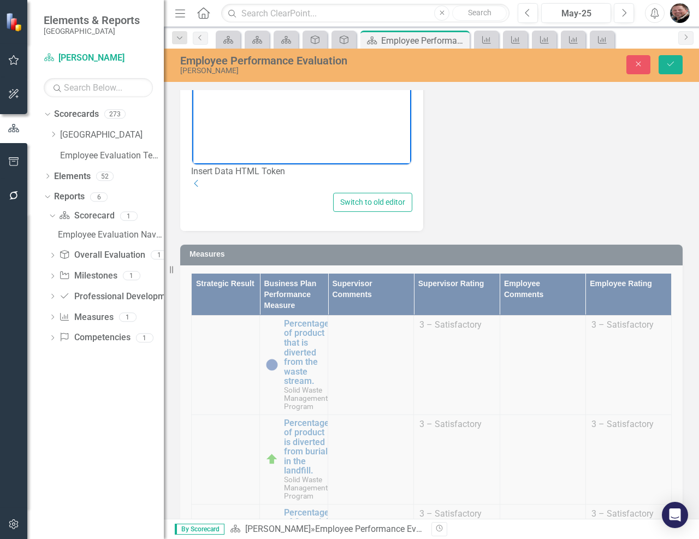
scroll to position [328, 0]
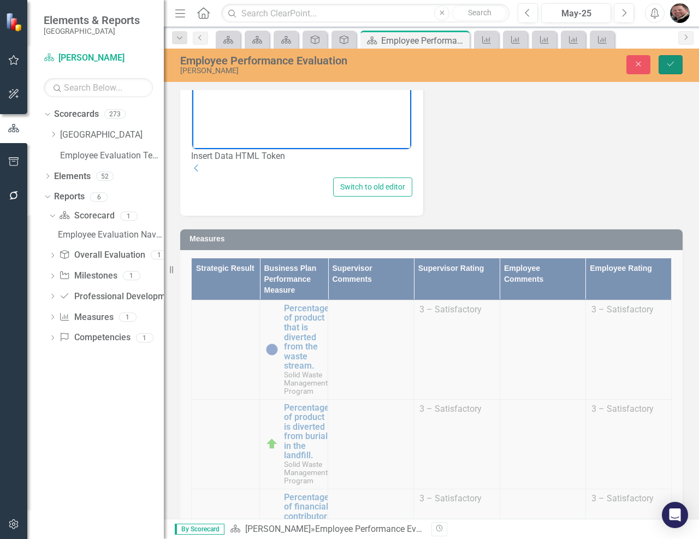
click at [668, 64] on icon "submit" at bounding box center [670, 64] width 7 height 4
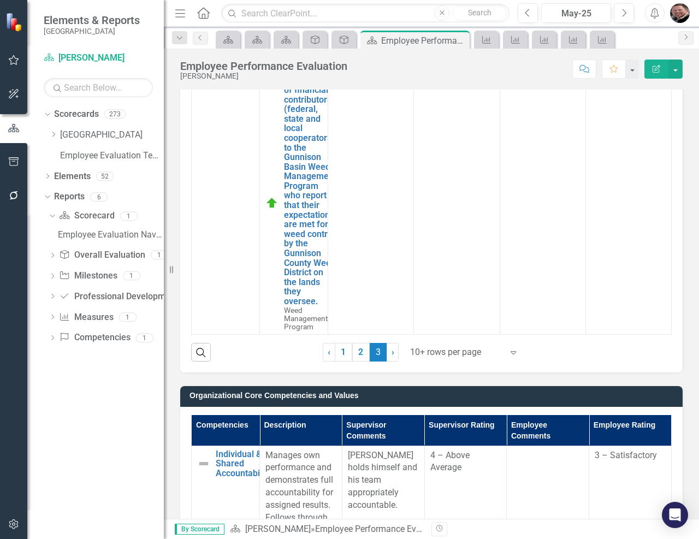
scroll to position [437, 0]
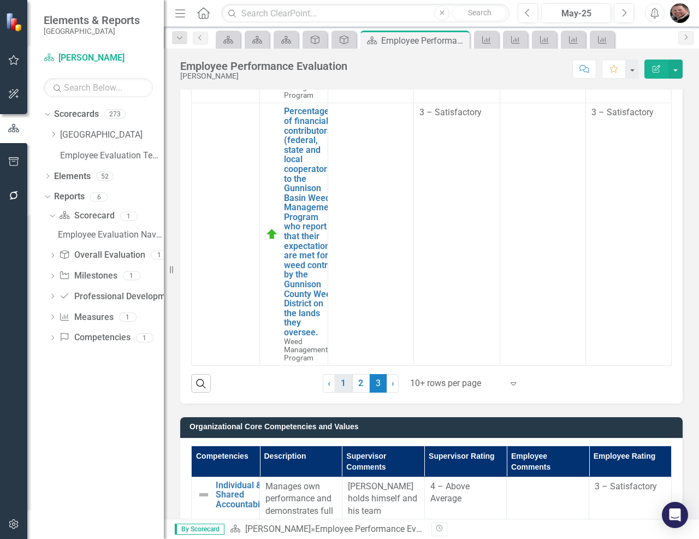
click at [336, 383] on link "1" at bounding box center [343, 383] width 17 height 19
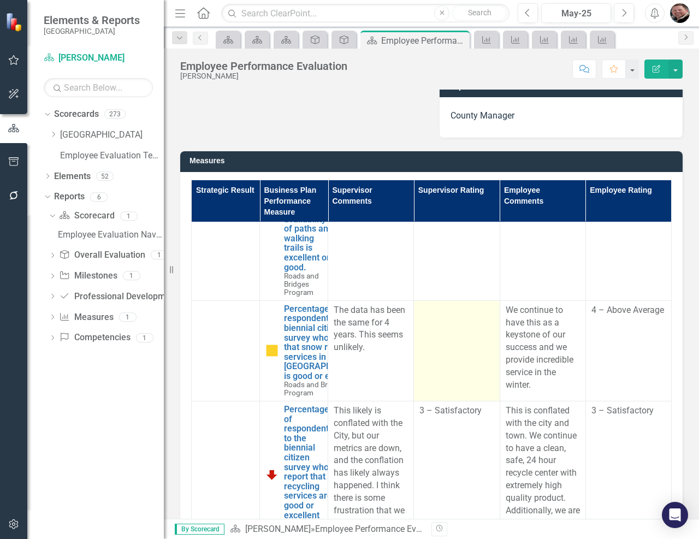
scroll to position [382, 0]
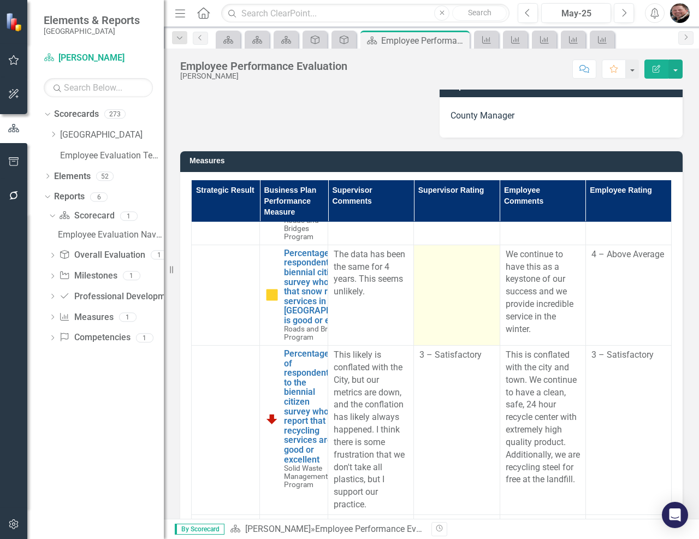
click at [462, 336] on td at bounding box center [457, 295] width 86 height 100
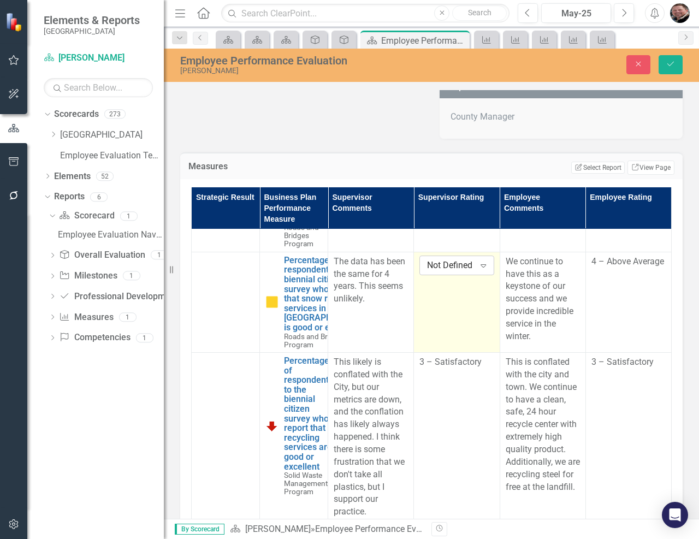
click at [478, 269] on icon "Expand" at bounding box center [483, 265] width 11 height 9
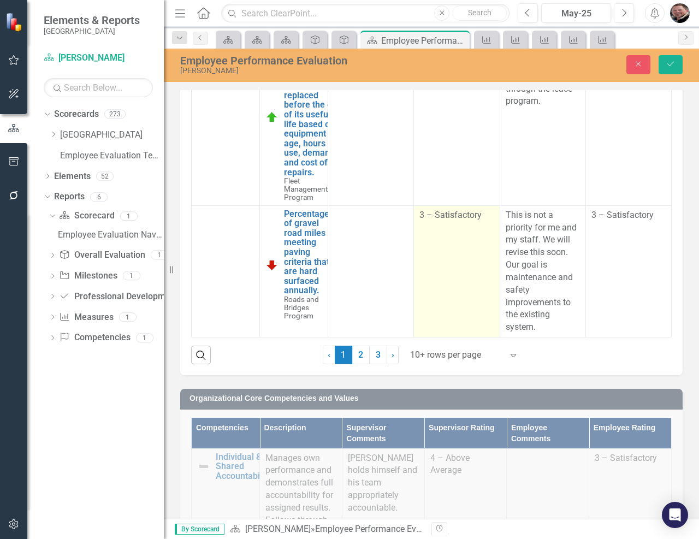
scroll to position [437, 0]
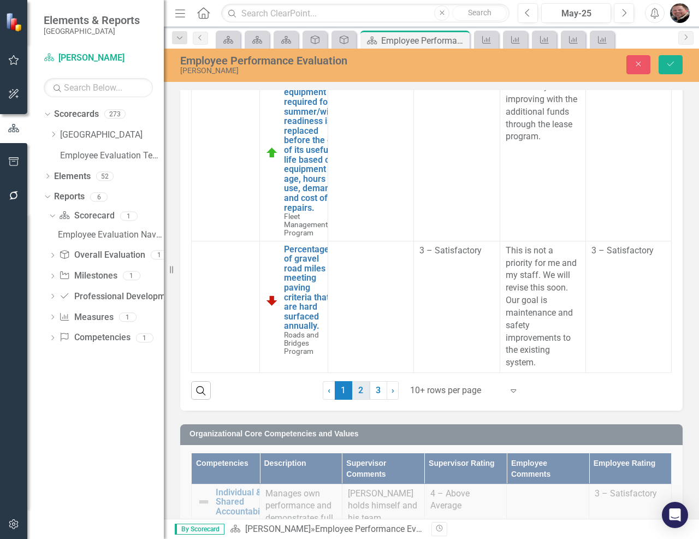
click at [356, 394] on link "2" at bounding box center [360, 390] width 17 height 19
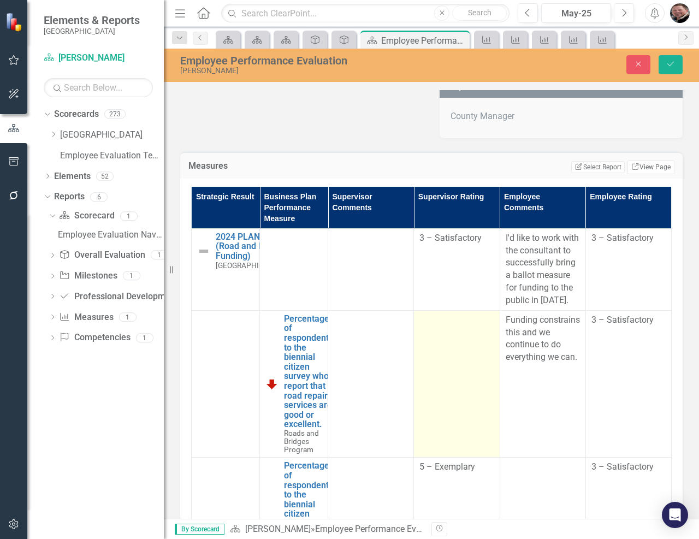
scroll to position [218, 0]
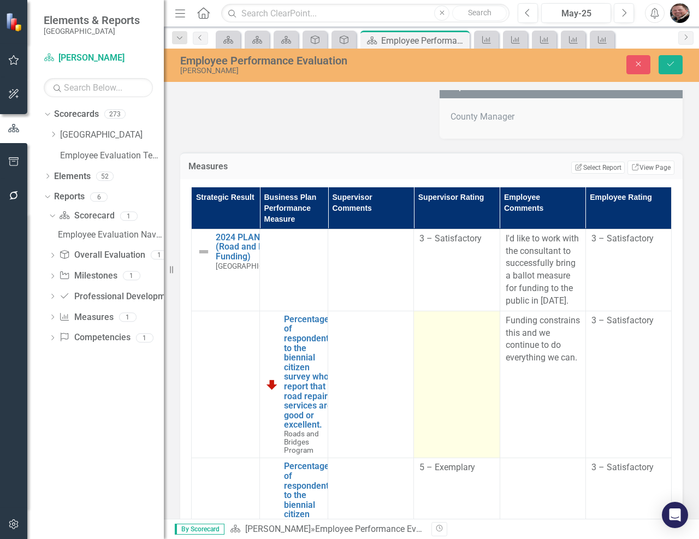
click at [458, 360] on td at bounding box center [457, 384] width 86 height 147
click at [478, 326] on icon "Expand" at bounding box center [483, 324] width 11 height 9
click at [669, 64] on icon "Save" at bounding box center [671, 64] width 10 height 8
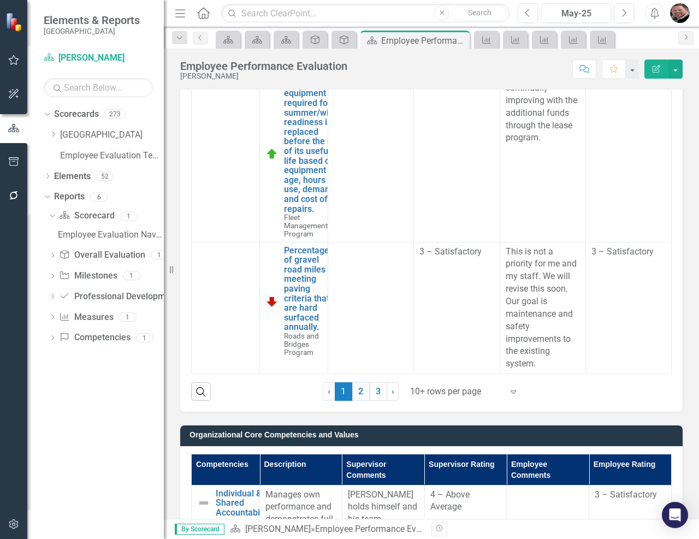
scroll to position [382, 0]
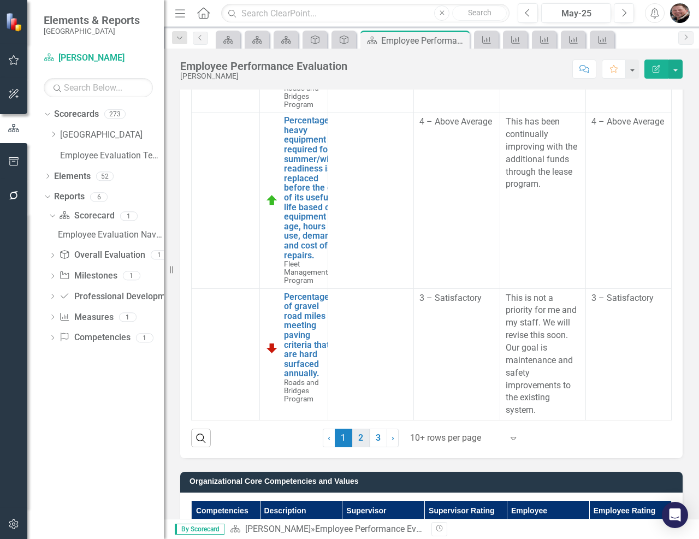
click at [355, 439] on link "2" at bounding box center [360, 438] width 17 height 19
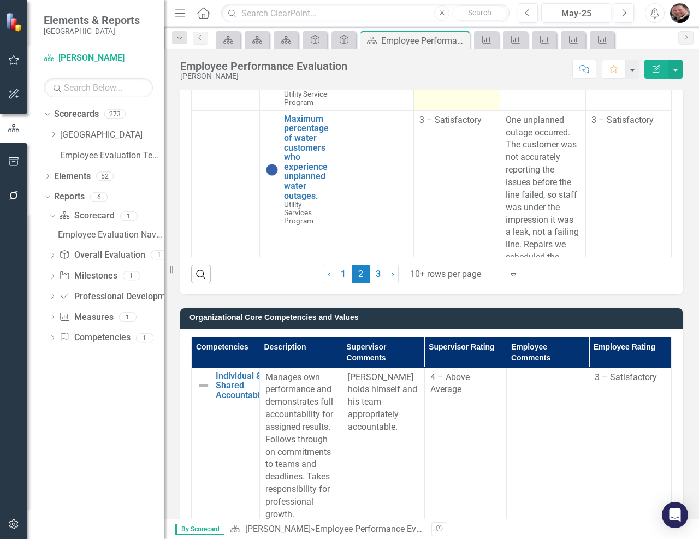
scroll to position [764, 0]
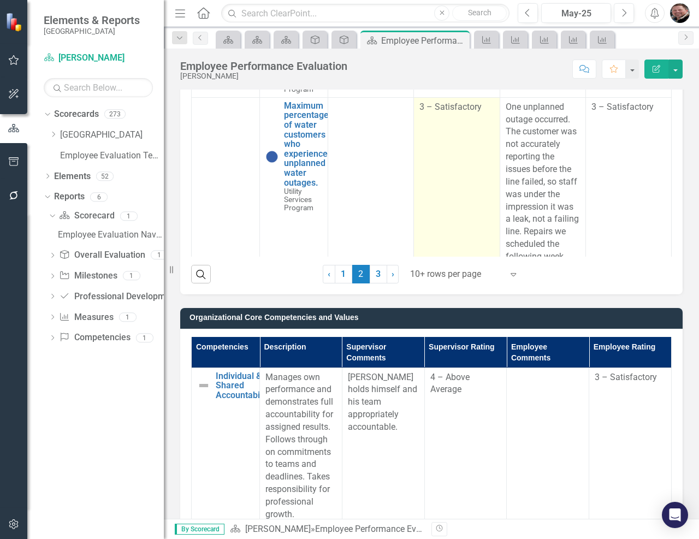
click at [435, 158] on td "3 – Satisfactory" at bounding box center [457, 213] width 86 height 232
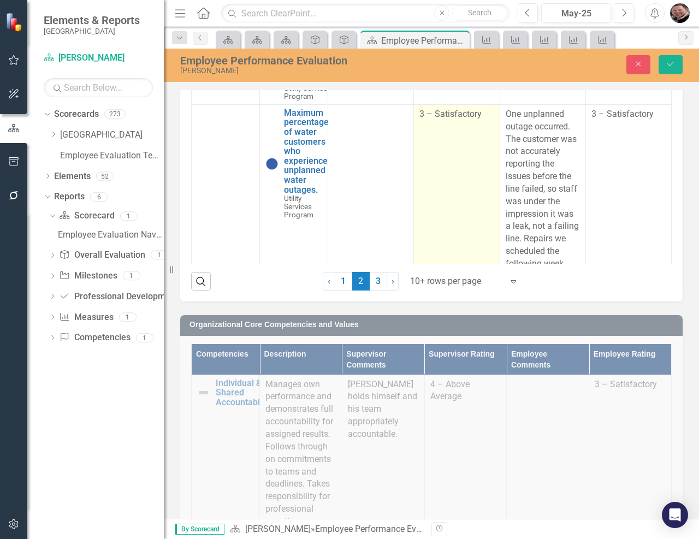
scroll to position [552, 0]
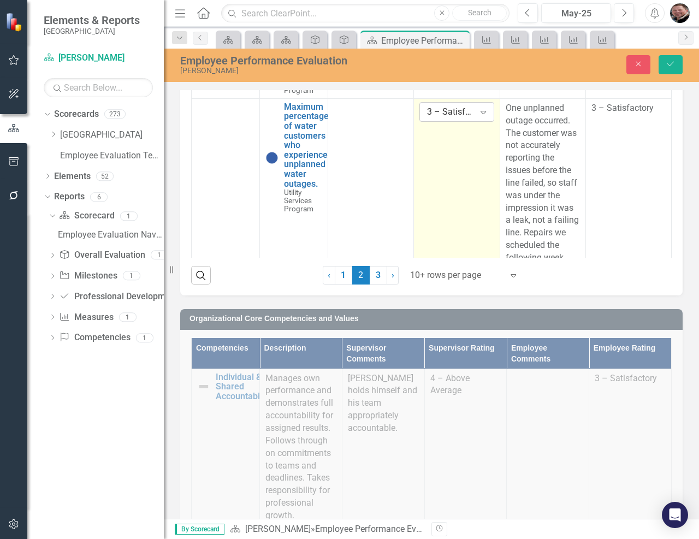
click at [482, 113] on icon "Expand" at bounding box center [483, 112] width 11 height 9
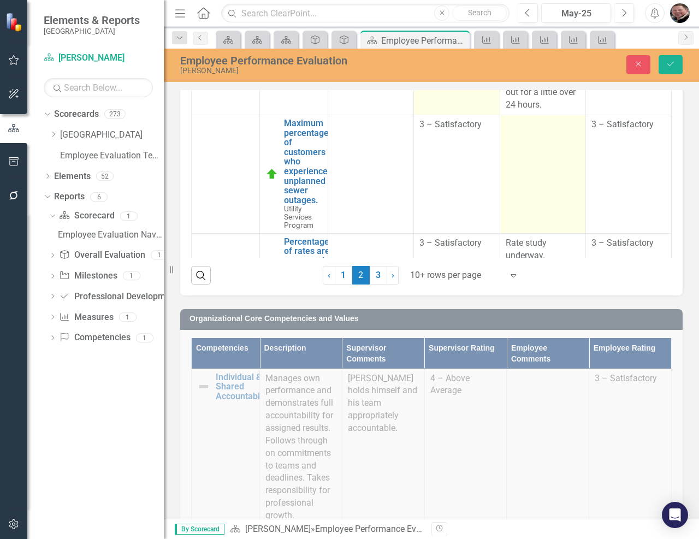
scroll to position [925, 0]
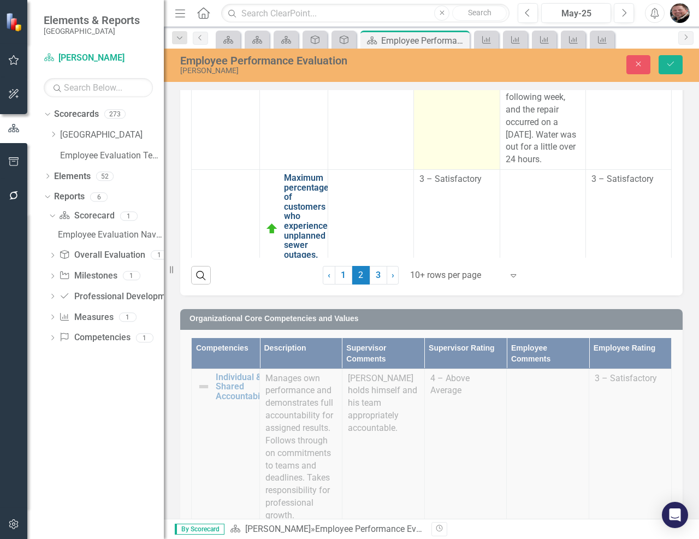
click at [298, 187] on link "Maximum percentage of customers who experience unplanned sewer outages." at bounding box center [306, 216] width 45 height 86
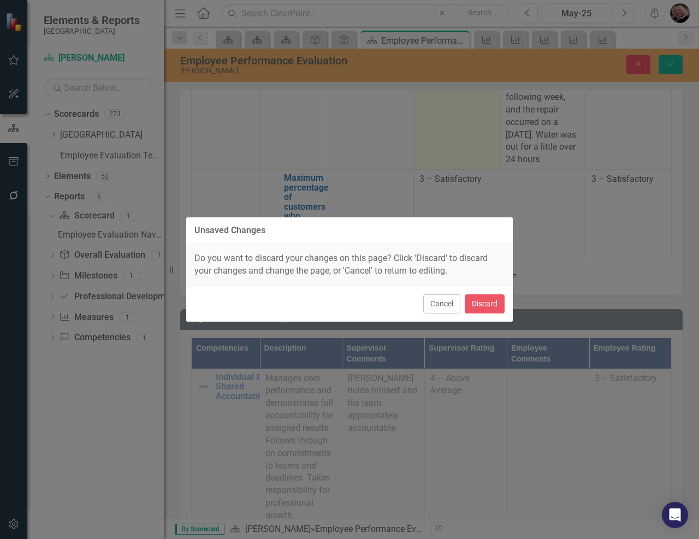
drag, startPoint x: 441, startPoint y: 303, endPoint x: 512, endPoint y: 234, distance: 98.8
click at [441, 303] on button "Cancel" at bounding box center [441, 303] width 37 height 19
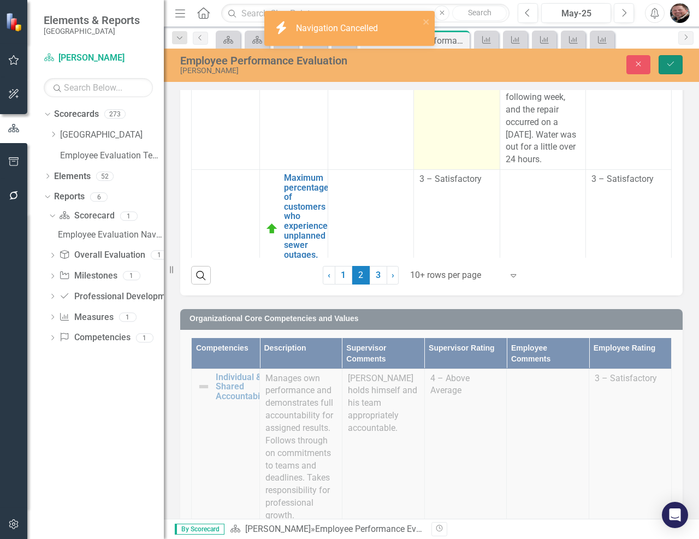
click at [666, 64] on icon "Save" at bounding box center [671, 64] width 10 height 8
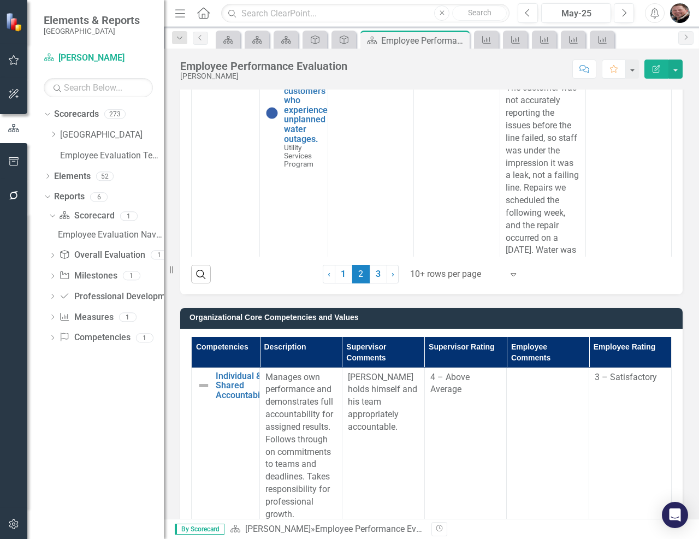
scroll to position [980, 0]
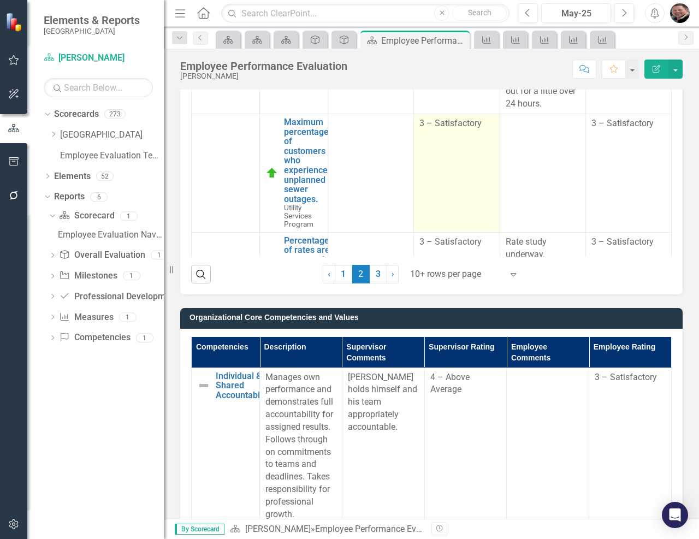
click at [453, 134] on td "3 – Satisfactory" at bounding box center [457, 173] width 86 height 118
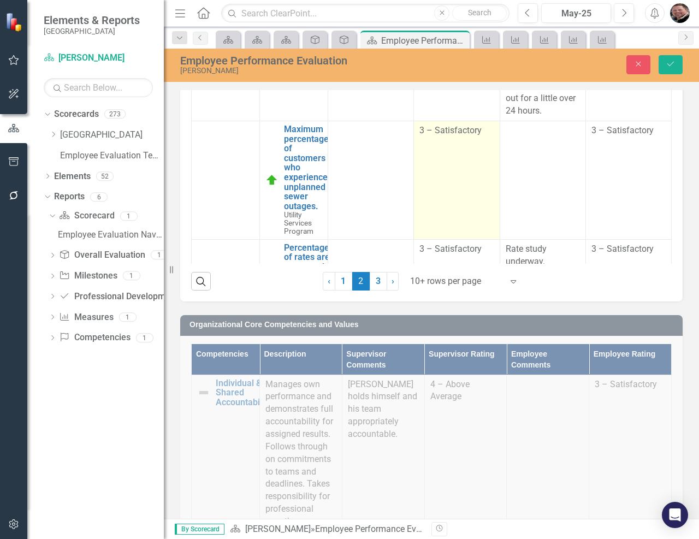
scroll to position [552, 0]
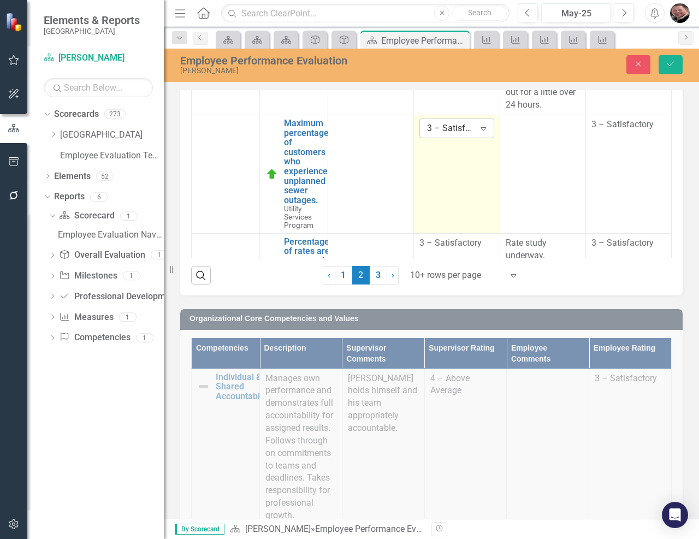
click at [479, 124] on icon "Expand" at bounding box center [483, 128] width 11 height 9
click at [674, 59] on button "Save" at bounding box center [670, 64] width 24 height 19
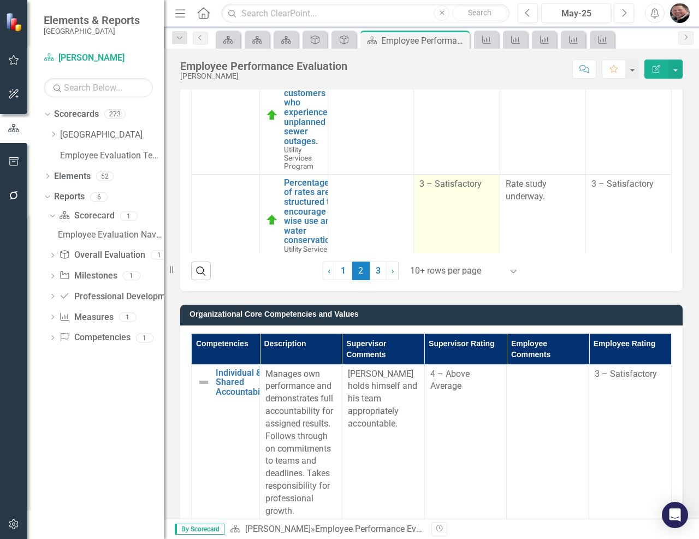
scroll to position [546, 0]
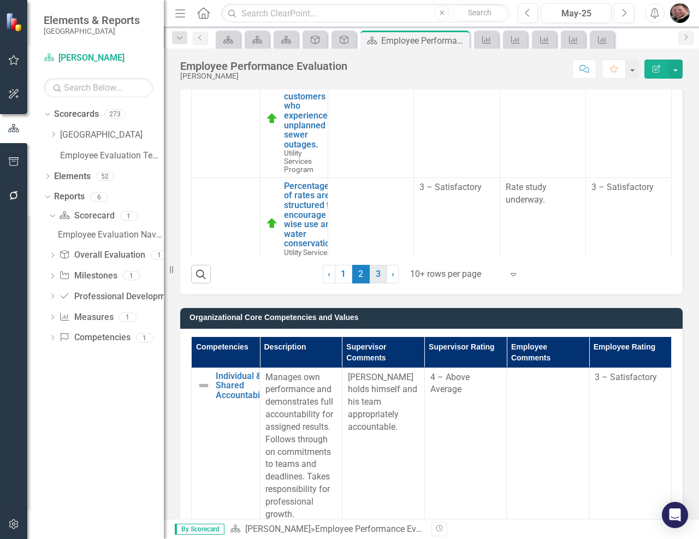
click at [372, 276] on link "3" at bounding box center [378, 274] width 17 height 19
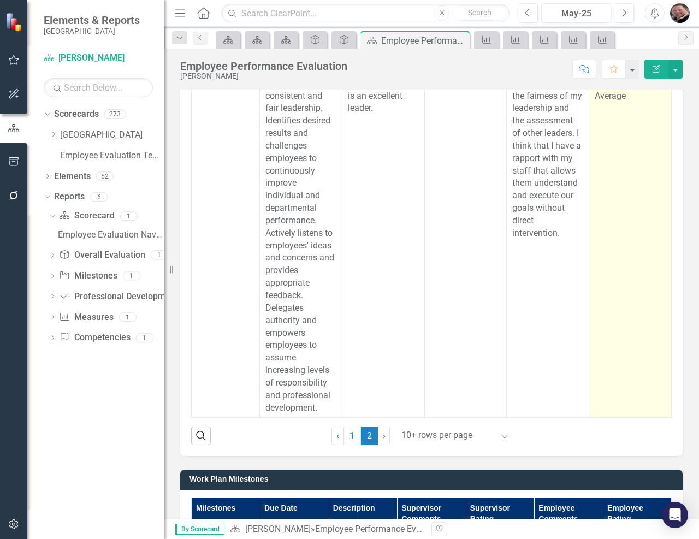
scroll to position [983, 0]
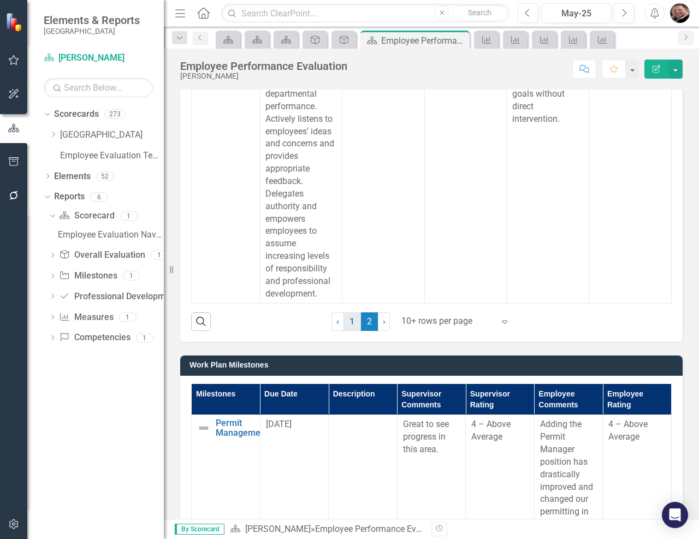
click at [349, 322] on link "1" at bounding box center [351, 321] width 17 height 19
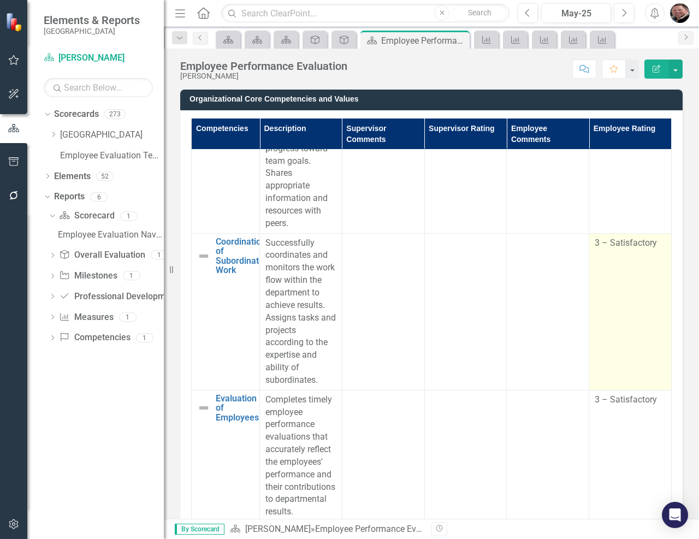
scroll to position [1781, 0]
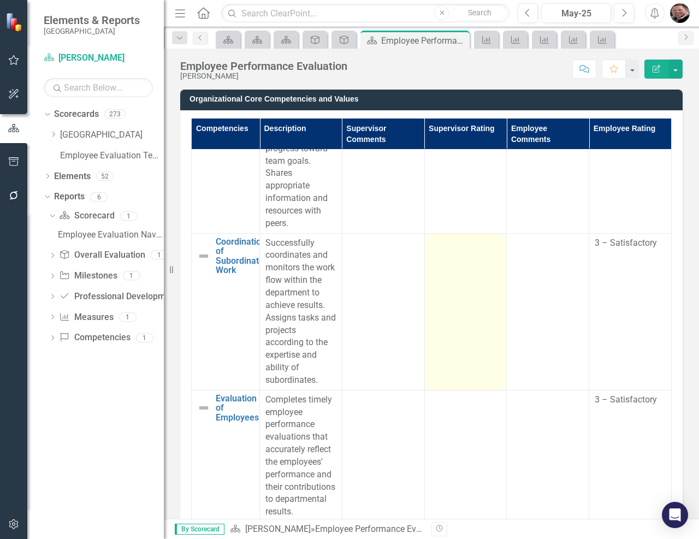
click at [473, 270] on td at bounding box center [465, 311] width 82 height 157
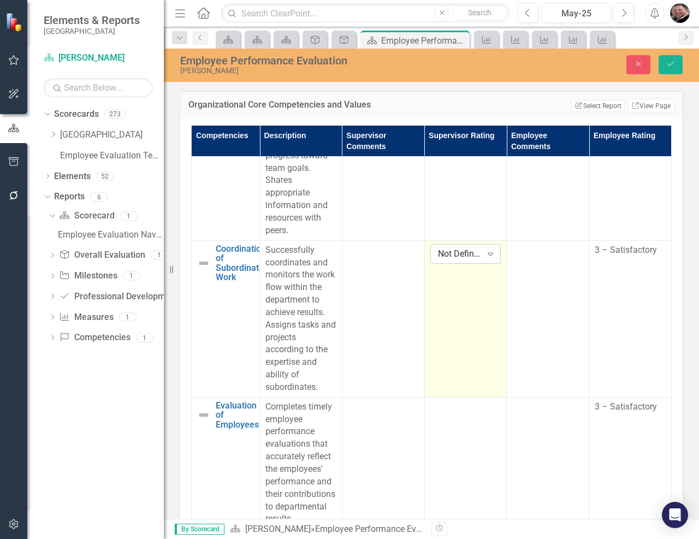
click at [486, 250] on icon "Expand" at bounding box center [490, 254] width 11 height 9
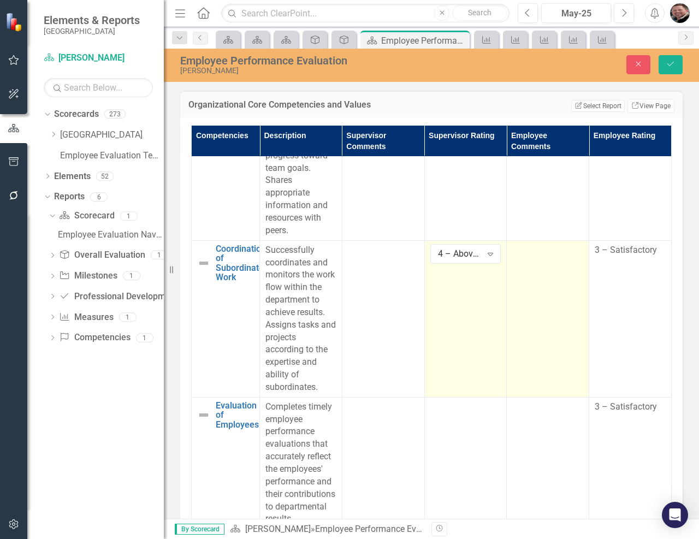
scroll to position [1781, 0]
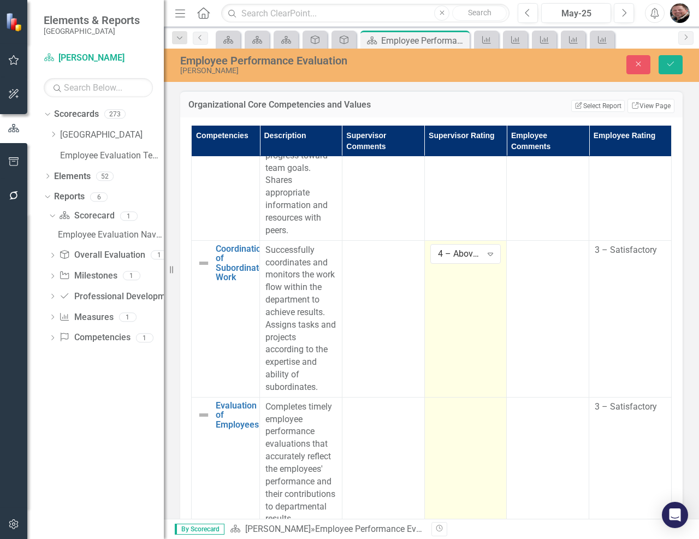
click at [457, 425] on td at bounding box center [465, 463] width 82 height 132
click at [458, 425] on td at bounding box center [465, 463] width 82 height 132
click at [485, 406] on icon "Expand" at bounding box center [490, 410] width 11 height 9
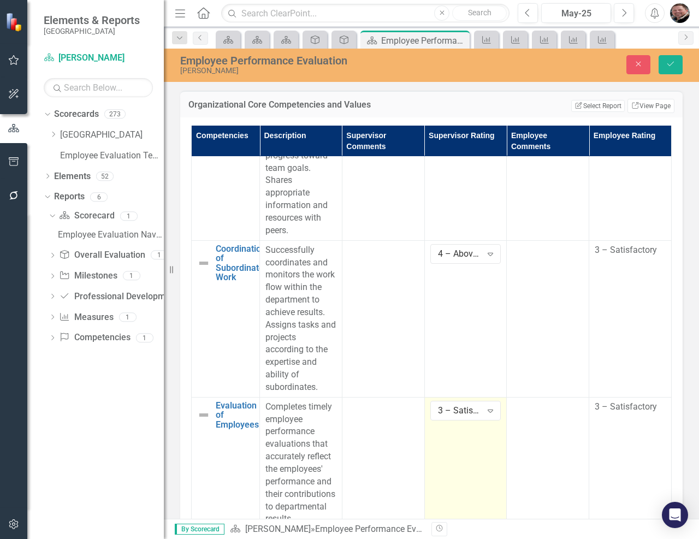
scroll to position [1037, 0]
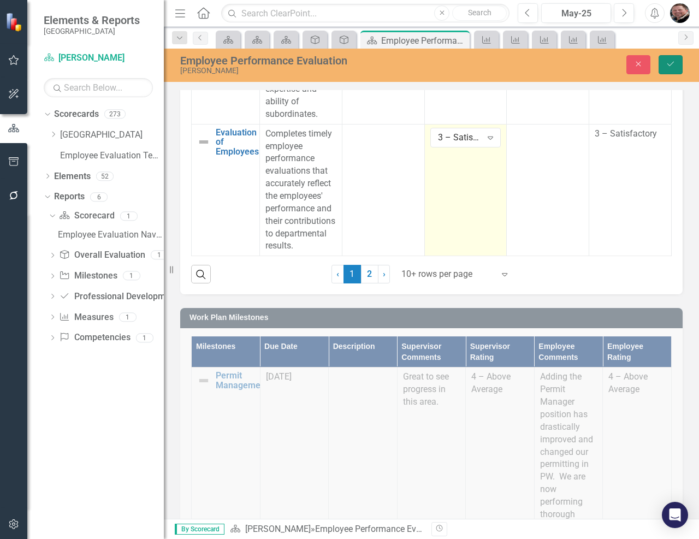
click at [666, 67] on icon "Save" at bounding box center [671, 64] width 10 height 8
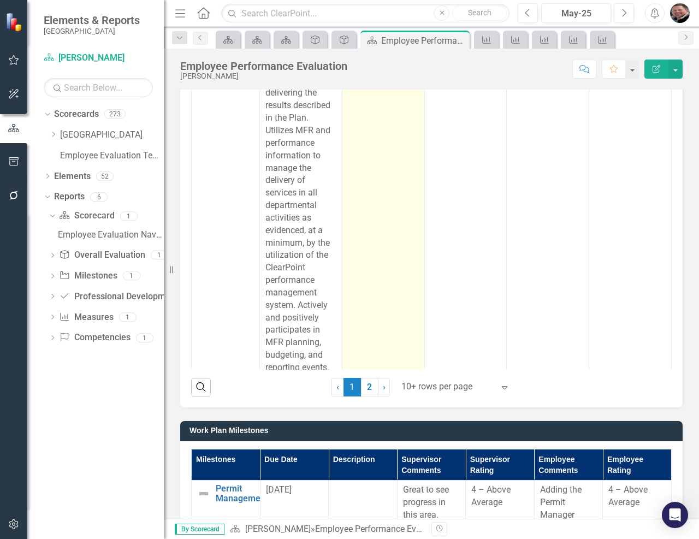
scroll to position [928, 0]
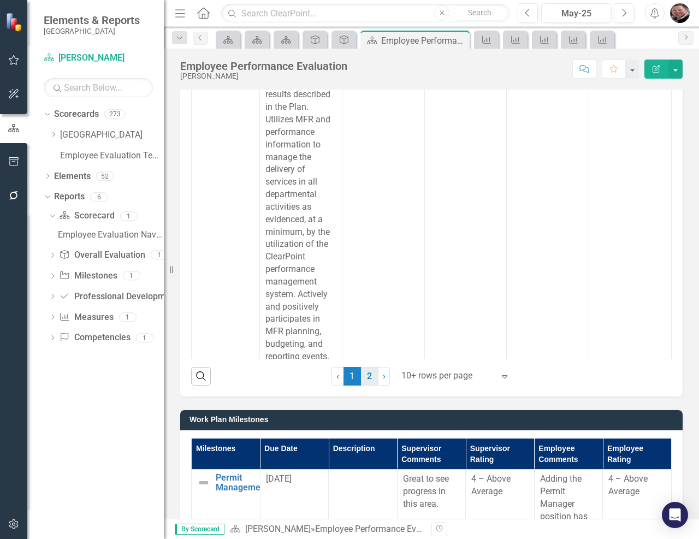
click at [364, 371] on link "2" at bounding box center [369, 376] width 17 height 19
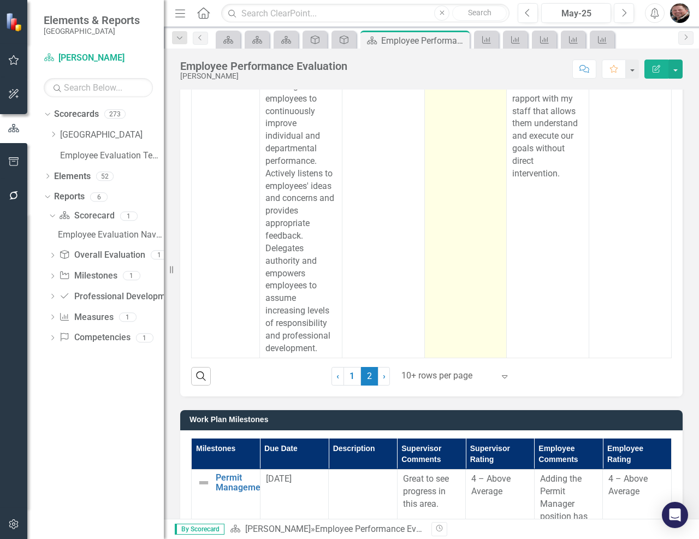
scroll to position [177, 0]
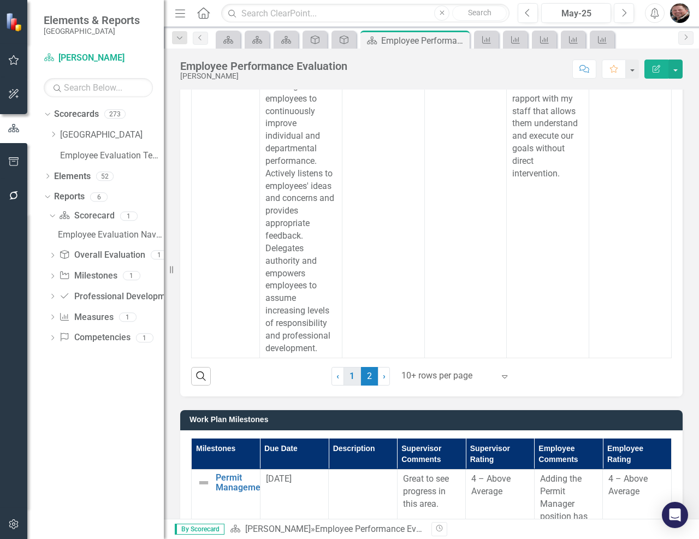
click at [345, 378] on link "1" at bounding box center [351, 376] width 17 height 19
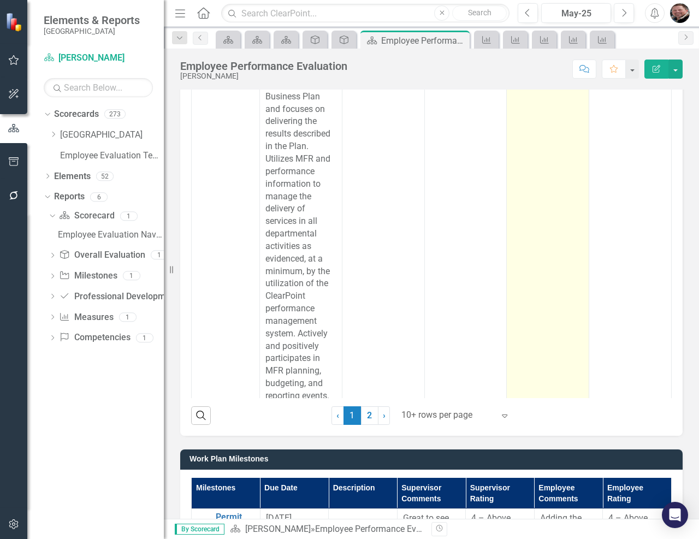
scroll to position [874, 0]
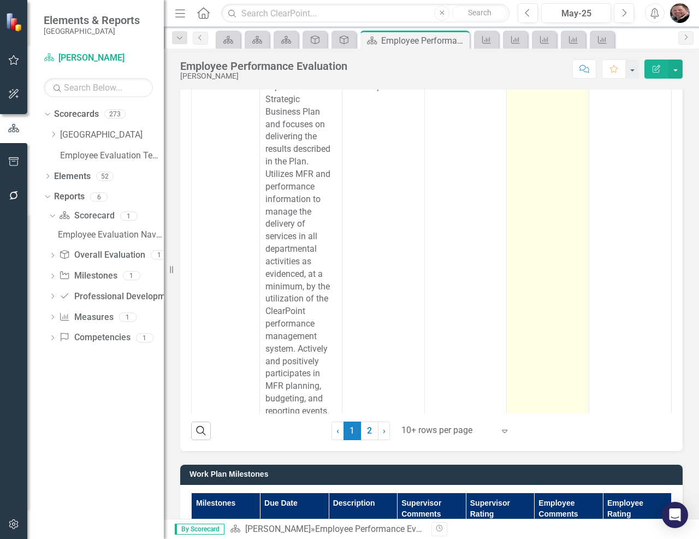
click at [537, 319] on td "I maintain this focus with all my staff." at bounding box center [548, 305] width 82 height 531
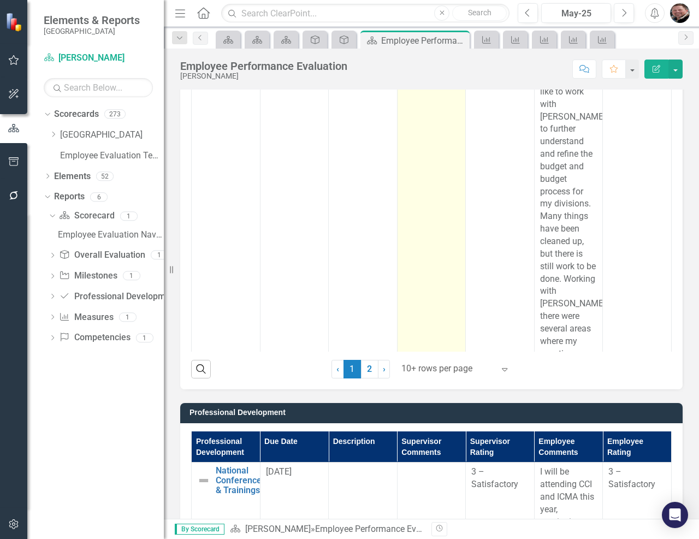
scroll to position [2239, 0]
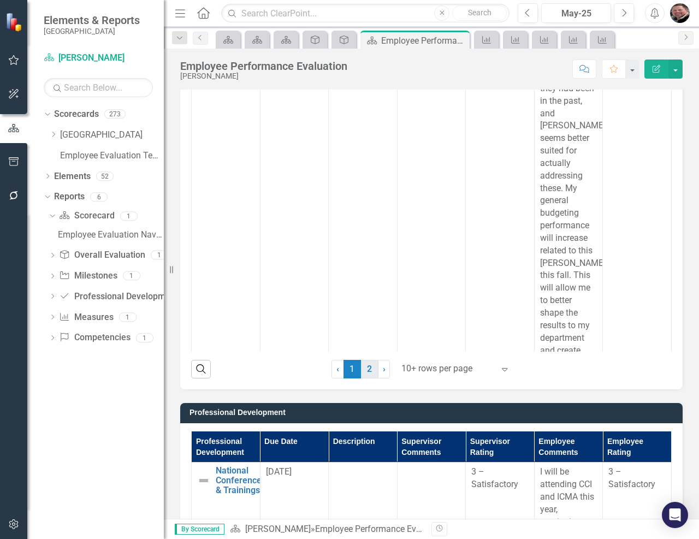
click at [367, 365] on link "2" at bounding box center [369, 369] width 17 height 19
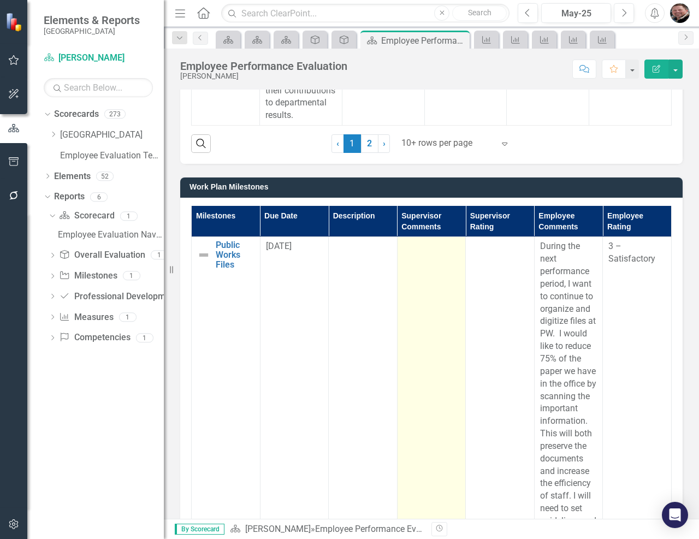
scroll to position [1147, 0]
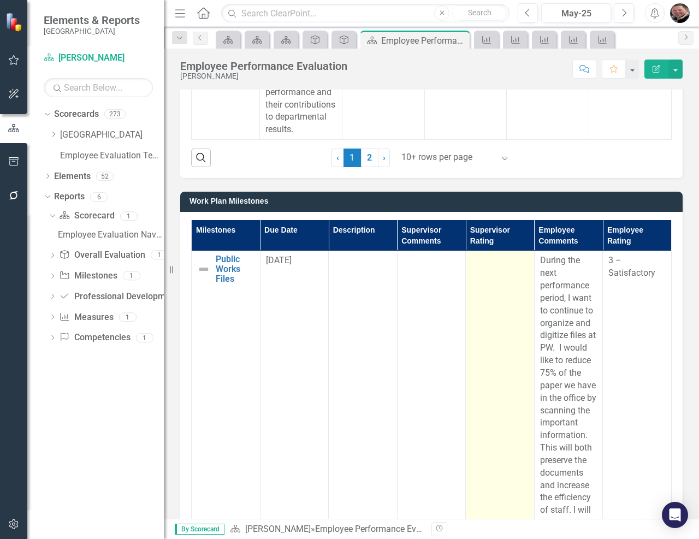
click at [485, 314] on td at bounding box center [500, 435] width 69 height 369
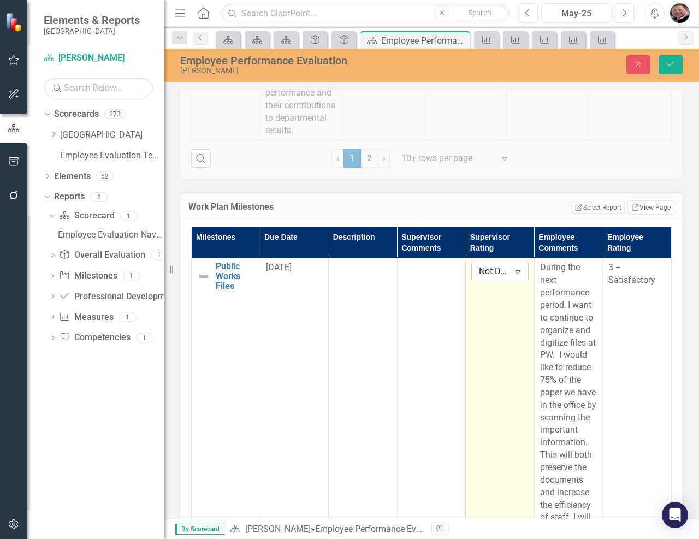
click at [514, 266] on div "Expand" at bounding box center [518, 271] width 20 height 17
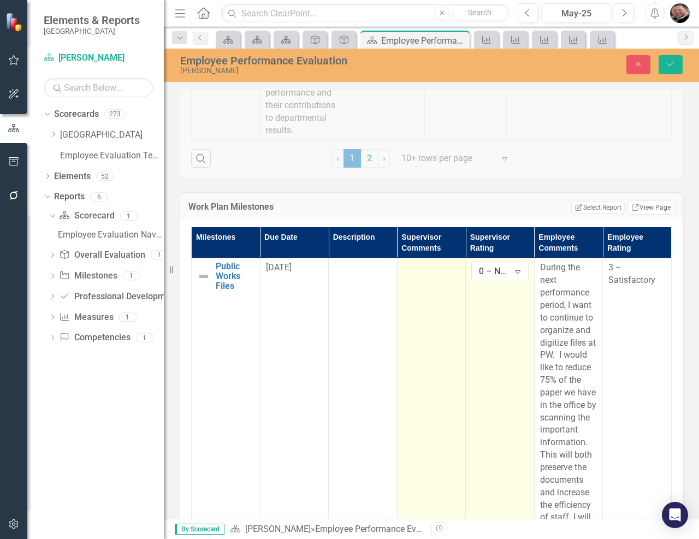
click at [429, 335] on td at bounding box center [431, 442] width 69 height 369
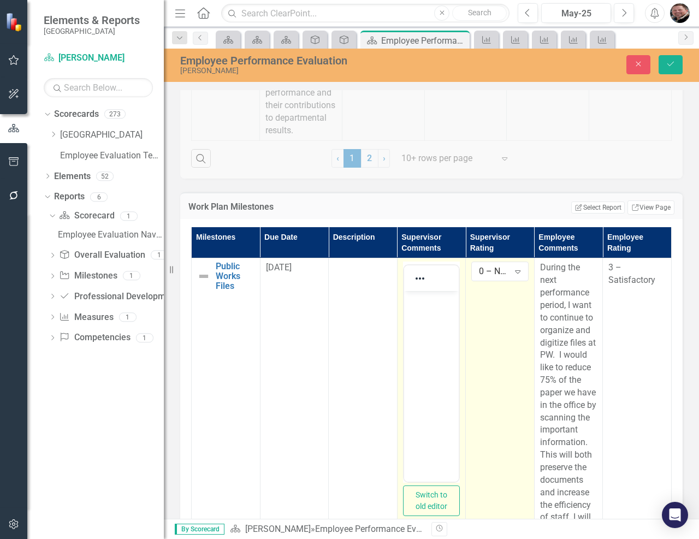
scroll to position [0, 0]
click at [429, 335] on body "Rich Text Area. Press ALT-0 for help." at bounding box center [430, 373] width 55 height 164
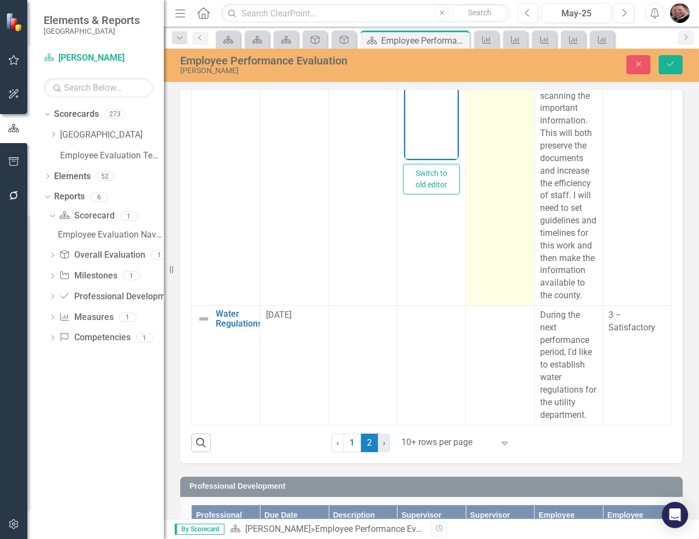
scroll to position [1420, 0]
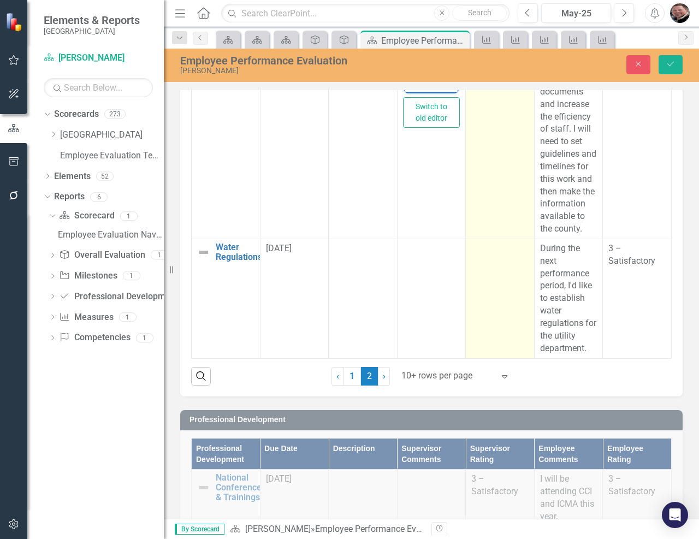
click at [485, 297] on td at bounding box center [500, 299] width 69 height 120
click at [520, 248] on icon "Expand" at bounding box center [517, 252] width 11 height 9
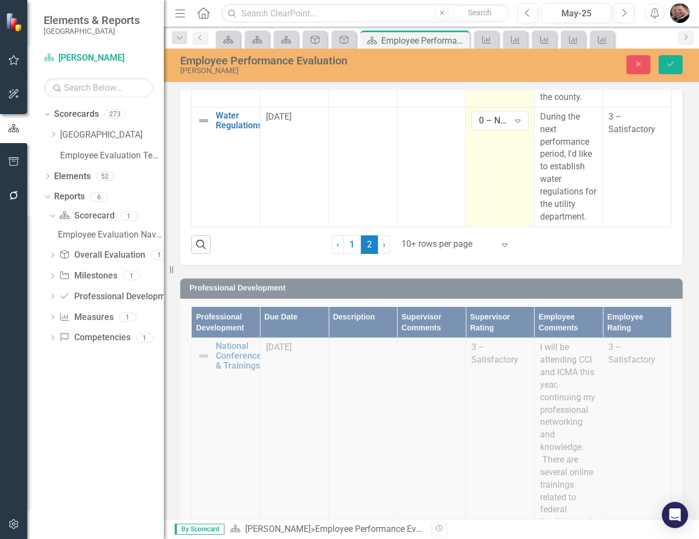
scroll to position [1583, 0]
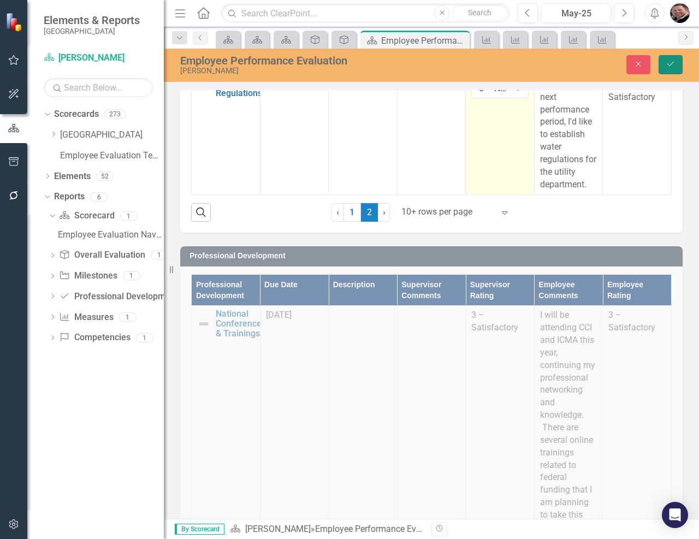
click at [670, 58] on button "Save" at bounding box center [670, 64] width 24 height 19
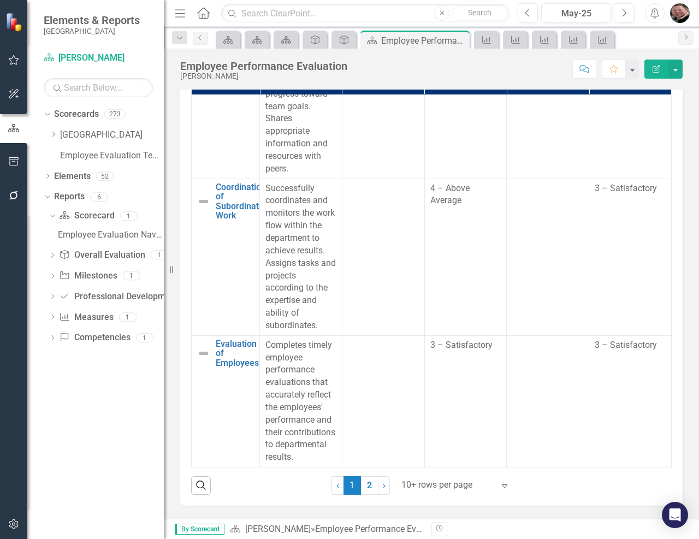
scroll to position [1781, 0]
click at [370, 484] on link "2" at bounding box center [369, 485] width 17 height 19
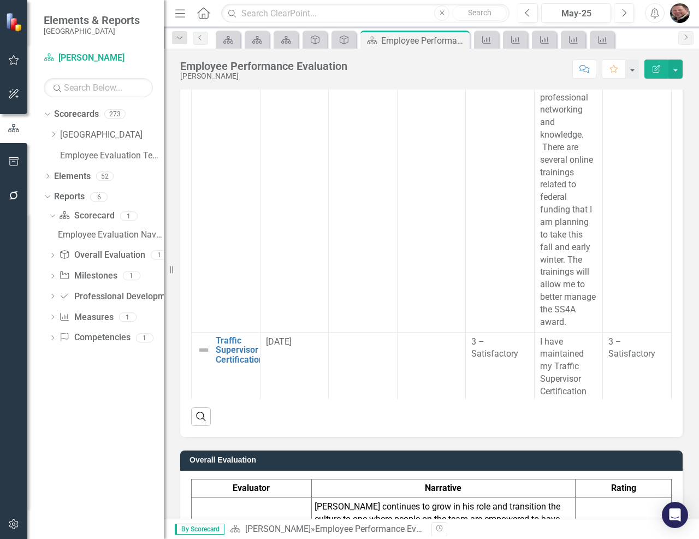
scroll to position [2081, 0]
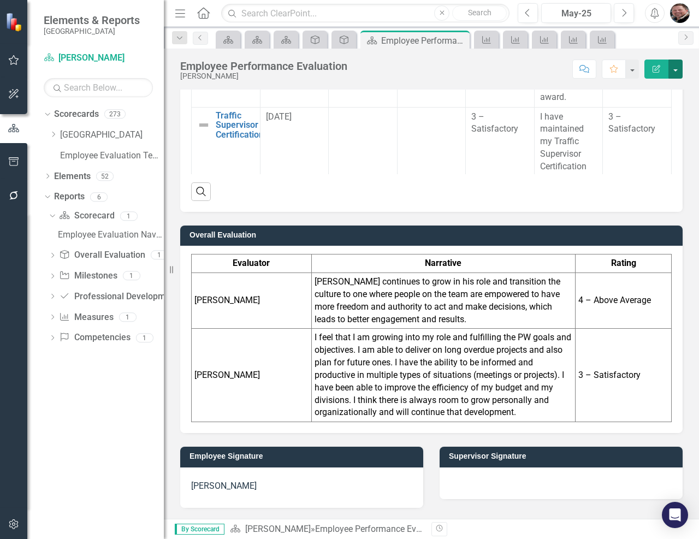
click at [672, 69] on button "button" at bounding box center [675, 69] width 14 height 19
click at [641, 152] on link "PDF Export to PDF" at bounding box center [638, 153] width 88 height 20
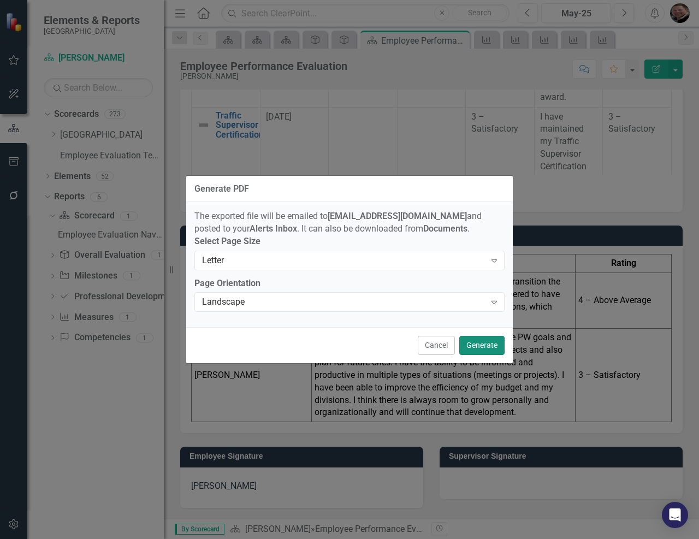
click at [489, 342] on button "Generate" at bounding box center [481, 345] width 45 height 19
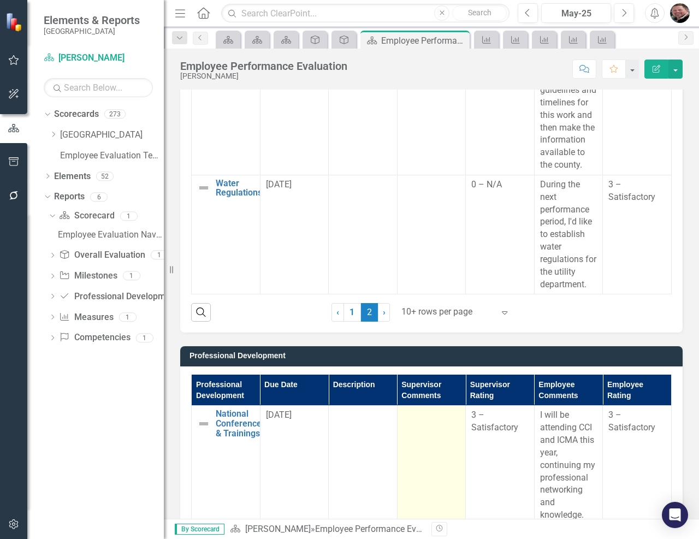
scroll to position [1645, 0]
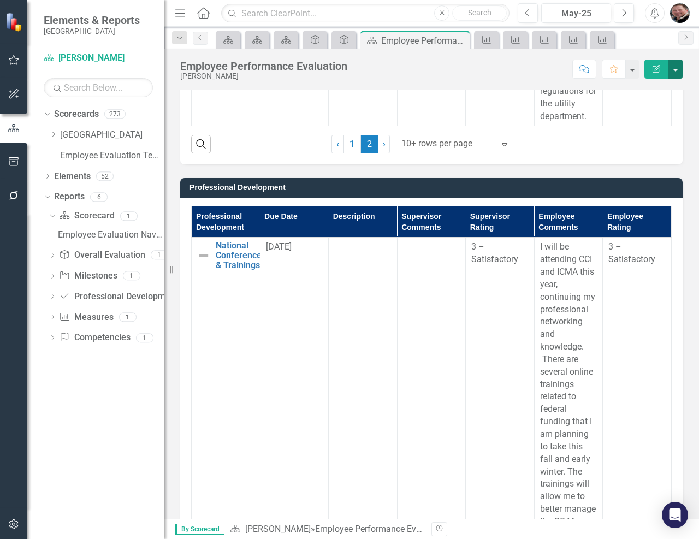
click at [678, 75] on button "button" at bounding box center [675, 69] width 14 height 19
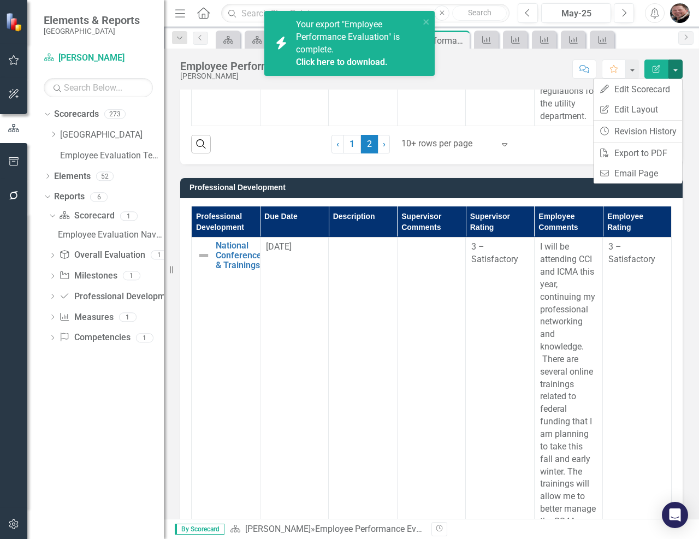
click at [343, 60] on link "Click here to download." at bounding box center [342, 62] width 92 height 10
